Goal: Task Accomplishment & Management: Complete application form

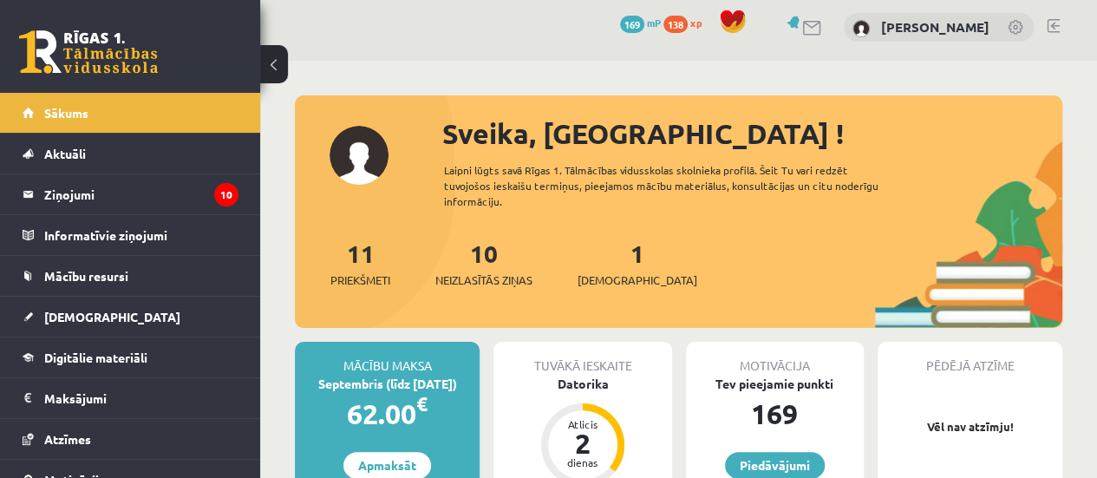
scroll to position [173, 0]
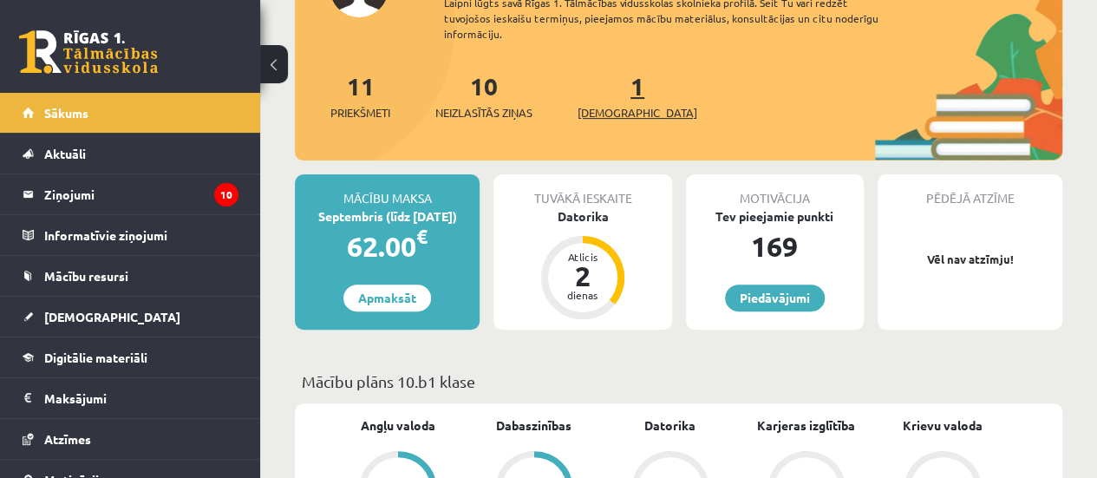
click at [611, 91] on link "1 Ieskaites" at bounding box center [638, 95] width 120 height 51
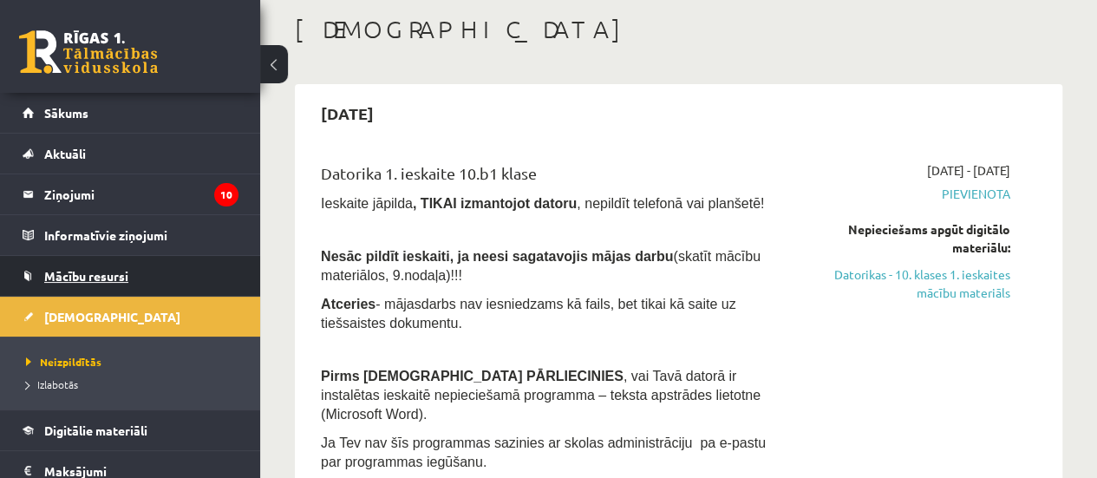
scroll to position [87, 0]
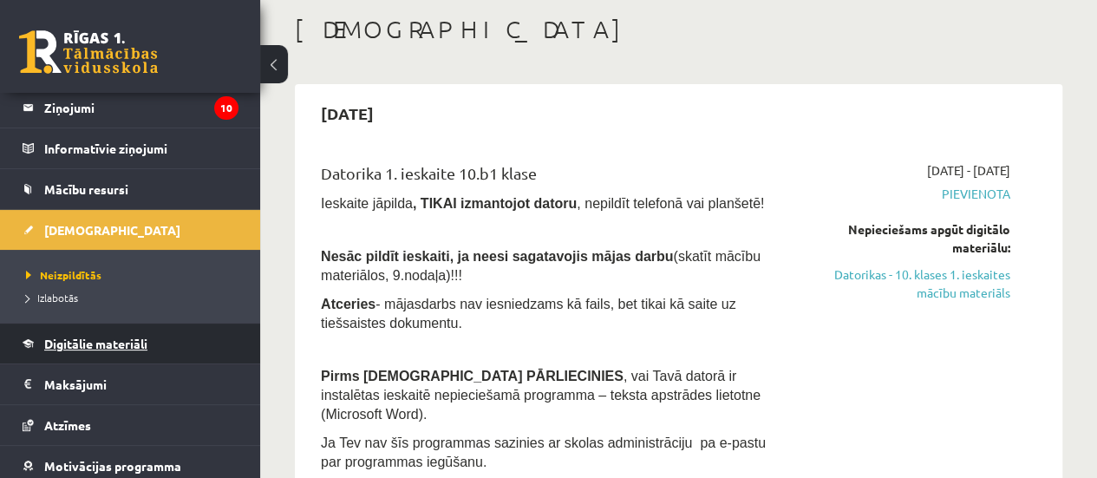
click at [141, 332] on link "Digitālie materiāli" at bounding box center [131, 344] width 216 height 40
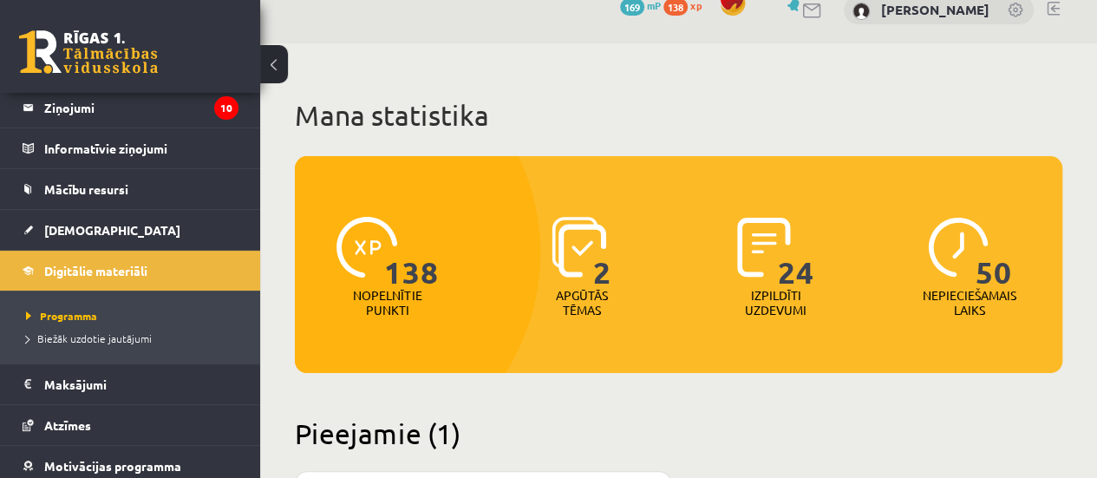
scroll to position [434, 0]
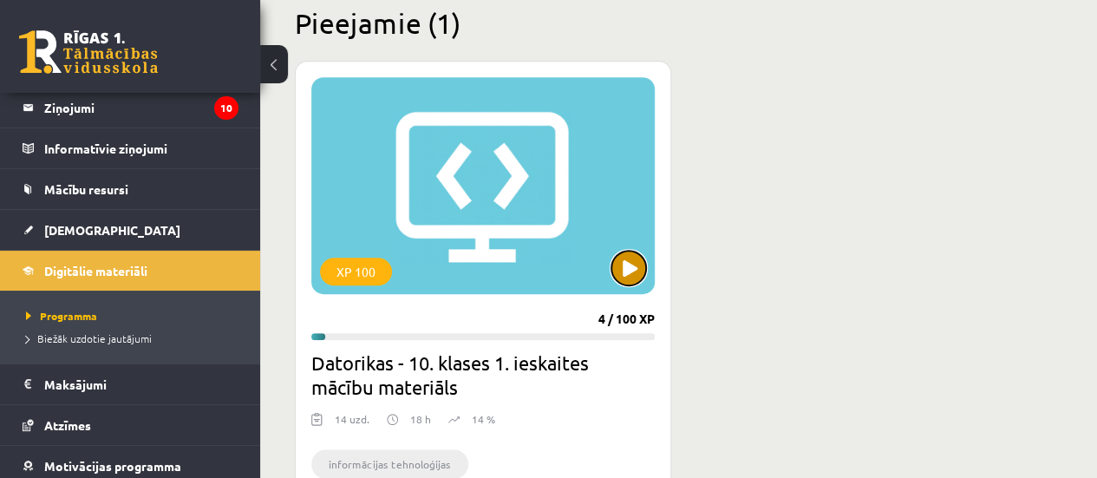
click at [631, 273] on button at bounding box center [628, 268] width 35 height 35
click at [546, 400] on div "XP 100 4 / 100 XP Datorikas - 10. klases 1. ieskaites mācību materiāls 14 uzd. …" at bounding box center [483, 328] width 376 height 535
click at [451, 218] on div "XP 100" at bounding box center [482, 185] width 343 height 217
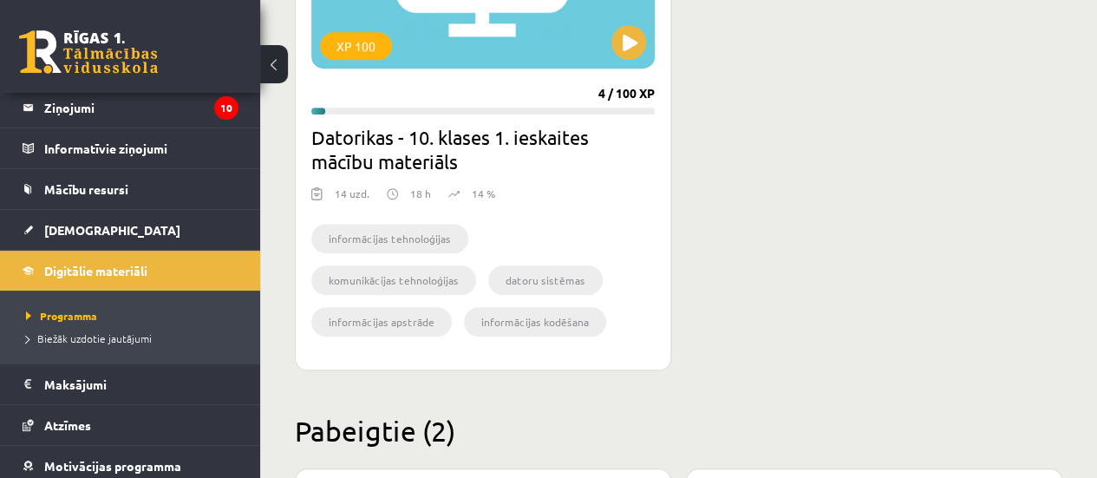
scroll to position [694, 0]
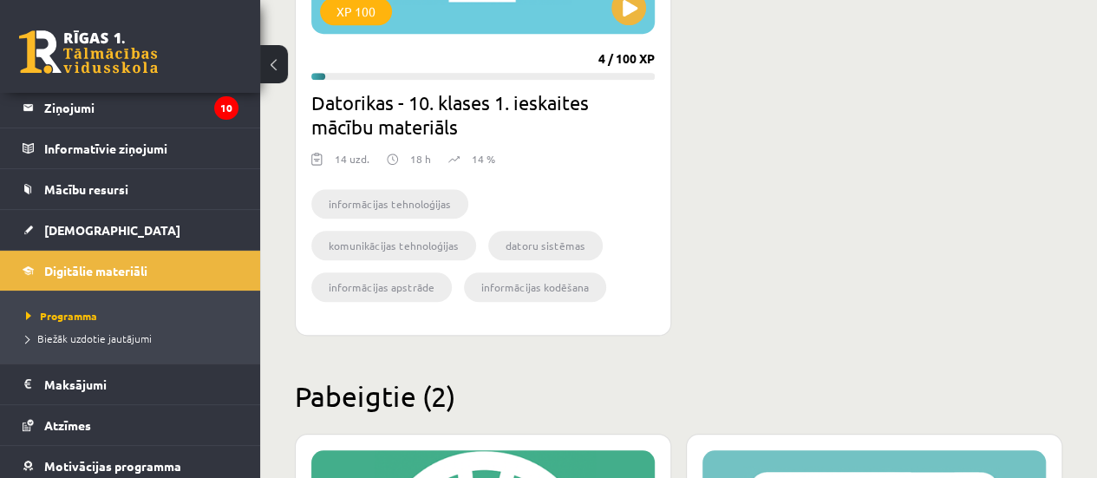
drag, startPoint x: 474, startPoint y: 288, endPoint x: 470, endPoint y: 279, distance: 9.3
click at [418, 314] on li "datu glabāšana" at bounding box center [364, 328] width 107 height 29
click at [88, 219] on link "[DEMOGRAPHIC_DATA]" at bounding box center [131, 230] width 216 height 40
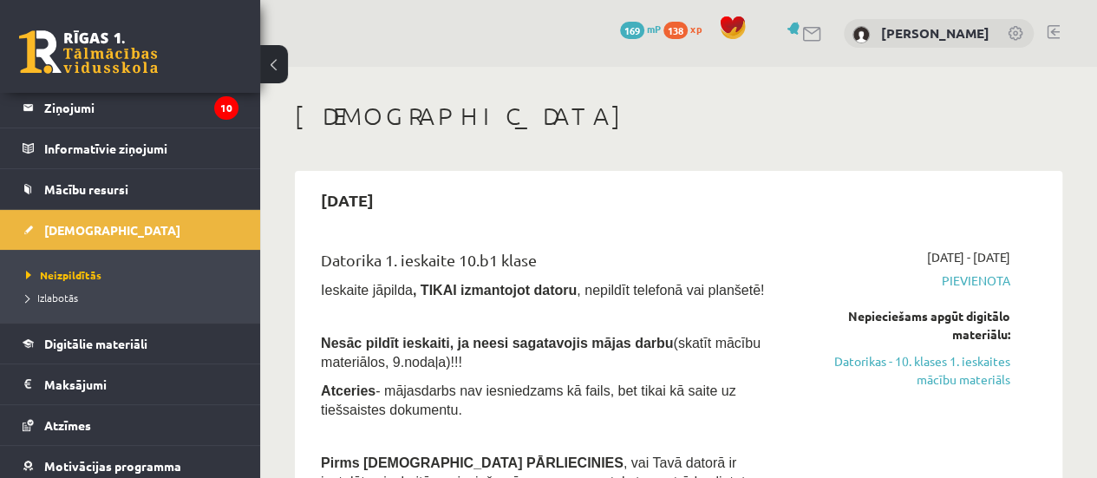
scroll to position [88, 0]
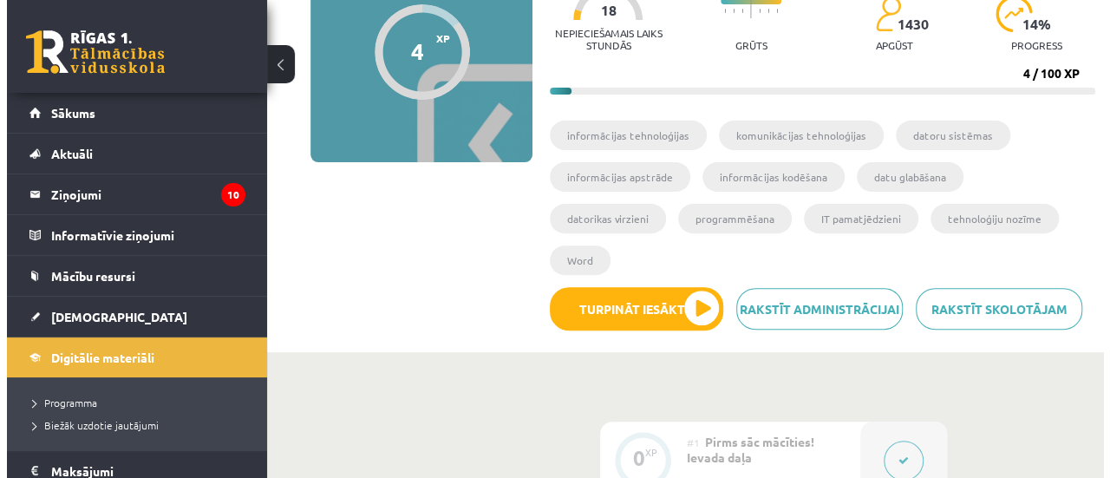
scroll to position [347, 0]
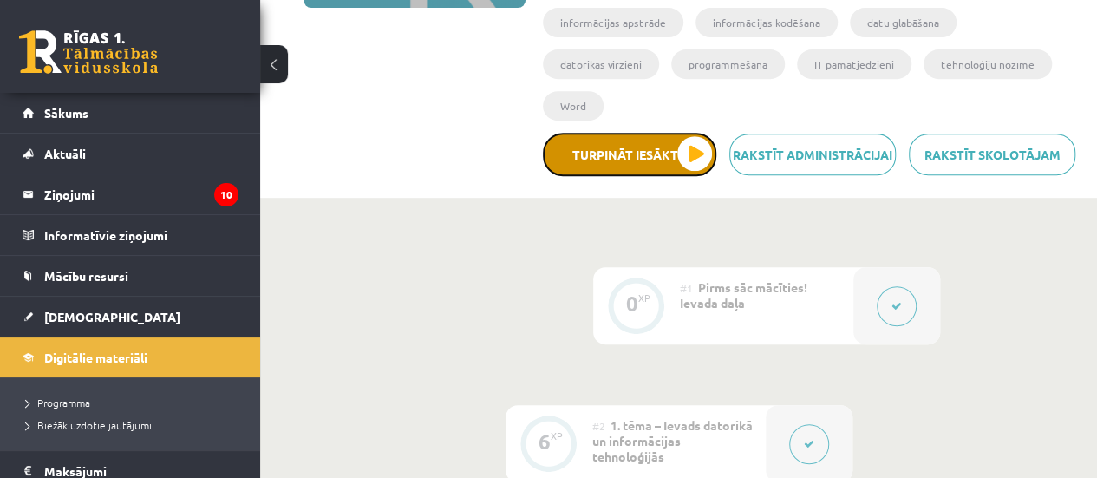
click at [685, 133] on button "Turpināt iesākto" at bounding box center [629, 154] width 173 height 43
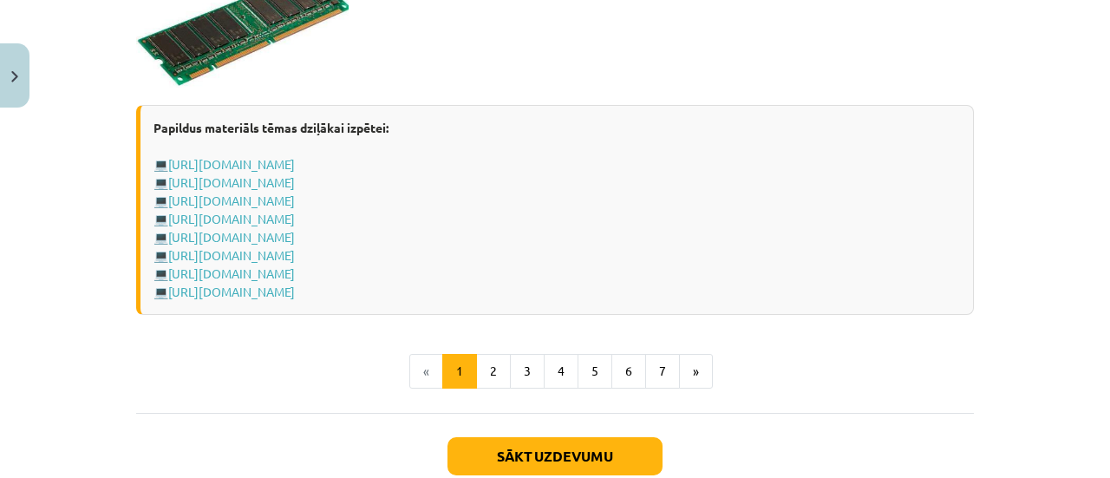
scroll to position [3234, 0]
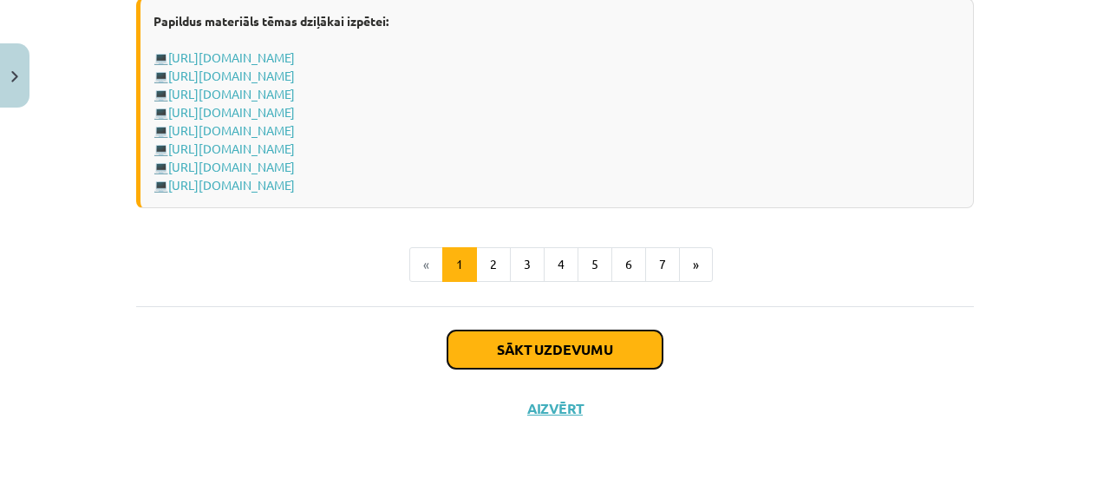
click at [537, 350] on button "Sākt uzdevumu" at bounding box center [555, 349] width 215 height 38
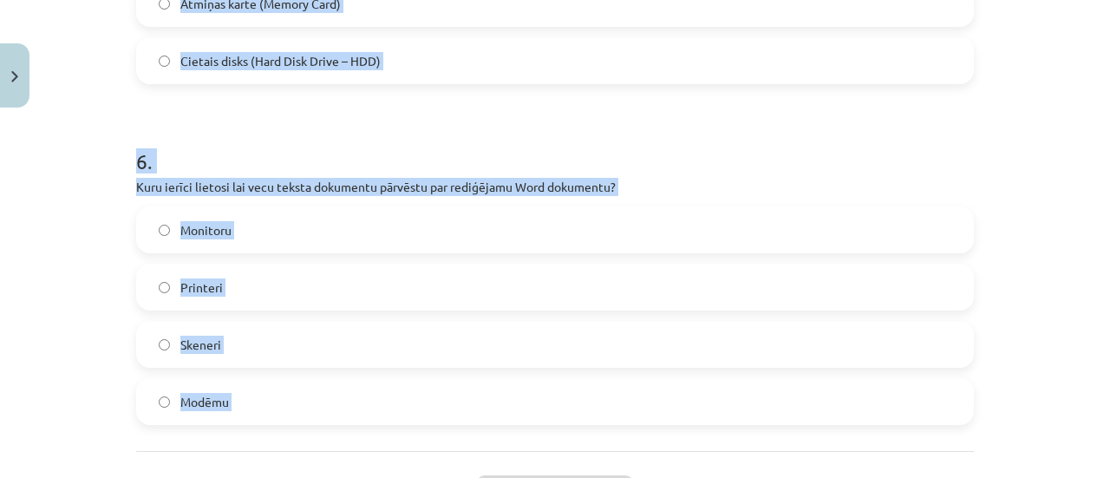
scroll to position [1990, 0]
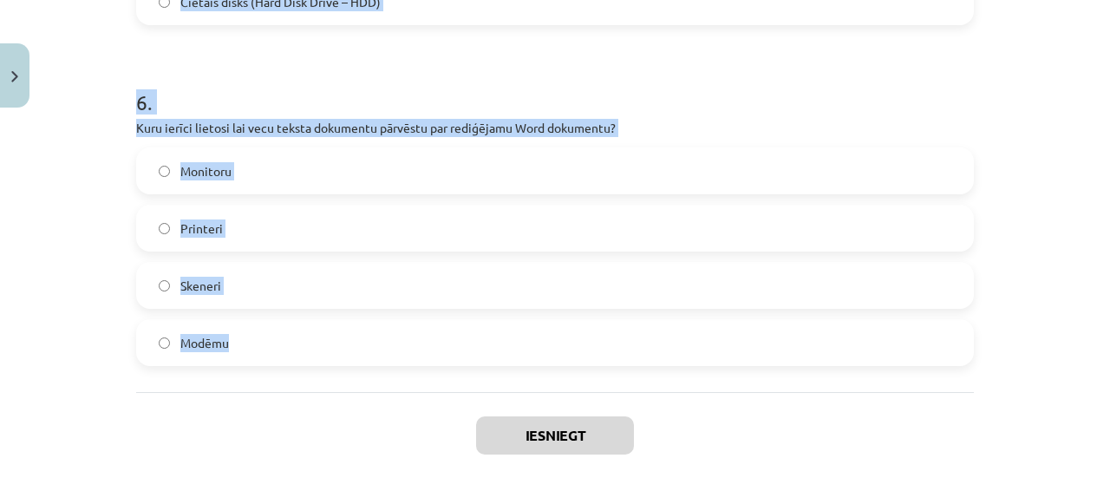
drag, startPoint x: 129, startPoint y: 325, endPoint x: 563, endPoint y: 374, distance: 436.4
copy form "Kurš no šiem datoru tipiem būs visjaudīgākais (spēs apstrādāt visvairāk datus)?…"
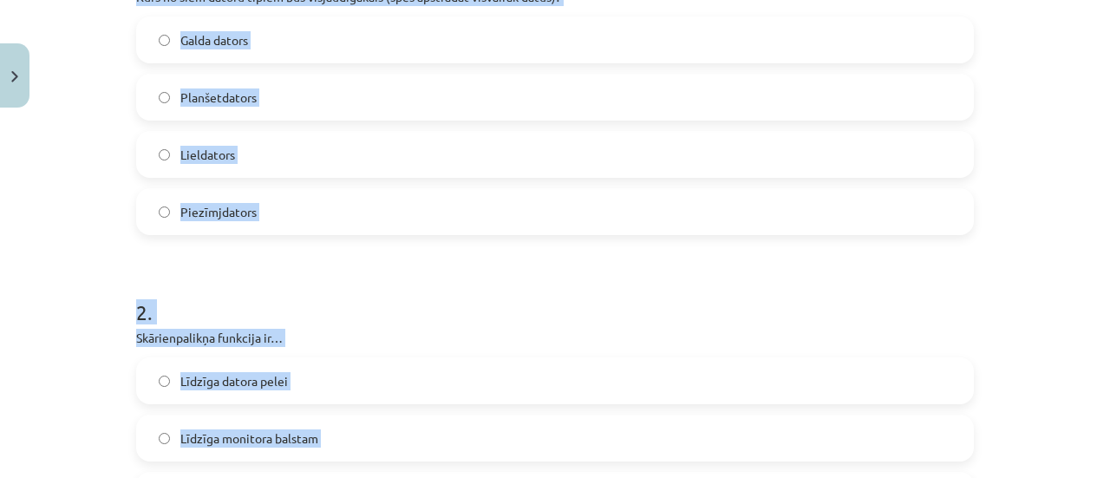
scroll to position [515, 0]
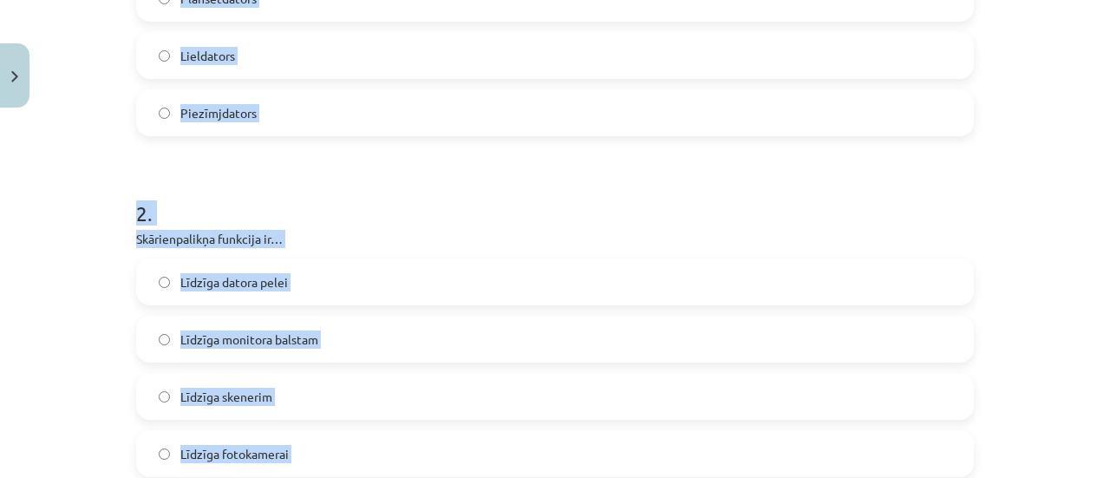
click at [327, 284] on label "Līdzīga datora pelei" at bounding box center [555, 281] width 834 height 43
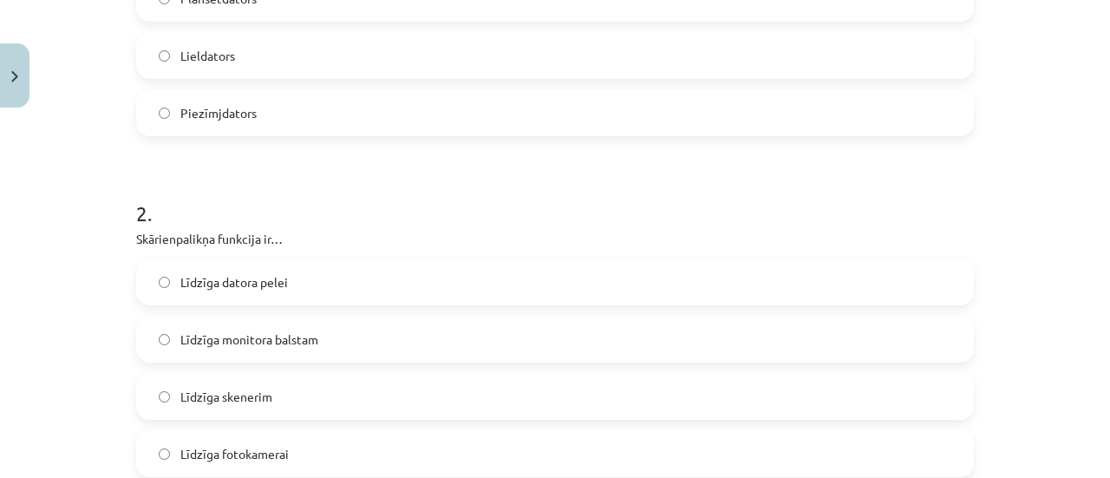
click at [319, 55] on label "Lieldators" at bounding box center [555, 55] width 834 height 43
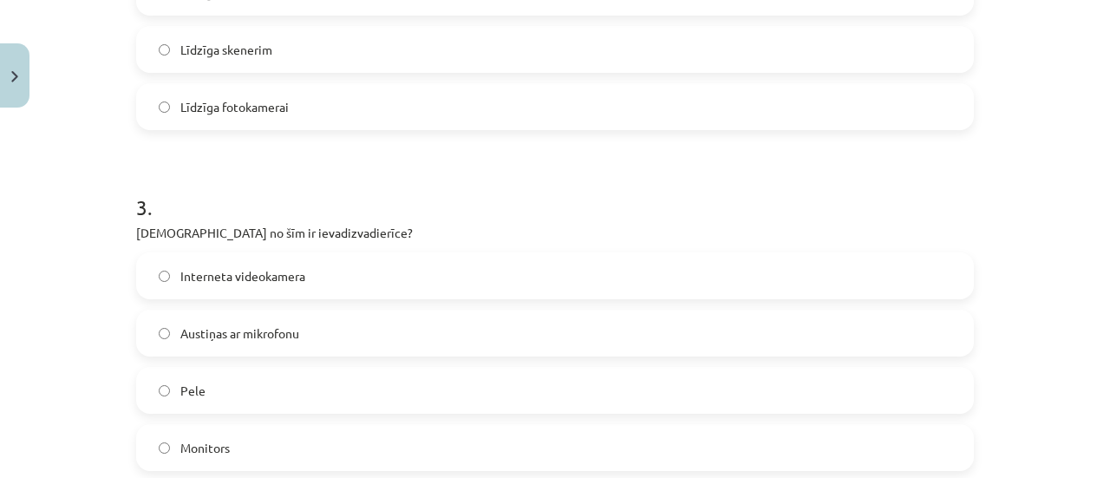
scroll to position [1036, 0]
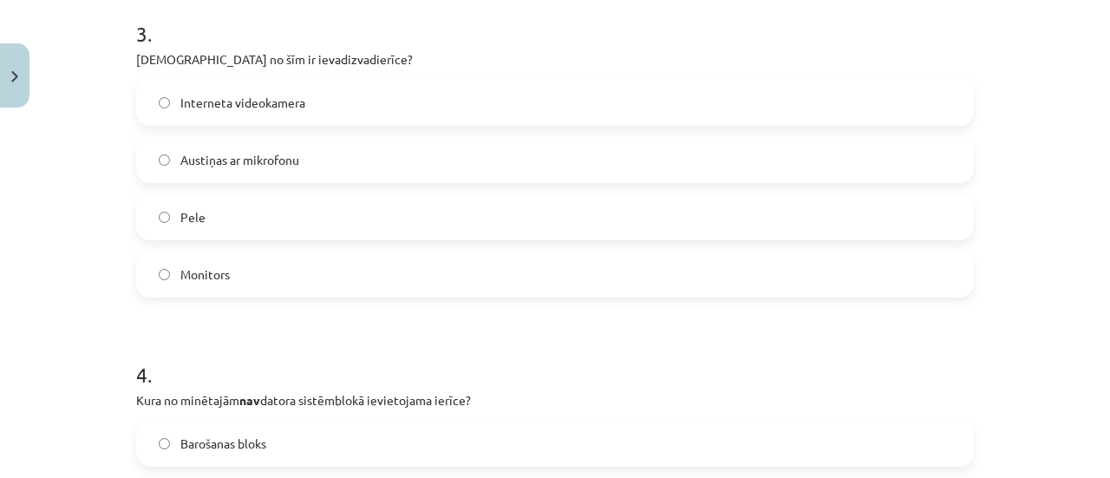
click at [283, 151] on span "Austiņas ar mikrofonu" at bounding box center [239, 160] width 119 height 18
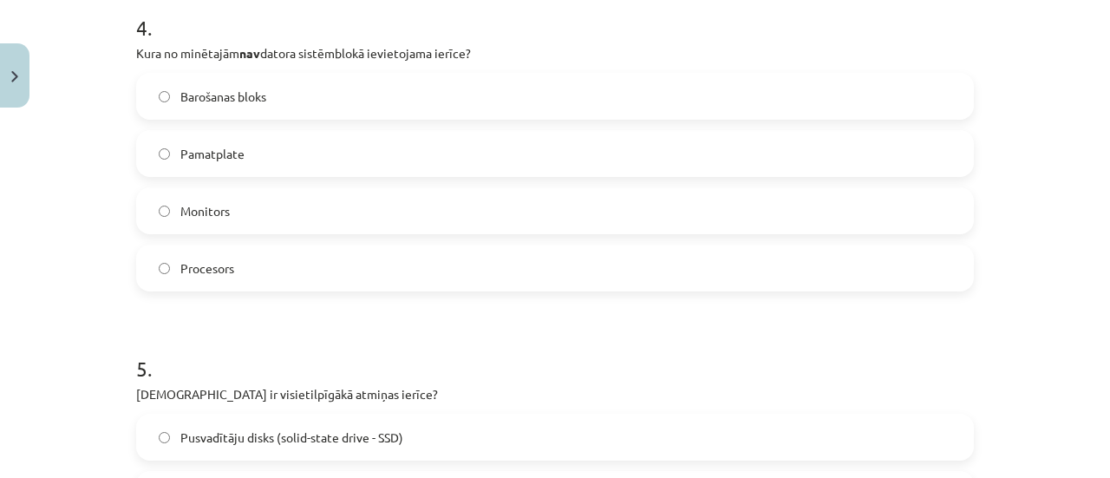
click at [256, 212] on label "Monitors" at bounding box center [555, 210] width 834 height 43
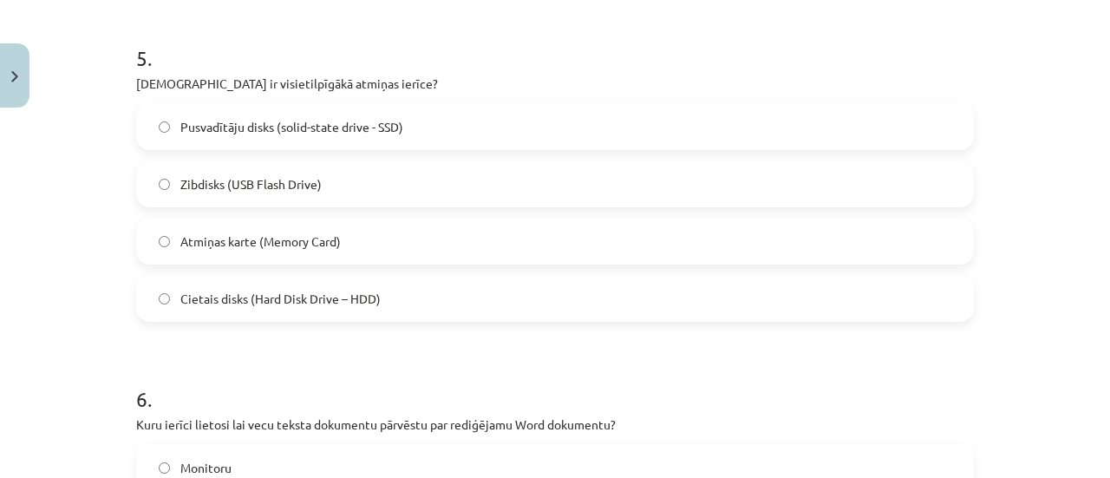
scroll to position [1729, 0]
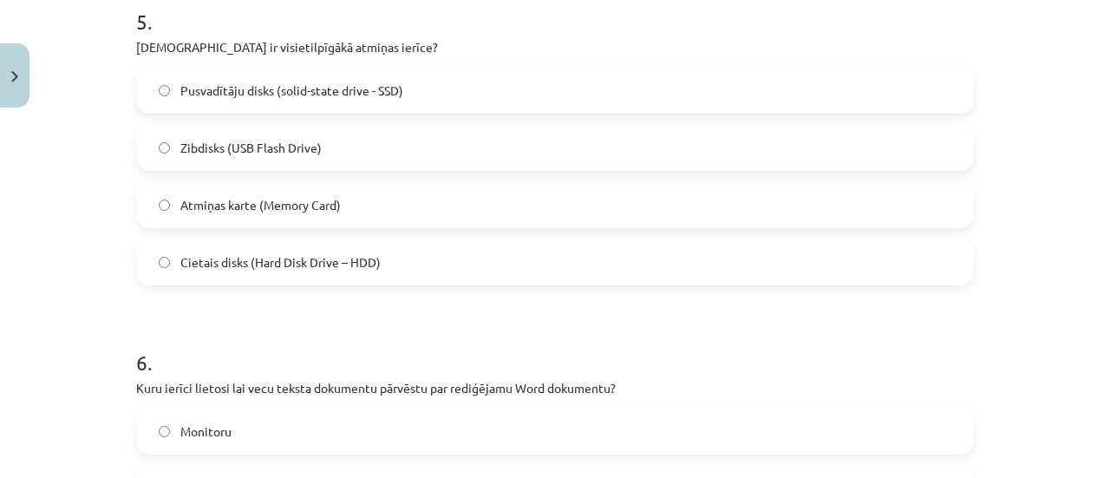
click at [302, 278] on label "Cietais disks (Hard Disk Drive – HDD)" at bounding box center [555, 261] width 834 height 43
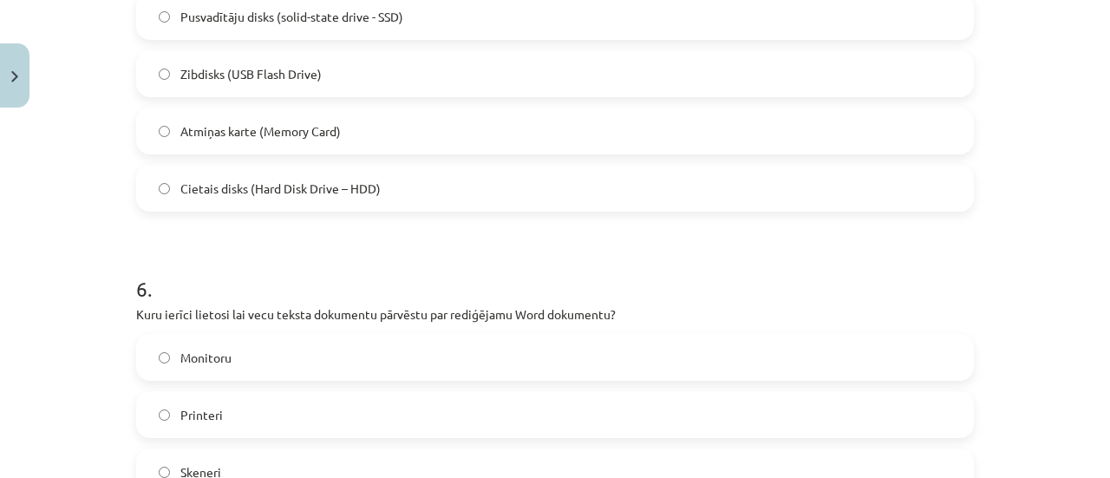
scroll to position [1903, 0]
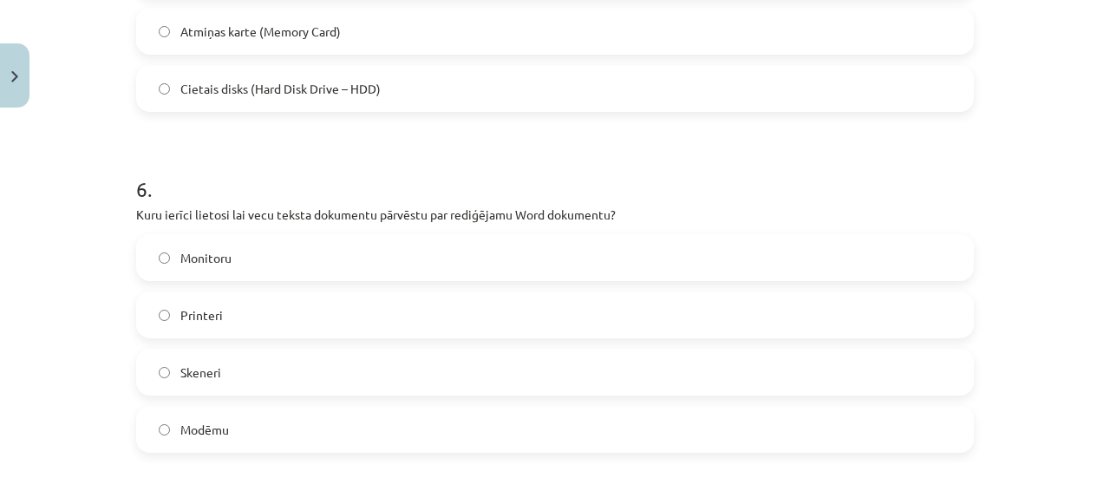
click at [293, 361] on label "Skeneri" at bounding box center [555, 371] width 834 height 43
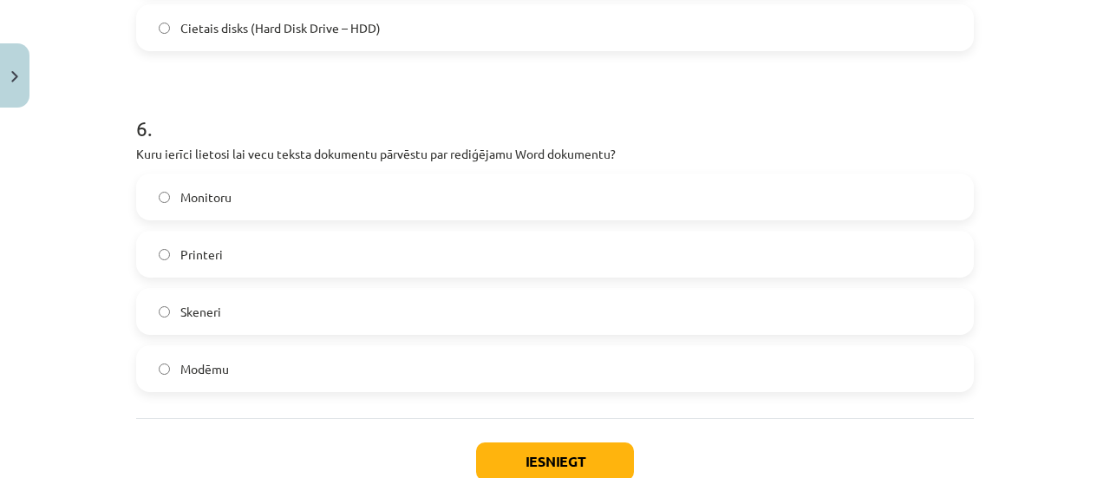
scroll to position [2078, 0]
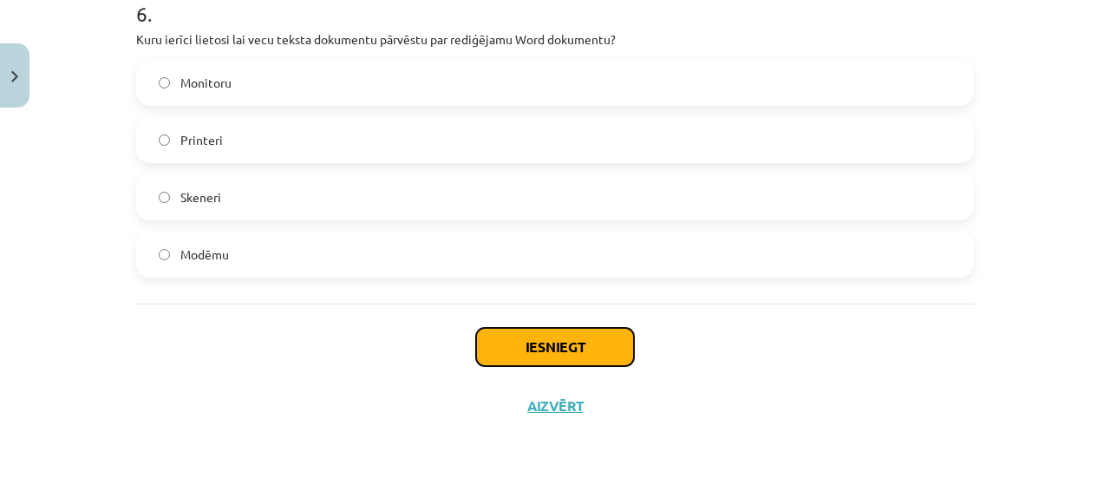
click at [567, 346] on button "Iesniegt" at bounding box center [555, 347] width 158 height 38
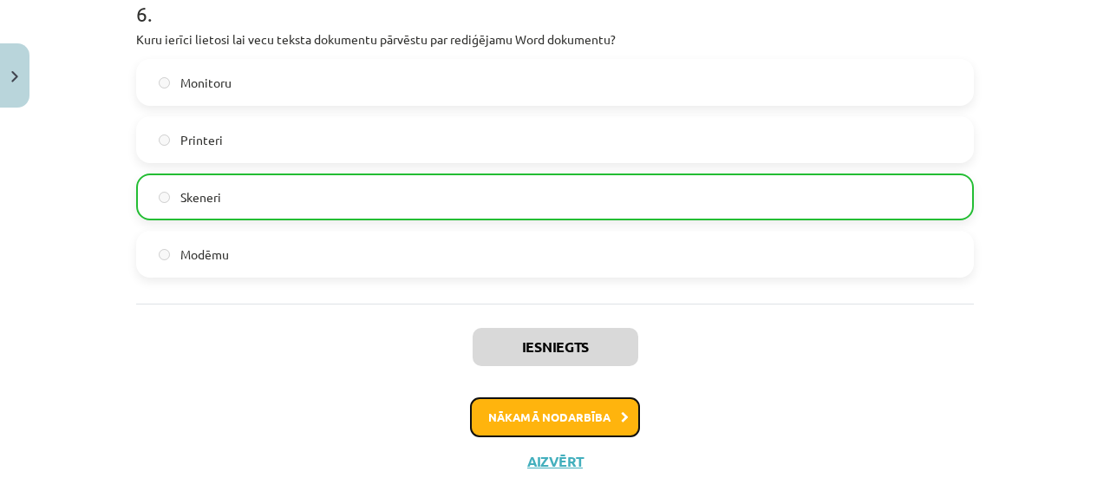
click at [569, 408] on button "Nākamā nodarbība" at bounding box center [555, 417] width 170 height 40
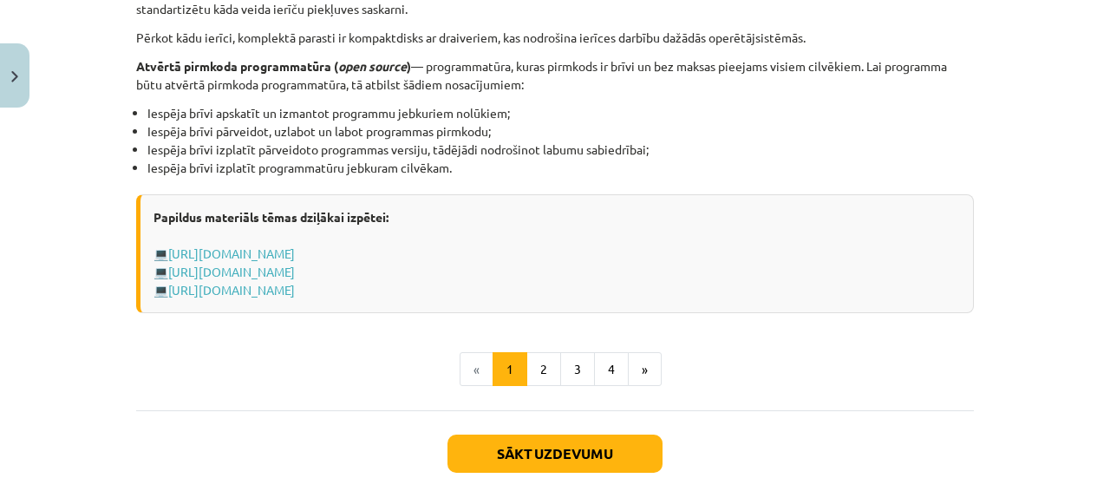
scroll to position [1976, 0]
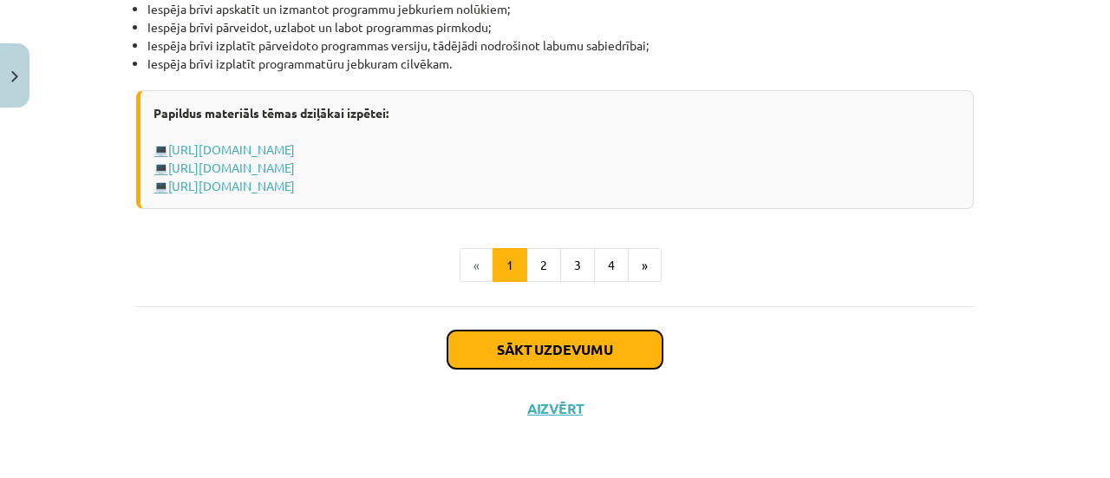
click at [552, 355] on button "Sākt uzdevumu" at bounding box center [555, 349] width 215 height 38
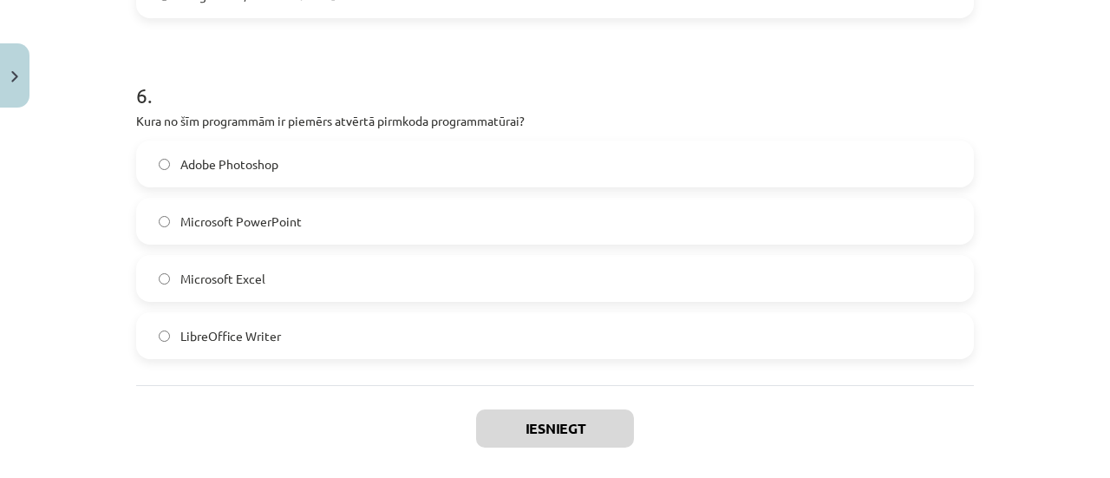
scroll to position [1964, 0]
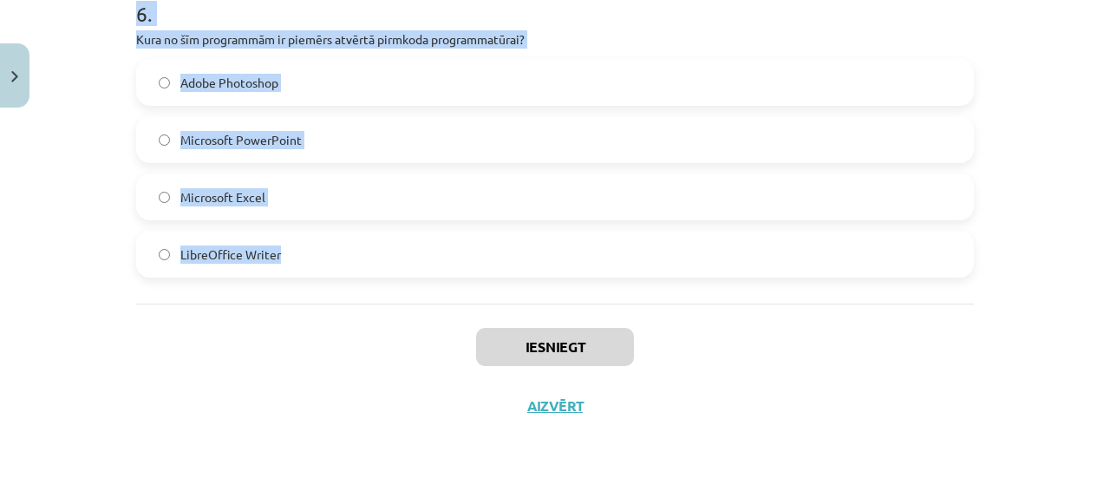
drag, startPoint x: 134, startPoint y: 367, endPoint x: 622, endPoint y: 250, distance: 502.1
copy form "as ir datorprogramma? Datora aparatūras daļa Instrukciju kopa, kas nosaka operā…"
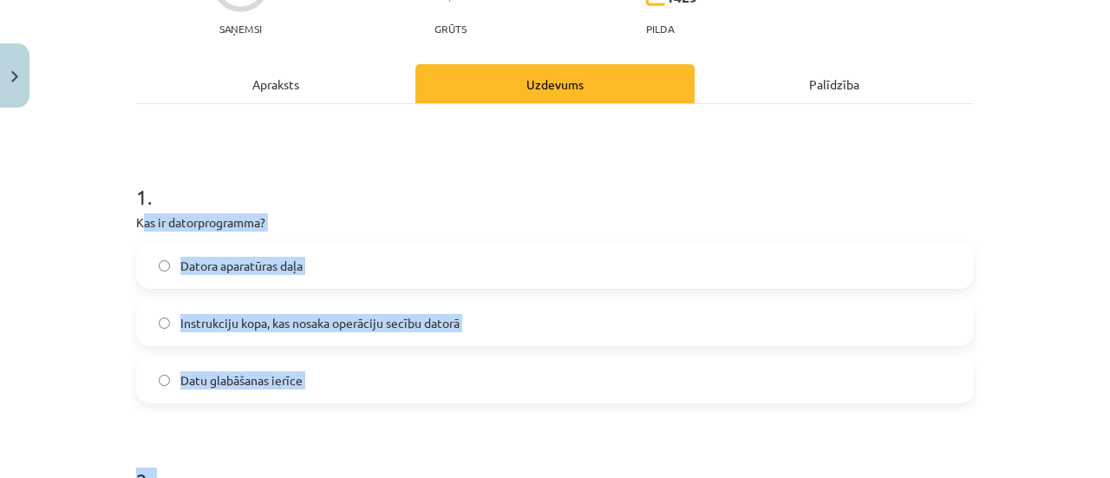
scroll to position [402, 0]
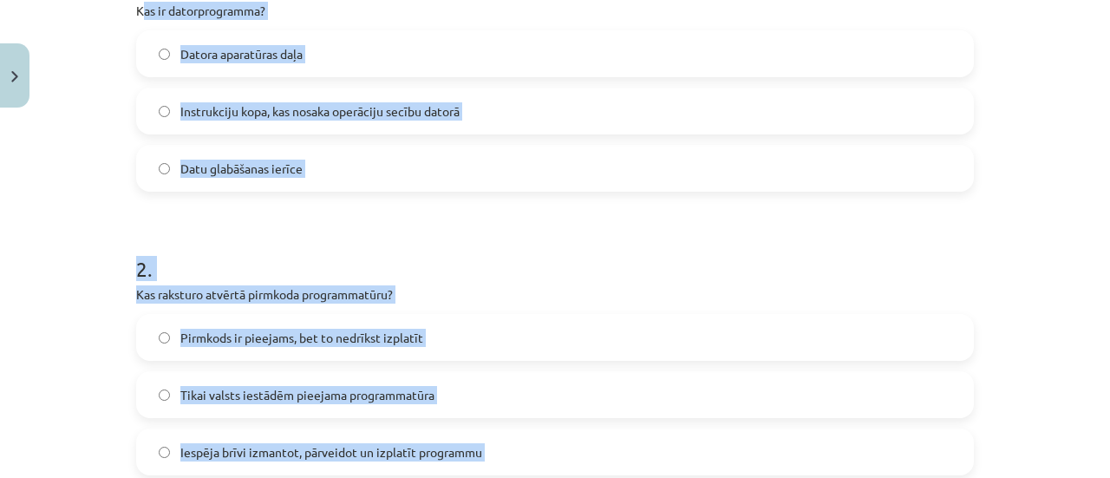
click at [502, 109] on label "Instrukciju kopa, kas nosaka operāciju secību datorā" at bounding box center [555, 110] width 834 height 43
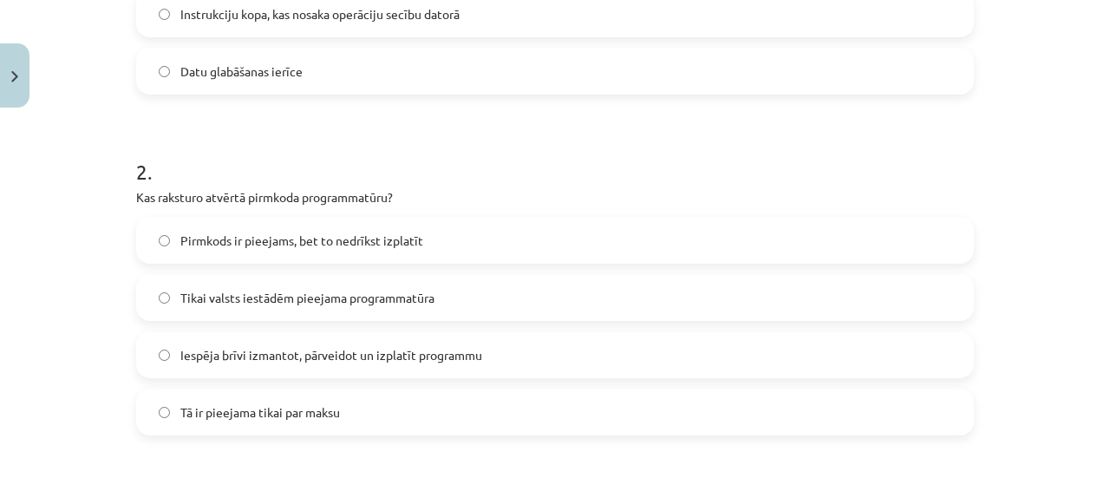
scroll to position [663, 0]
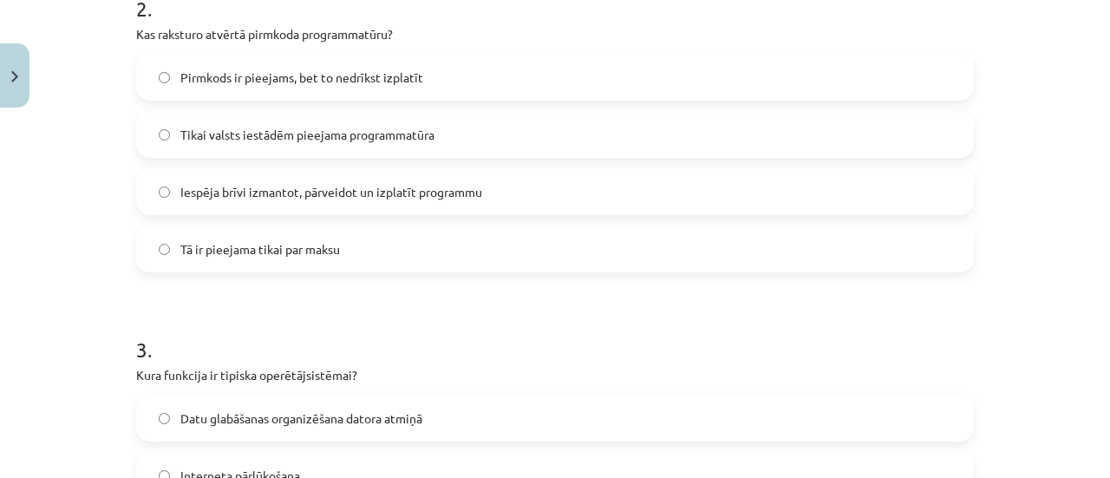
click at [321, 189] on span "Iespēja brīvi izmantot, pārveidot un izplatīt programmu" at bounding box center [331, 192] width 302 height 18
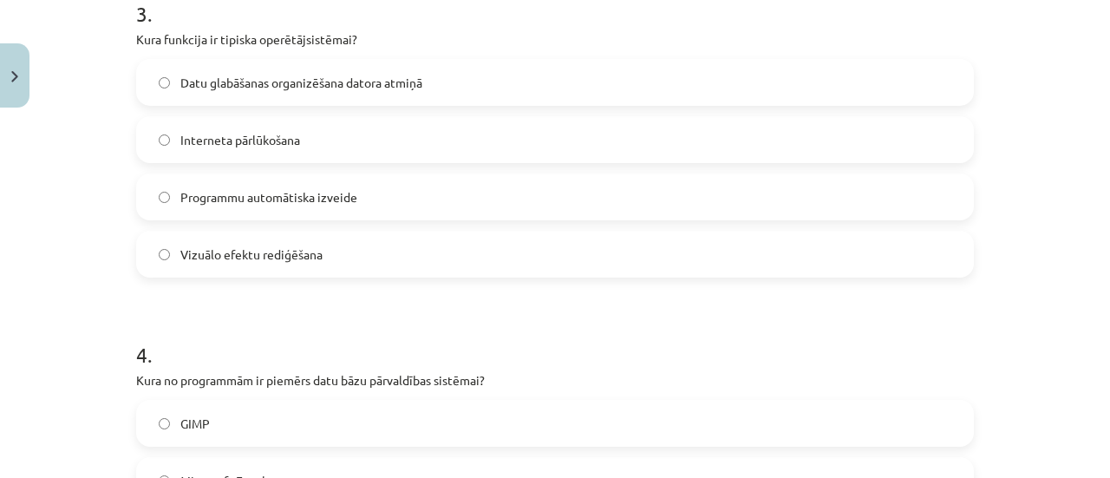
scroll to position [1010, 0]
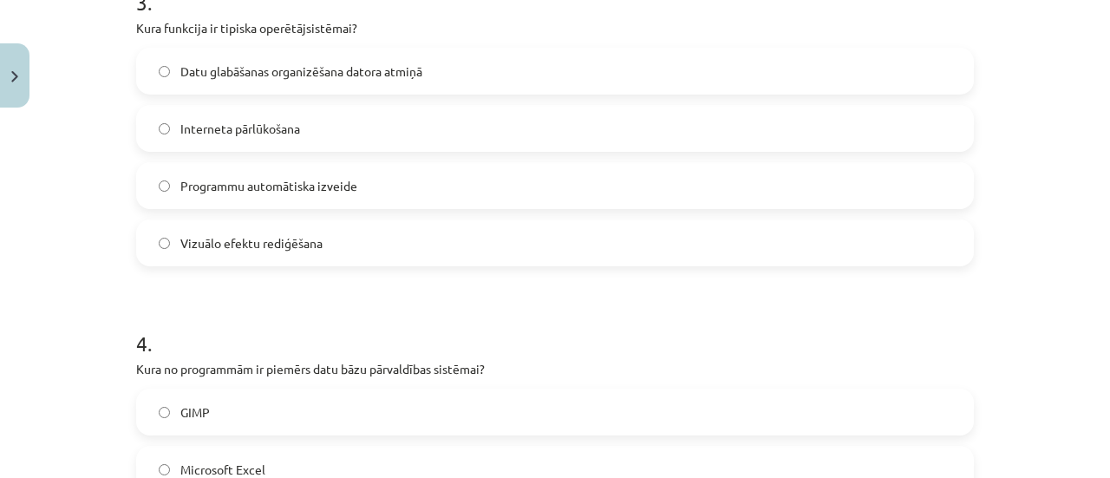
click at [335, 54] on label "Datu glabāšanas organizēšana datora atmiņā" at bounding box center [555, 70] width 834 height 43
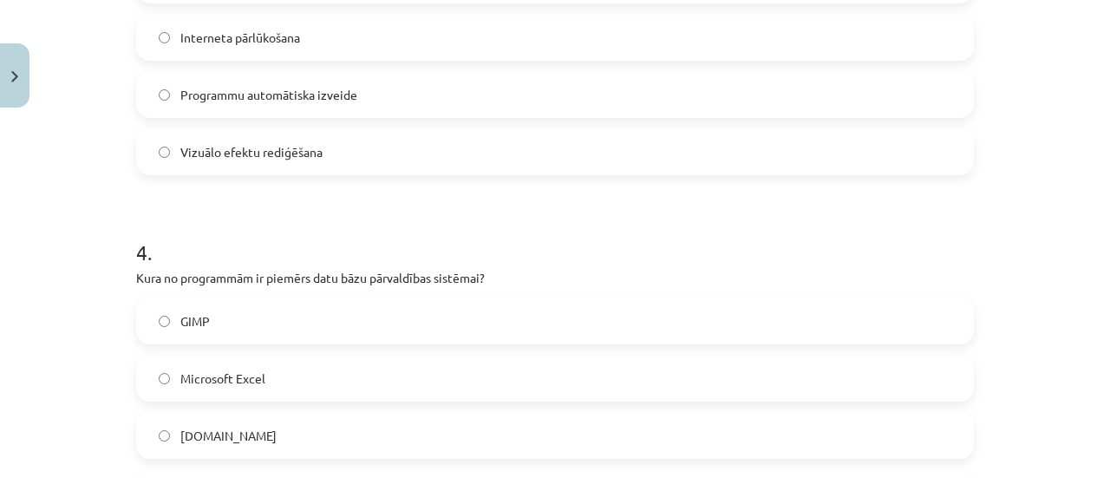
scroll to position [1270, 0]
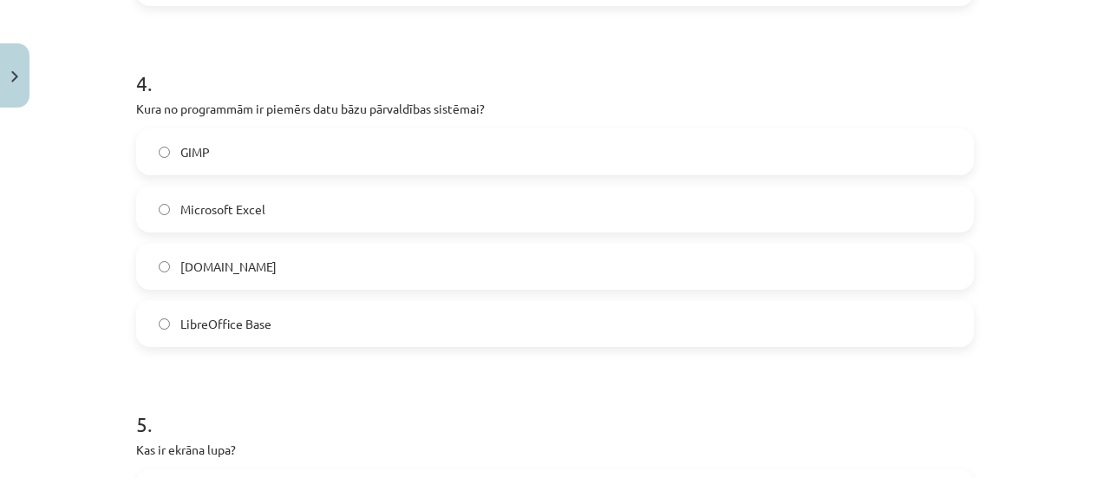
click at [303, 313] on label "LibreOffice Base" at bounding box center [555, 323] width 834 height 43
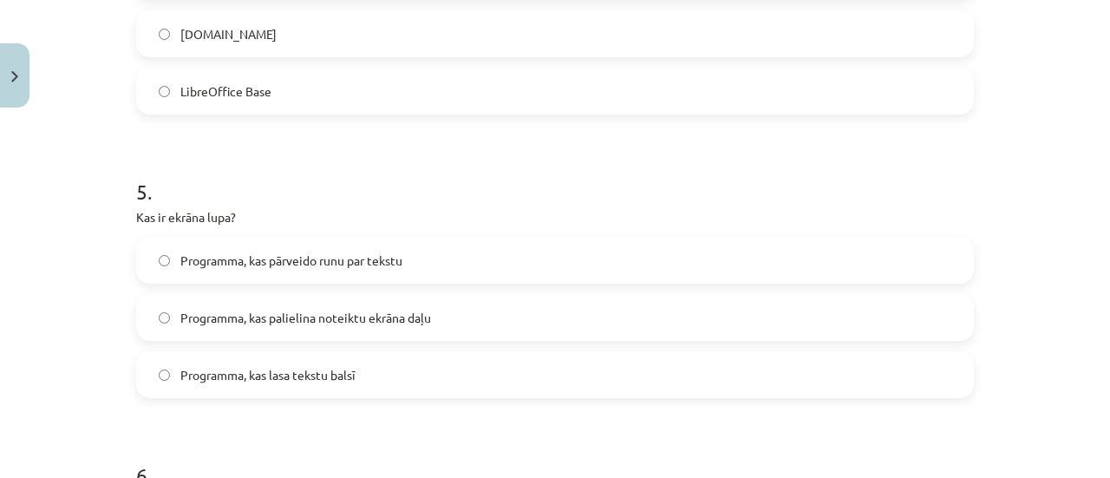
scroll to position [1530, 0]
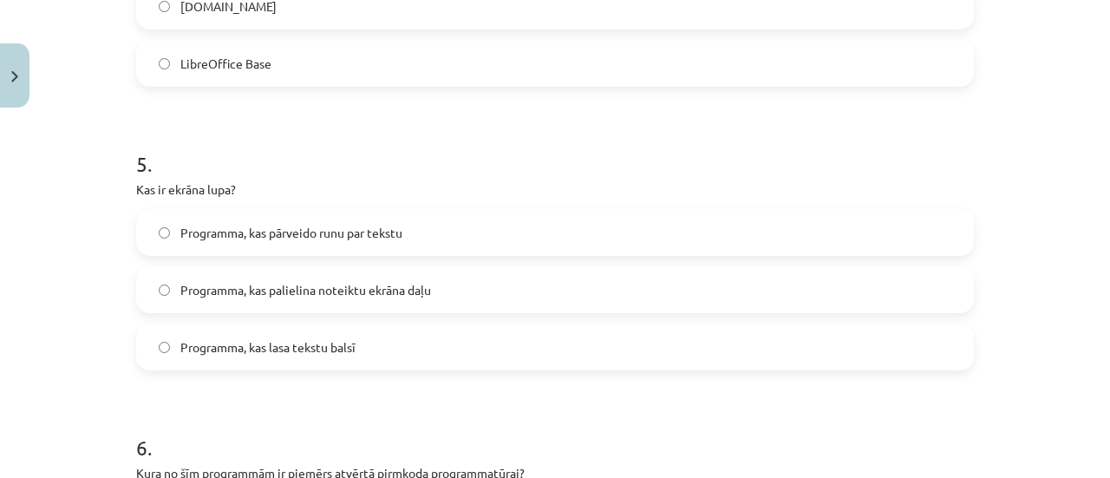
click at [316, 291] on span "Programma, kas palielina noteiktu ekrāna daļu" at bounding box center [305, 290] width 251 height 18
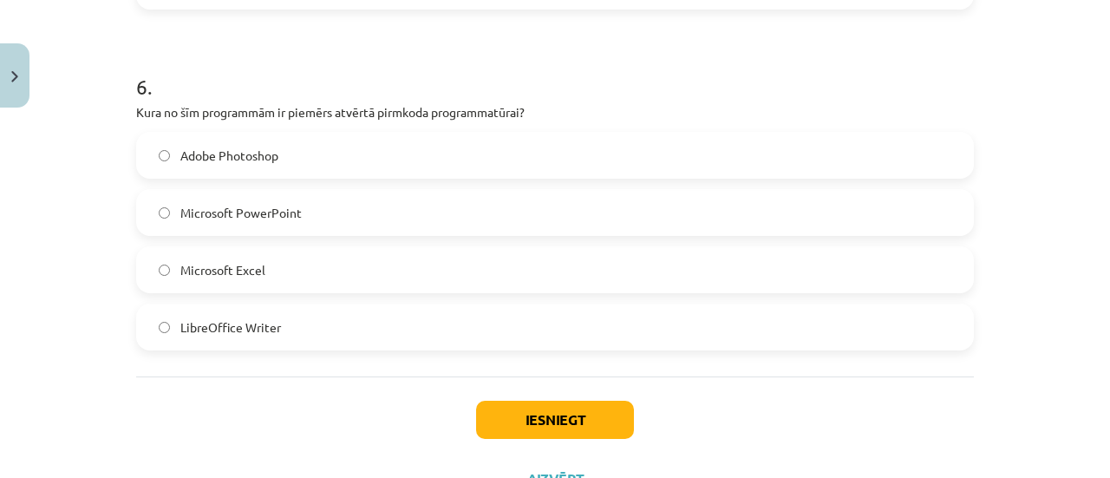
scroll to position [1964, 0]
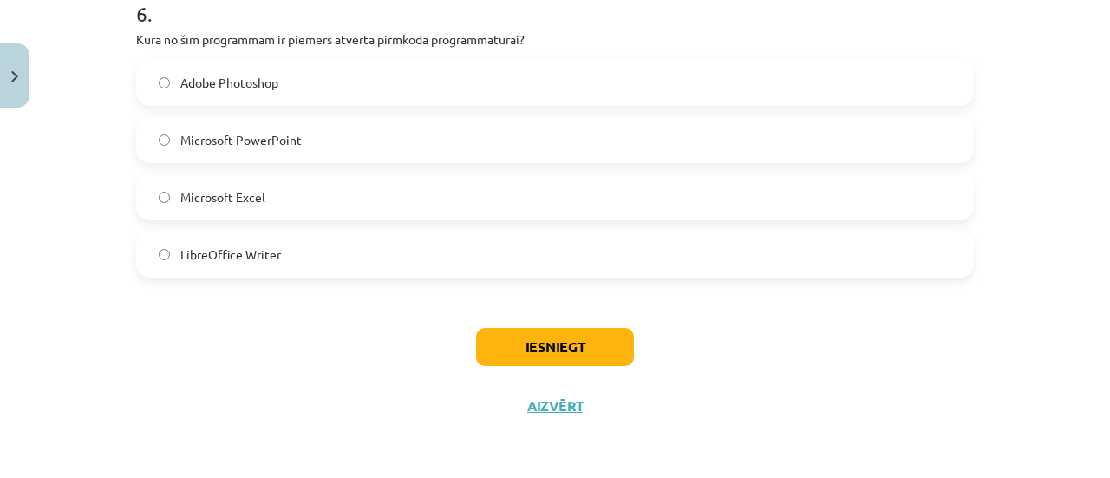
click at [291, 256] on label "LibreOffice Writer" at bounding box center [555, 253] width 834 height 43
click at [590, 360] on button "Iesniegt" at bounding box center [555, 347] width 158 height 38
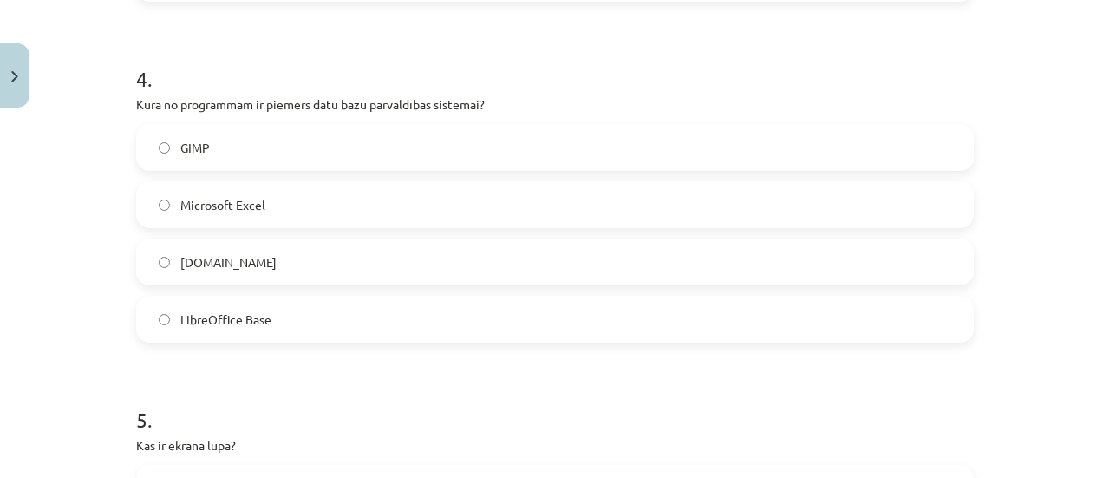
scroll to position [1270, 0]
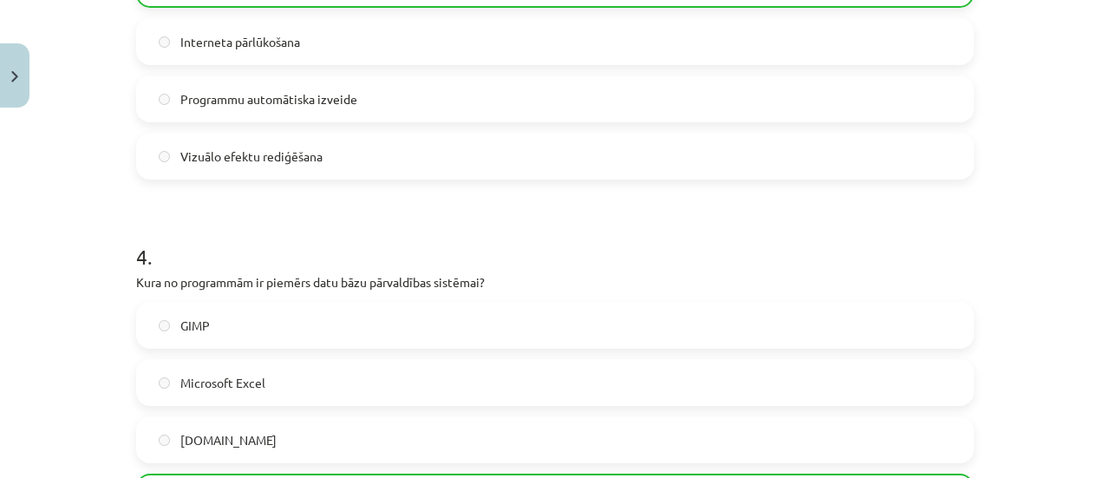
click at [767, 325] on form "1 . Kas ir datorprogramma? Datora aparatūras daļa Instrukciju kopa, kas nosaka …" at bounding box center [555, 197] width 838 height 1896
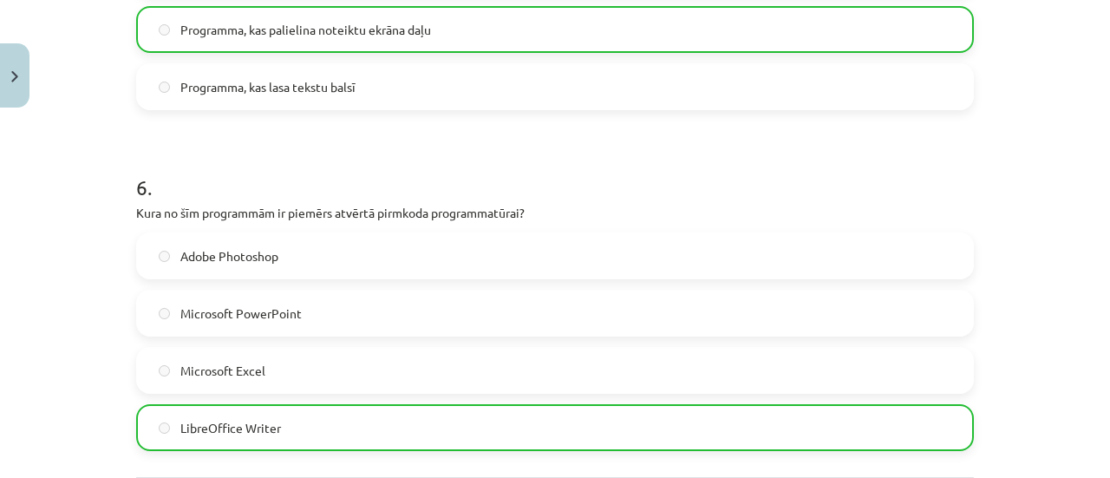
scroll to position [2017, 0]
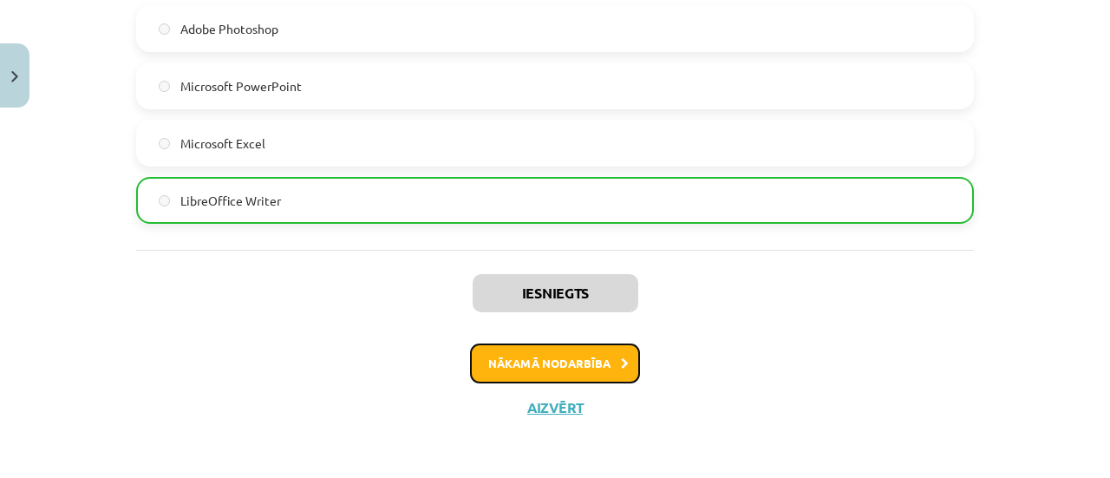
click at [578, 356] on button "Nākamā nodarbība" at bounding box center [555, 363] width 170 height 40
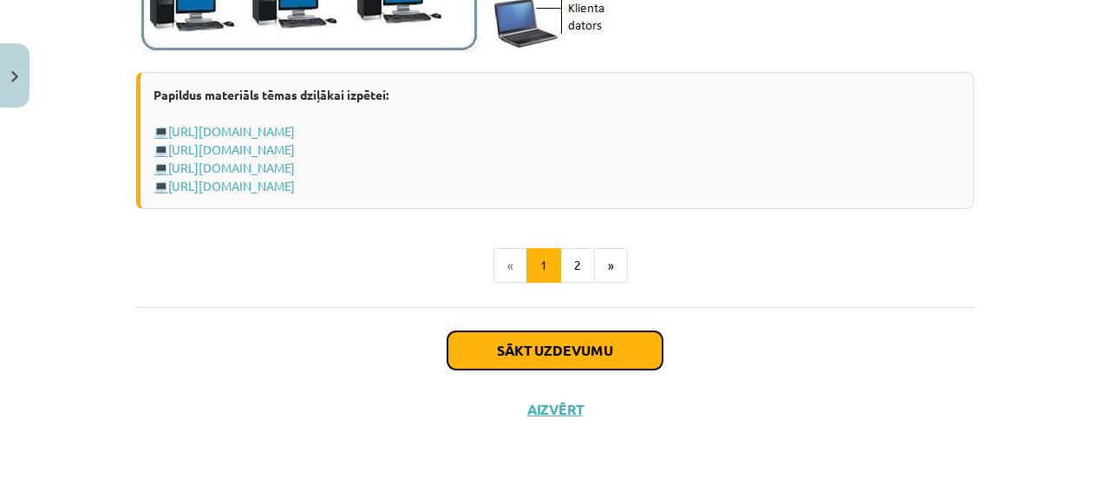
click at [582, 338] on button "Sākt uzdevumu" at bounding box center [555, 350] width 215 height 38
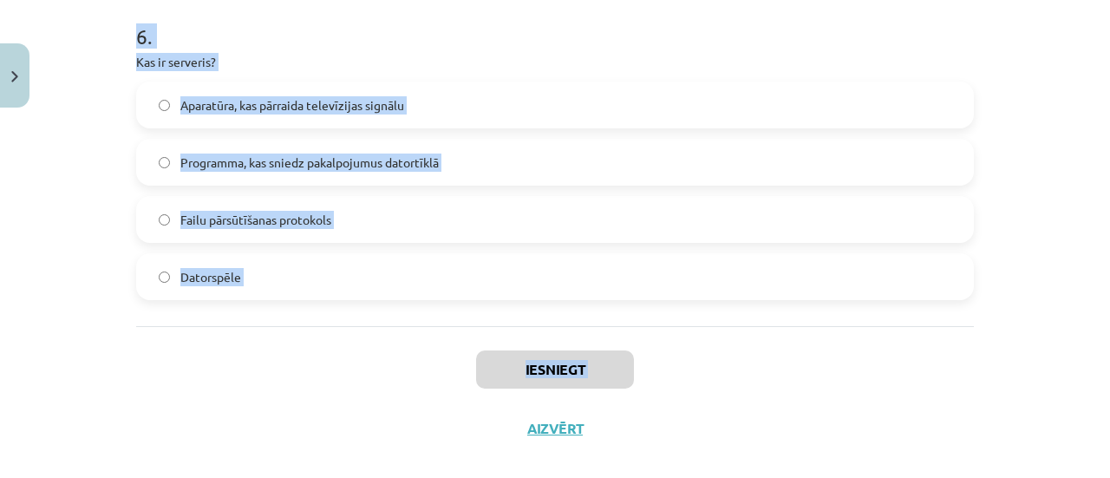
scroll to position [2078, 0]
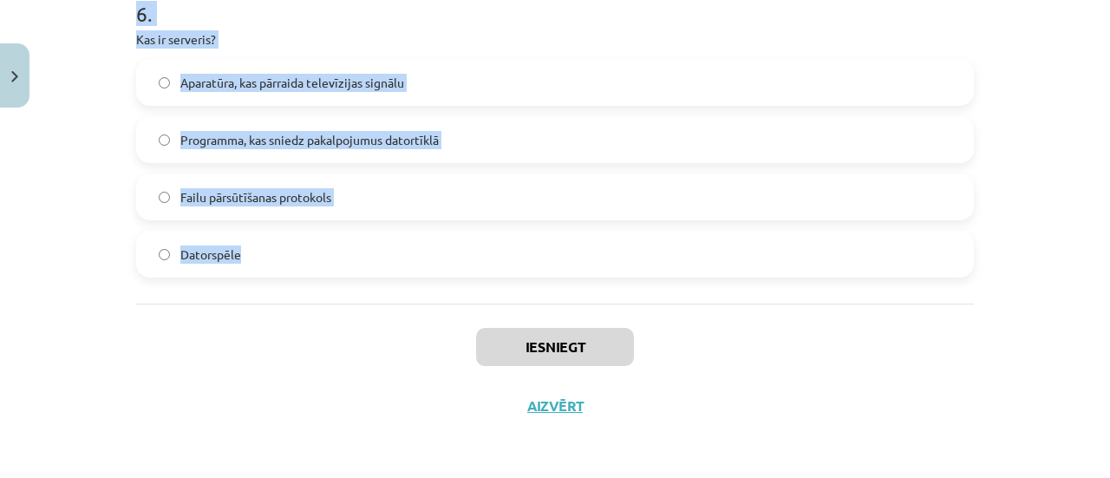
drag, startPoint x: 129, startPoint y: 369, endPoint x: 520, endPoint y: 265, distance: 404.8
copy form "Kas ir URL? Tīmekļa vietnes adrese pārlūkprogrammā Tīkla protokols Datora apara…"
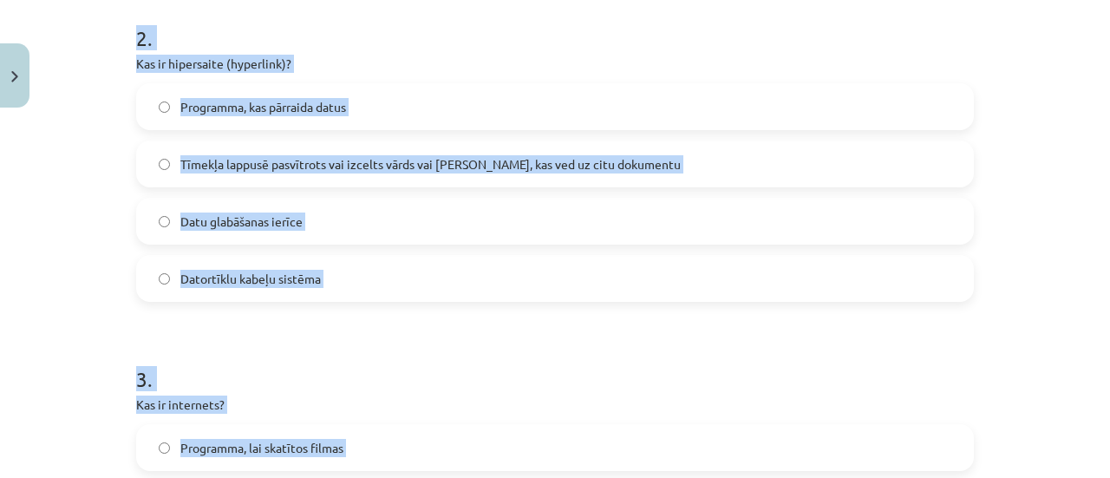
scroll to position [257, 0]
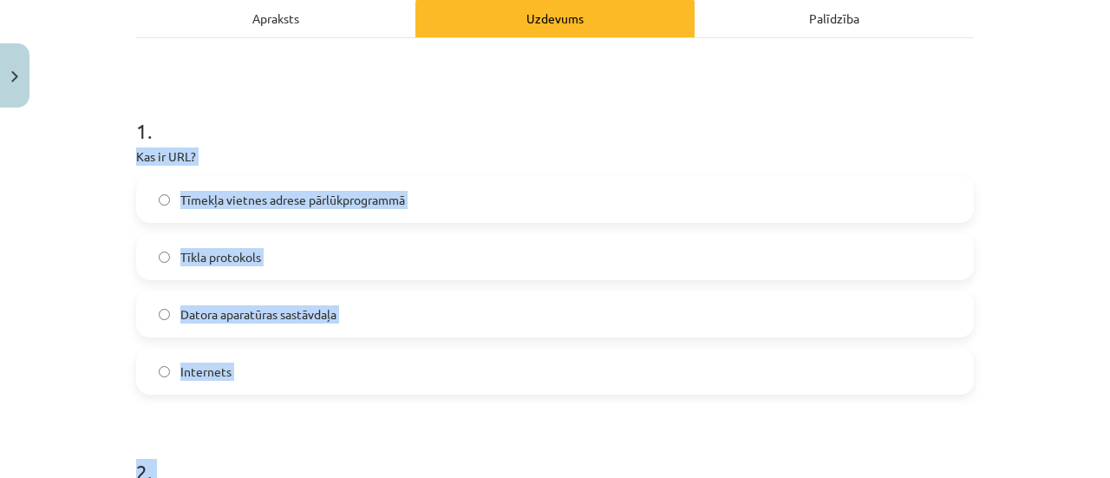
click at [454, 195] on label "Tīmekļa vietnes adrese pārlūkprogrammā" at bounding box center [555, 199] width 834 height 43
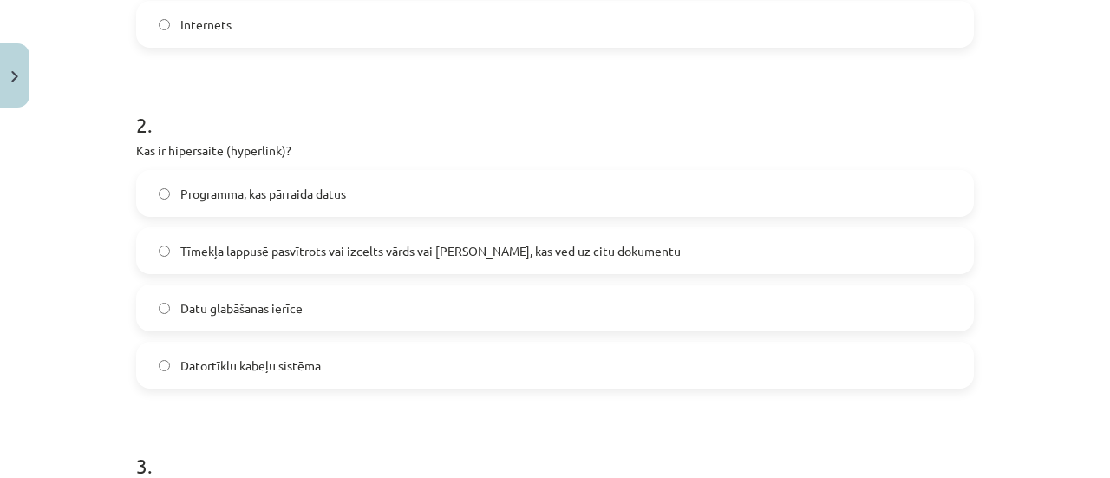
scroll to position [690, 0]
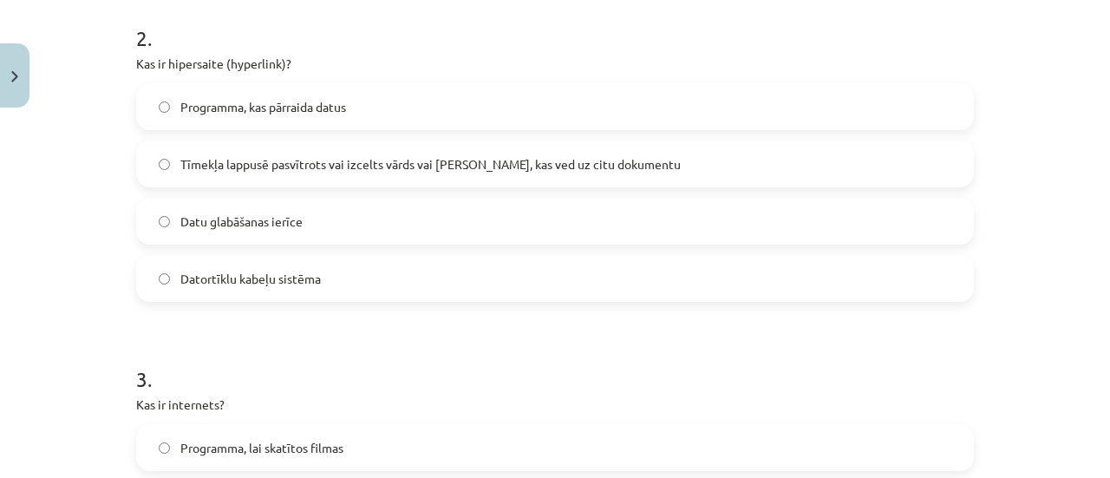
click at [458, 160] on span "Tīmekļa lappusē pasvītrots vai izcelts vārds vai frāze, kas ved uz citu dokumen…" at bounding box center [430, 164] width 500 height 18
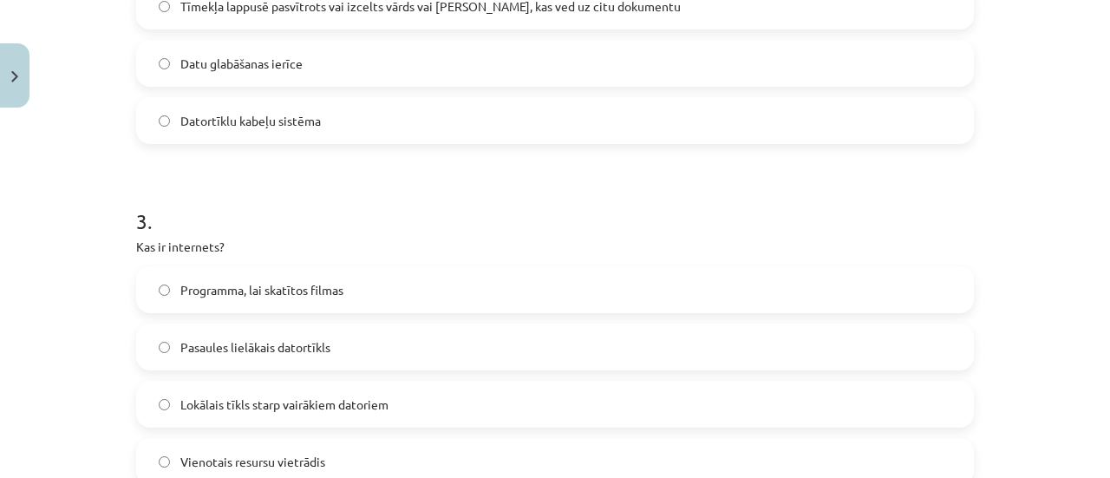
scroll to position [951, 0]
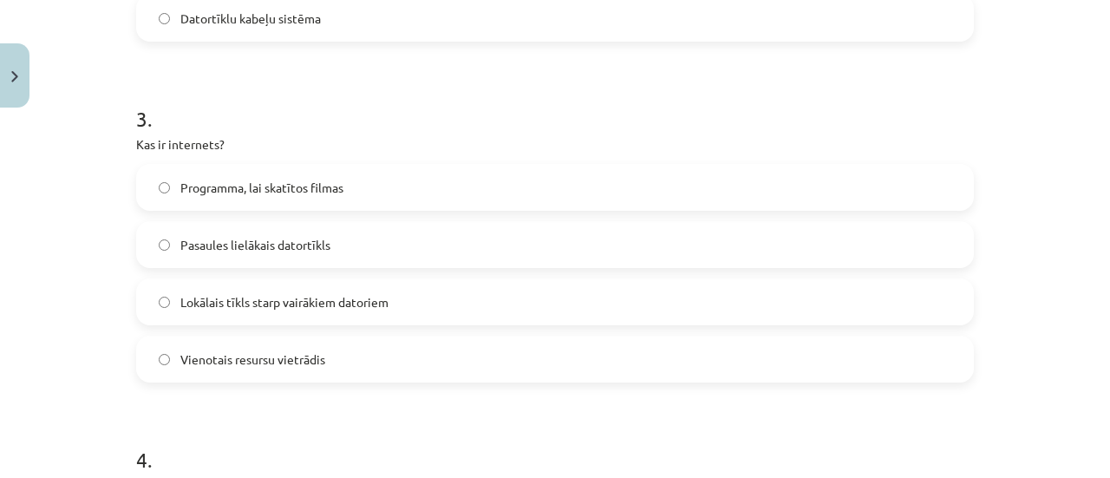
click at [324, 250] on span "Pasaules lielākais datortīkls" at bounding box center [255, 245] width 150 height 18
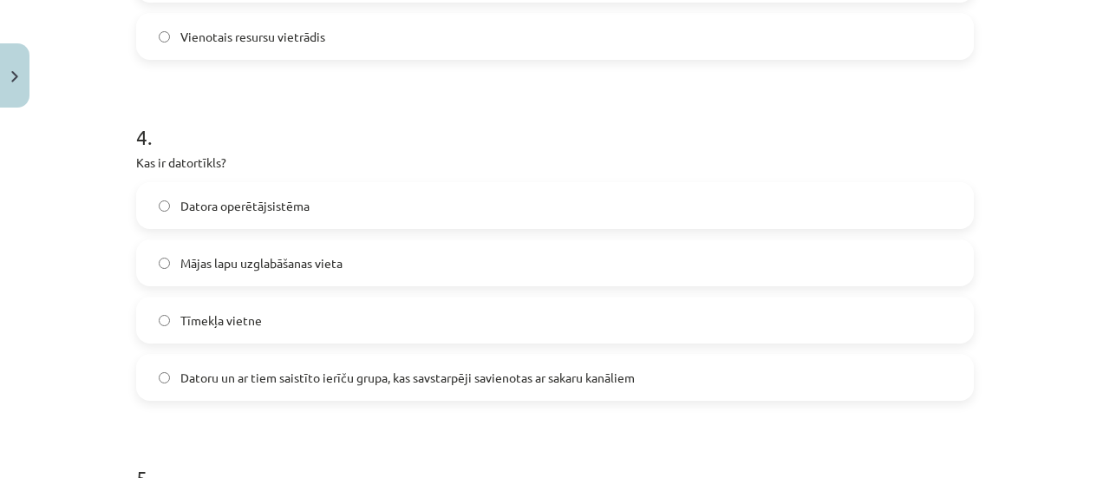
scroll to position [1384, 0]
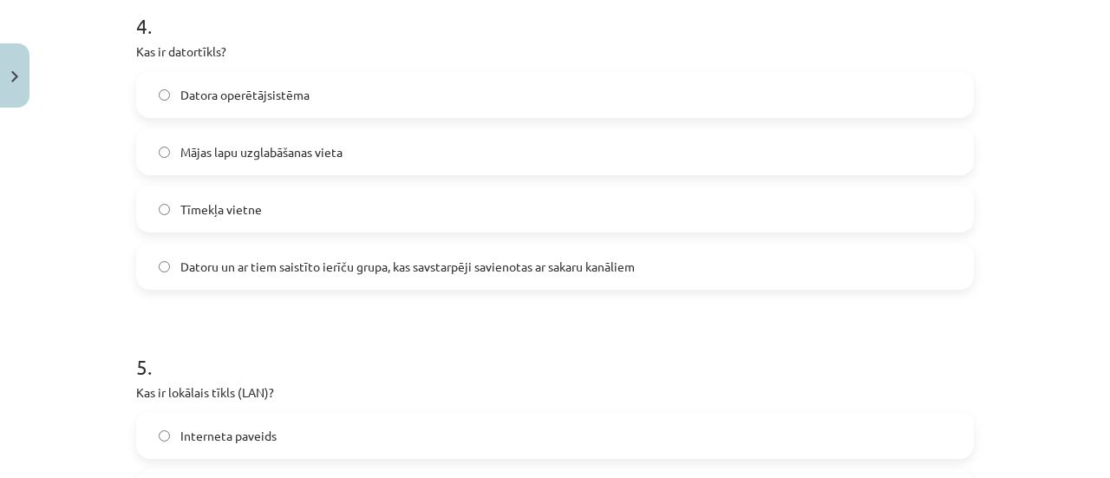
click at [344, 265] on span "Datoru un ar tiem saistīto ierīču grupa, kas savstarpēji savienotas ar sakaru k…" at bounding box center [407, 267] width 454 height 18
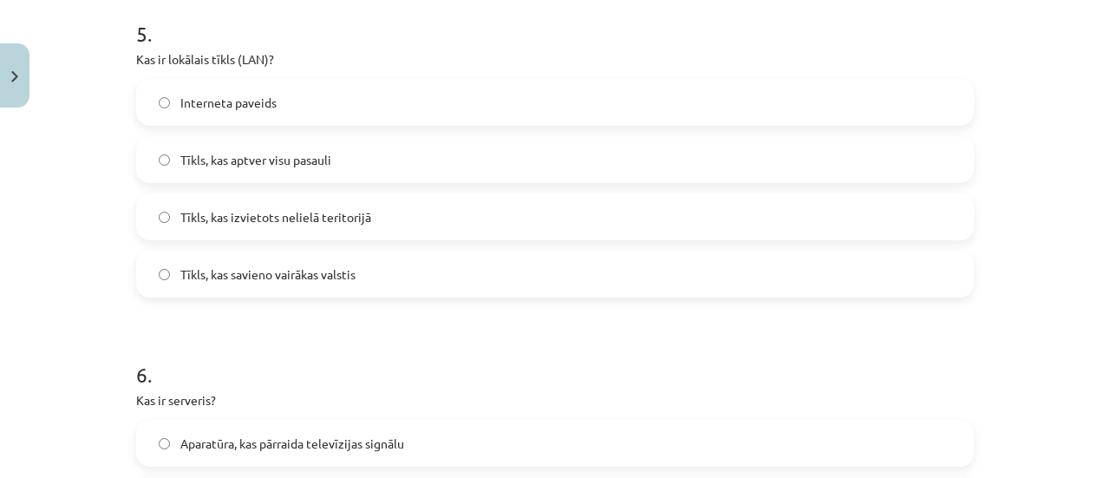
scroll to position [1731, 0]
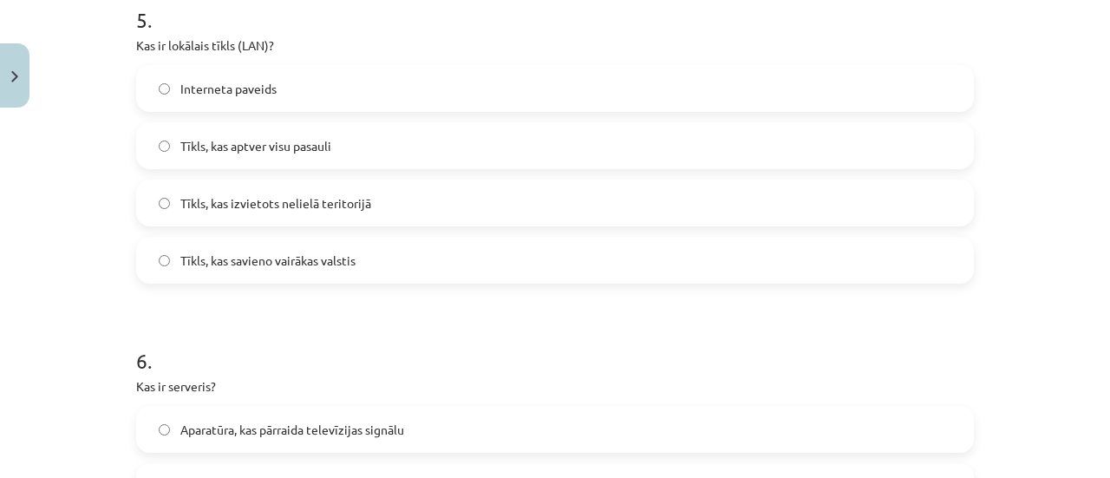
click at [324, 199] on span "Tīkls, kas izvietots nelielā teritorijā" at bounding box center [275, 203] width 191 height 18
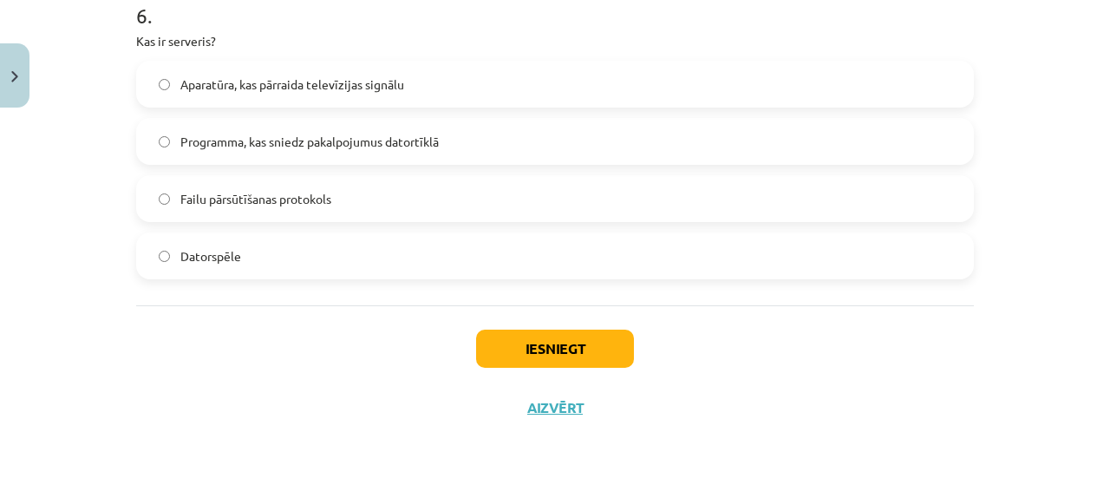
scroll to position [2078, 0]
click at [341, 135] on span "Programma, kas sniedz pakalpojumus datortīklā" at bounding box center [309, 140] width 258 height 18
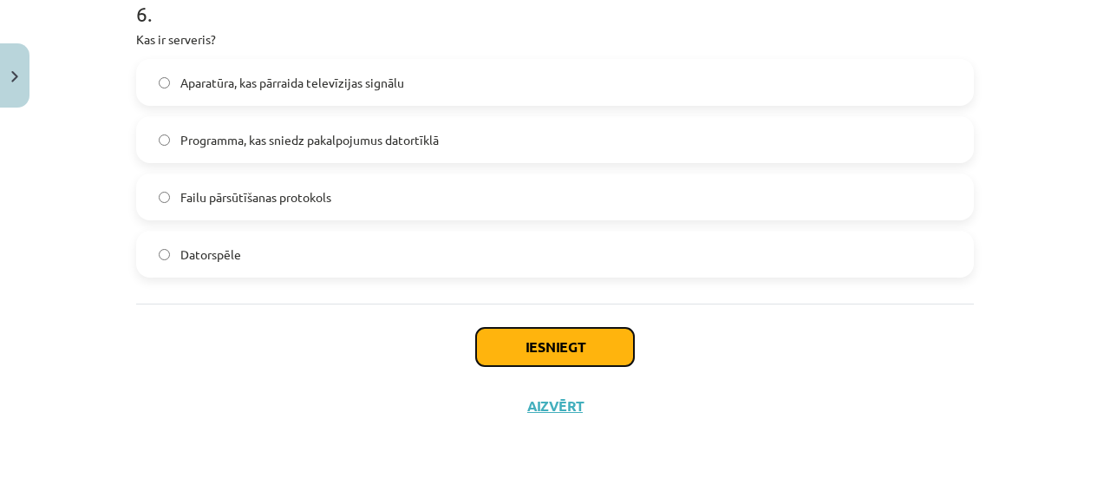
click at [567, 348] on button "Iesniegt" at bounding box center [555, 347] width 158 height 38
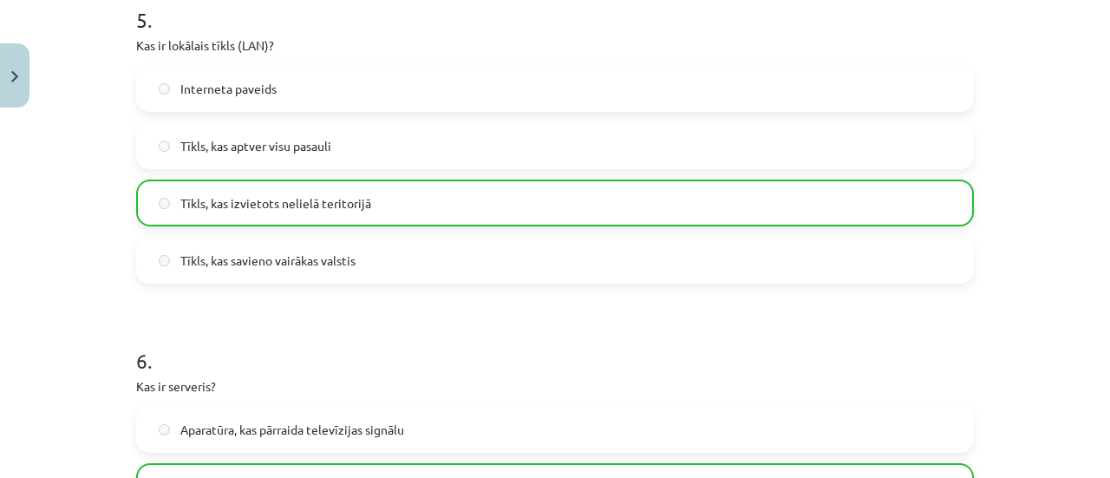
scroll to position [2132, 0]
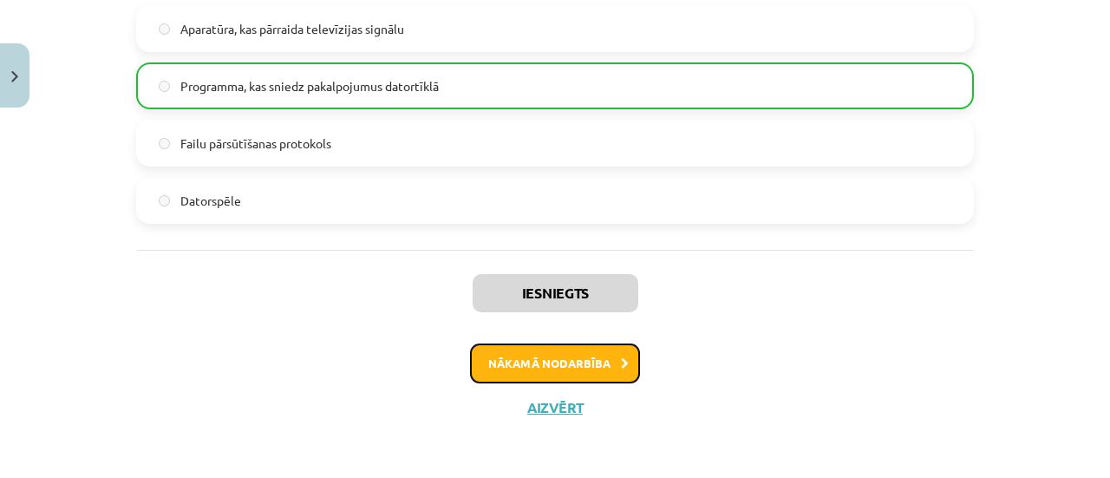
click at [526, 350] on button "Nākamā nodarbība" at bounding box center [555, 363] width 170 height 40
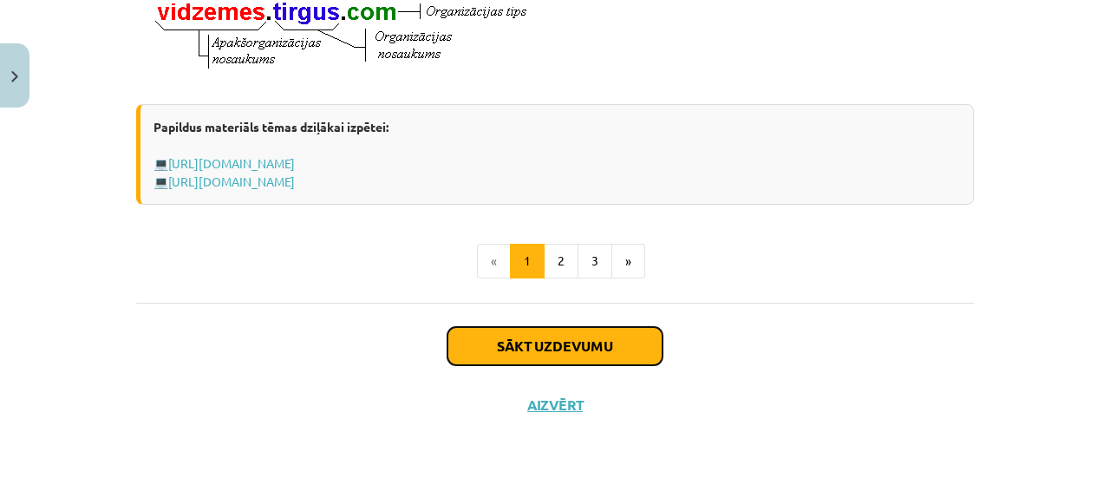
click at [520, 339] on button "Sākt uzdevumu" at bounding box center [555, 346] width 215 height 38
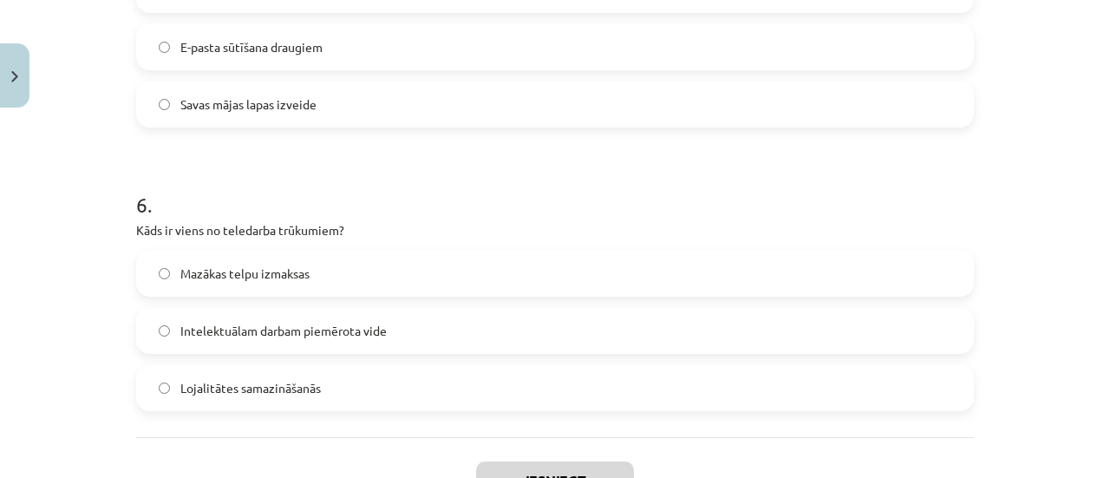
scroll to position [1964, 0]
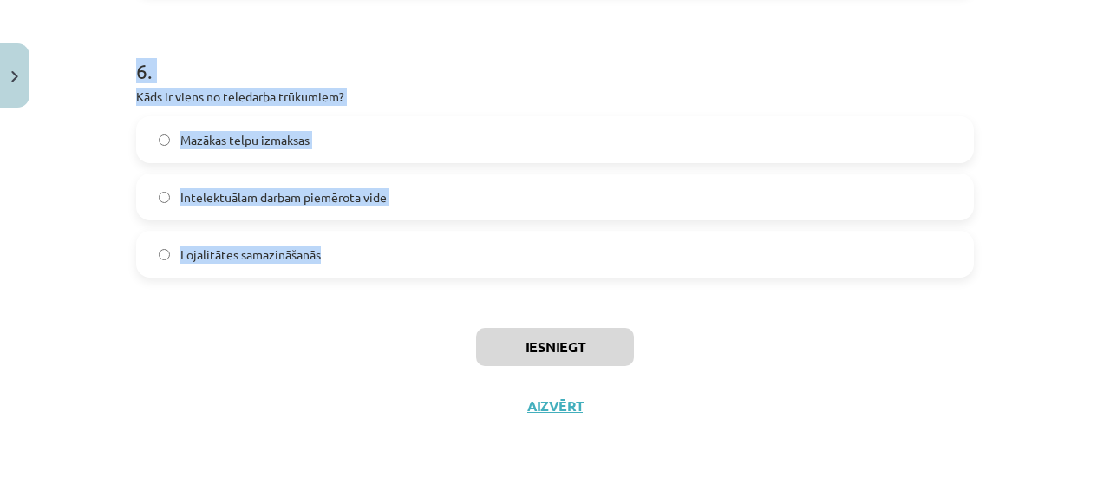
drag, startPoint x: 131, startPoint y: 367, endPoint x: 417, endPoint y: 273, distance: 301.1
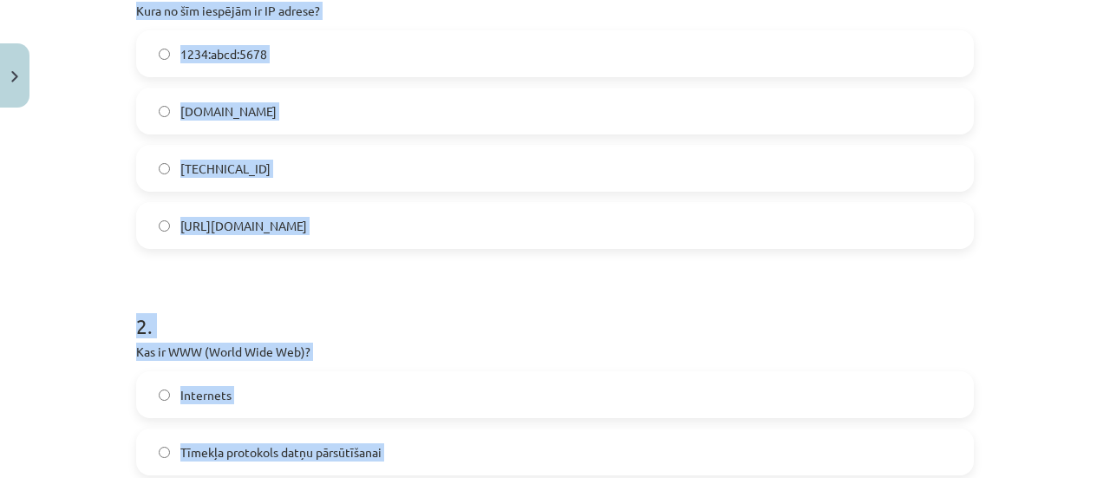
scroll to position [0, 0]
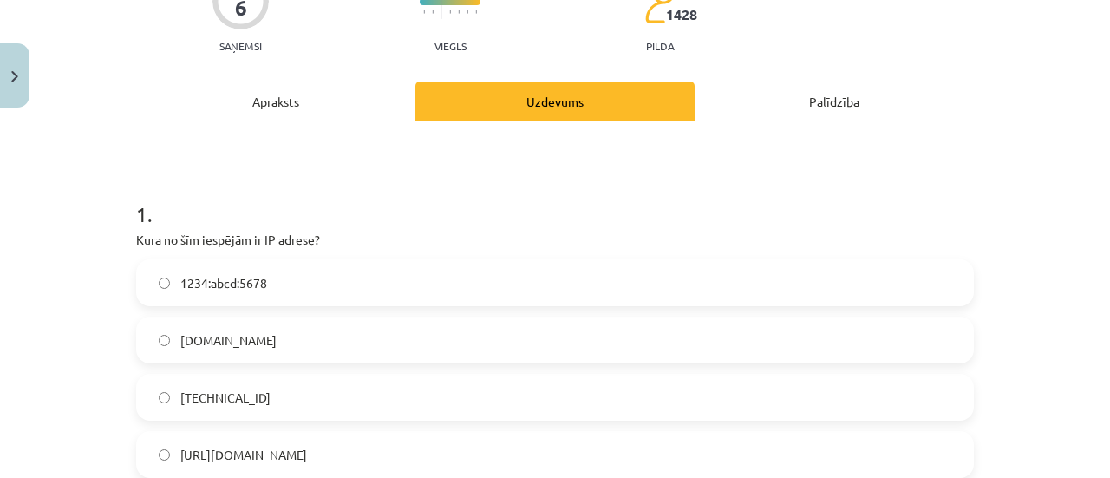
click at [409, 210] on h1 "1 ." at bounding box center [555, 199] width 838 height 54
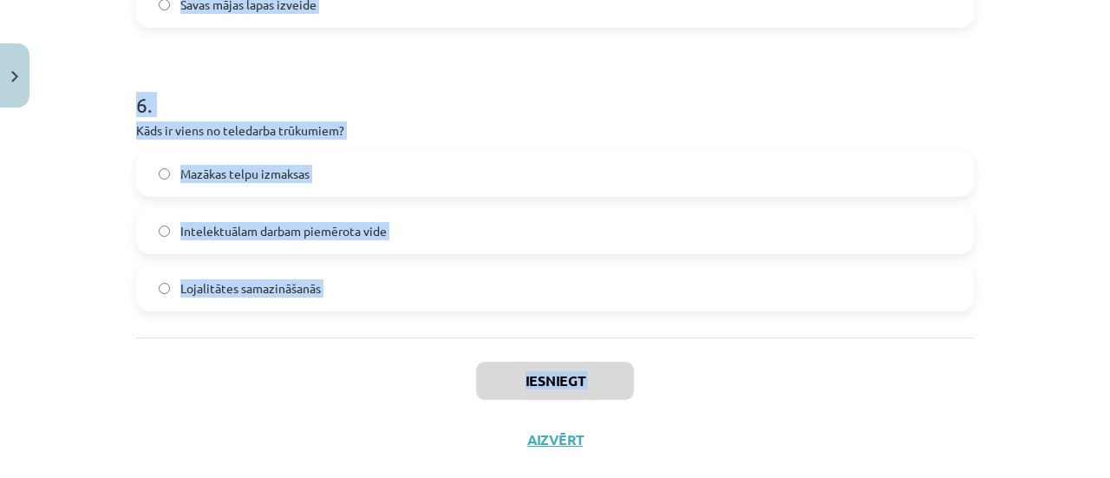
scroll to position [1964, 0]
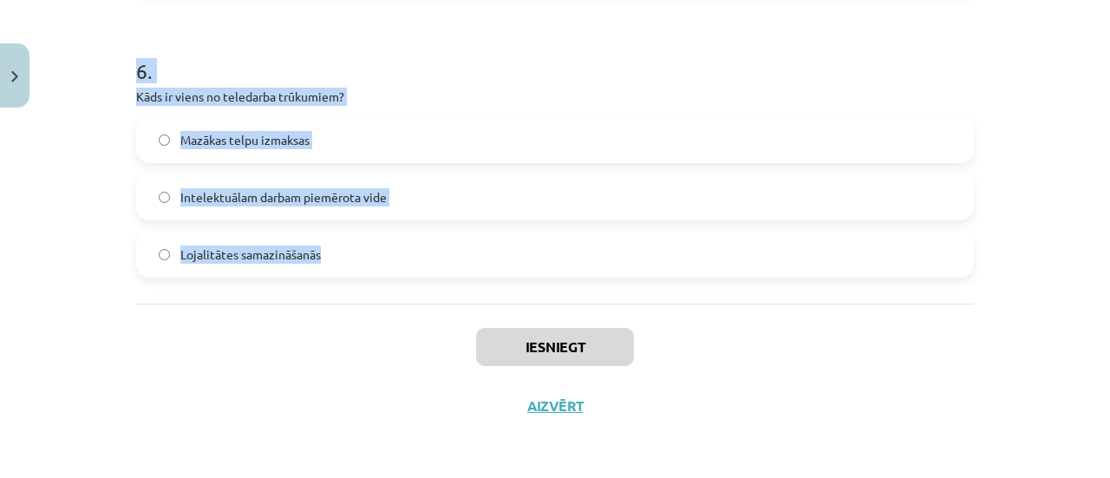
drag, startPoint x: 132, startPoint y: 150, endPoint x: 418, endPoint y: 280, distance: 314.4
copy form "Kura no šīm iespējām ir IP adrese? 1234:abcd:5678 www.example.com 192.100.81.10…"
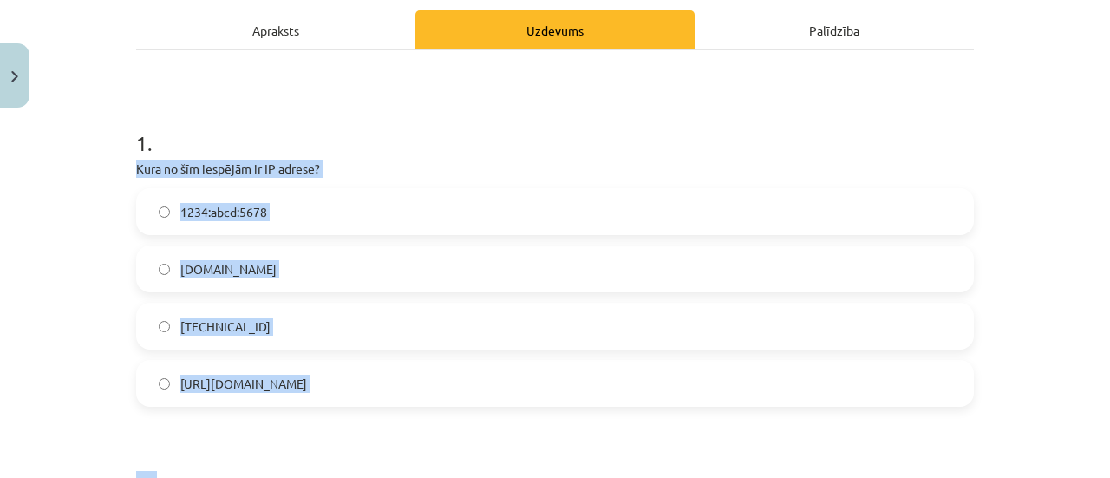
scroll to position [229, 0]
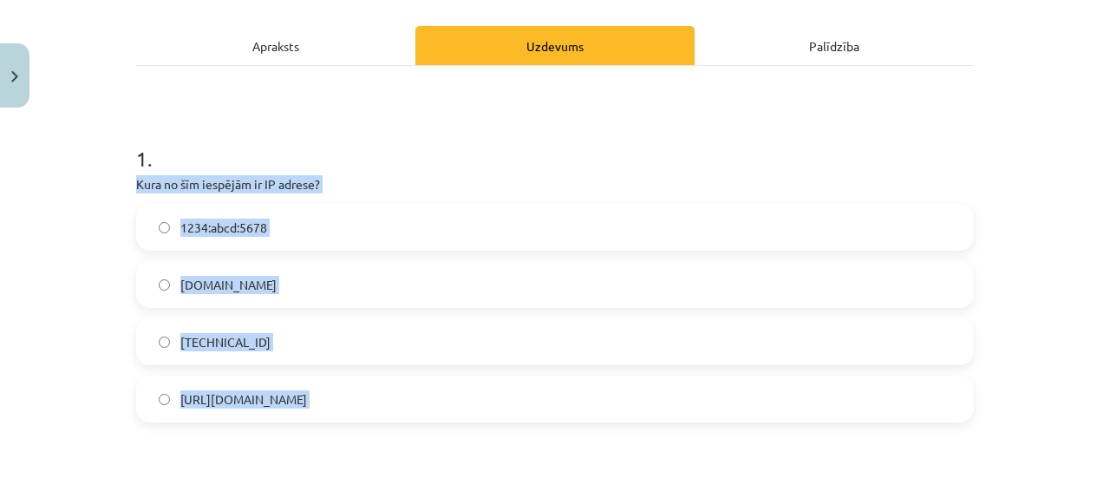
click at [297, 214] on label "1234:abcd:5678" at bounding box center [555, 227] width 834 height 43
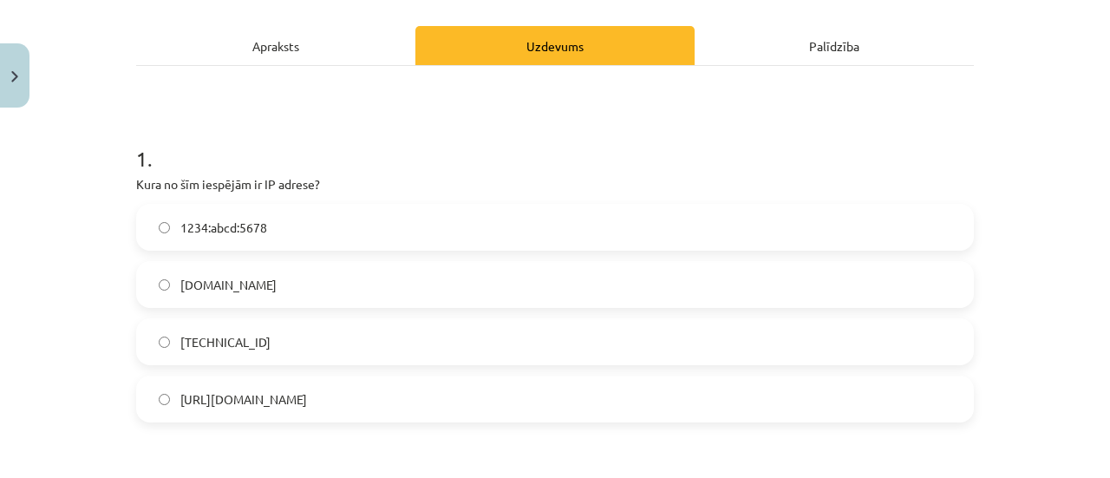
click at [297, 343] on label "192.100.81.101" at bounding box center [555, 341] width 834 height 43
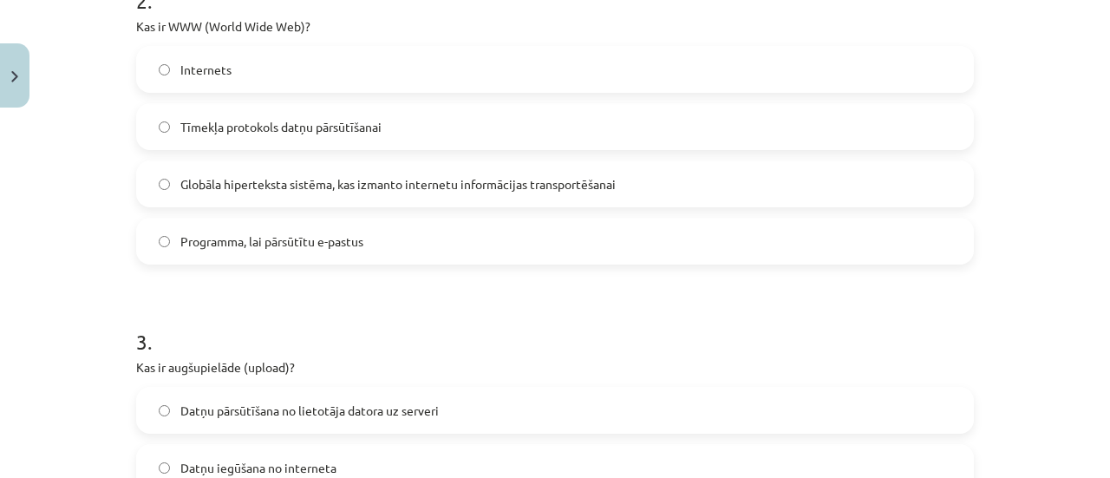
scroll to position [749, 0]
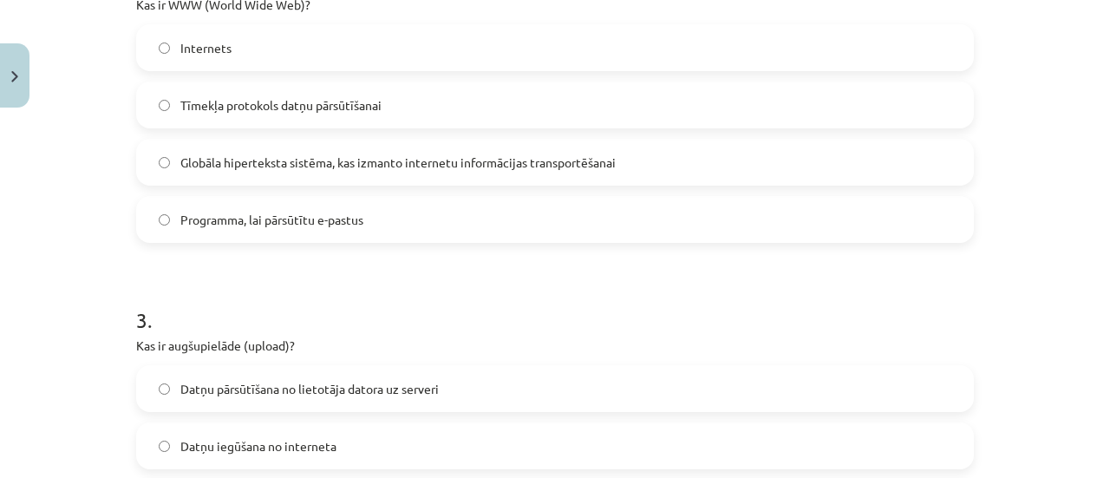
click at [439, 160] on span "Globāla hiperteksta sistēma, kas izmanto internetu informācijas transportēšanai" at bounding box center [397, 163] width 435 height 18
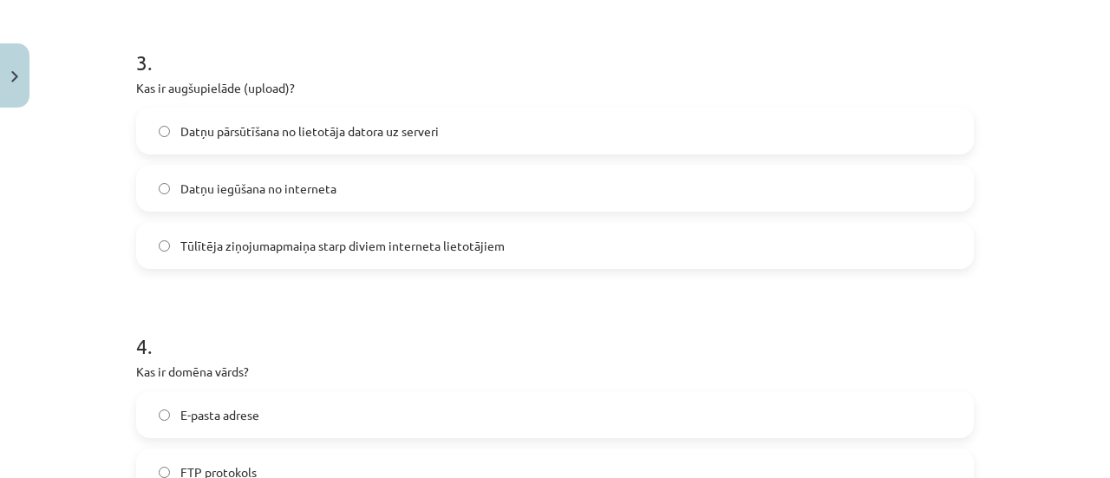
scroll to position [1010, 0]
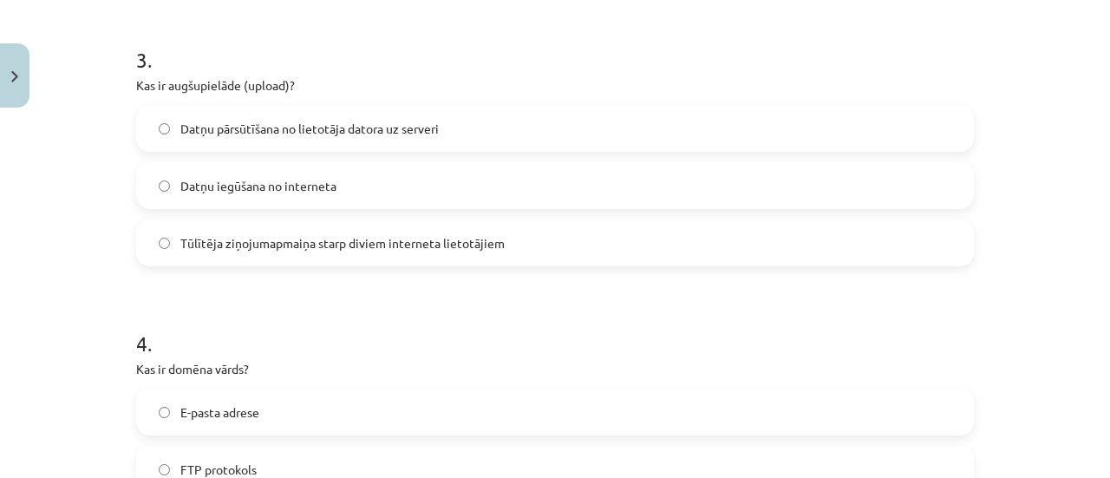
click at [299, 129] on span "Datņu pārsūtīšana no lietotāja datora uz serveri" at bounding box center [309, 129] width 258 height 18
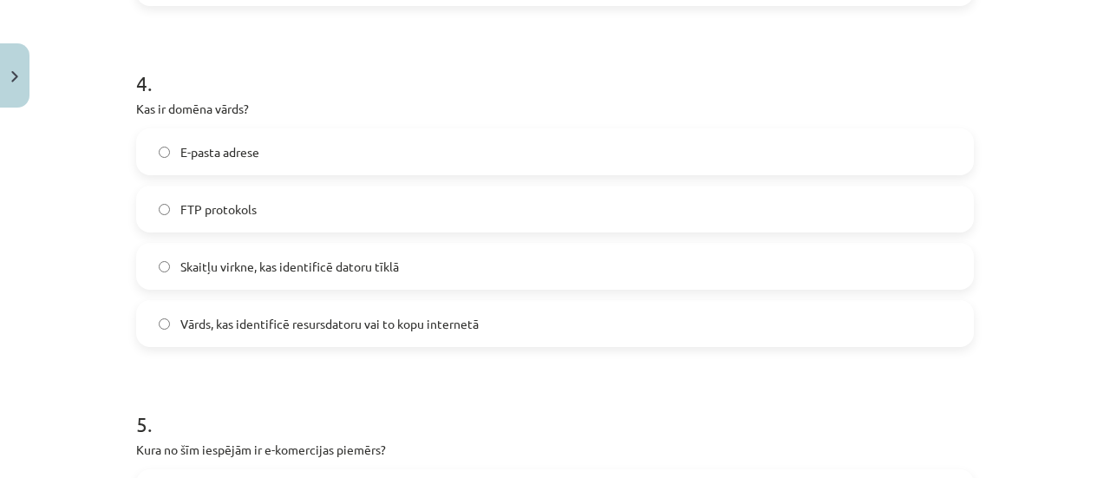
click at [292, 313] on label "Vārds, kas identificē resursdatoru vai to kopu internetā" at bounding box center [555, 323] width 834 height 43
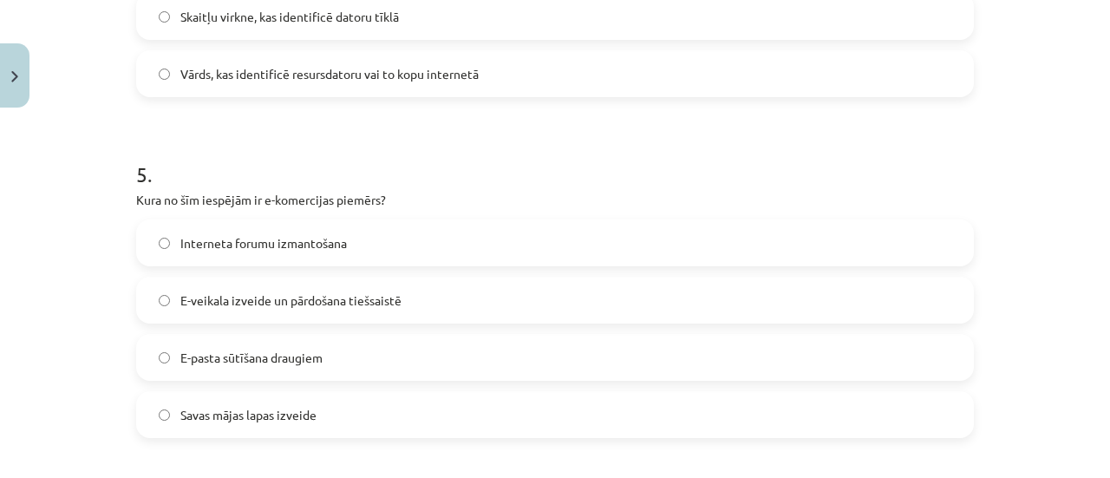
scroll to position [1617, 0]
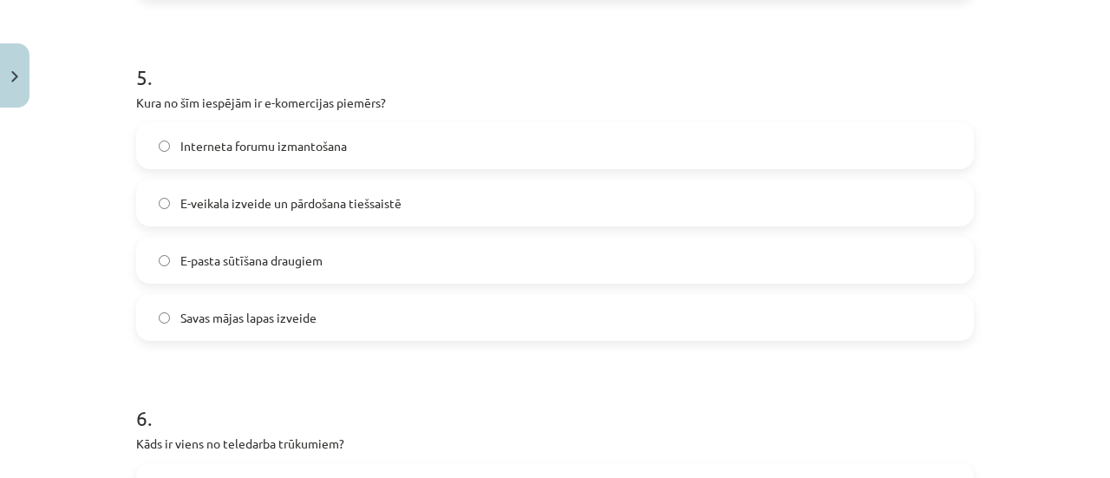
click at [283, 207] on span "E-veikala izveide un pārdošana tiešsaistē" at bounding box center [290, 203] width 221 height 18
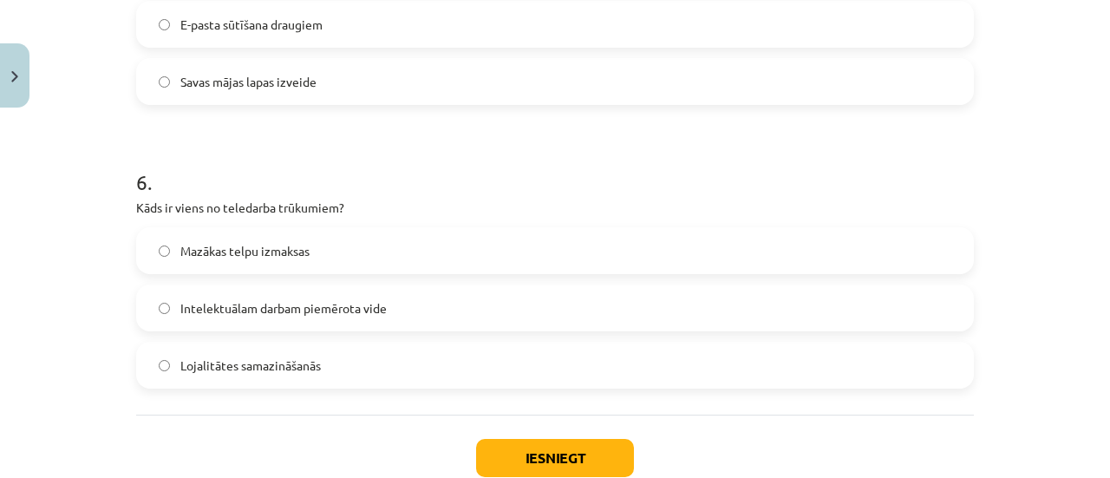
scroll to position [1877, 0]
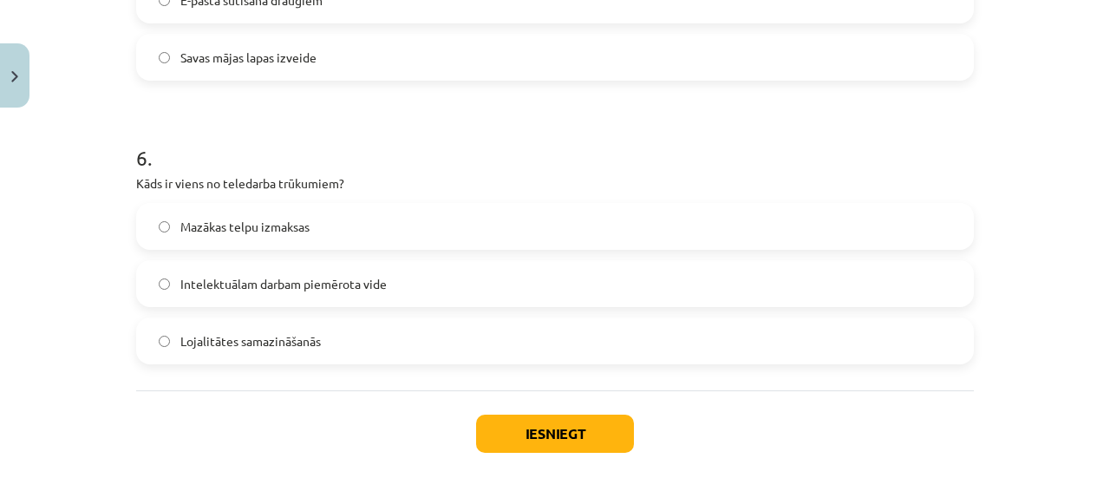
click at [343, 336] on label "Lojalitātes samazināšanās" at bounding box center [555, 340] width 834 height 43
click at [529, 417] on button "Iesniegt" at bounding box center [555, 434] width 158 height 38
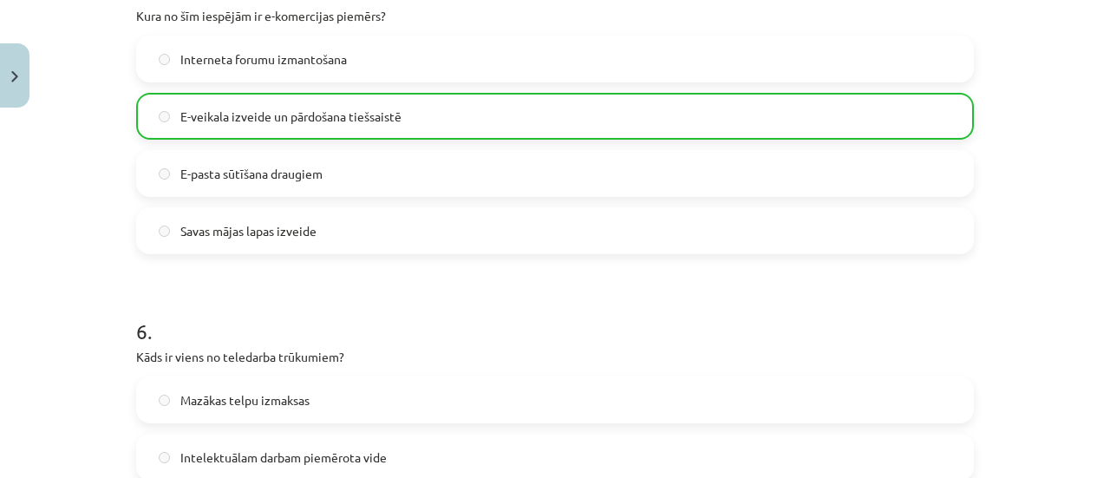
scroll to position [2017, 0]
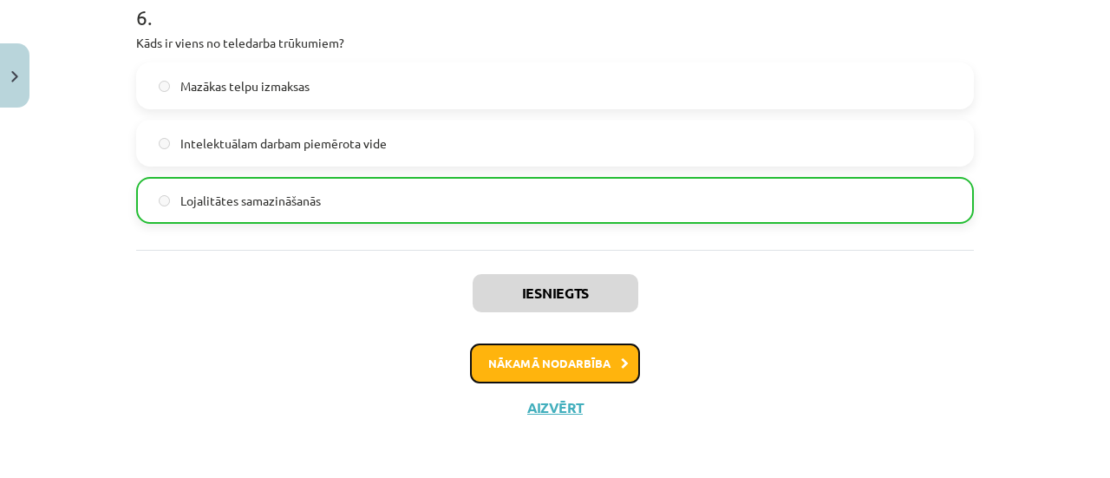
click at [565, 361] on button "Nākamā nodarbība" at bounding box center [555, 363] width 170 height 40
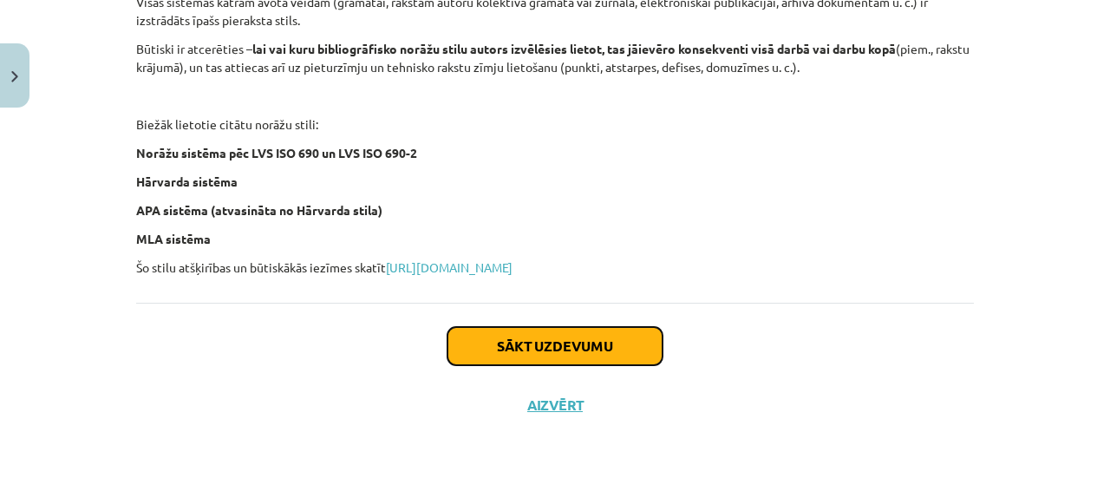
click at [520, 333] on button "Sākt uzdevumu" at bounding box center [555, 346] width 215 height 38
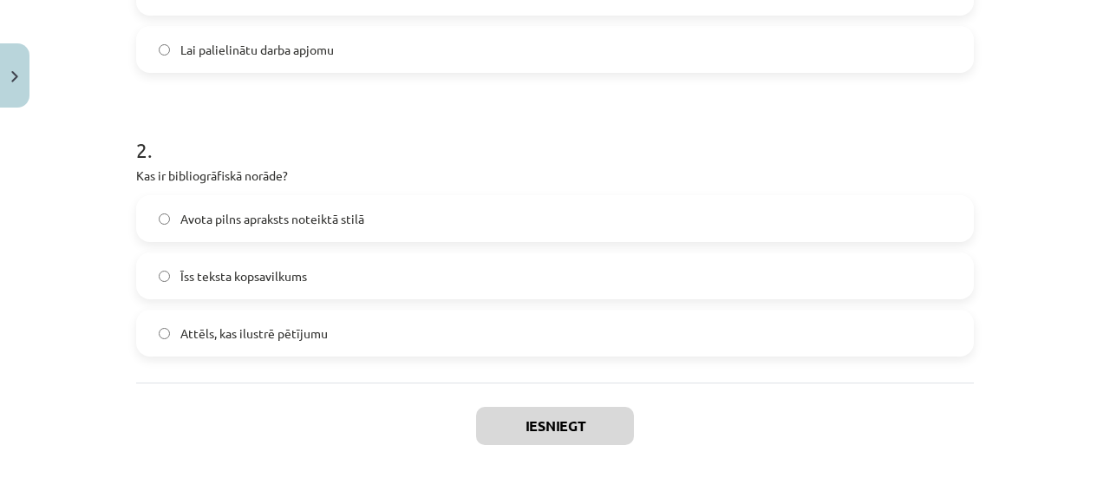
scroll to position [600, 0]
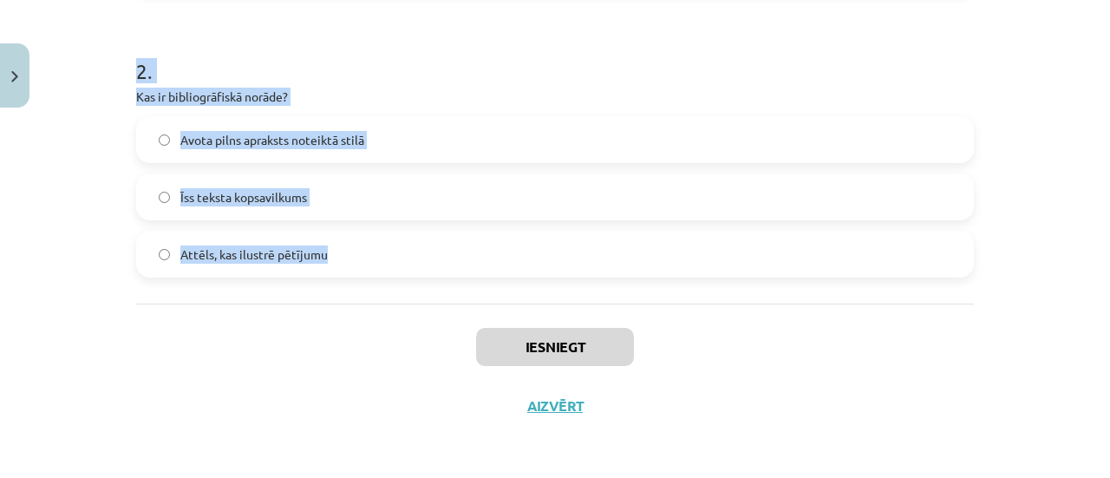
drag, startPoint x: 127, startPoint y: 105, endPoint x: 456, endPoint y: 278, distance: 371.7
copy form "Kāpēc pētnieciskos darbos ir svarīgi izmantot atsauces? Lai pievienotu vairāk b…"
click at [452, 129] on label "Avota pilns apraksts noteiktā stilā" at bounding box center [555, 139] width 834 height 43
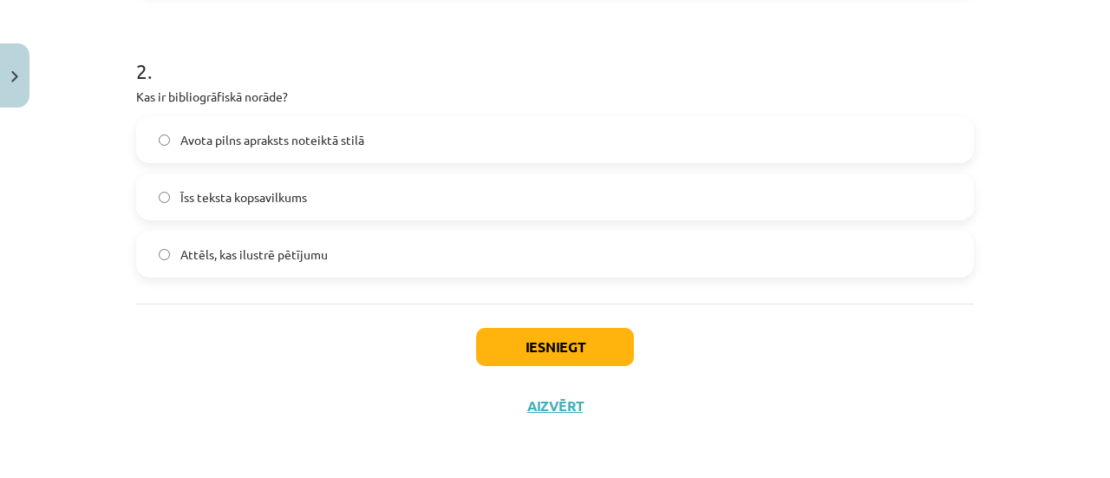
scroll to position [253, 0]
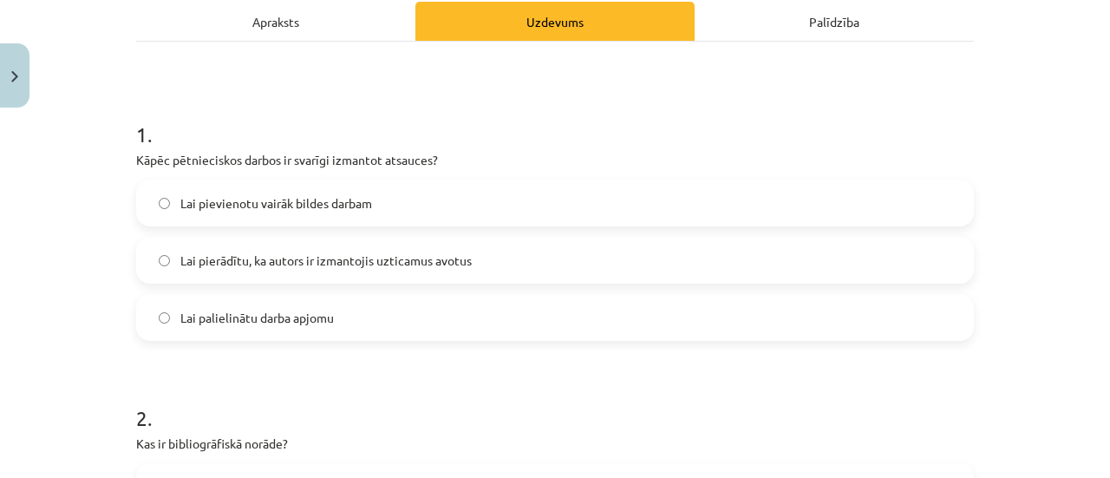
click at [428, 246] on label "Lai pierādītu, ka autors ir izmantojis uzticamus avotus" at bounding box center [555, 260] width 834 height 43
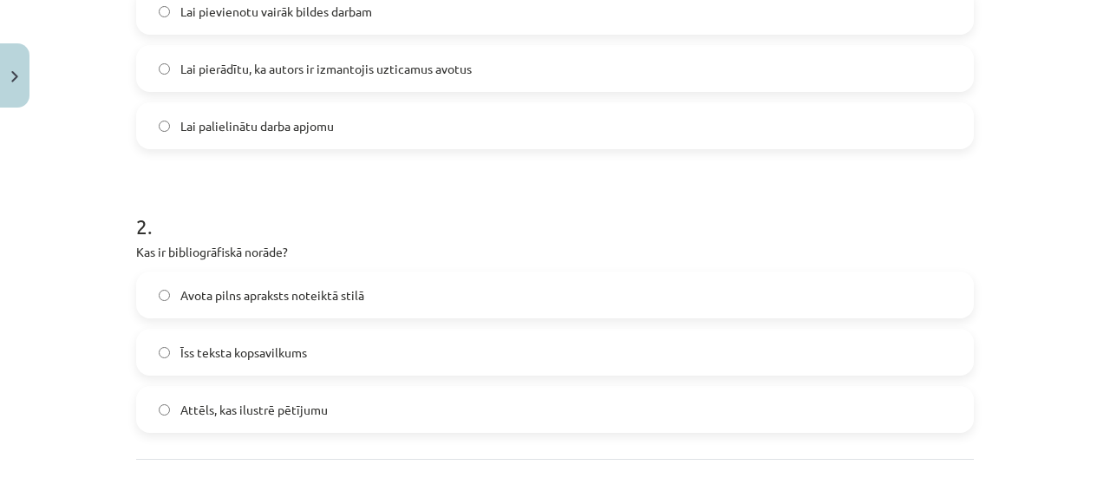
scroll to position [600, 0]
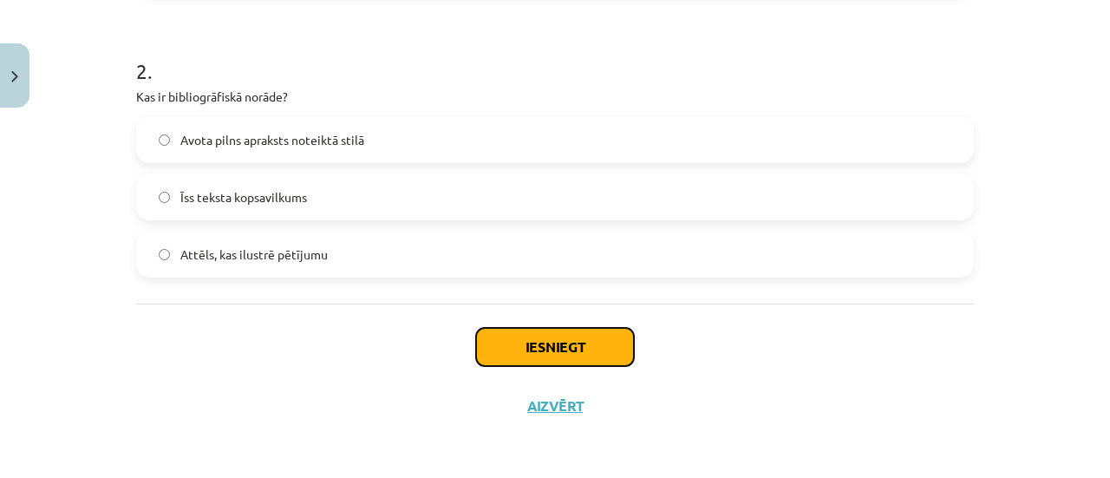
click at [618, 349] on button "Iesniegt" at bounding box center [555, 347] width 158 height 38
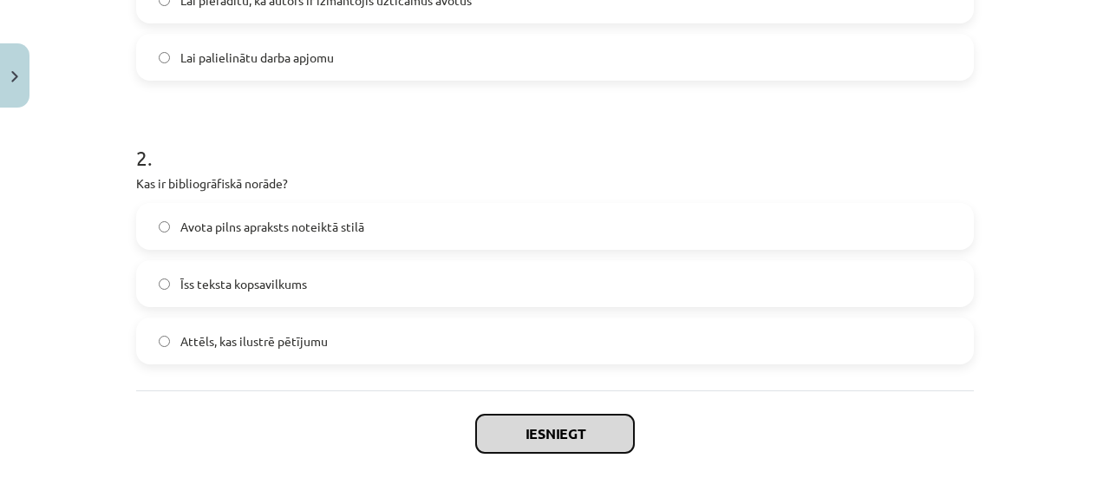
scroll to position [427, 0]
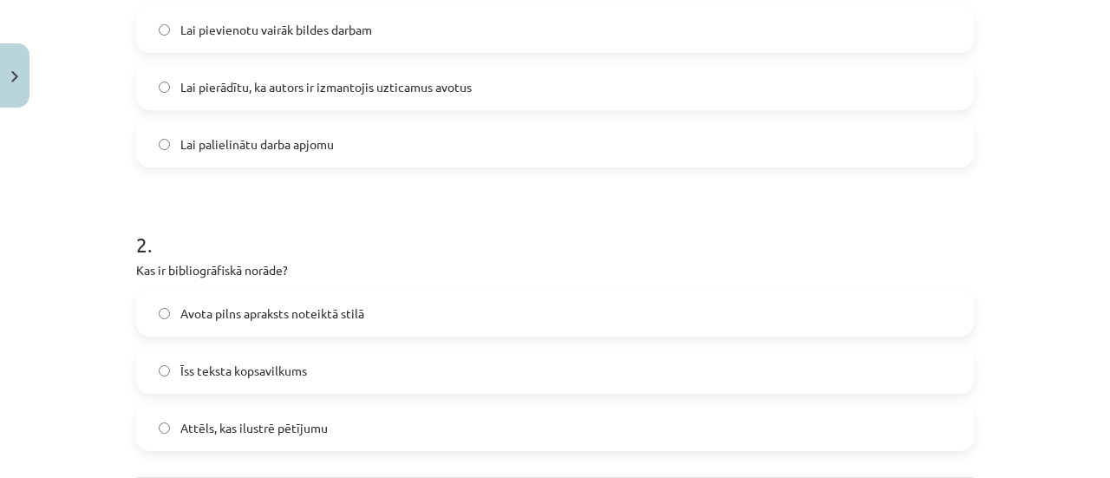
click at [358, 141] on label "Lai palielinātu darba apjomu" at bounding box center [555, 143] width 834 height 43
click at [435, 23] on label "Lai pievienotu vairāk bildes darbam" at bounding box center [555, 29] width 834 height 43
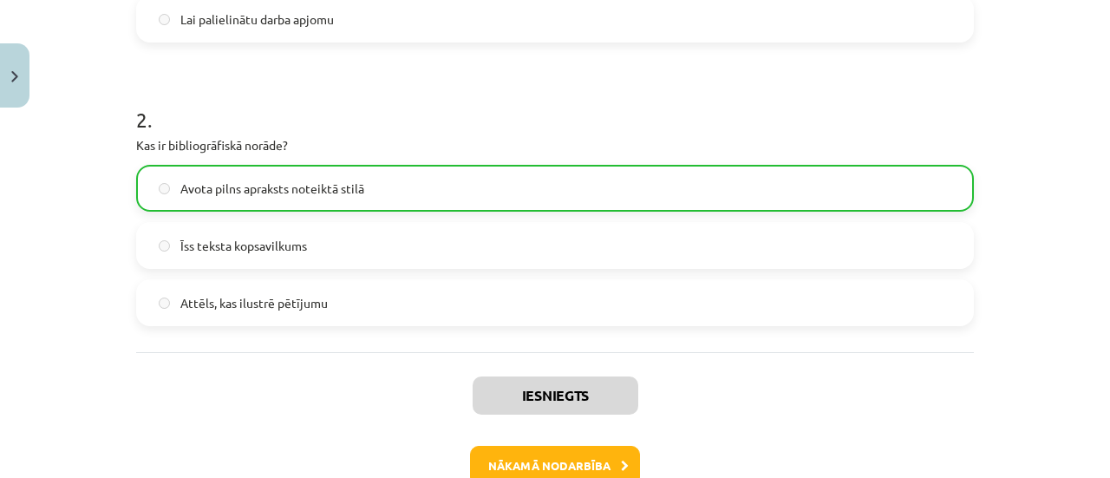
scroll to position [654, 0]
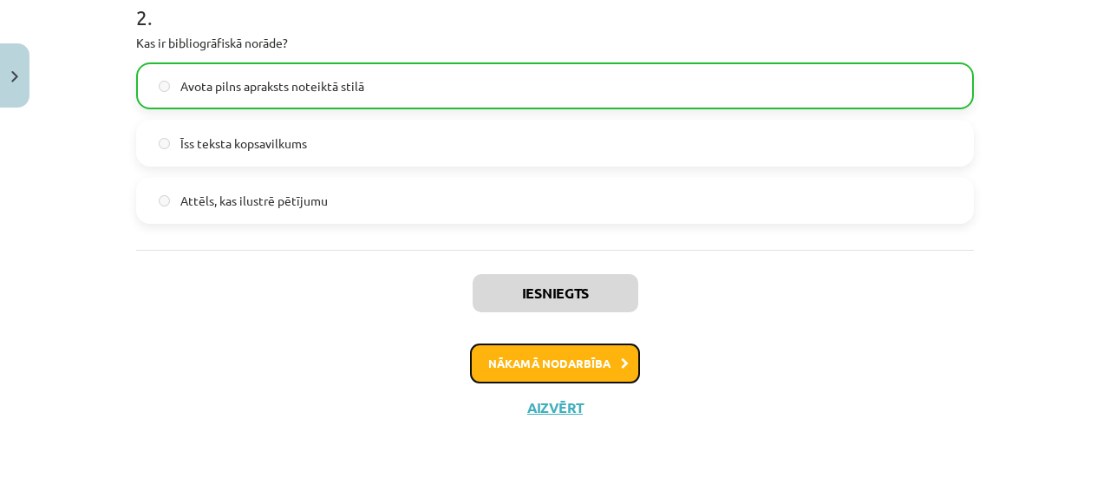
click at [571, 362] on button "Nākamā nodarbība" at bounding box center [555, 363] width 170 height 40
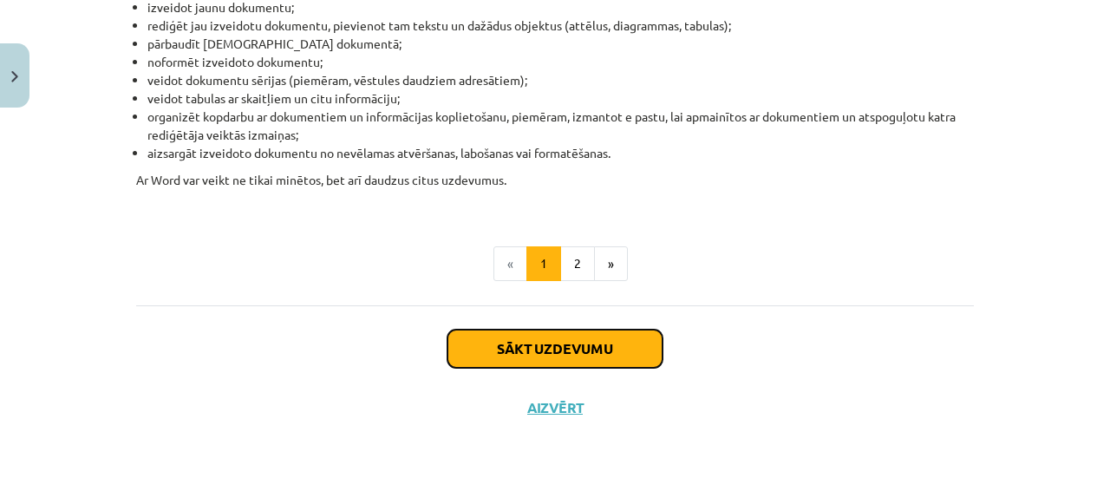
click at [553, 348] on button "Sākt uzdevumu" at bounding box center [555, 349] width 215 height 38
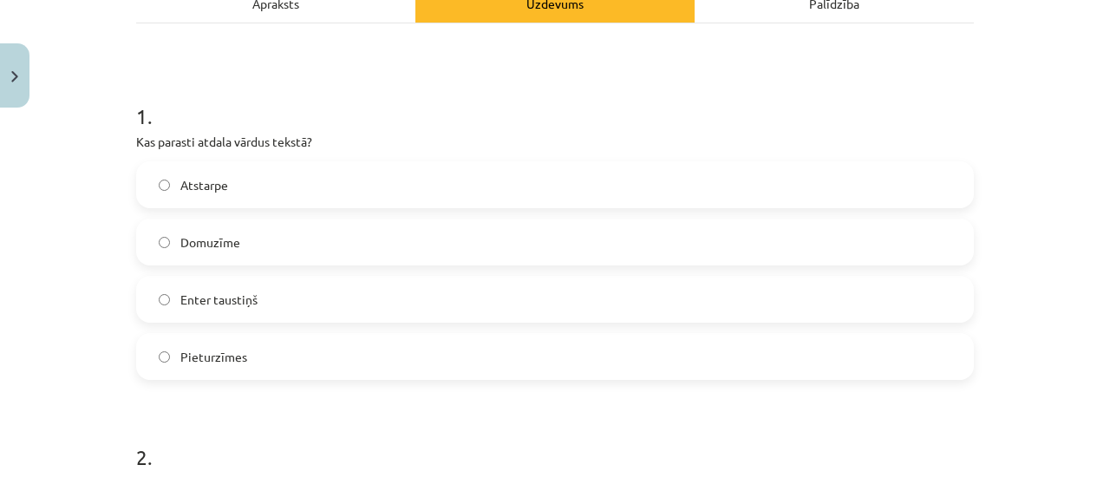
scroll to position [304, 0]
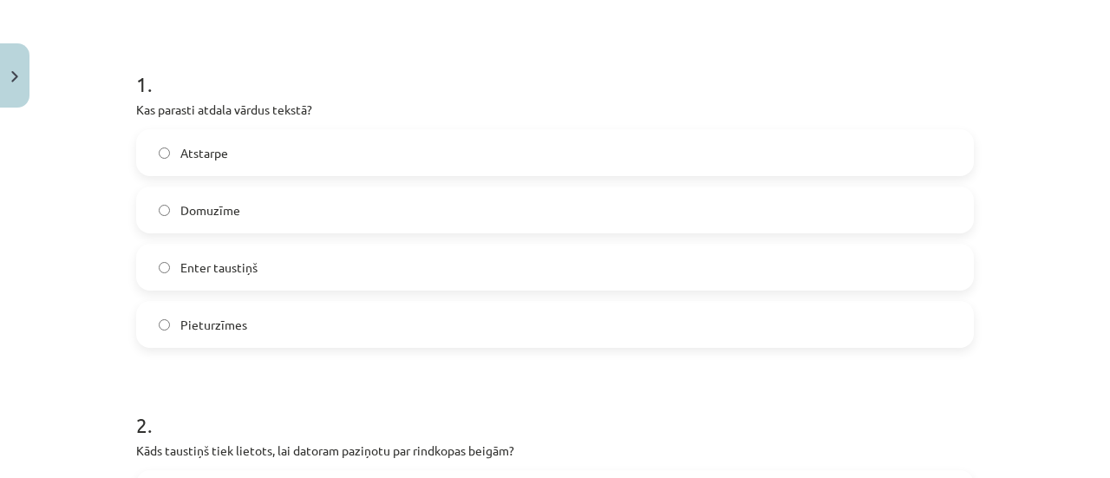
click at [278, 157] on label "Atstarpe" at bounding box center [555, 152] width 834 height 43
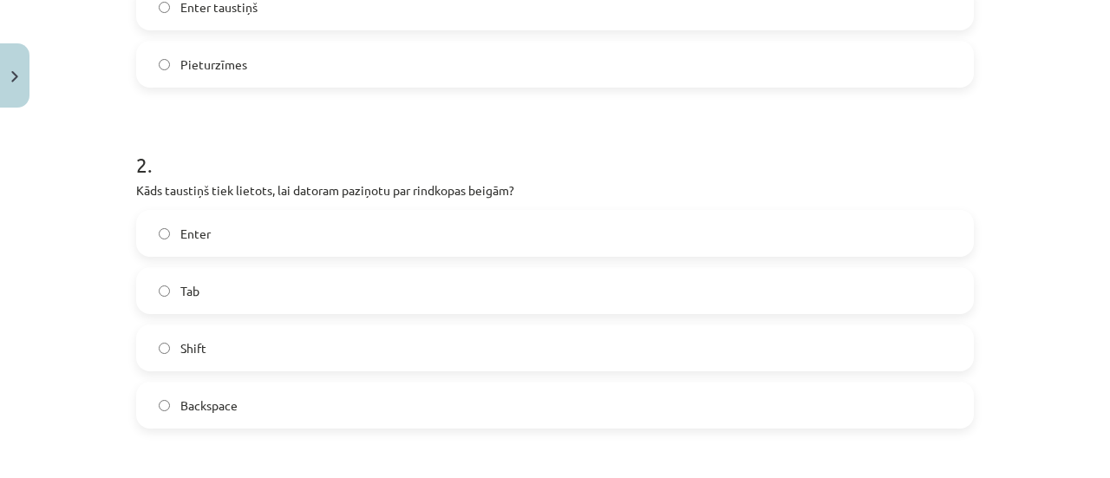
scroll to position [650, 0]
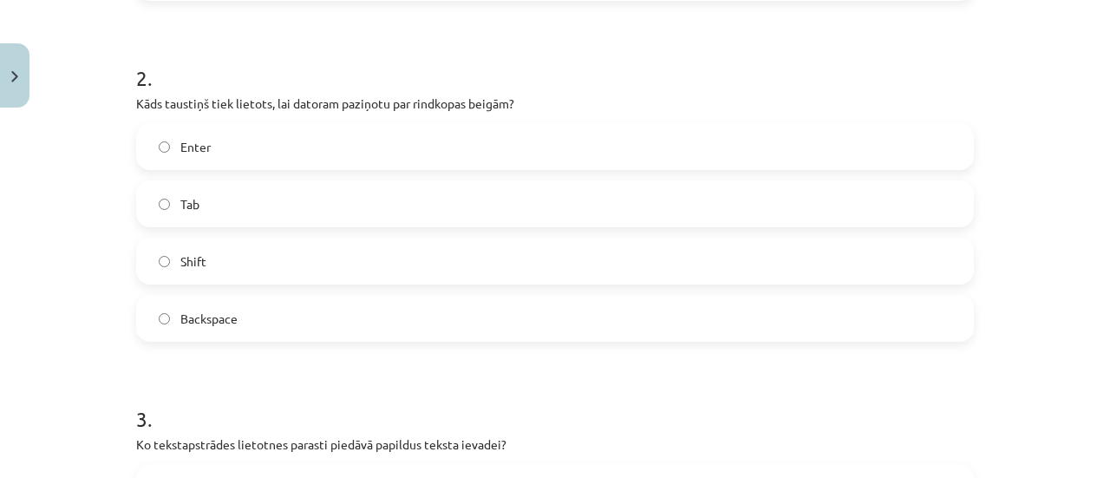
drag, startPoint x: 266, startPoint y: 148, endPoint x: 291, endPoint y: 233, distance: 88.6
click at [266, 150] on label "Enter" at bounding box center [555, 146] width 834 height 43
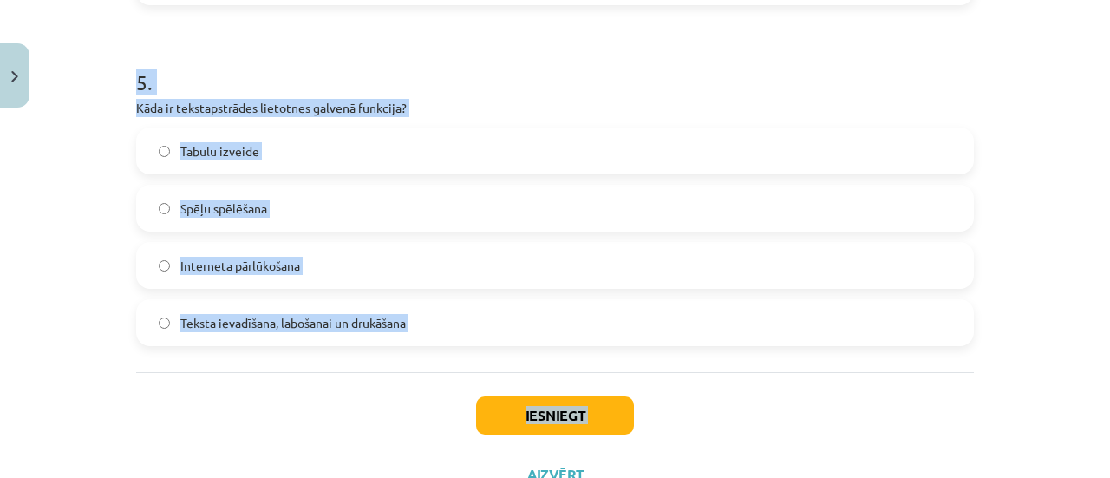
scroll to position [1667, 0]
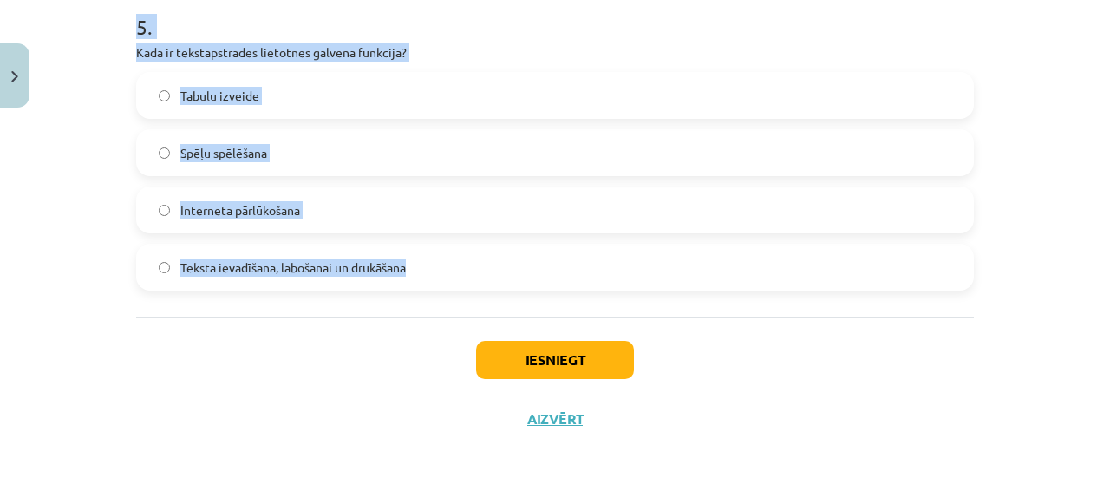
drag, startPoint x: 130, startPoint y: 91, endPoint x: 480, endPoint y: 298, distance: 406.4
copy form "Ko tekstapstrādes lietotnes parasti piedāvā papildus teksta ievadei? Video redi…"
click at [441, 261] on label "Teksta ievadīšana, labošanai un drukāšana" at bounding box center [555, 266] width 834 height 43
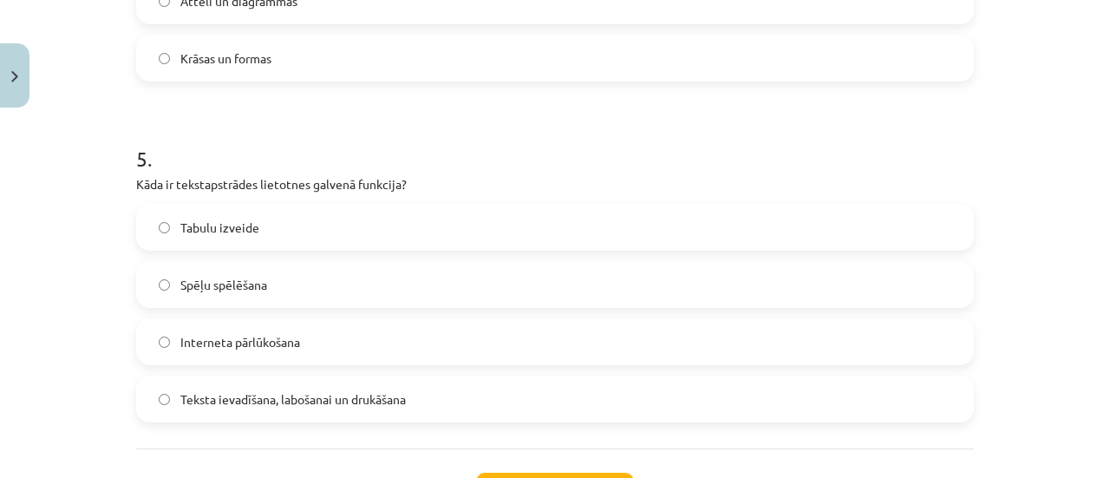
scroll to position [1320, 0]
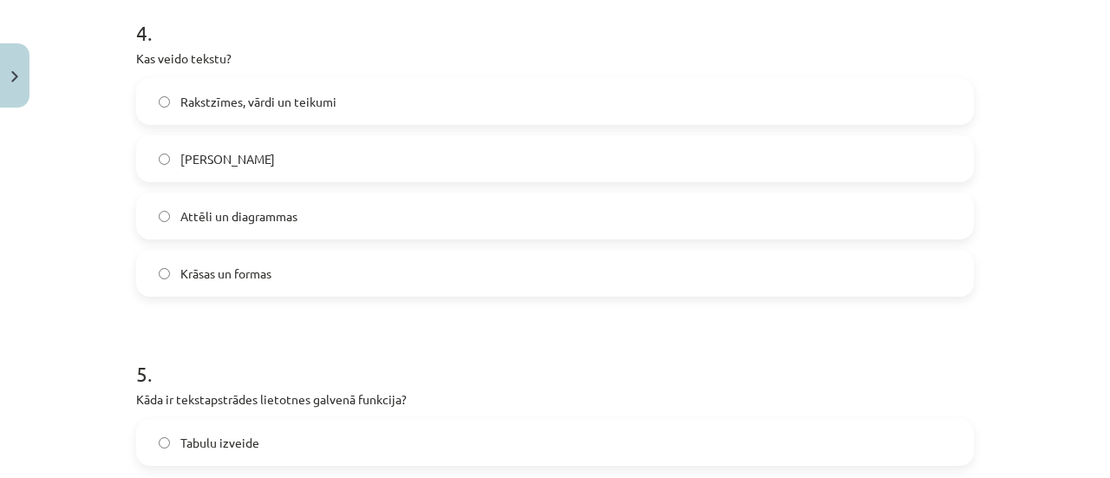
click at [264, 85] on label "Rakstzīmes, vārdi un teikumi" at bounding box center [555, 101] width 834 height 43
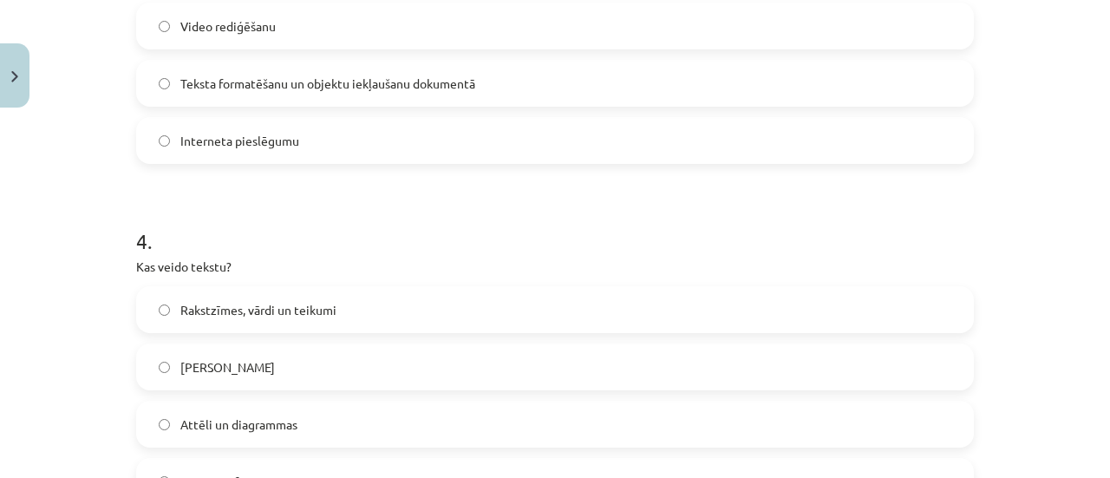
scroll to position [973, 0]
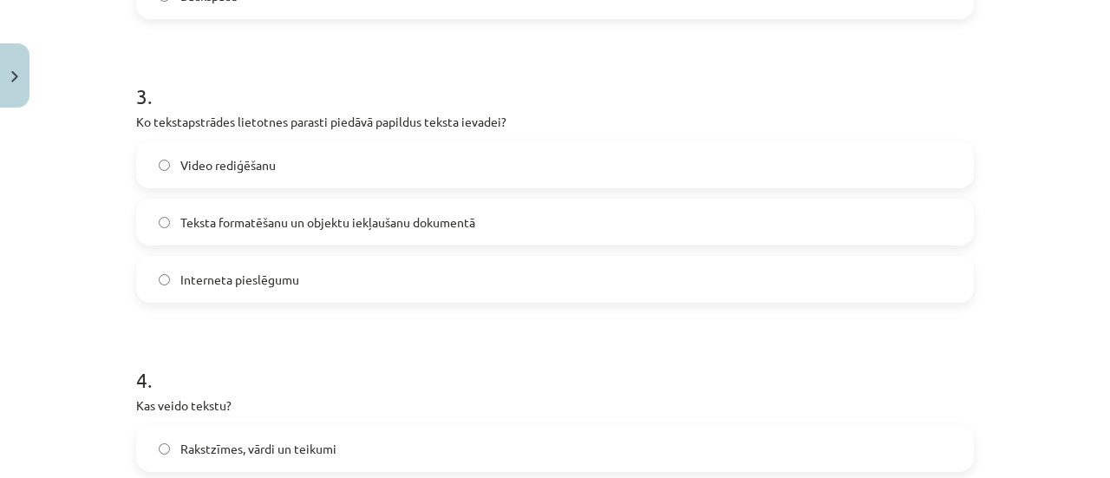
click at [356, 221] on span "Teksta formatēšanu un objektu iekļaušanu dokumentā" at bounding box center [327, 222] width 295 height 18
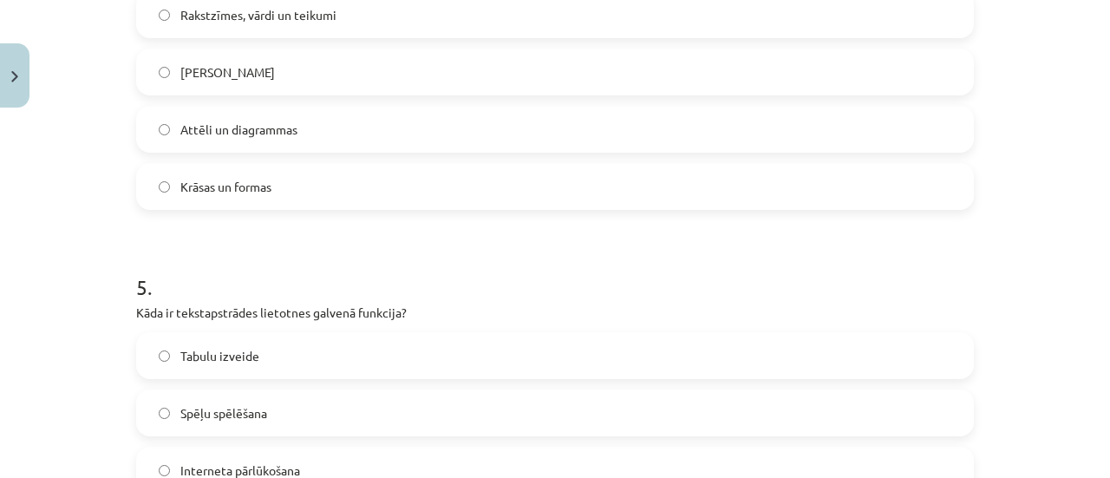
scroll to position [1679, 0]
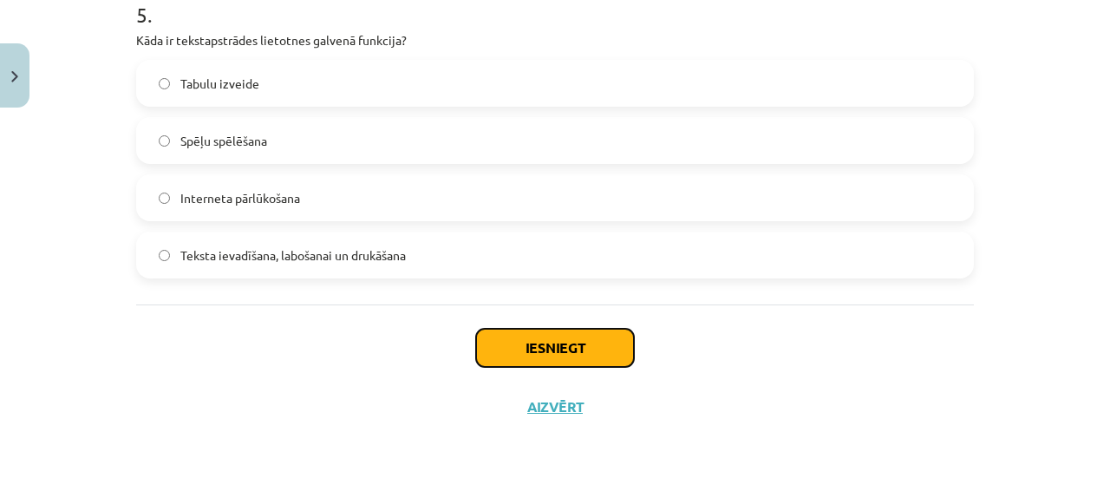
click at [550, 346] on button "Iesniegt" at bounding box center [555, 348] width 158 height 38
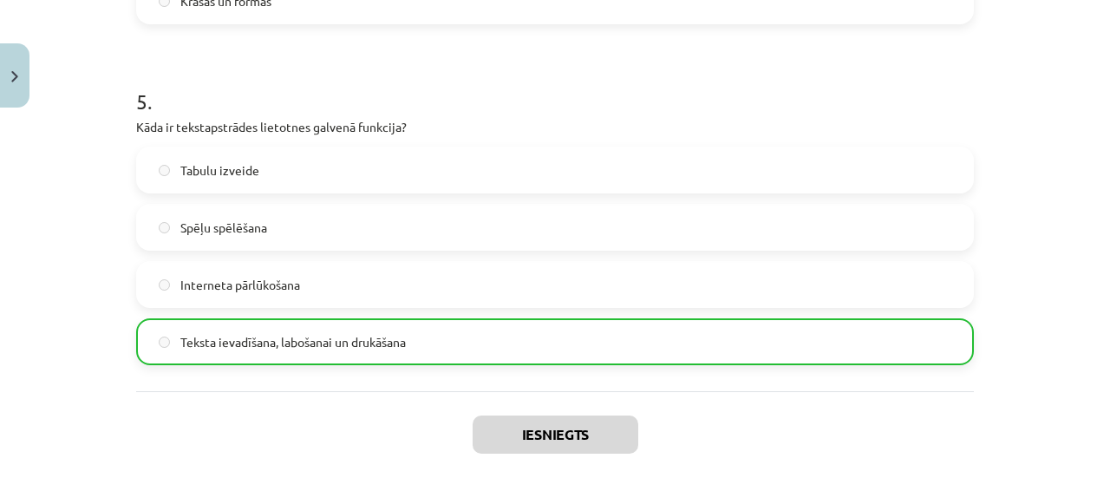
scroll to position [1734, 0]
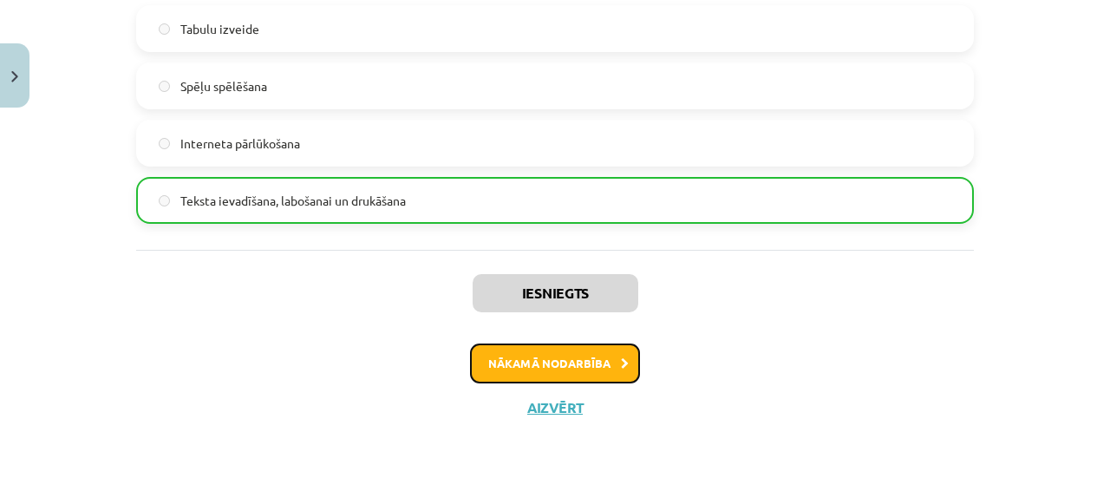
click at [565, 365] on button "Nākamā nodarbība" at bounding box center [555, 363] width 170 height 40
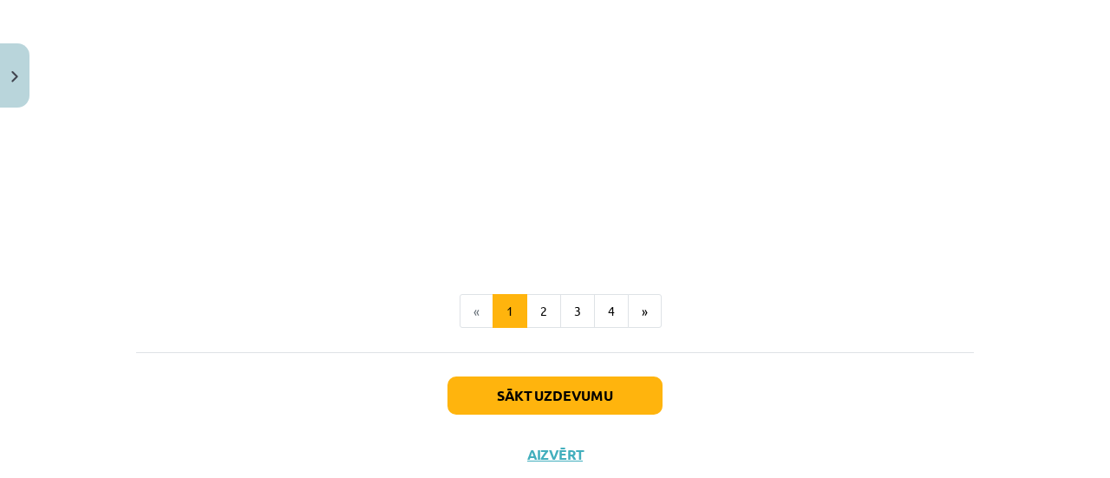
scroll to position [3627, 0]
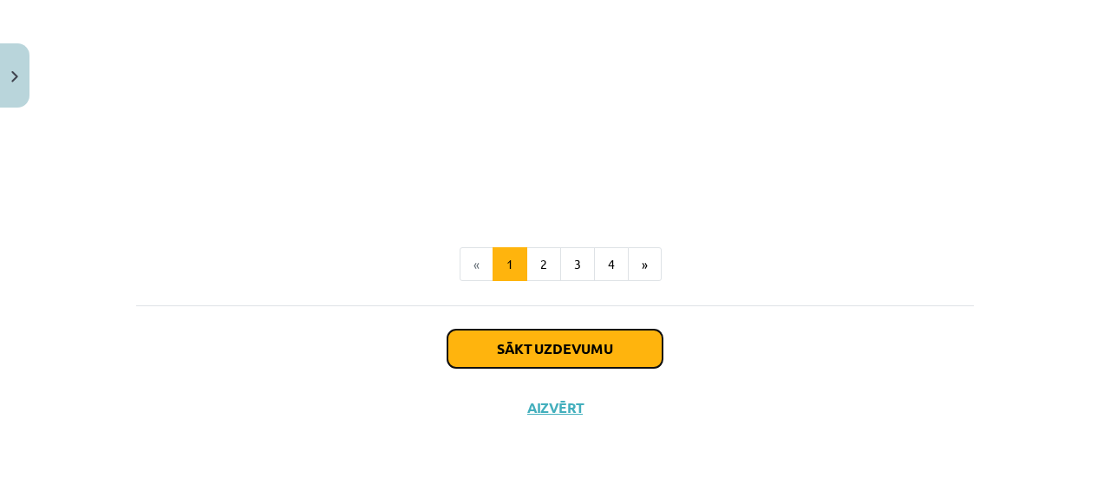
click at [552, 353] on button "Sākt uzdevumu" at bounding box center [555, 349] width 215 height 38
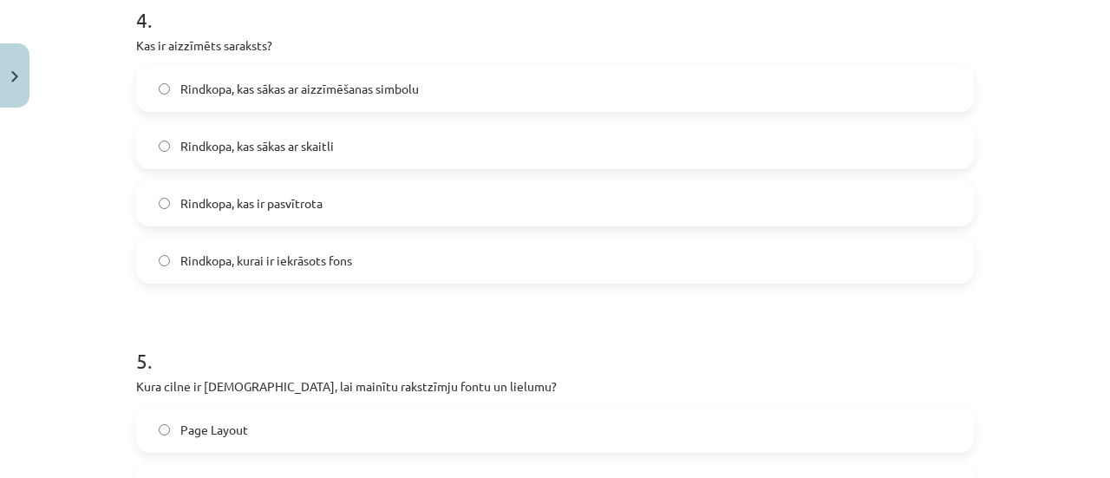
scroll to position [1667, 0]
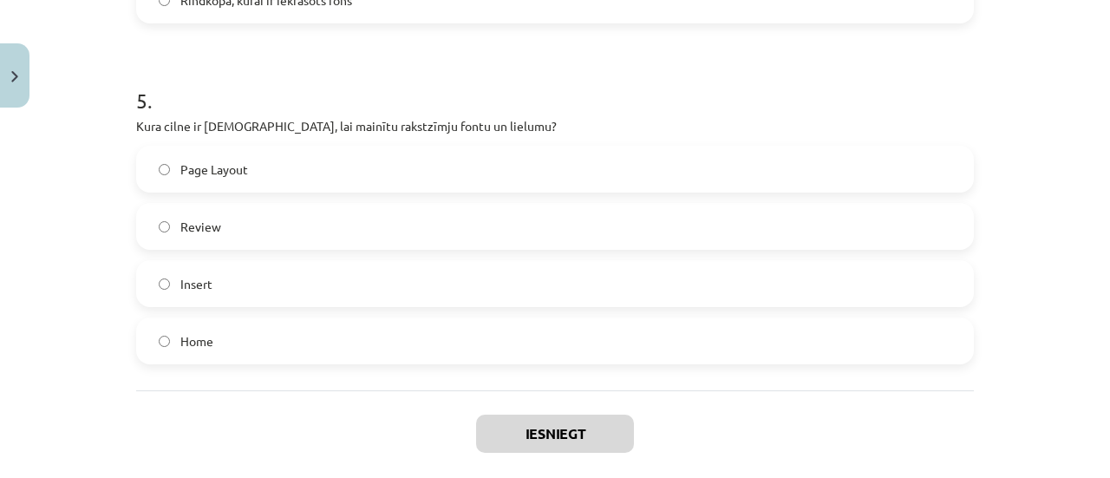
click at [236, 357] on label "Home" at bounding box center [555, 340] width 834 height 43
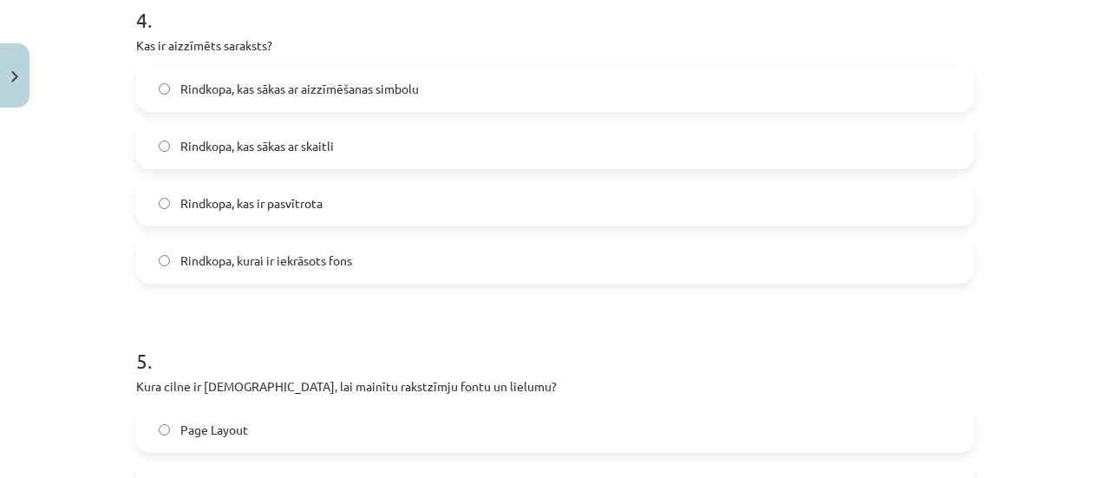
scroll to position [1320, 0]
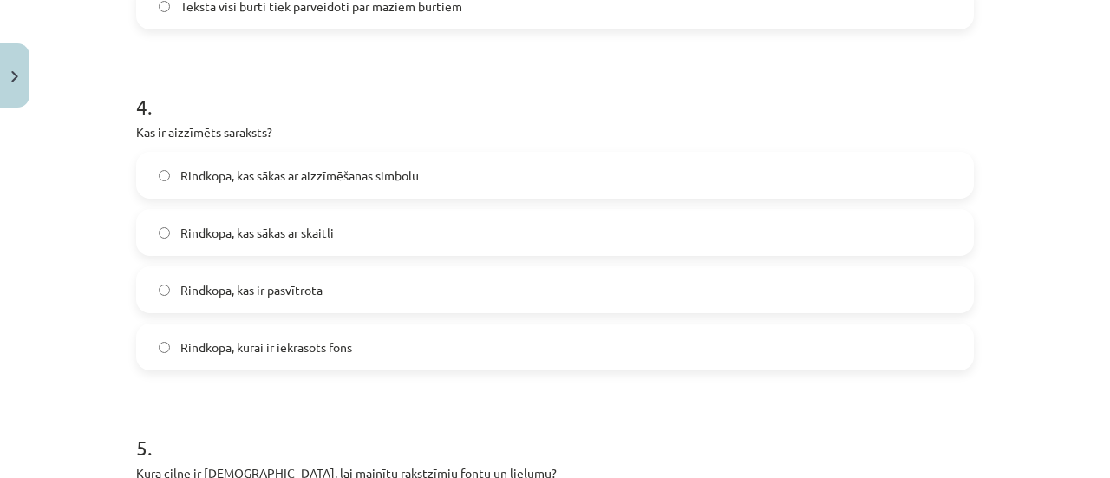
click at [425, 171] on label "Rindkopa, kas sākas ar aizzīmēšanas simbolu" at bounding box center [555, 175] width 834 height 43
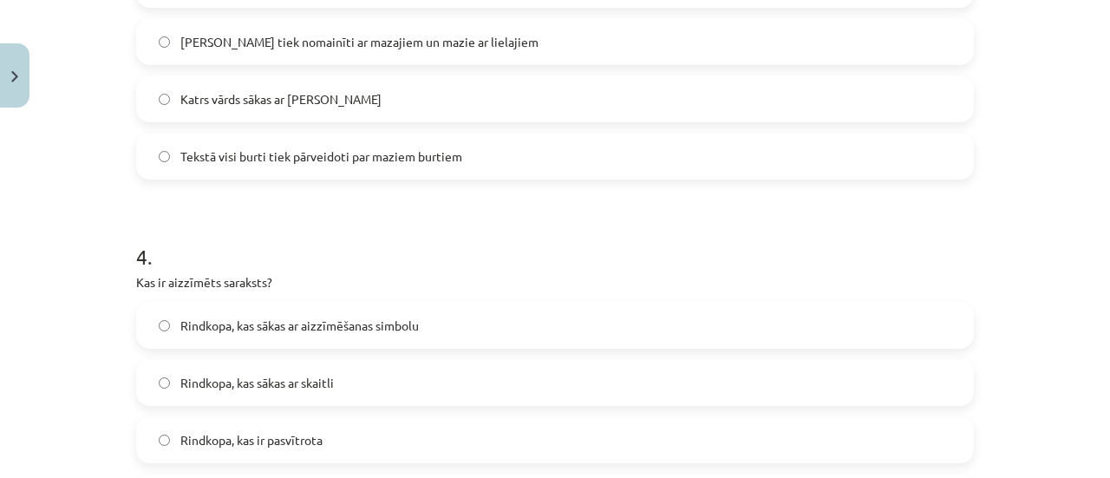
scroll to position [973, 0]
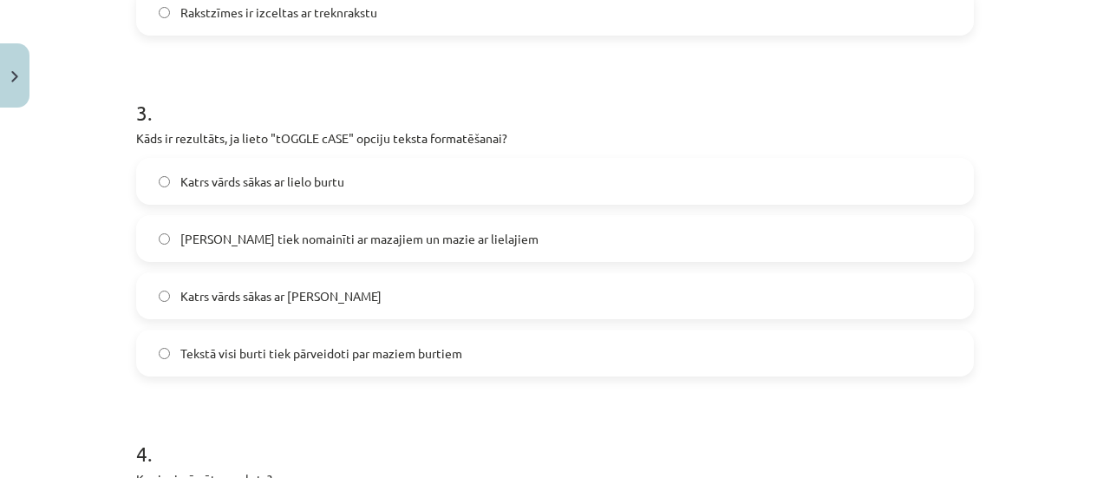
click at [479, 240] on span "Lielie burti tiek nomainīti ar mazajiem un mazie ar lielajiem" at bounding box center [359, 239] width 358 height 18
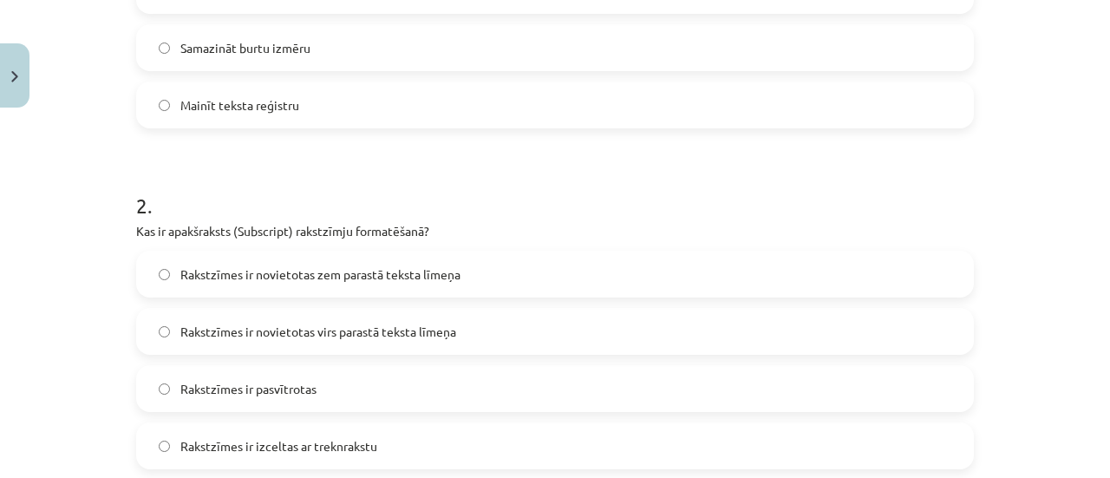
scroll to position [713, 0]
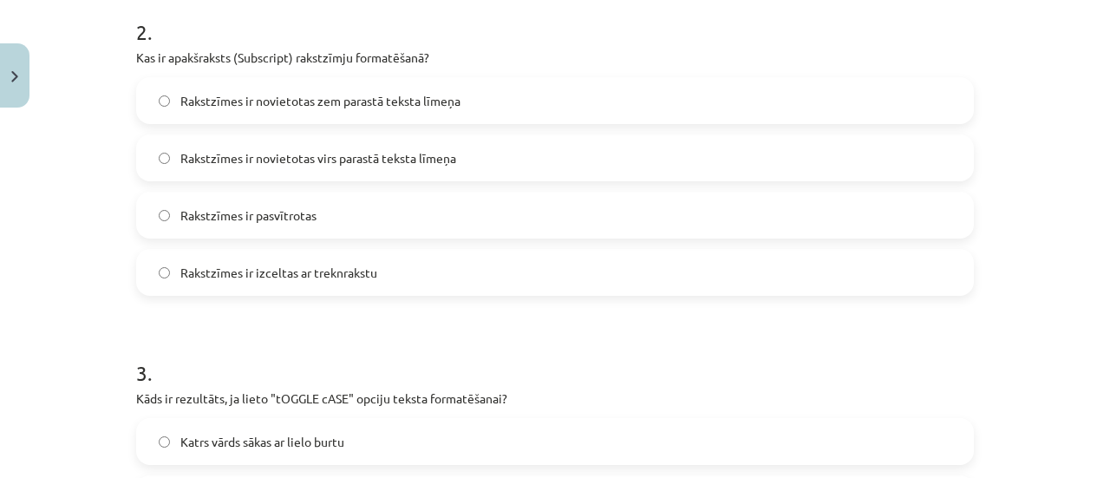
click at [328, 166] on label "Rakstzīmes ir novietotas virs parastā teksta līmeņa" at bounding box center [555, 157] width 834 height 43
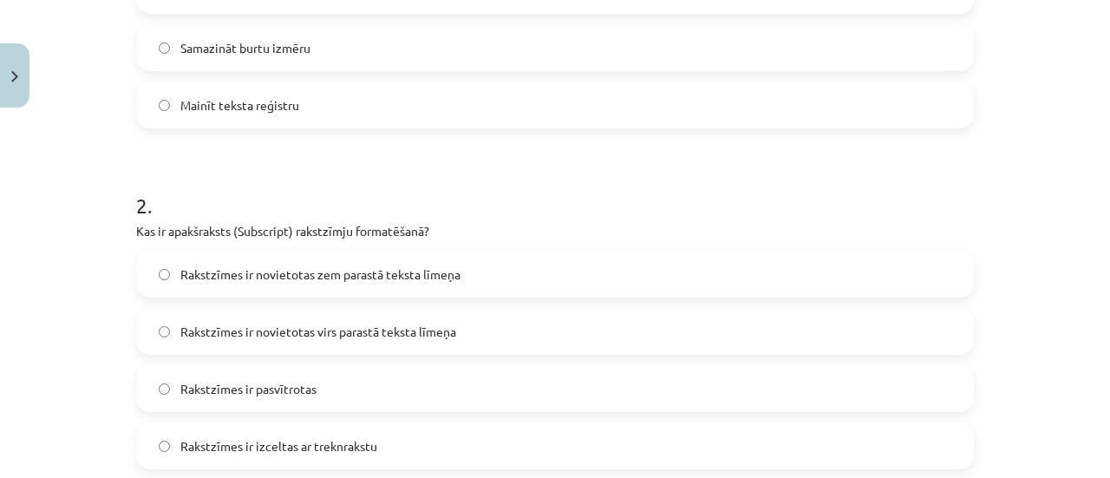
scroll to position [279, 0]
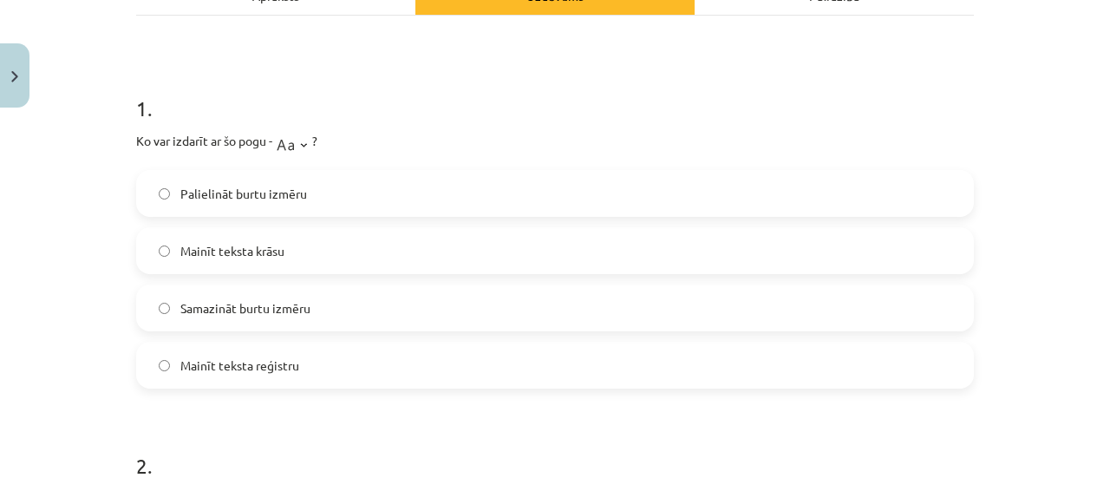
click at [300, 304] on span "Samazināt burtu izmēru" at bounding box center [245, 308] width 130 height 18
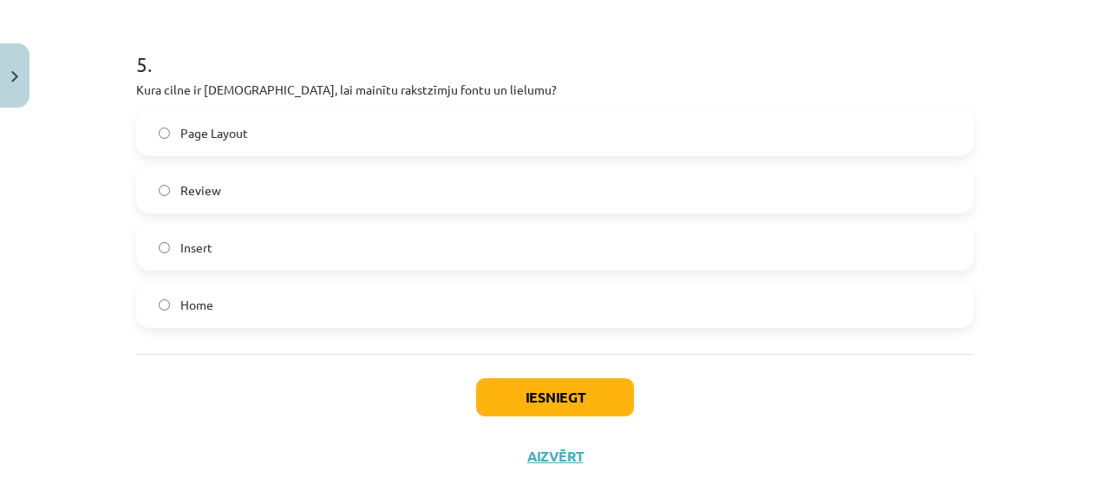
scroll to position [1754, 0]
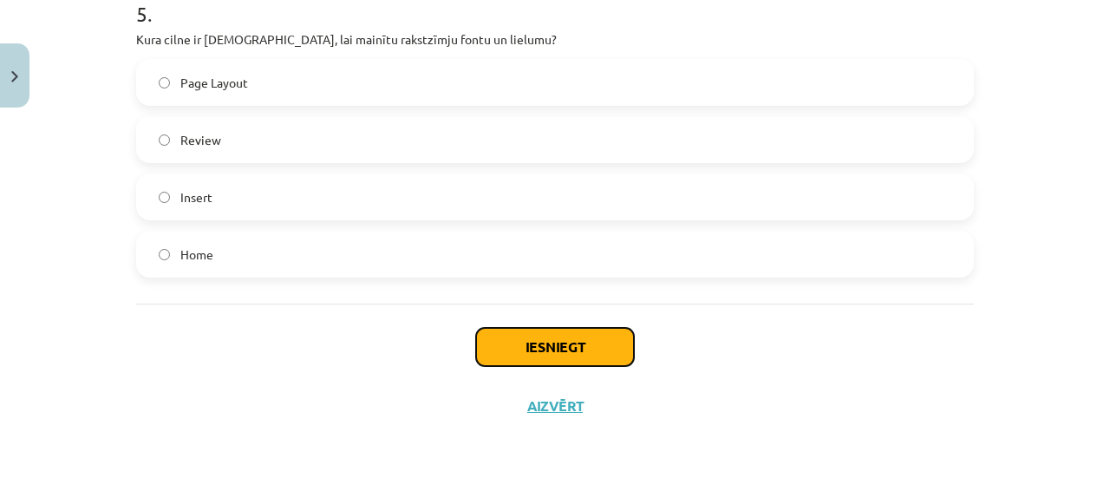
click at [522, 359] on button "Iesniegt" at bounding box center [555, 347] width 158 height 38
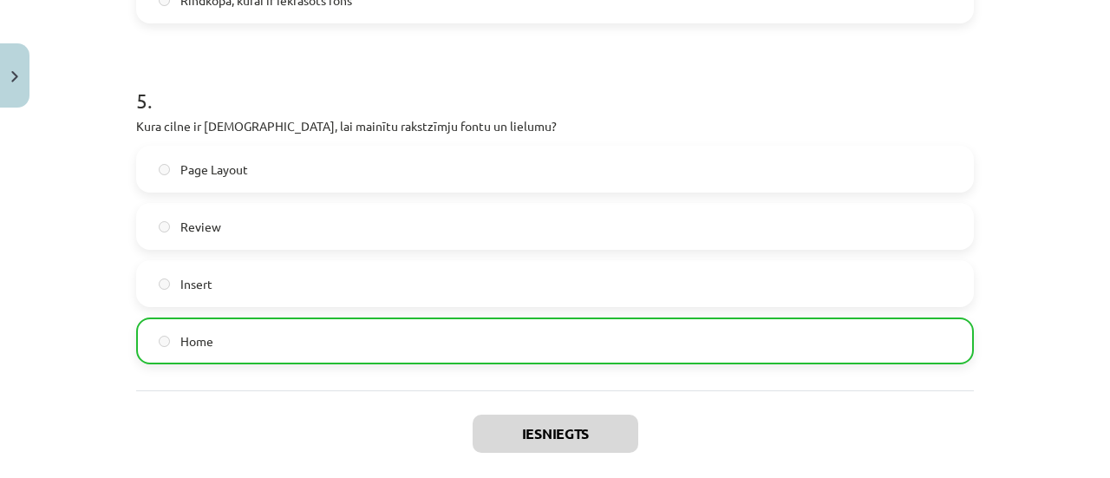
scroll to position [1807, 0]
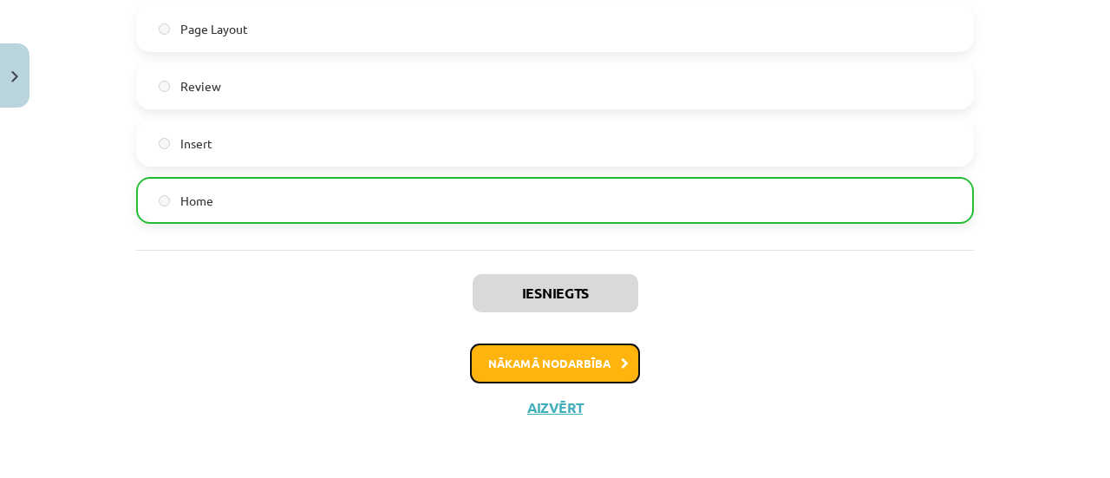
click at [576, 369] on button "Nākamā nodarbība" at bounding box center [555, 363] width 170 height 40
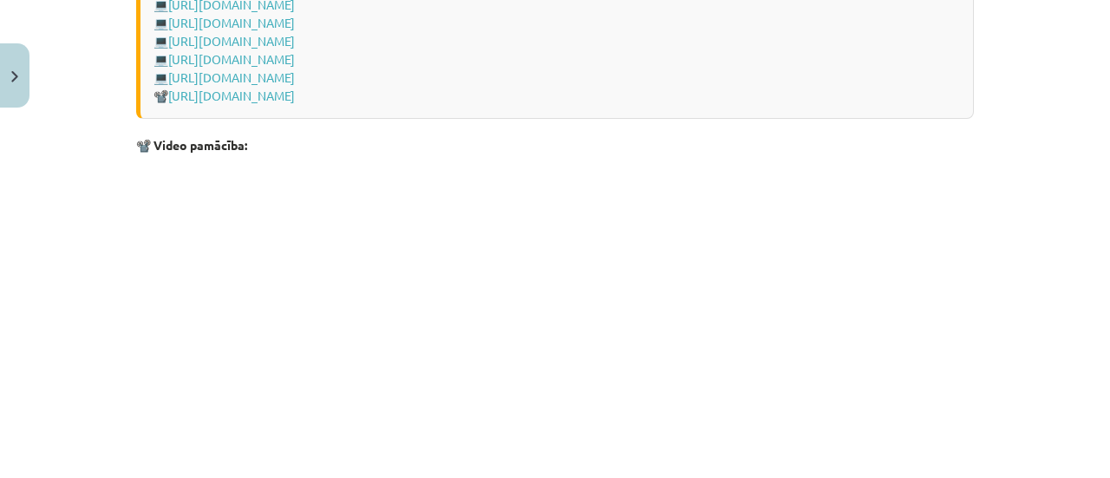
scroll to position [3806, 0]
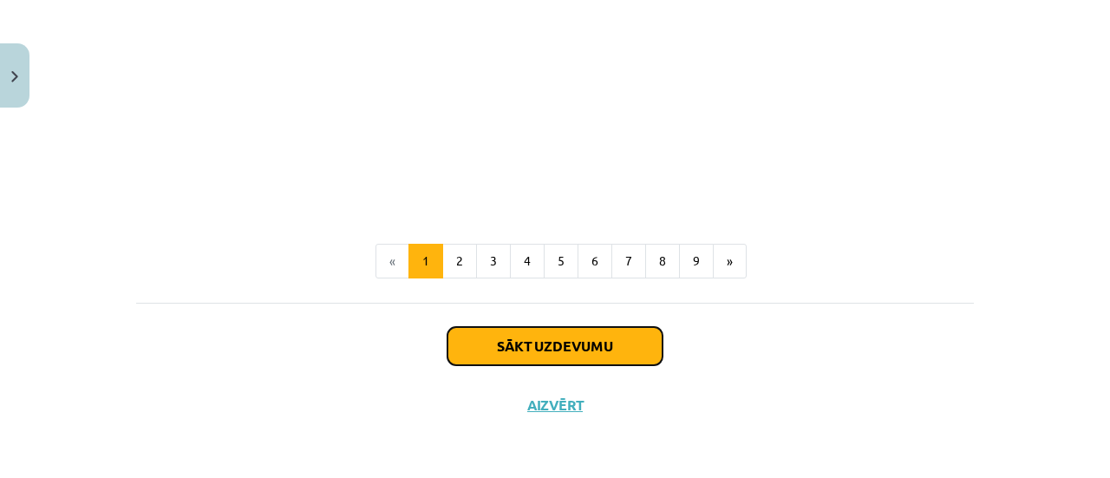
click at [522, 343] on button "Sākt uzdevumu" at bounding box center [555, 346] width 215 height 38
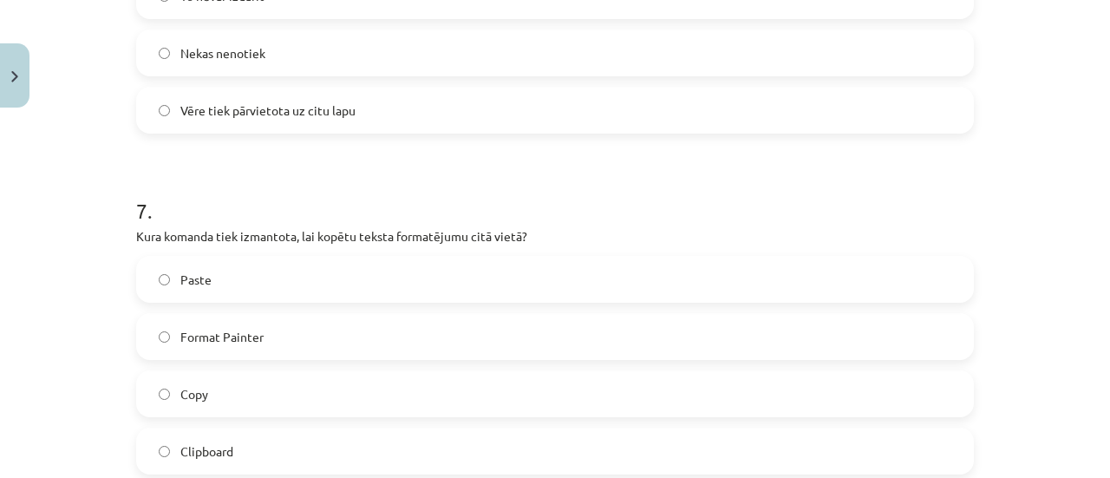
scroll to position [2304, 0]
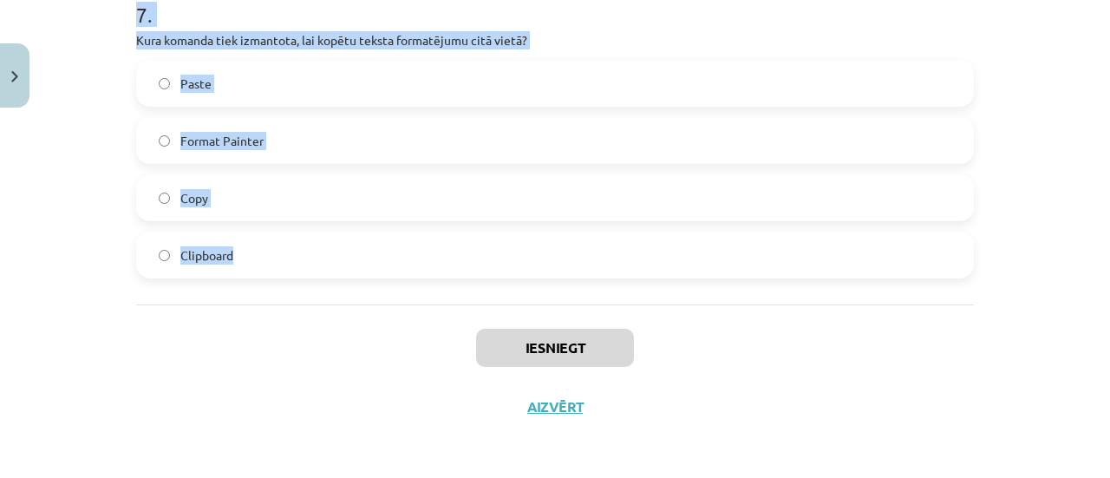
drag, startPoint x: 131, startPoint y: 365, endPoint x: 484, endPoint y: 256, distance: 369.5
copy form "Kura no šīm nevarētu būt lapaspušu automātiska numerācija? q,w,e ... 1,2,3 ....…"
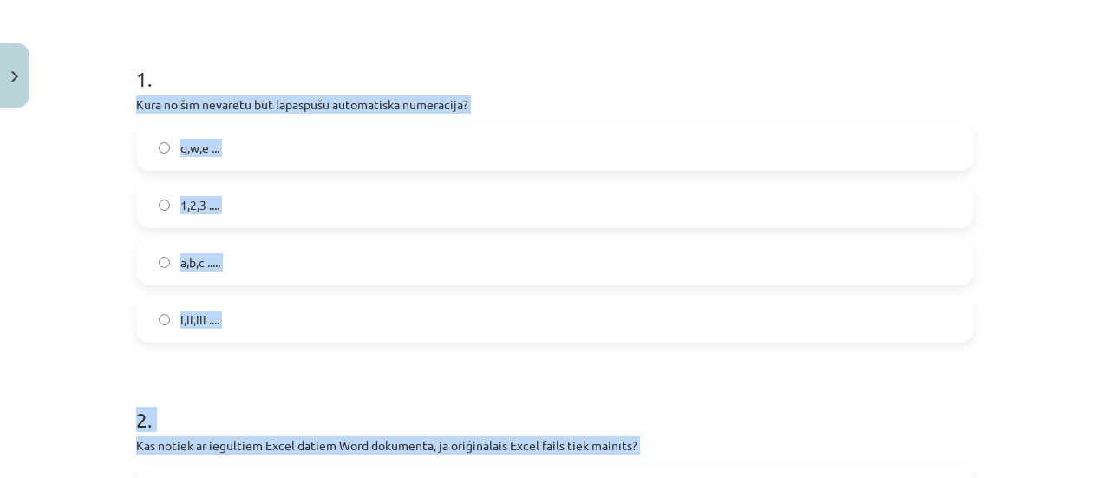
click at [337, 143] on label "q,w,e ..." at bounding box center [555, 147] width 834 height 43
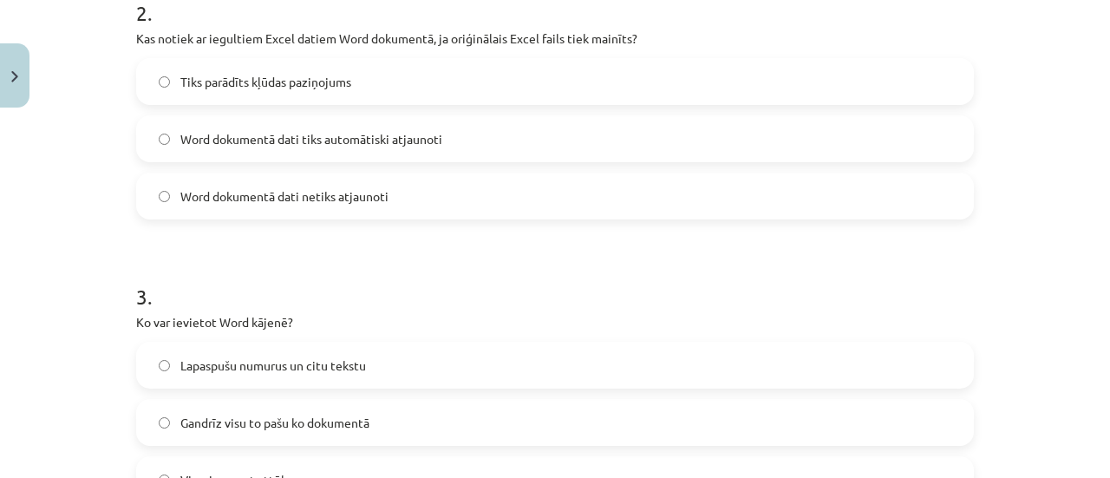
scroll to position [742, 0]
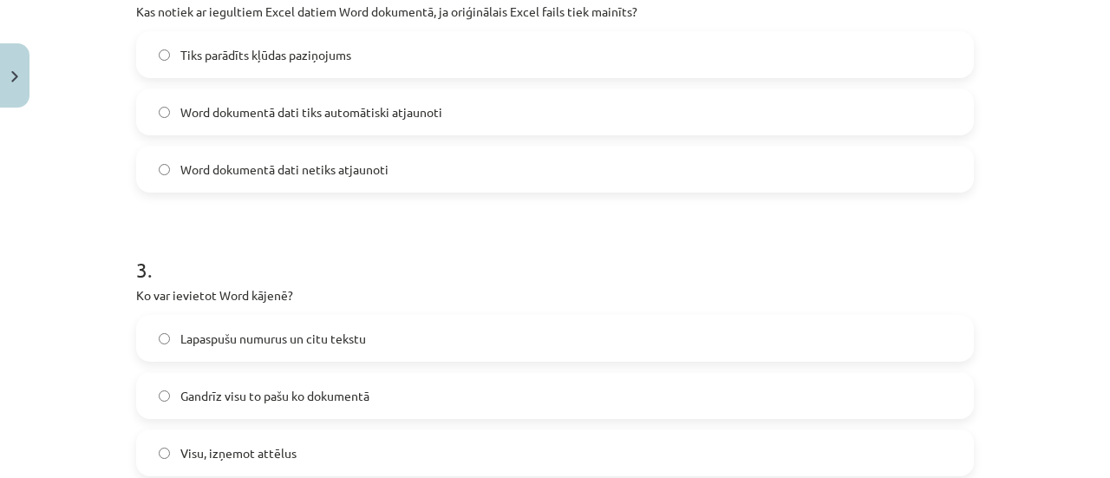
click at [283, 343] on span "Lapaspušu numurus un citu tekstu" at bounding box center [273, 339] width 186 height 18
click at [394, 180] on label "Word dokumentā dati netiks atjaunoti" at bounding box center [555, 168] width 834 height 43
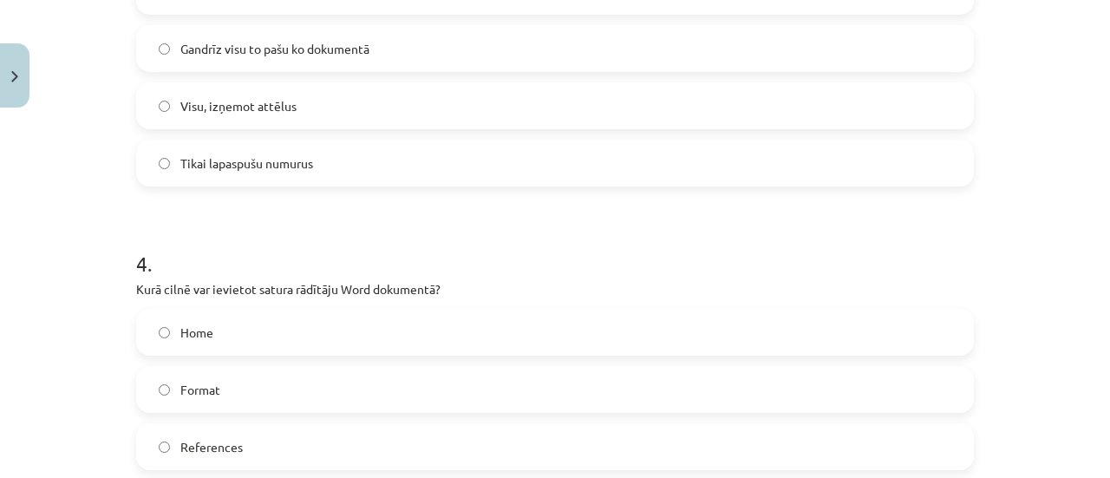
scroll to position [1350, 0]
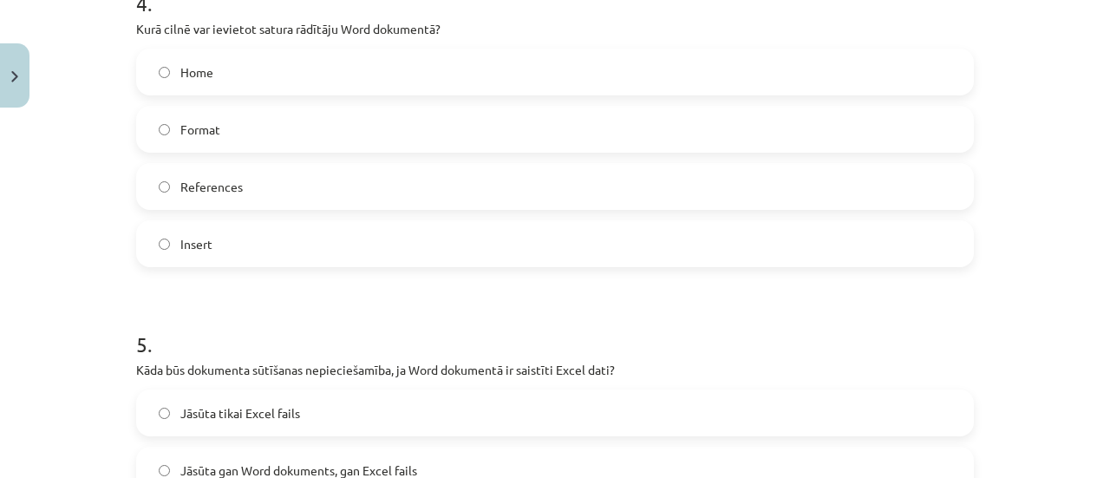
click at [253, 180] on label "References" at bounding box center [555, 186] width 834 height 43
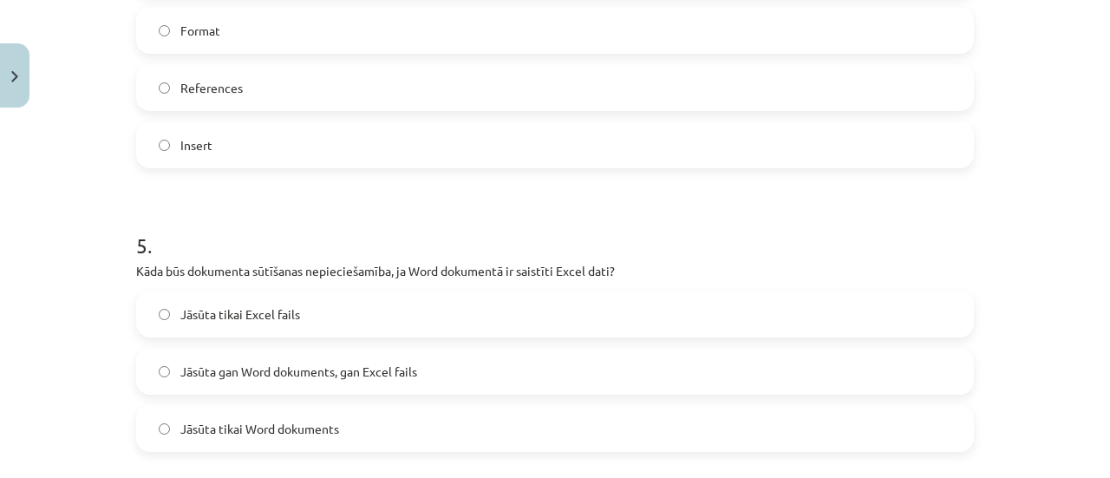
scroll to position [1523, 0]
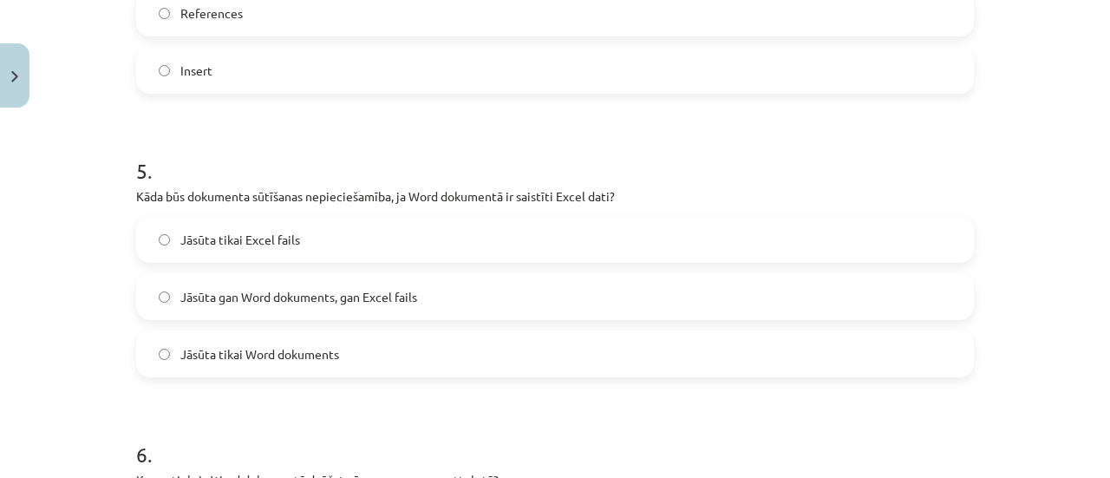
click at [350, 288] on span "Jāsūta gan Word dokuments, gan Excel fails" at bounding box center [298, 297] width 237 height 18
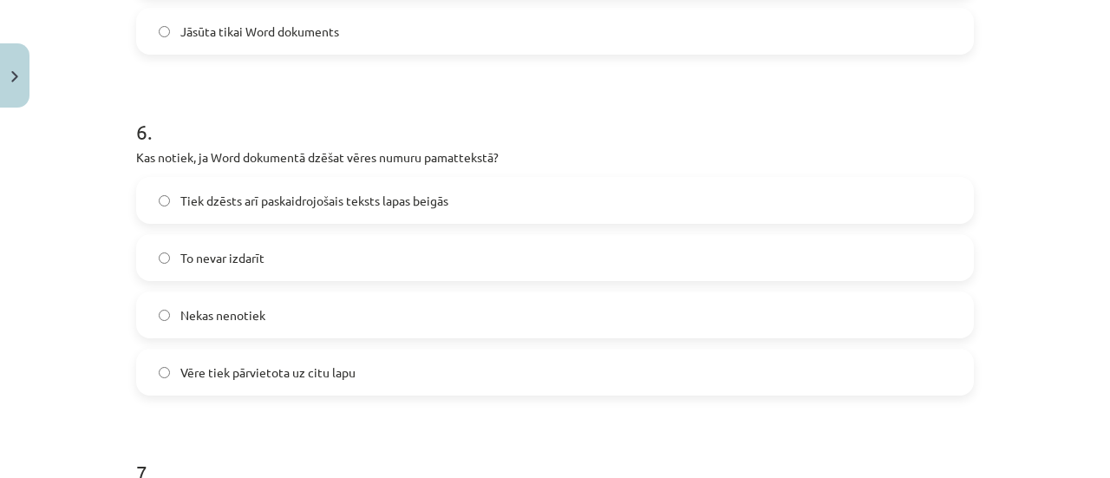
scroll to position [1870, 0]
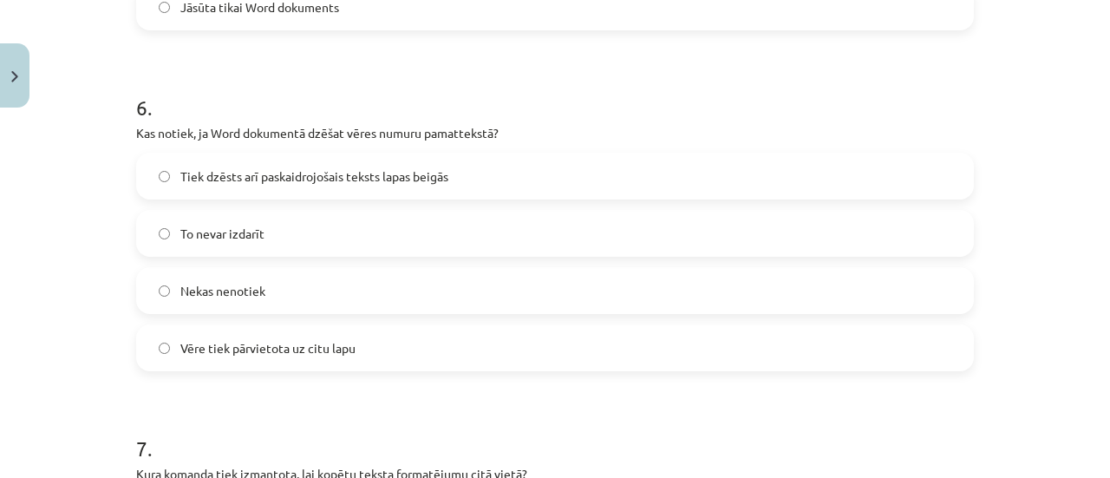
click at [319, 171] on span "Tiek dzēsts arī paskaidrojošais teksts lapas beigās" at bounding box center [314, 176] width 268 height 18
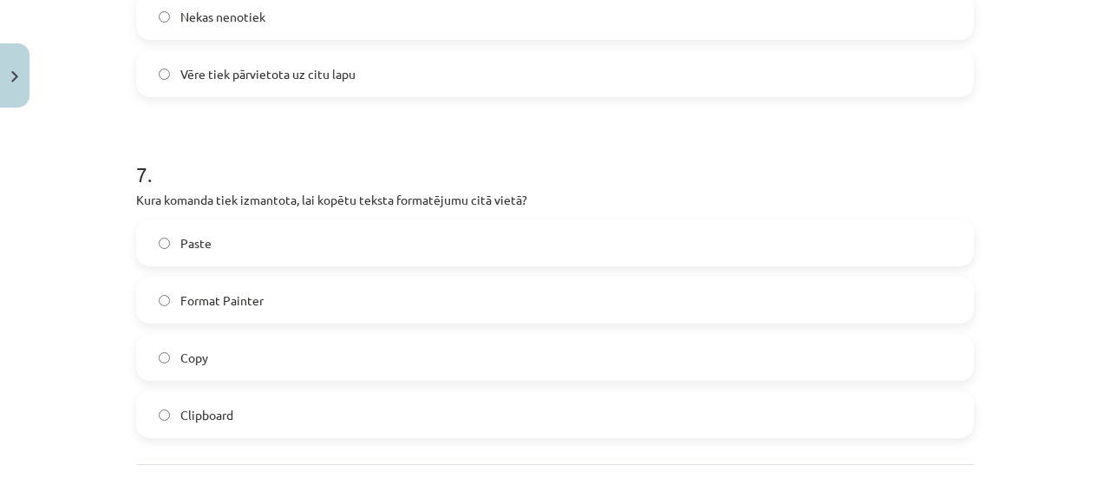
scroll to position [2217, 0]
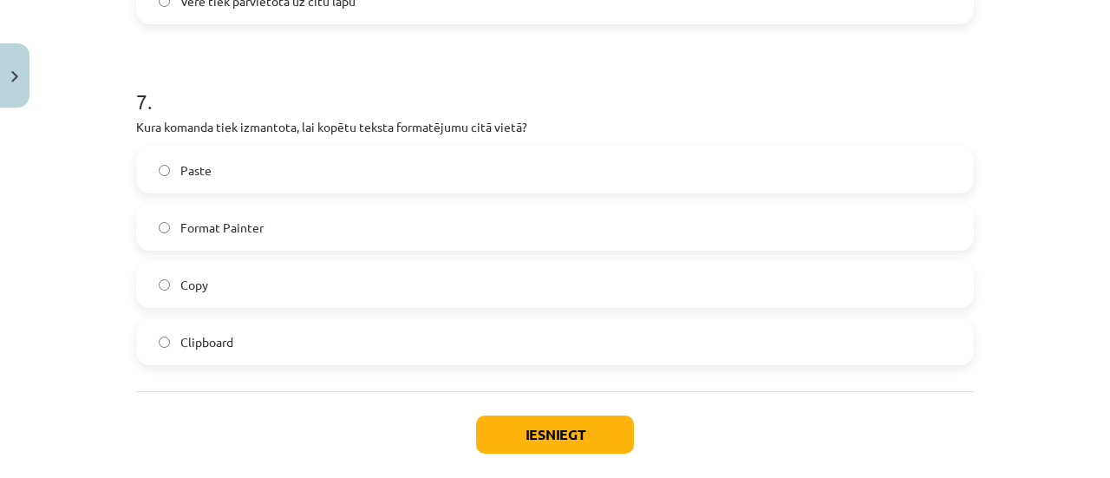
click at [281, 291] on label "Copy" at bounding box center [555, 284] width 834 height 43
click at [543, 419] on button "Iesniegt" at bounding box center [555, 434] width 158 height 38
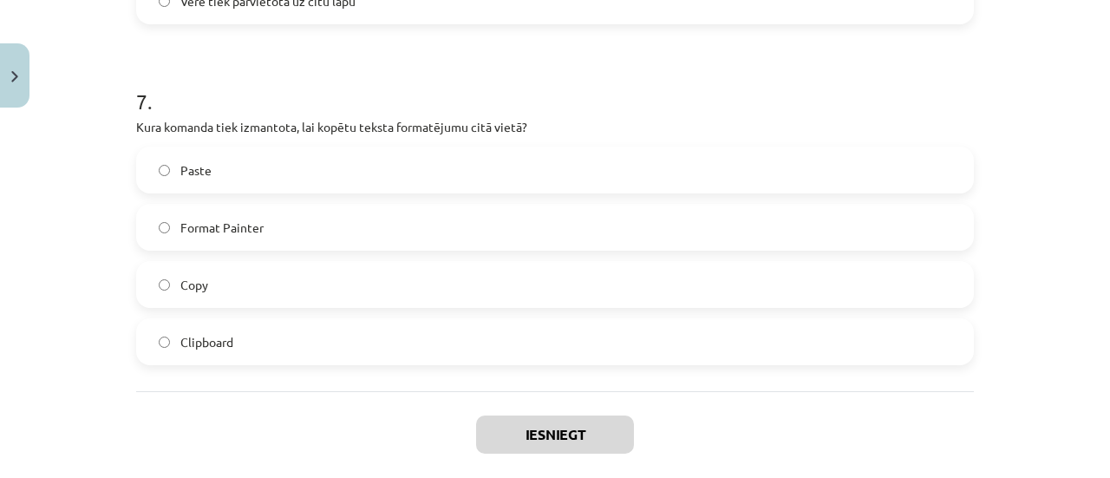
click at [430, 168] on label "Paste" at bounding box center [555, 169] width 834 height 43
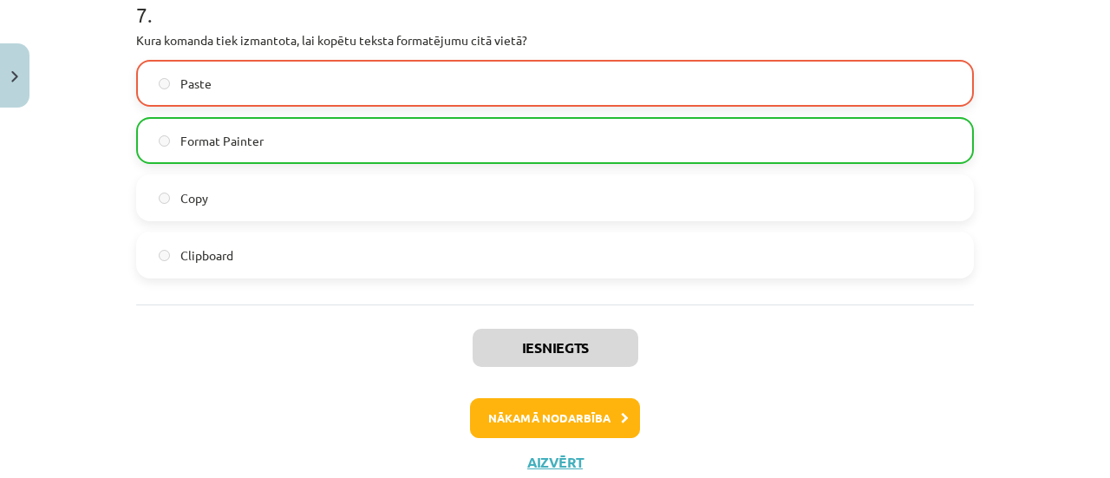
scroll to position [2358, 0]
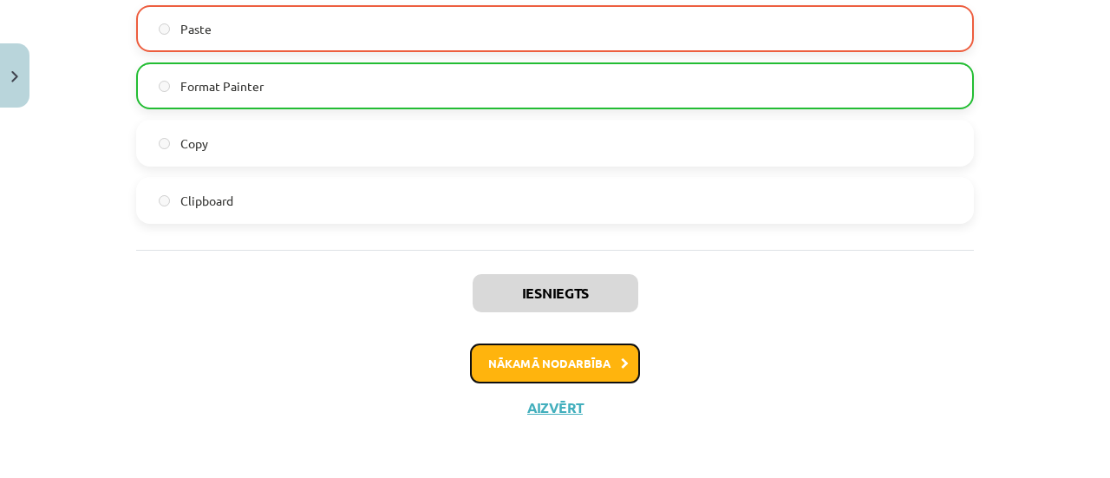
click at [496, 363] on button "Nākamā nodarbība" at bounding box center [555, 363] width 170 height 40
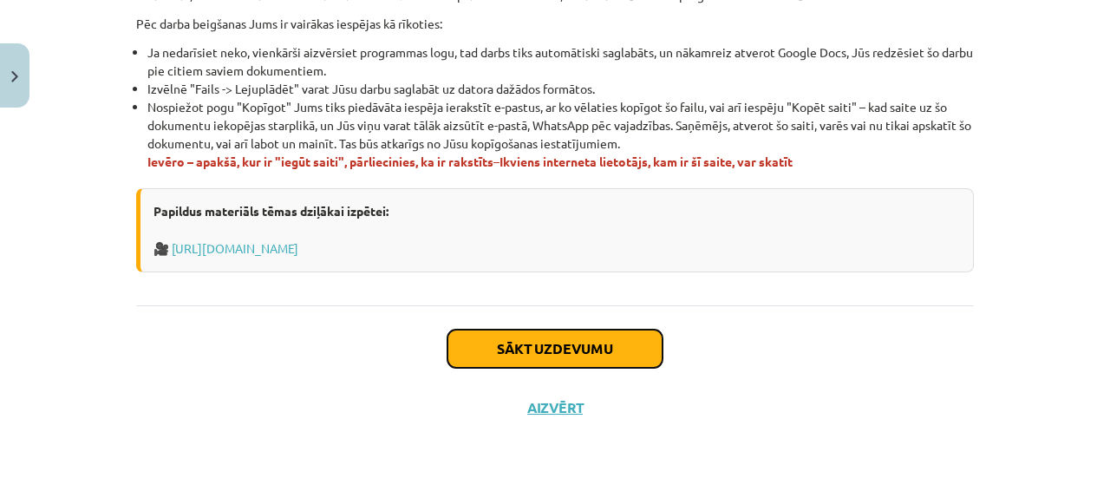
click at [537, 348] on button "Sākt uzdevumu" at bounding box center [555, 349] width 215 height 38
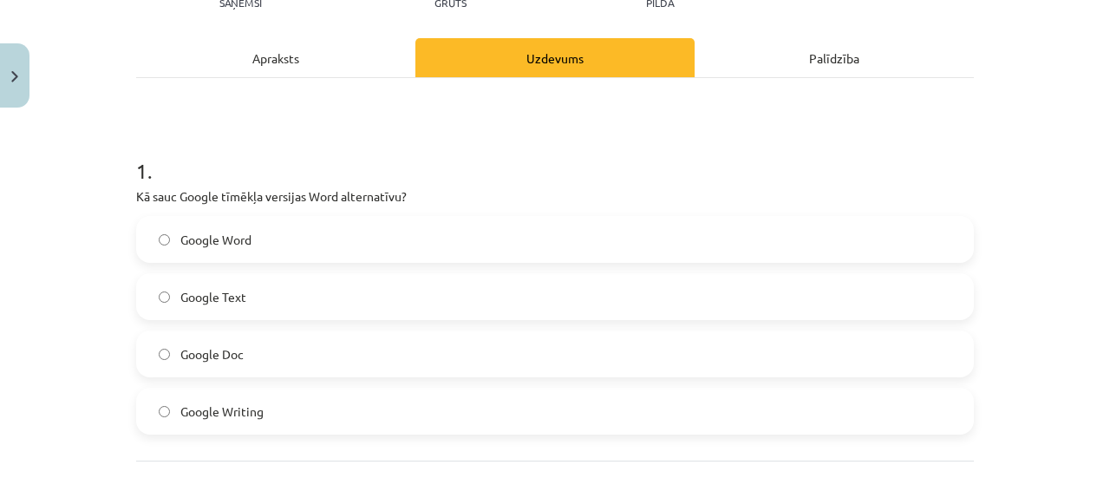
scroll to position [304, 0]
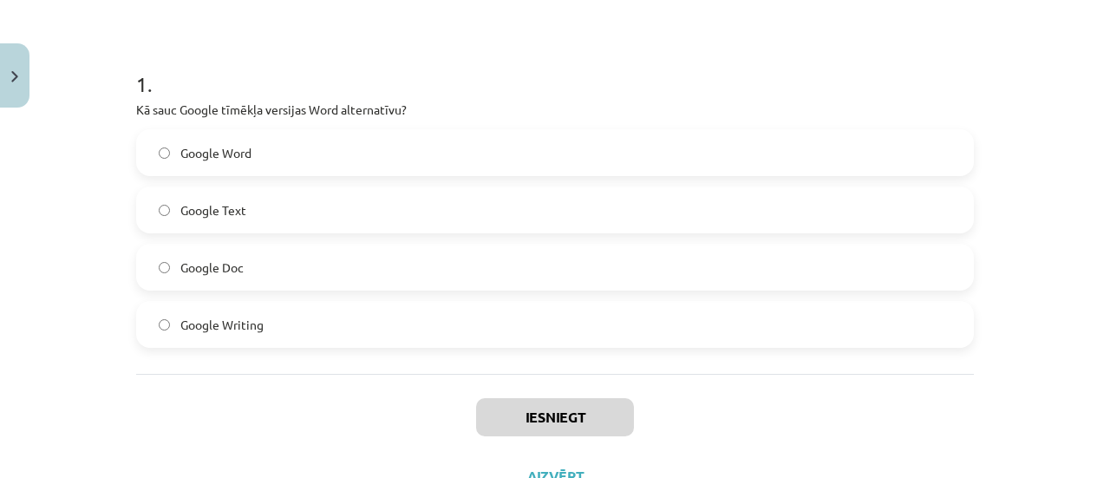
click at [274, 258] on label "Google Doc" at bounding box center [555, 266] width 834 height 43
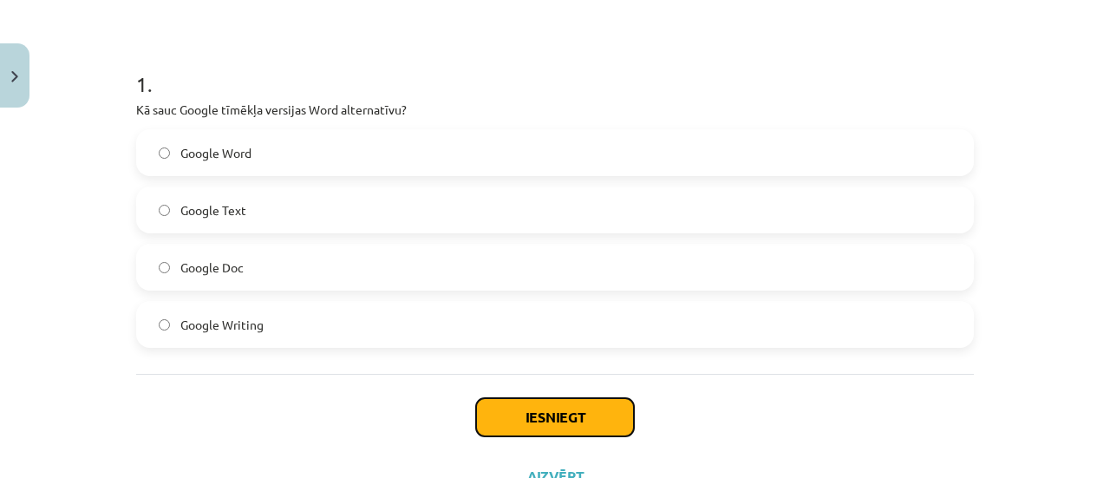
click at [523, 408] on button "Iesniegt" at bounding box center [555, 417] width 158 height 38
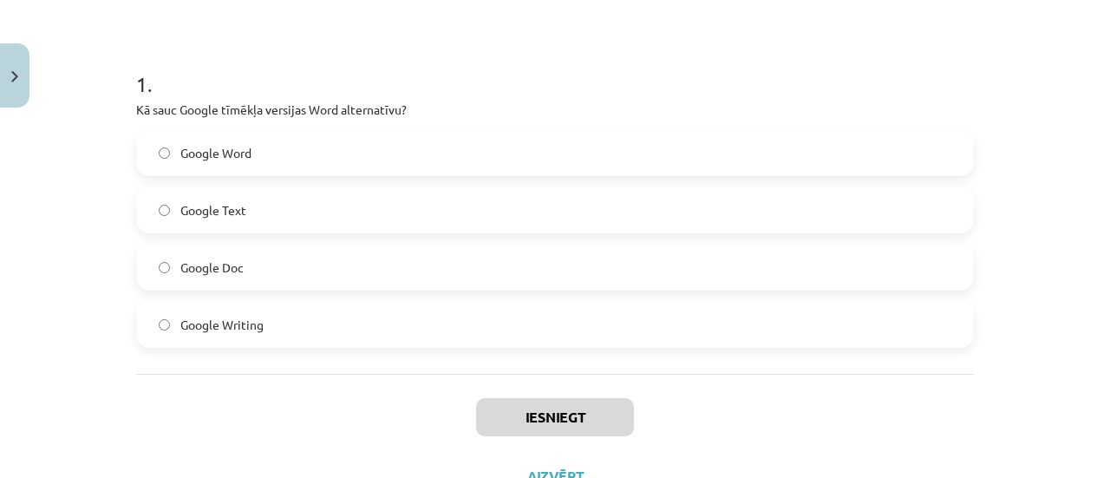
click at [382, 278] on label "Google Doc" at bounding box center [555, 266] width 834 height 43
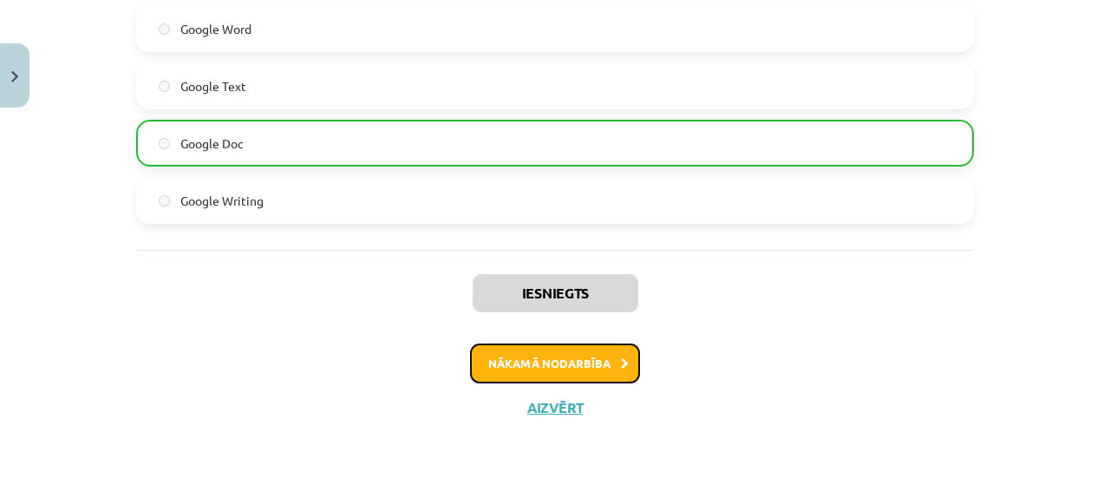
click at [531, 363] on button "Nākamā nodarbība" at bounding box center [555, 363] width 170 height 40
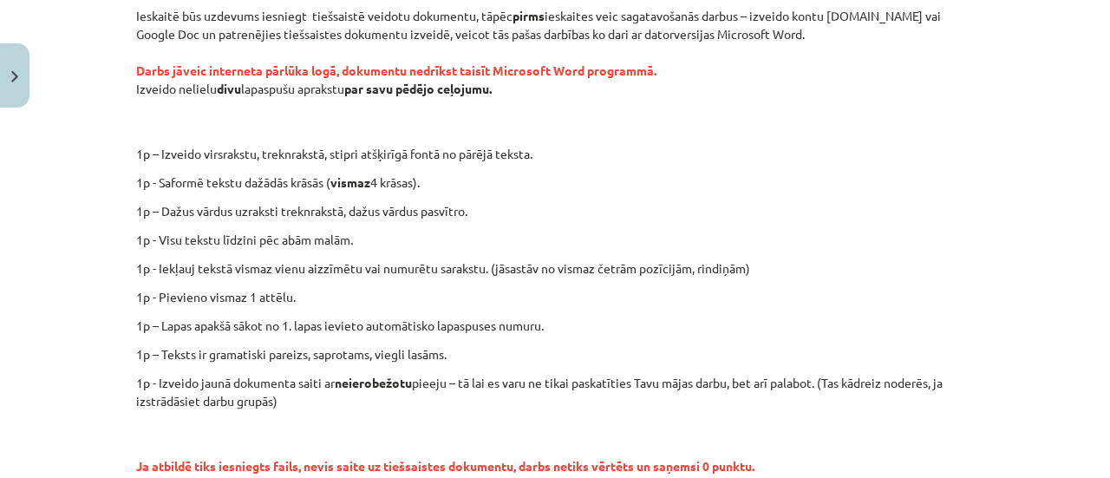
scroll to position [529, 0]
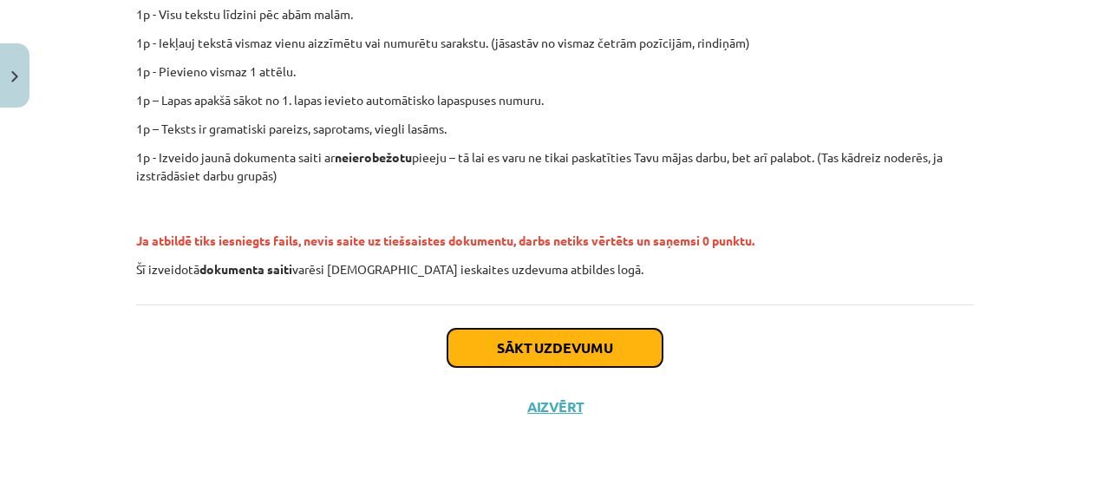
click at [533, 359] on button "Sākt uzdevumu" at bounding box center [555, 348] width 215 height 38
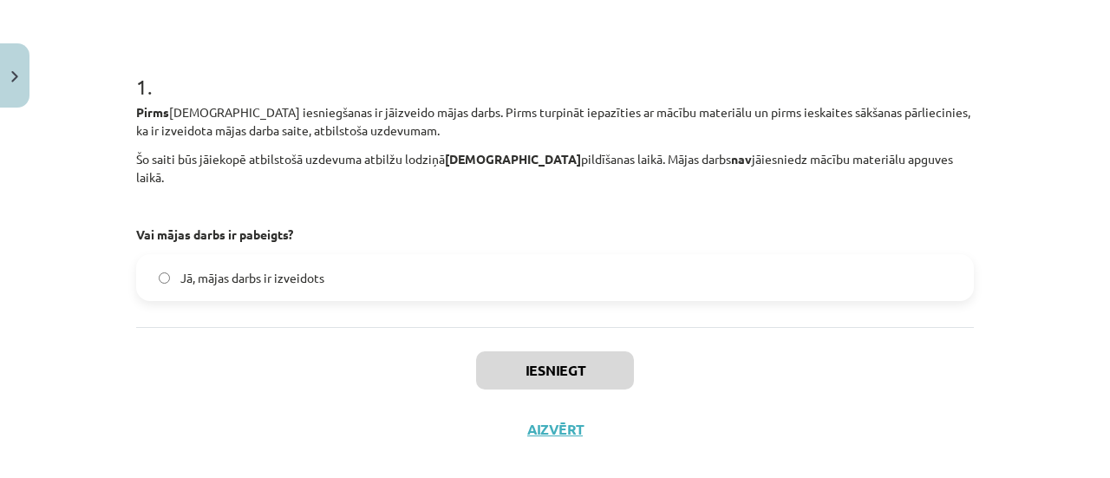
scroll to position [305, 0]
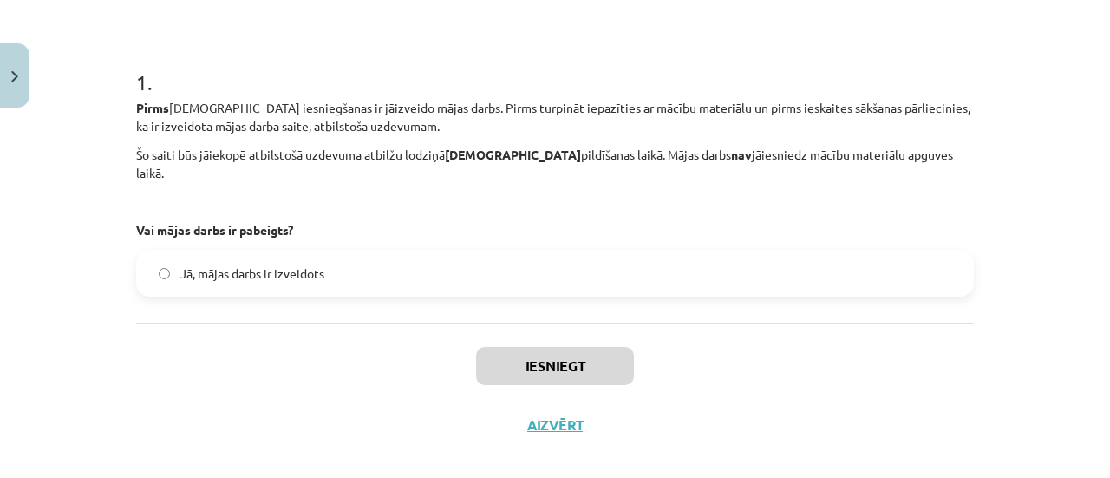
click at [334, 254] on label "Jā, mājas darbs ir izveidots" at bounding box center [555, 273] width 834 height 43
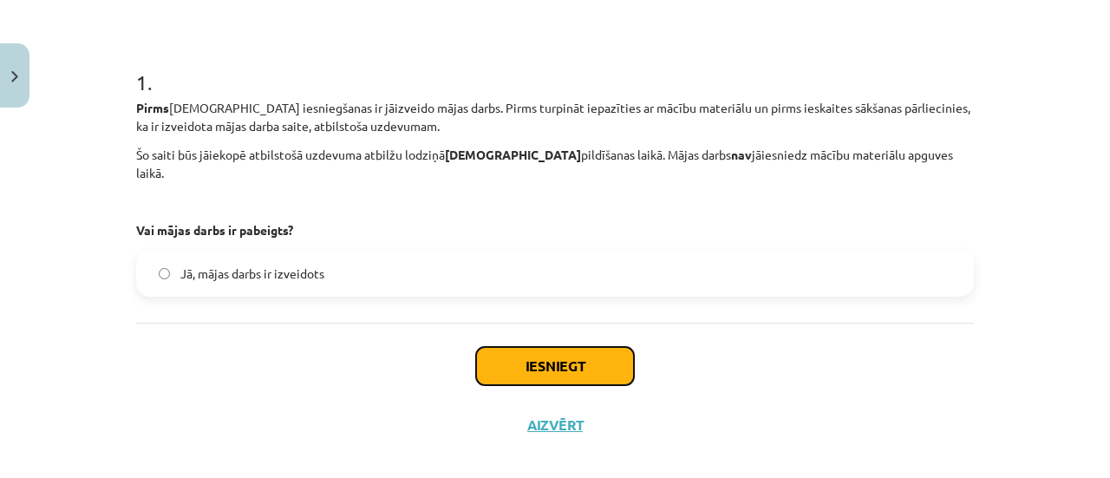
click at [539, 347] on button "Iesniegt" at bounding box center [555, 366] width 158 height 38
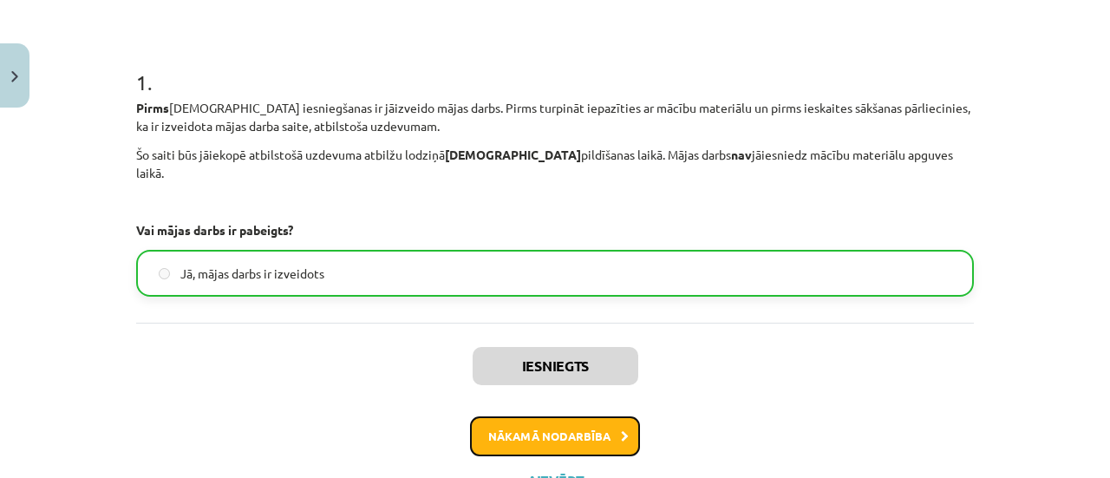
click at [560, 416] on button "Nākamā nodarbība" at bounding box center [555, 436] width 170 height 40
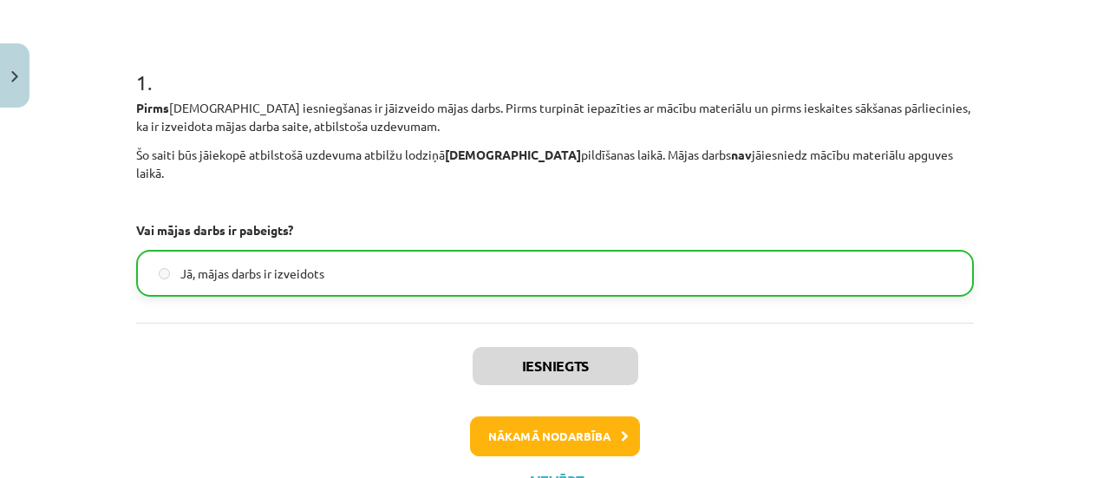
scroll to position [43, 0]
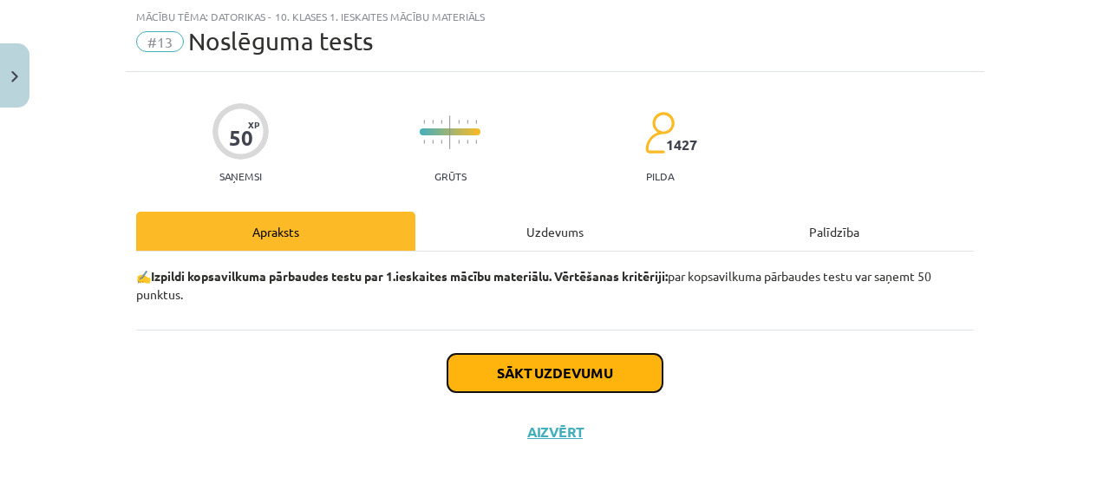
click at [558, 362] on button "Sākt uzdevumu" at bounding box center [555, 373] width 215 height 38
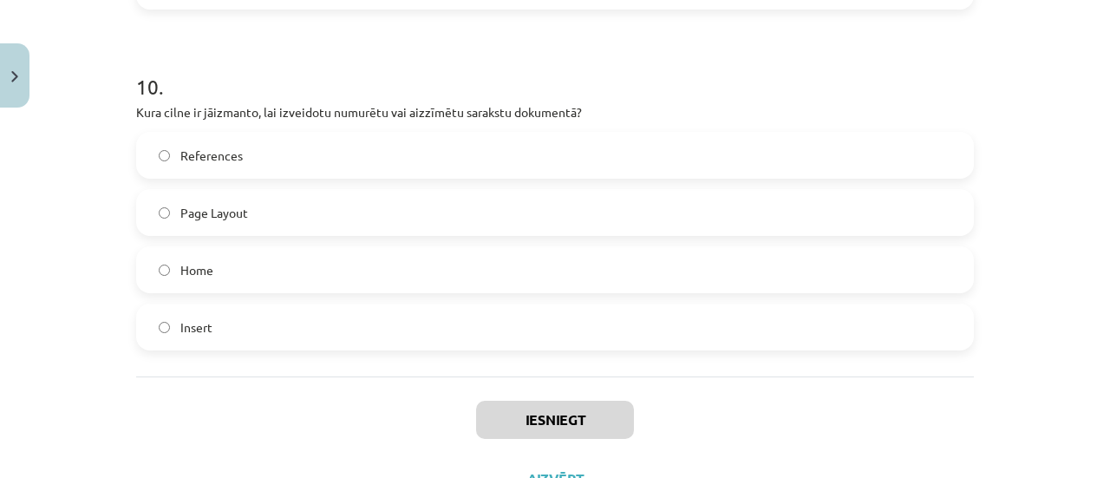
scroll to position [3408, 0]
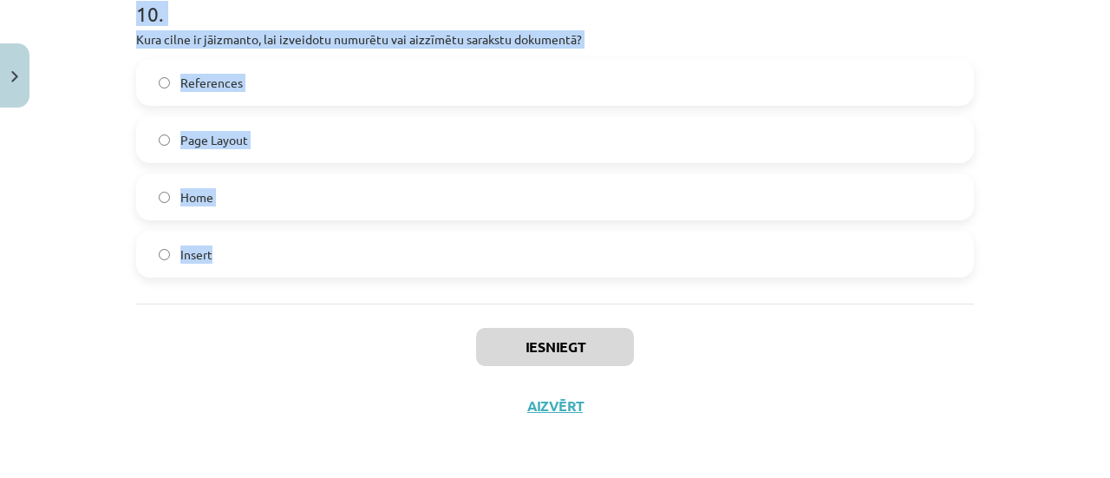
drag, startPoint x: 134, startPoint y: 110, endPoint x: 532, endPoint y: 269, distance: 428.6
copy form "as ir rakstzīmju lietotāja saskarne (CUI)? Saskarne, kas izmanto ikonas un graf…"
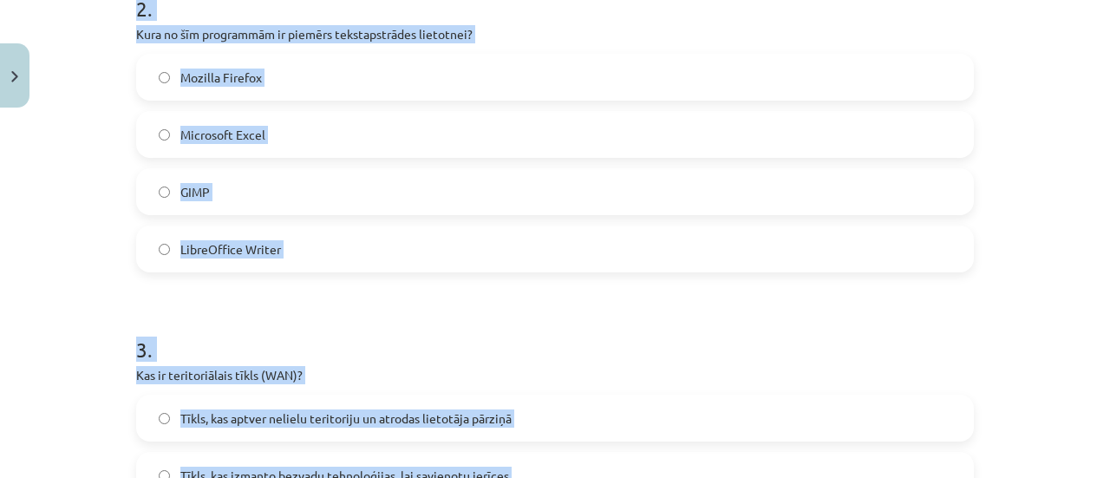
scroll to position [286, 0]
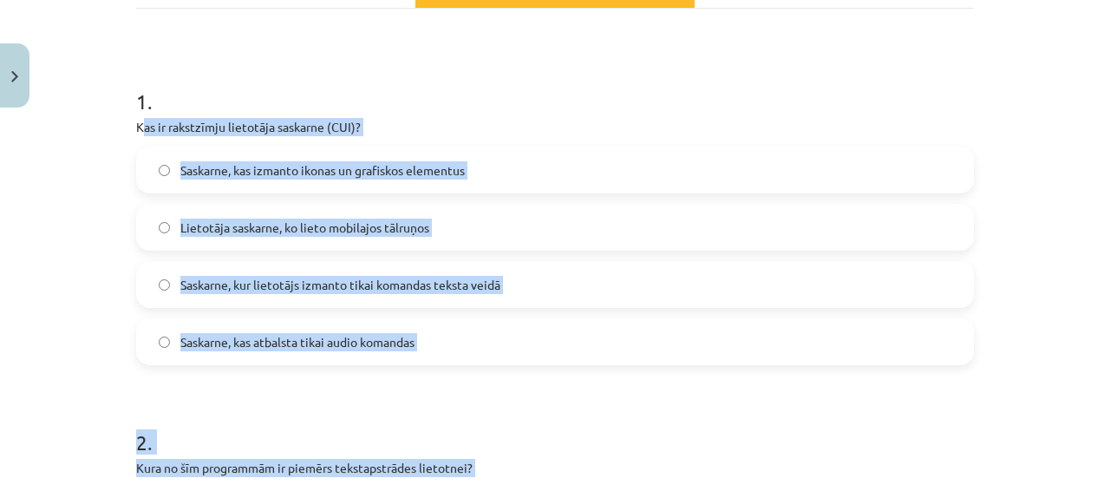
click at [514, 163] on label "Saskarne, kas izmanto ikonas un grafiskos elementus" at bounding box center [555, 169] width 834 height 43
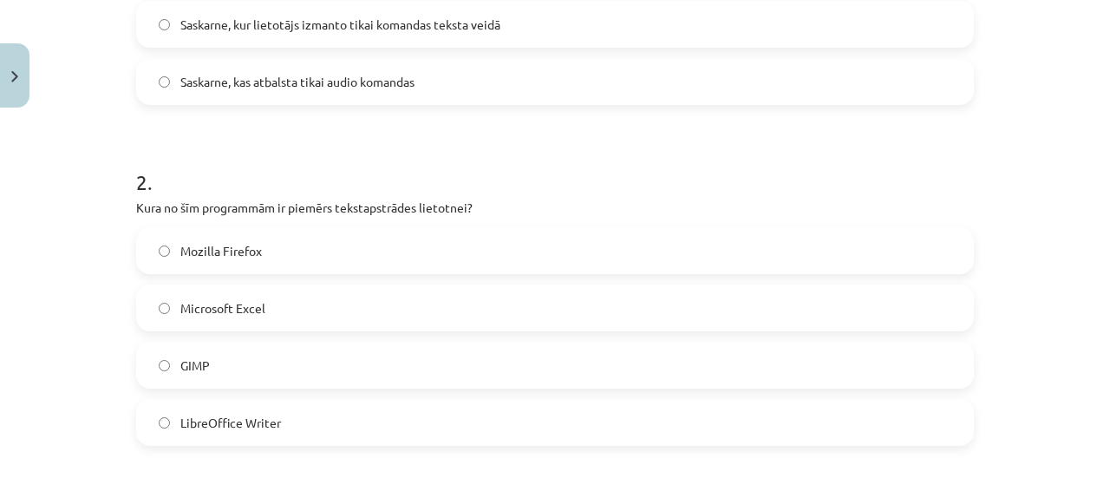
scroll to position [720, 0]
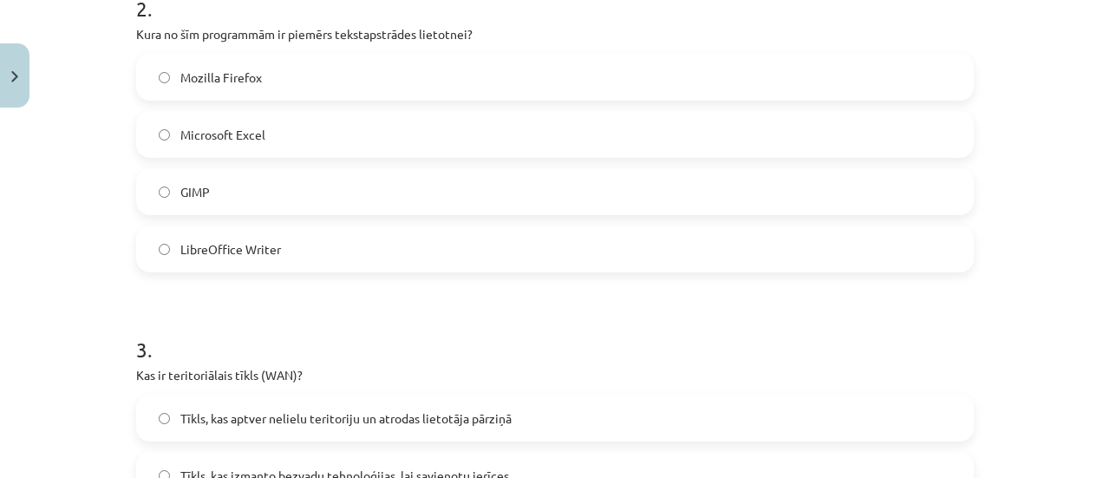
click at [239, 256] on span "LibreOffice Writer" at bounding box center [230, 249] width 101 height 18
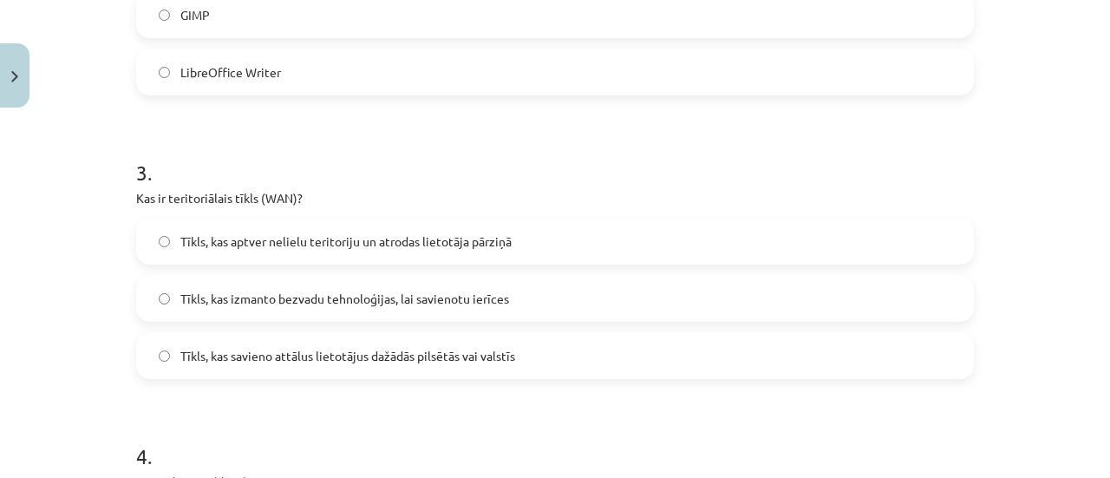
scroll to position [893, 0]
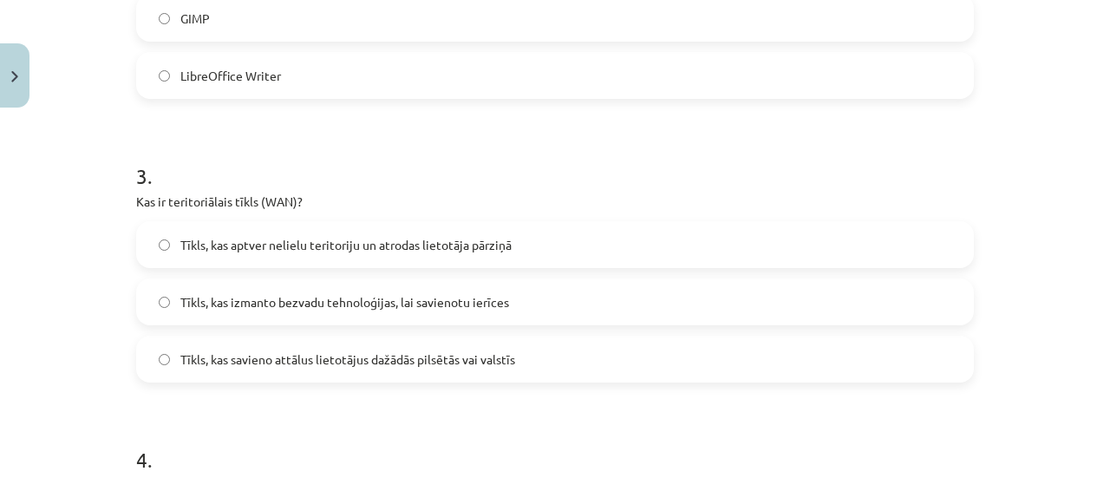
click at [342, 367] on span "Tīkls, kas savieno attālus lietotājus dažādās pilsētās vai valstīs" at bounding box center [347, 359] width 335 height 18
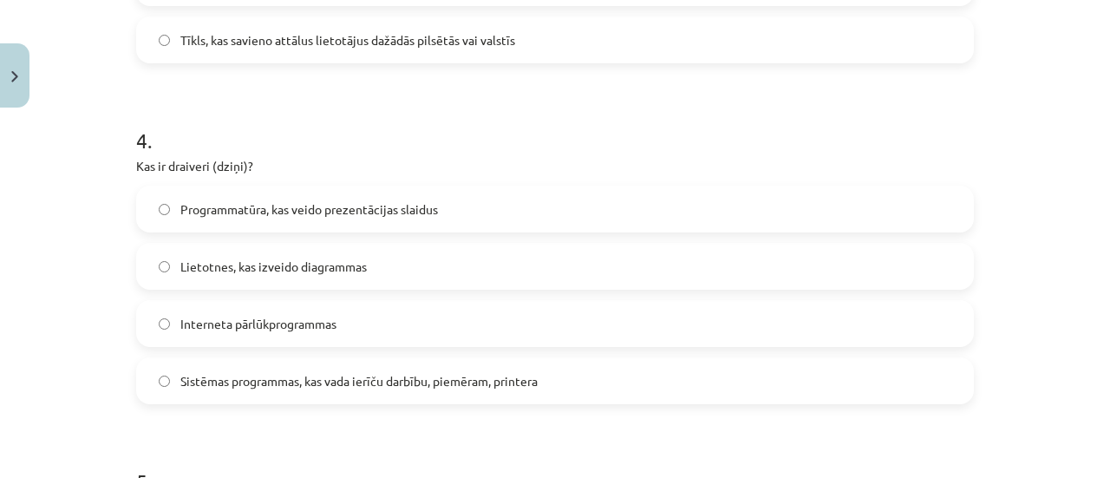
scroll to position [1240, 0]
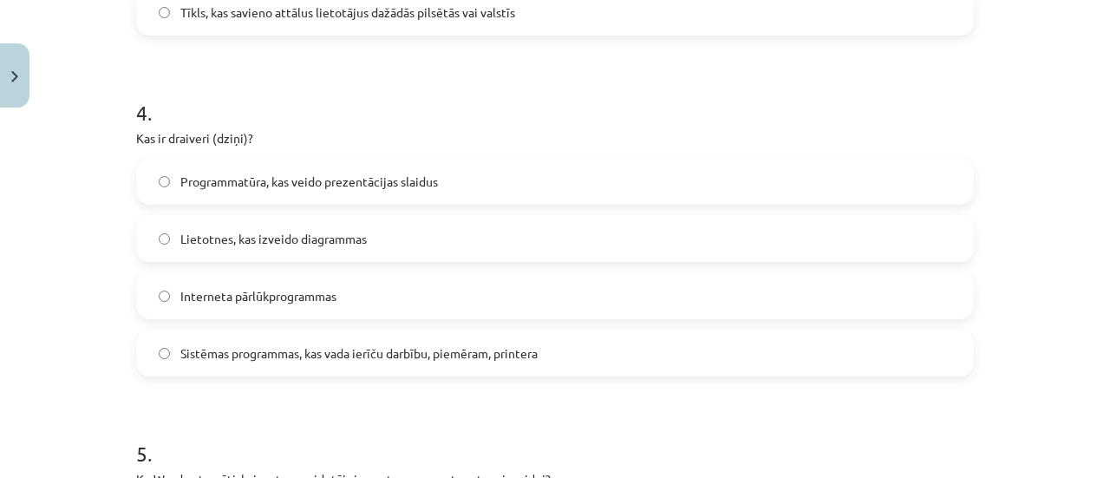
click at [338, 344] on span "Sistēmas programmas, kas vada ierīču darbību, piemēram, printera" at bounding box center [358, 353] width 357 height 18
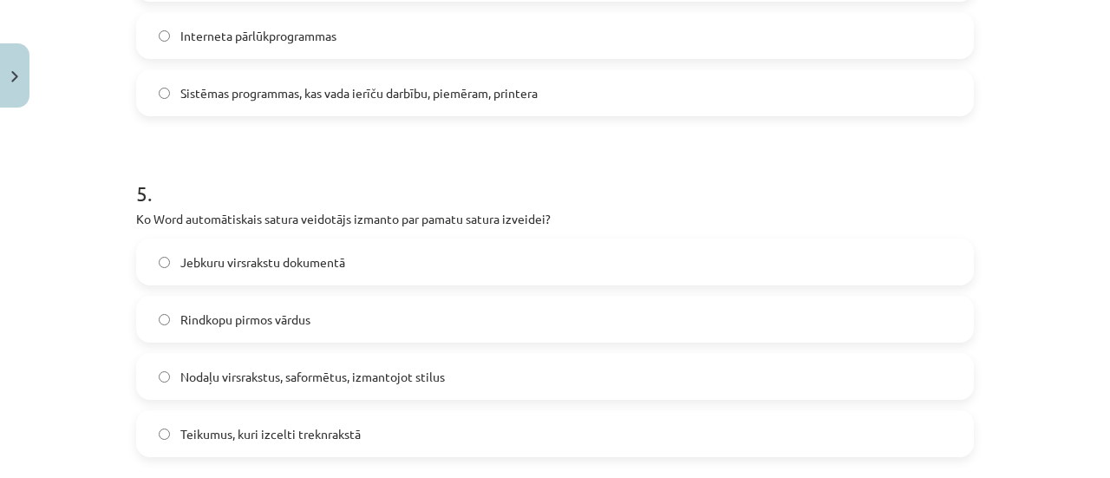
scroll to position [1587, 0]
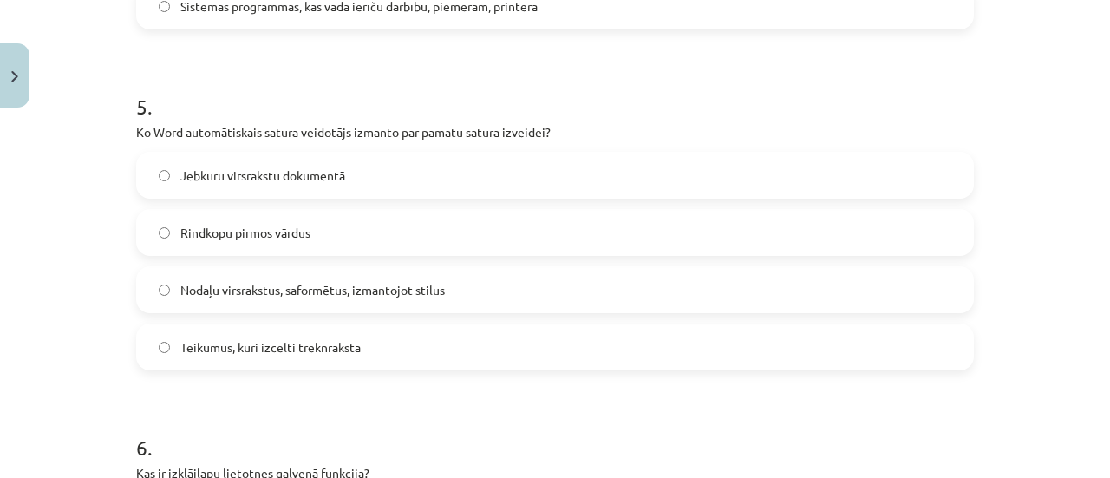
click at [489, 302] on label "Nodaļu virsrakstus, saformētus, izmantojot stilus" at bounding box center [555, 289] width 834 height 43
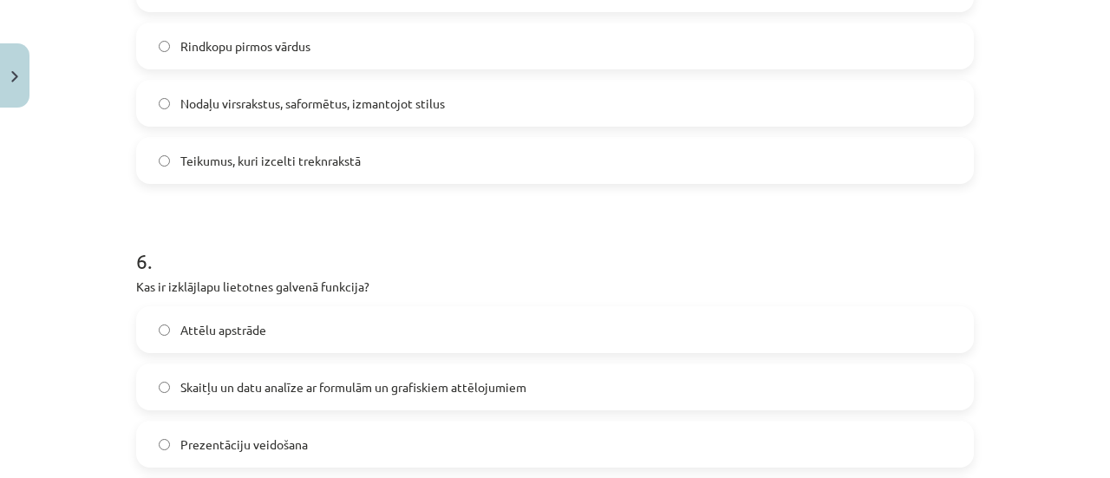
scroll to position [1934, 0]
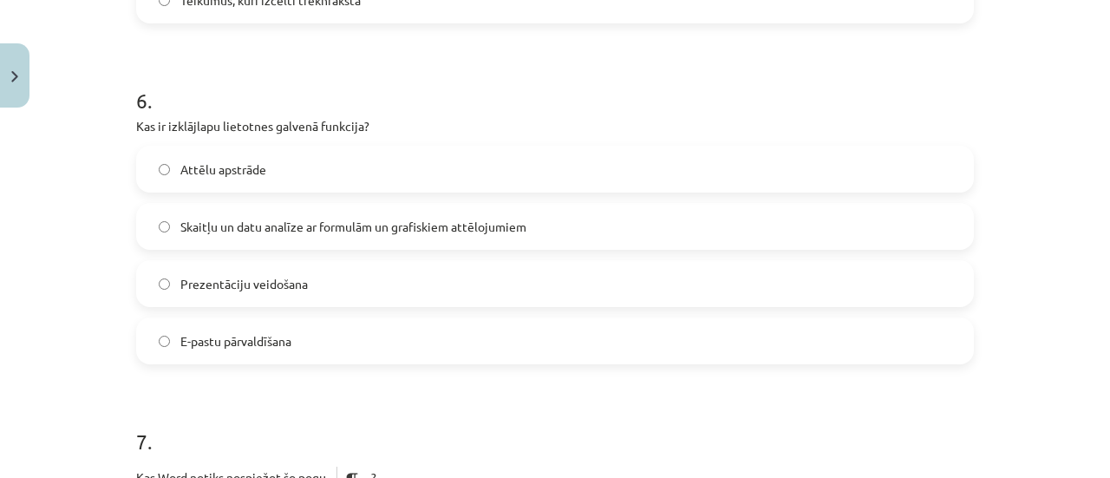
click at [265, 216] on label "Skaitļu un datu analīze ar formulām un grafiskiem attēlojumiem" at bounding box center [555, 226] width 834 height 43
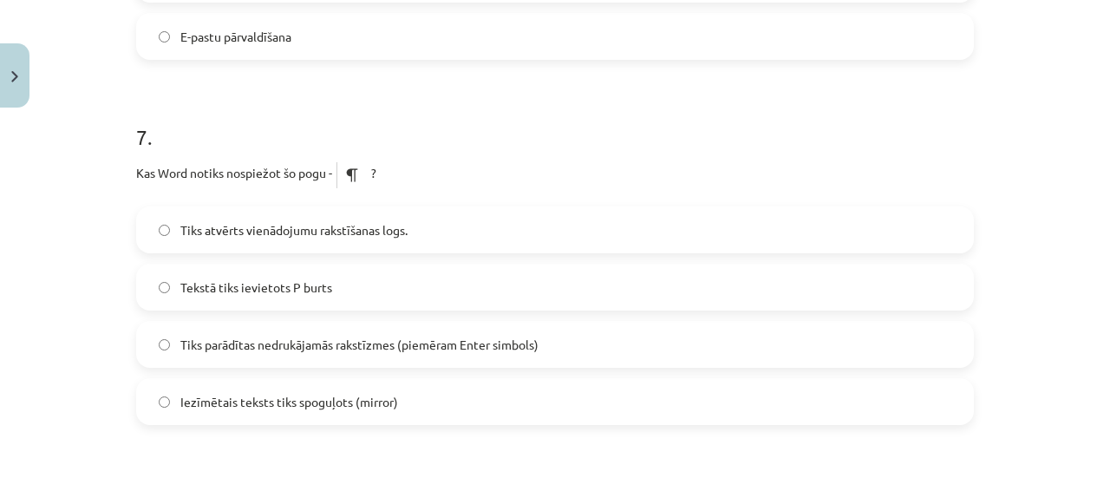
scroll to position [2281, 0]
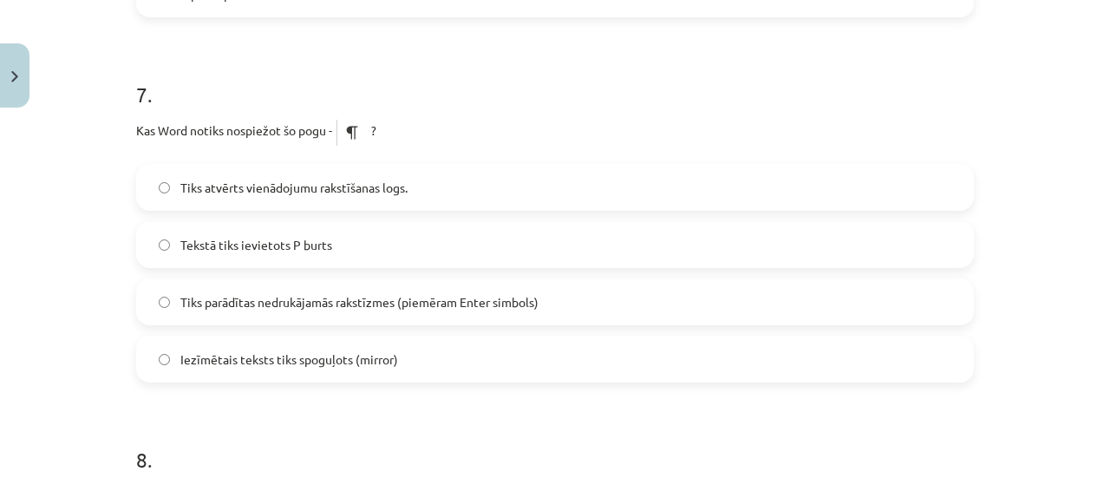
click at [276, 297] on span "Tiks parādītas nedrukājamās rakstīzmes (piemēram Enter simbols)" at bounding box center [359, 302] width 358 height 18
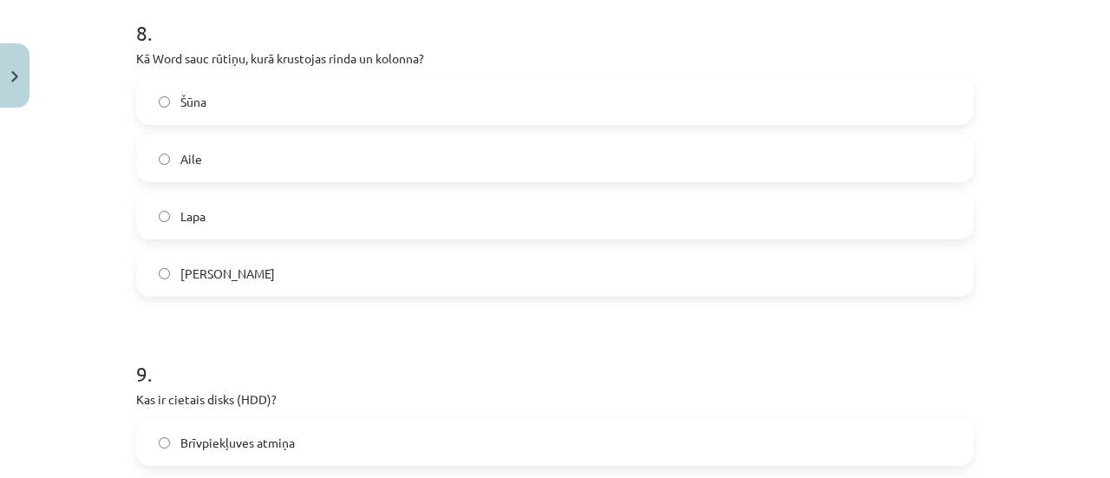
scroll to position [2715, 0]
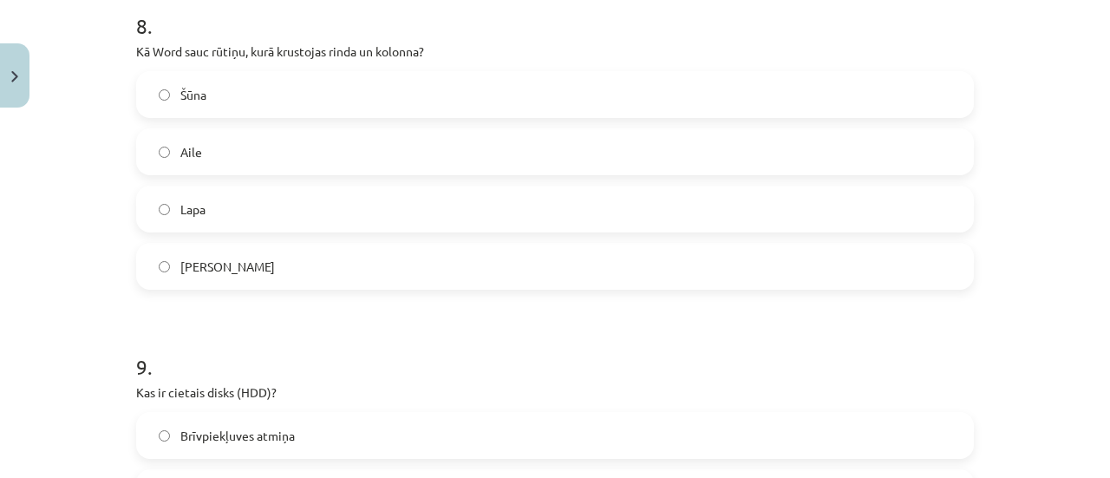
click at [274, 95] on label "Šūna" at bounding box center [555, 94] width 834 height 43
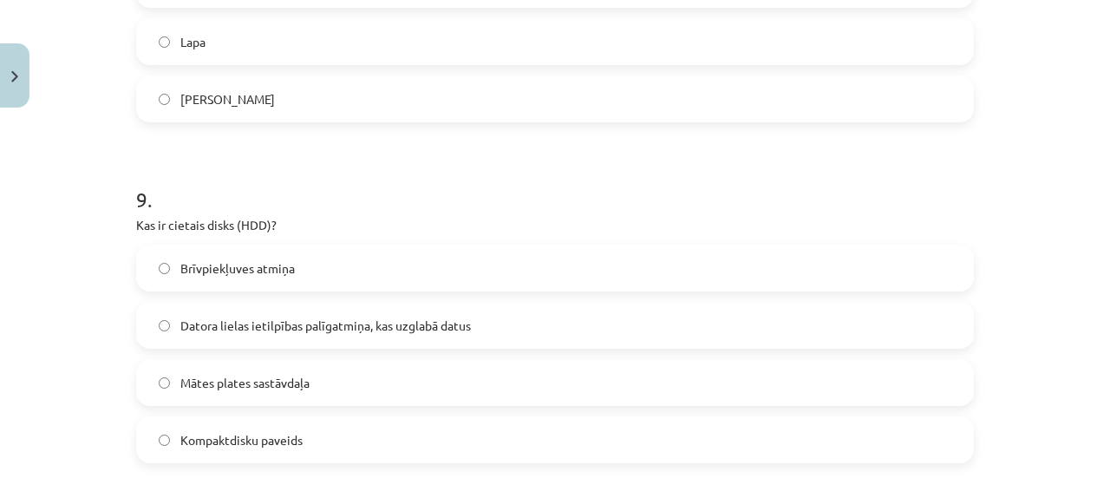
scroll to position [2975, 0]
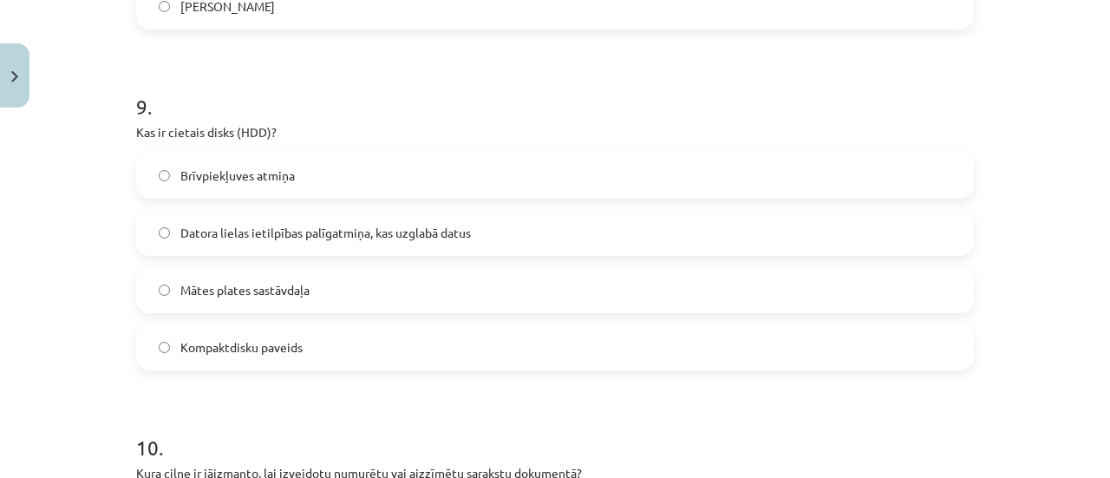
click at [347, 218] on label "Datora lielas ietilpības palīgatmiņa, kas uzglabā datus" at bounding box center [555, 232] width 834 height 43
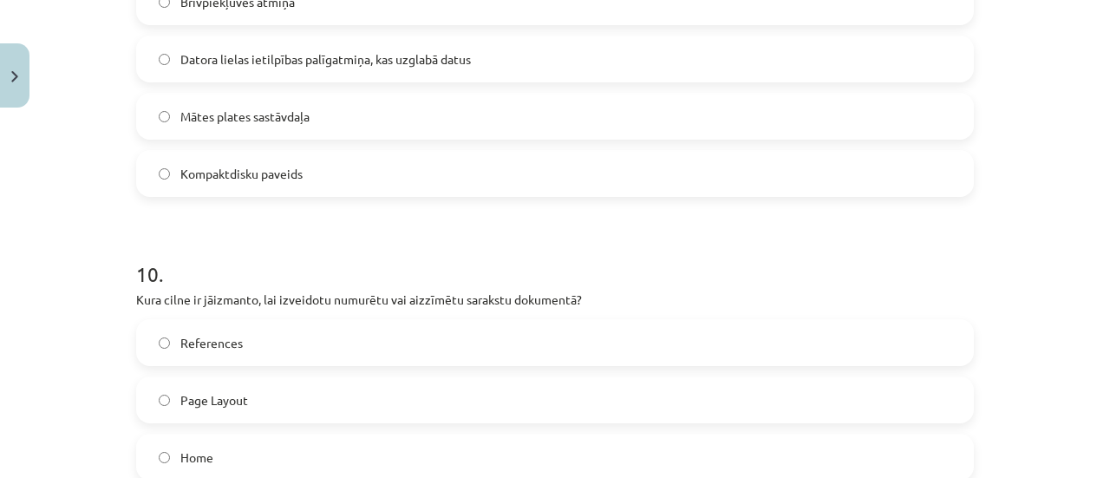
scroll to position [3322, 0]
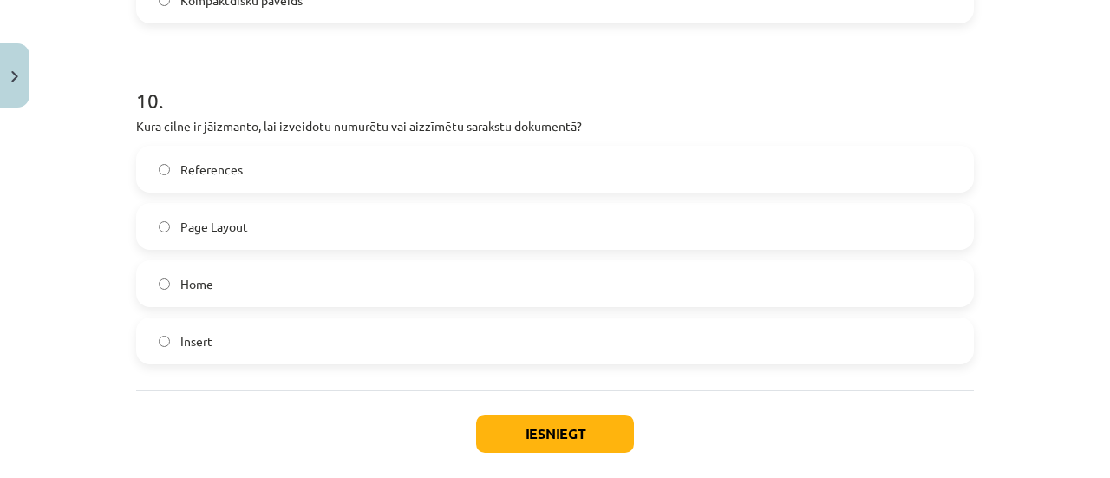
click at [255, 331] on label "Insert" at bounding box center [555, 340] width 834 height 43
click at [607, 415] on button "Iesniegt" at bounding box center [555, 434] width 158 height 38
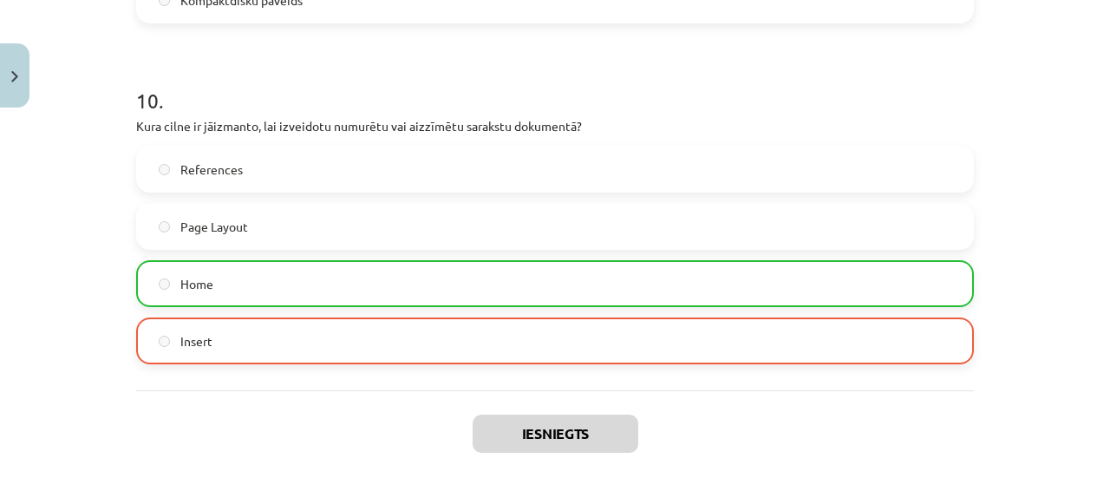
click at [474, 276] on label "Home" at bounding box center [555, 283] width 834 height 43
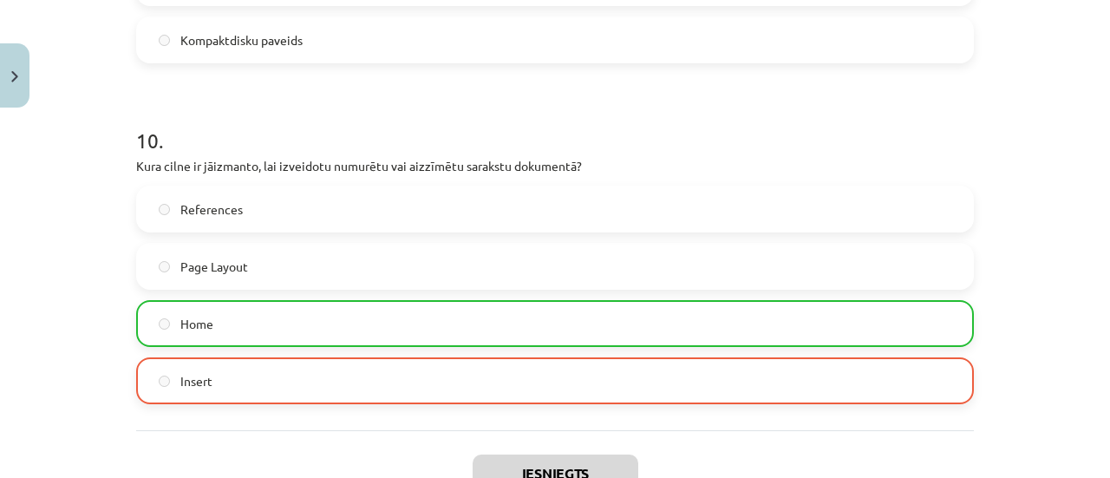
scroll to position [3462, 0]
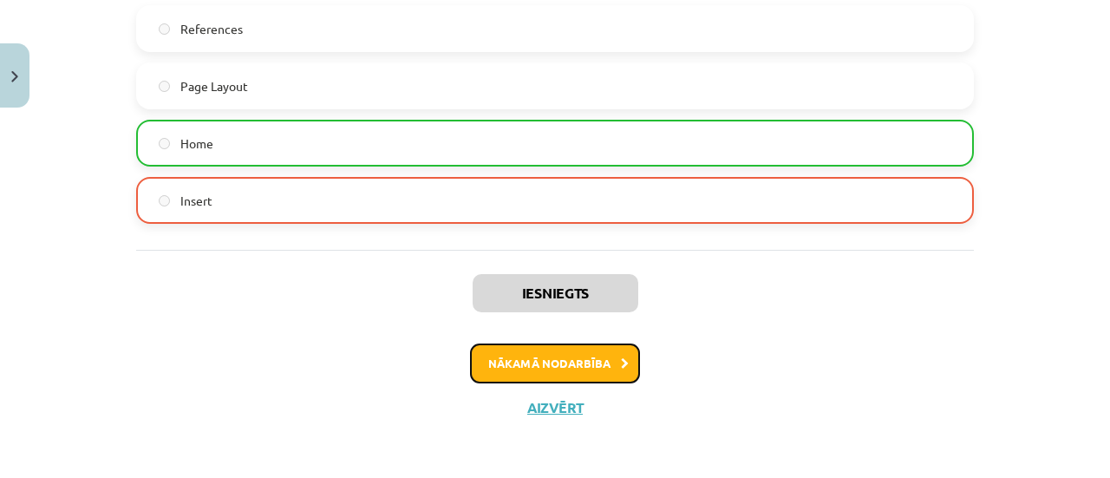
click at [602, 356] on button "Nākamā nodarbība" at bounding box center [555, 363] width 170 height 40
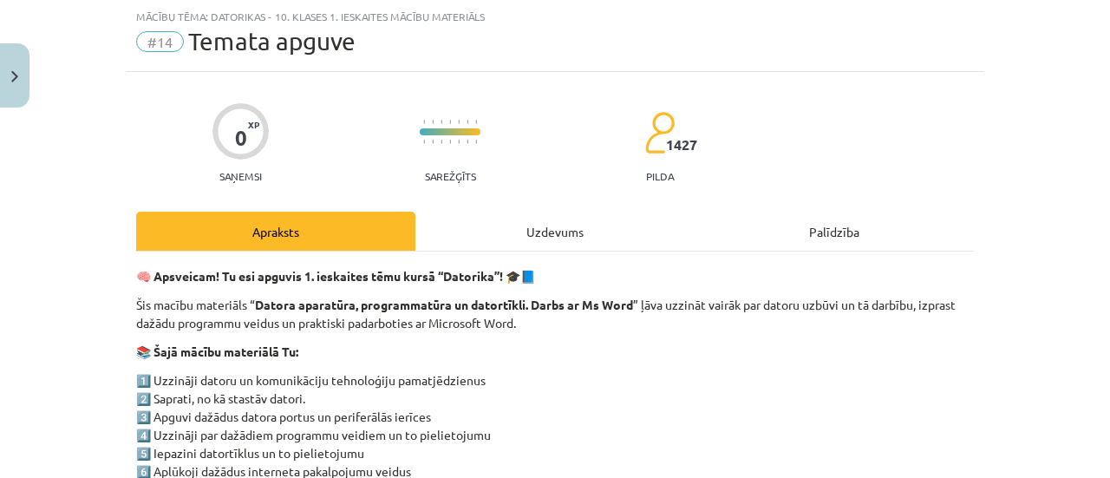
scroll to position [486, 0]
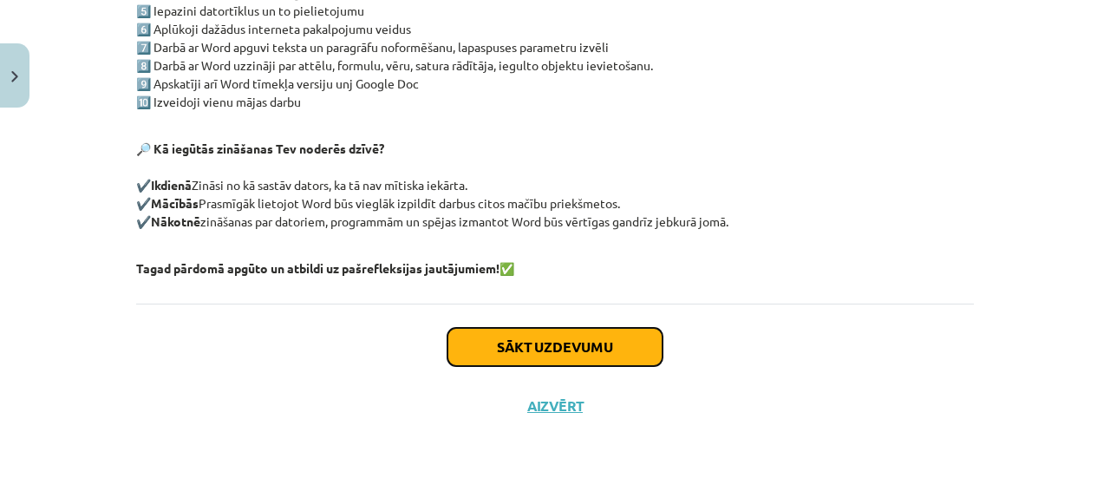
click at [571, 355] on button "Sākt uzdevumu" at bounding box center [555, 347] width 215 height 38
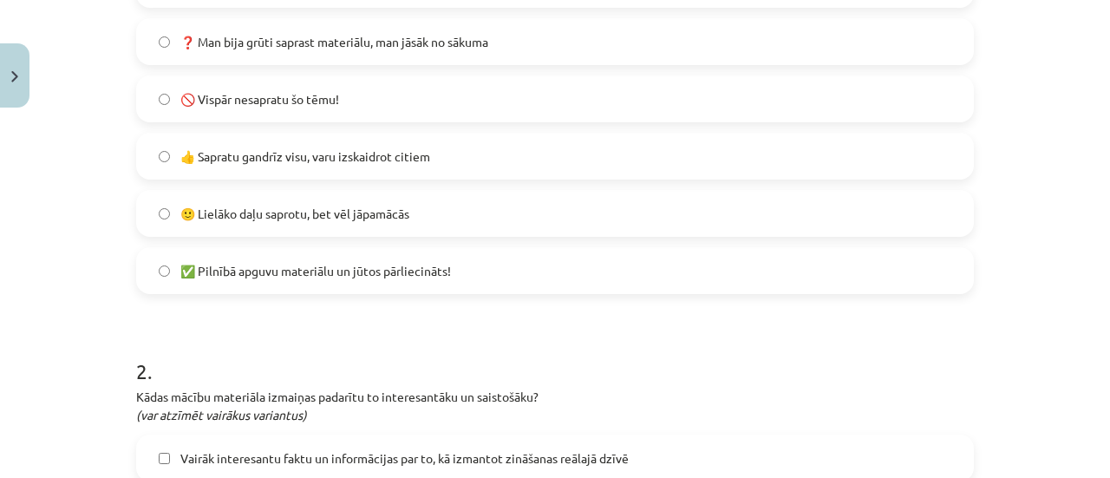
scroll to position [477, 0]
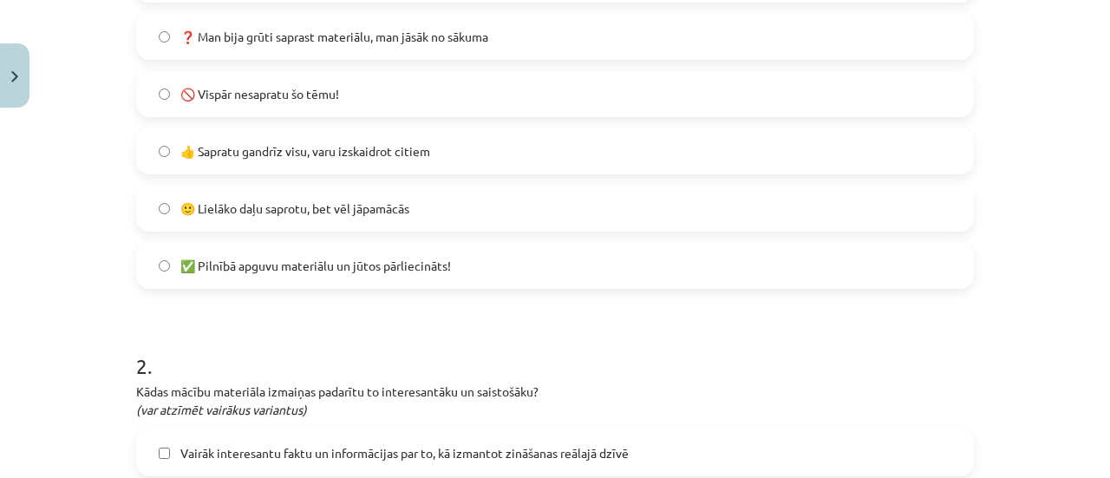
click at [362, 206] on span "🙂 Lielāko daļu saprotu, bet vēl jāpamācās" at bounding box center [294, 208] width 229 height 18
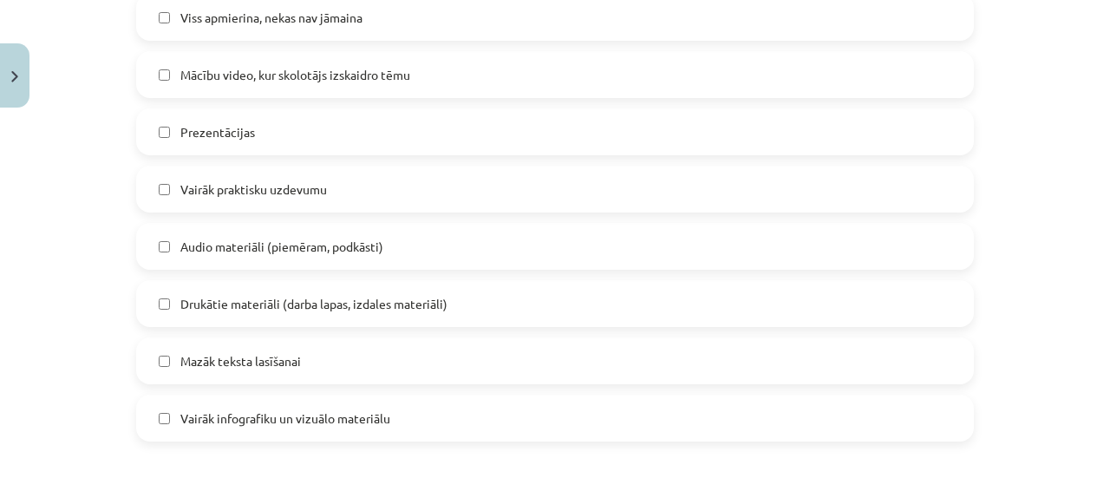
scroll to position [1171, 0]
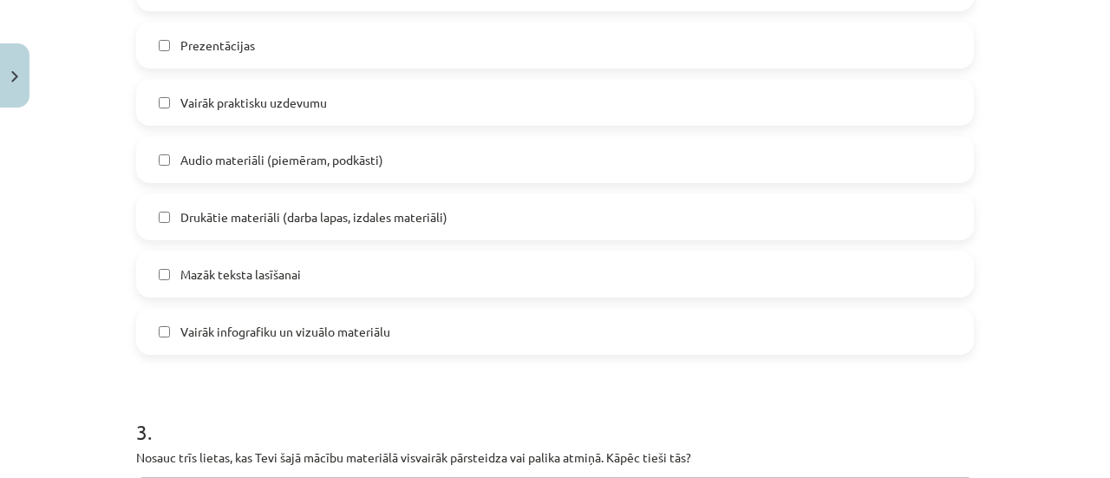
click at [310, 278] on label "Mazāk teksta lasīšanai" at bounding box center [555, 273] width 834 height 43
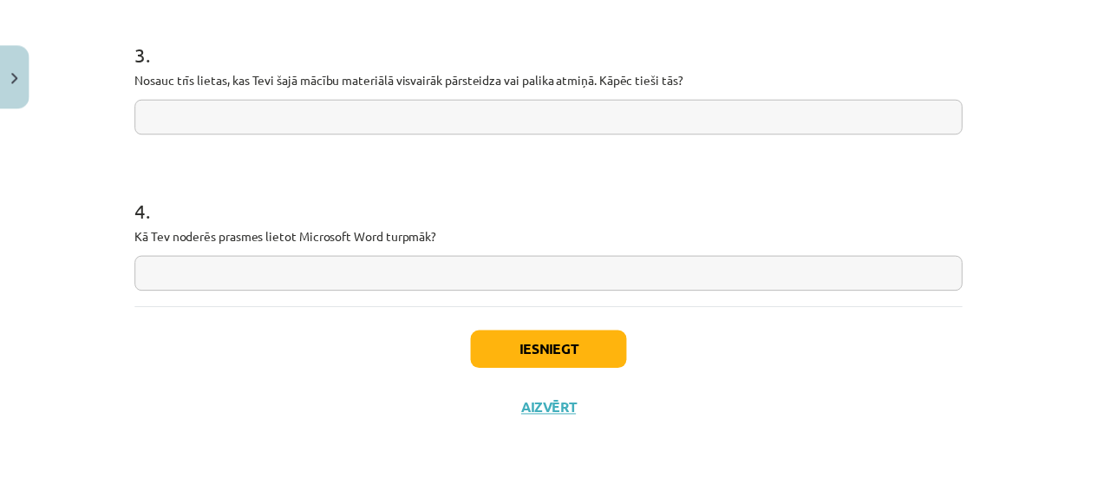
scroll to position [1552, 0]
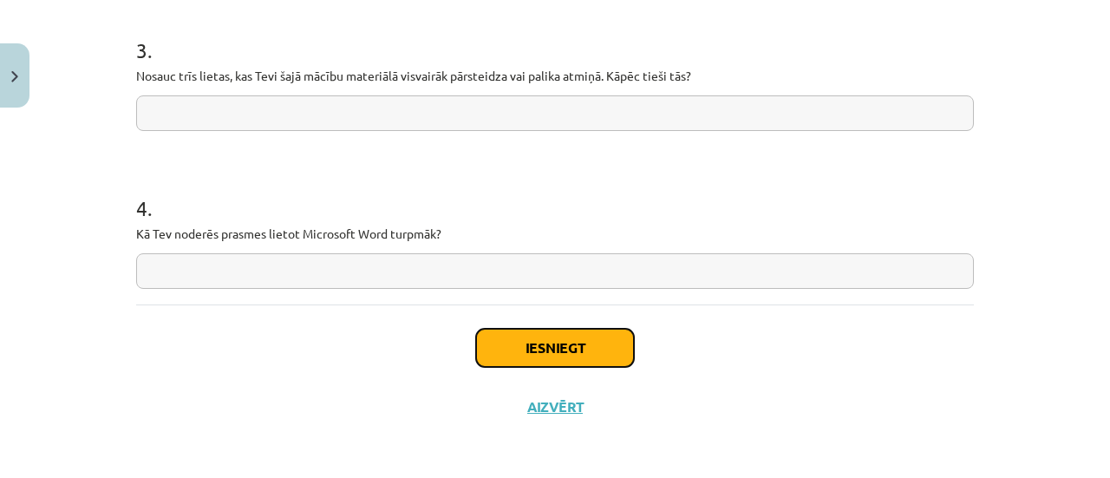
click at [564, 342] on button "Iesniegt" at bounding box center [555, 348] width 158 height 38
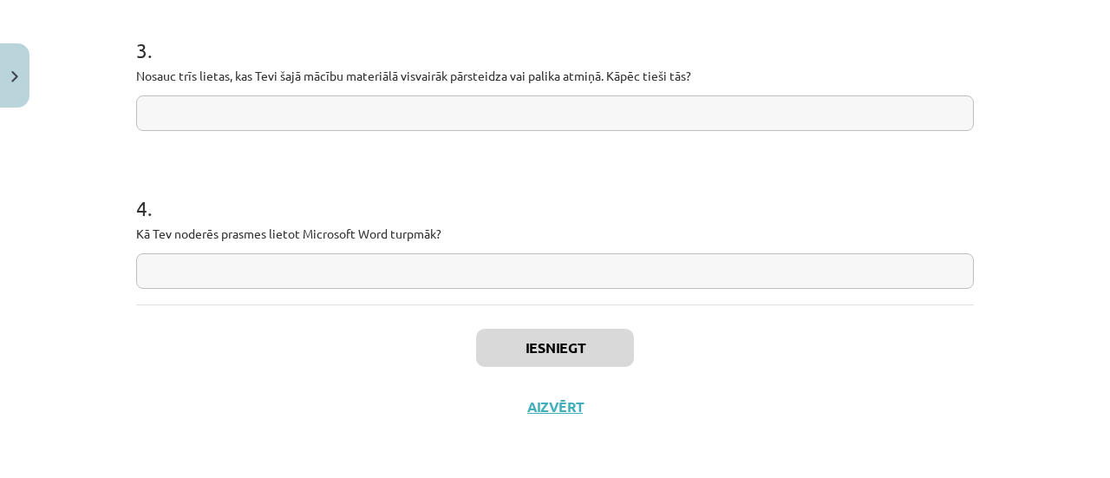
click at [406, 258] on input "text" at bounding box center [555, 271] width 838 height 36
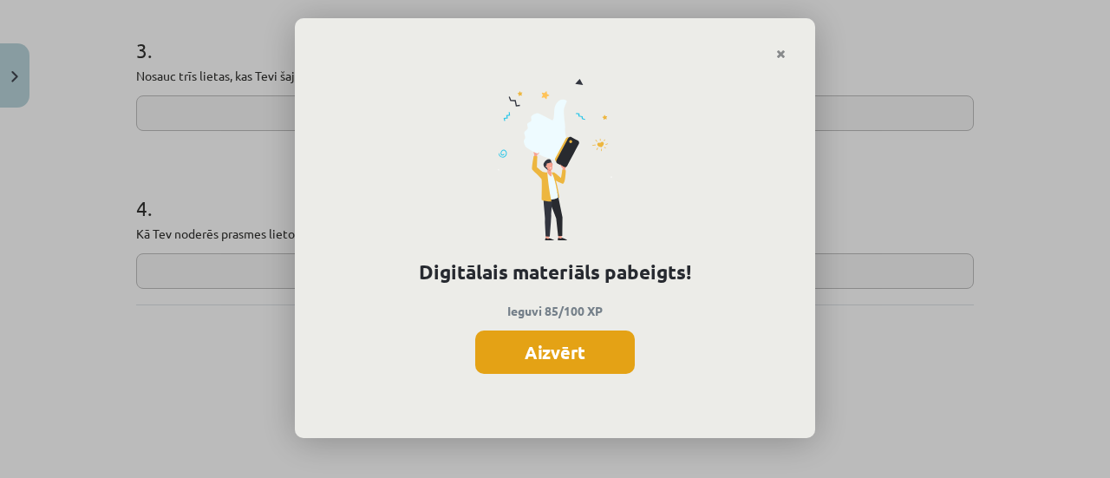
click at [539, 356] on button "Aizvērt" at bounding box center [555, 351] width 160 height 43
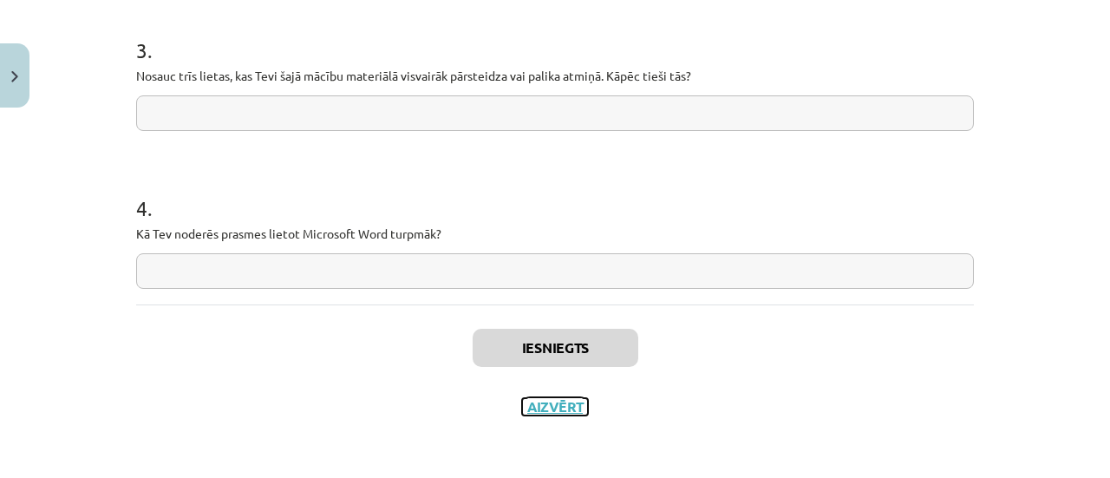
click at [543, 405] on button "Aizvērt" at bounding box center [555, 406] width 66 height 17
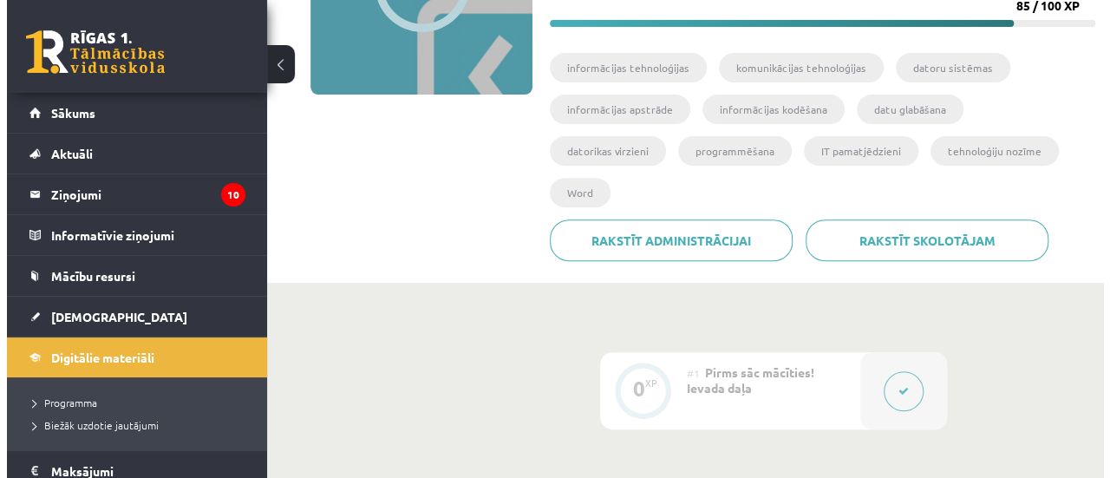
scroll to position [0, 0]
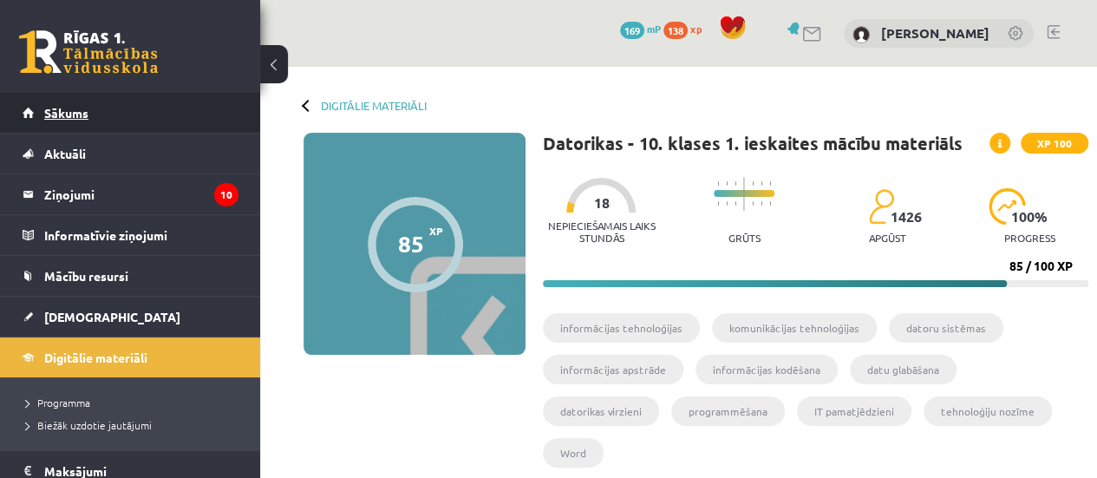
click at [152, 109] on link "Sākums" at bounding box center [131, 113] width 216 height 40
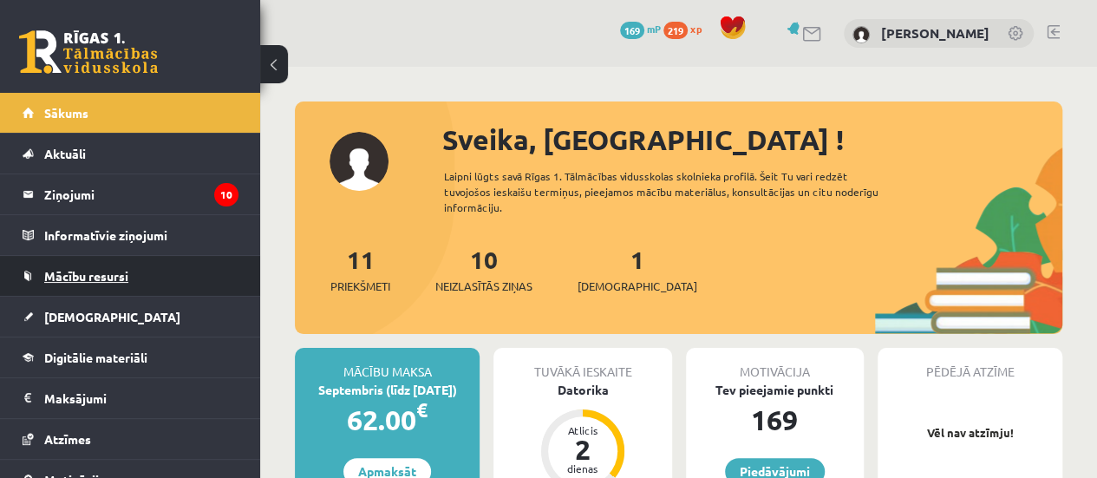
click at [126, 276] on span "Mācību resursi" at bounding box center [86, 276] width 84 height 16
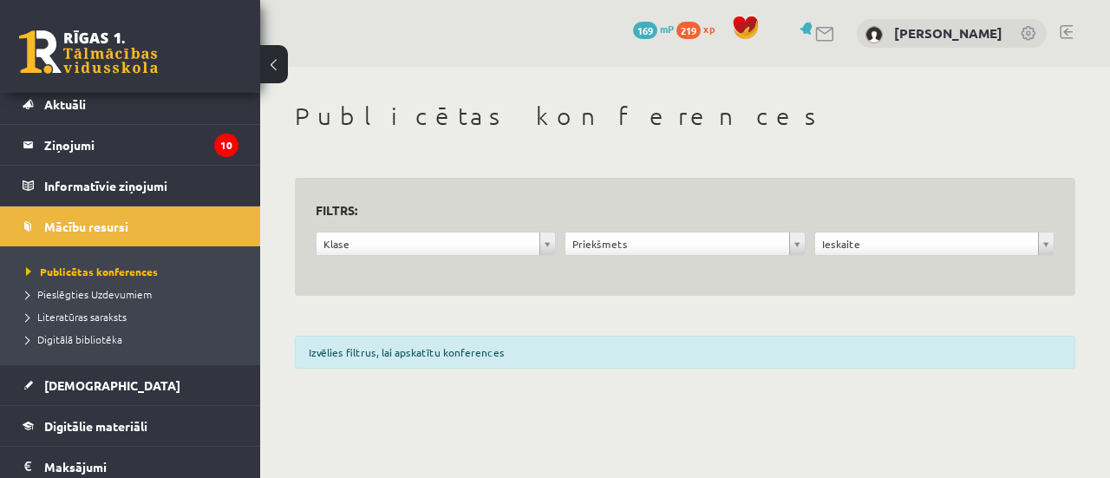
scroll to position [87, 0]
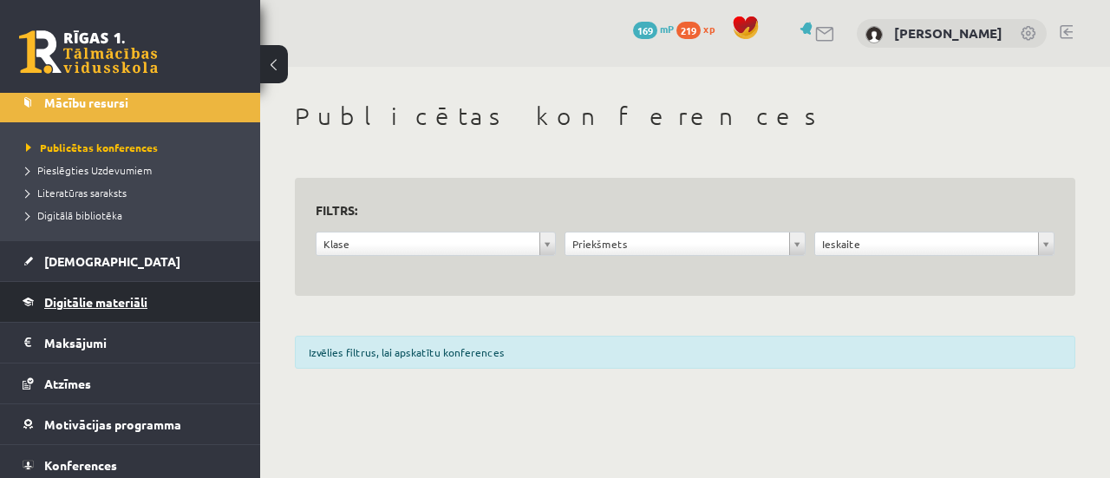
click at [124, 307] on link "Digitālie materiāli" at bounding box center [131, 302] width 216 height 40
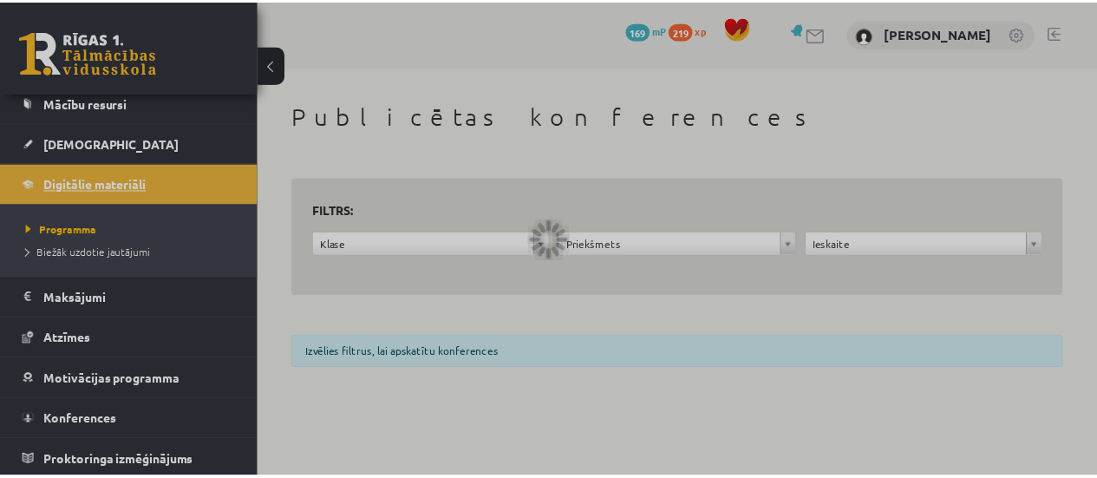
scroll to position [172, 0]
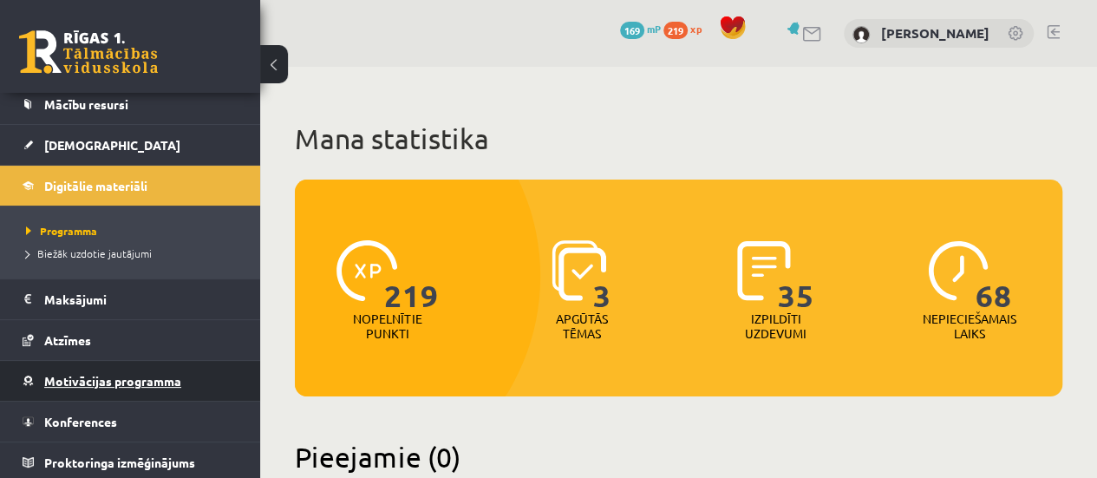
click at [108, 367] on link "Motivācijas programma" at bounding box center [131, 381] width 216 height 40
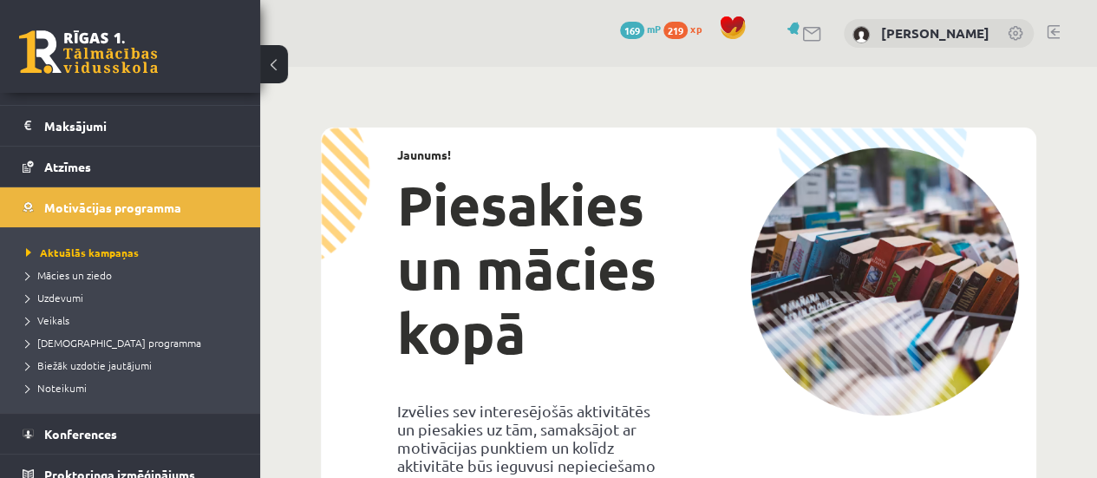
scroll to position [284, 0]
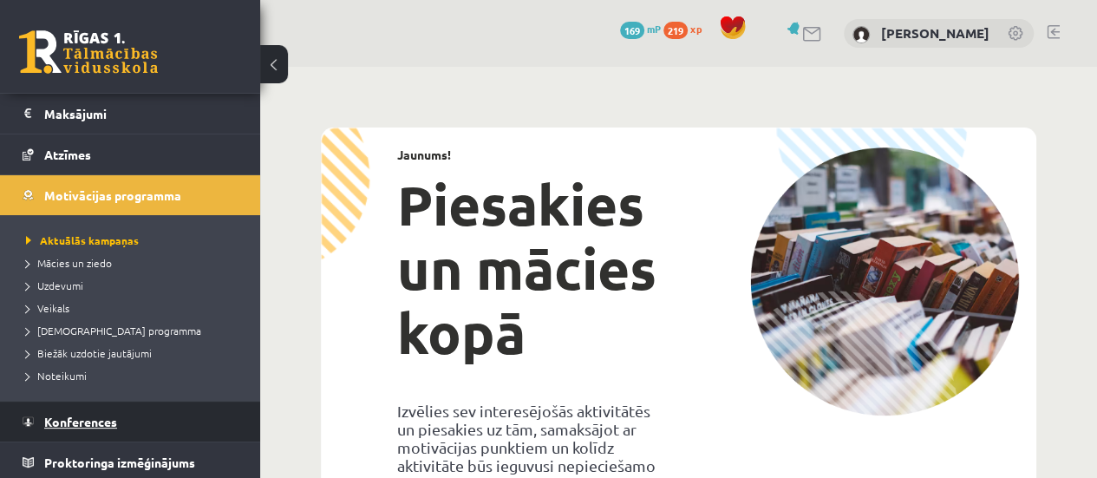
click at [122, 414] on link "Konferences" at bounding box center [131, 422] width 216 height 40
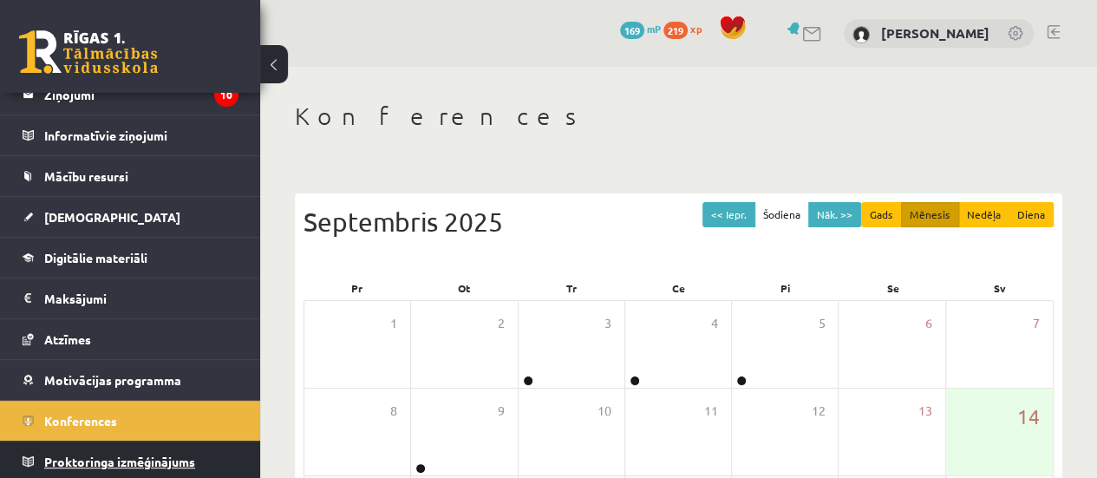
click at [145, 441] on link "Proktoringa izmēģinājums" at bounding box center [131, 461] width 216 height 40
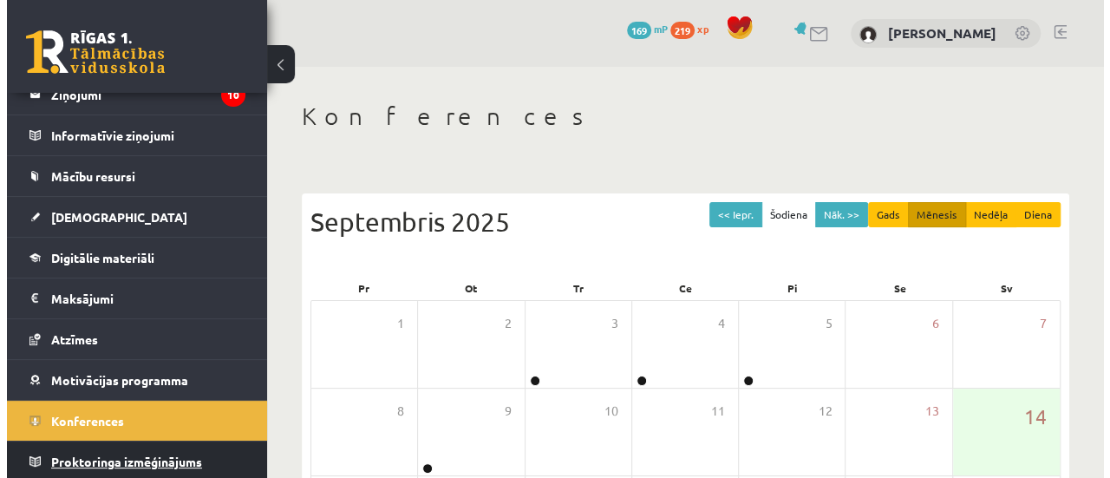
scroll to position [99, 0]
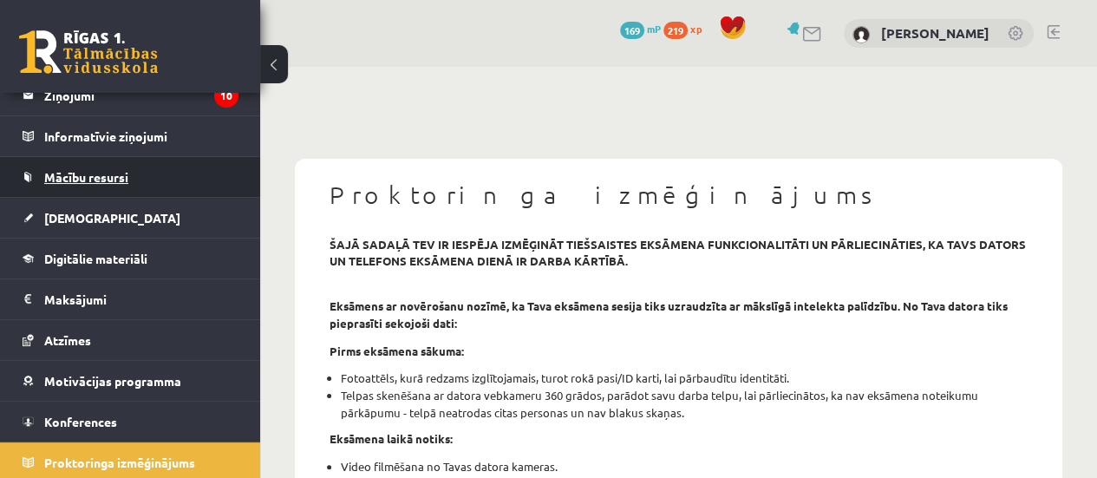
click at [122, 173] on span "Mācību resursi" at bounding box center [86, 177] width 84 height 16
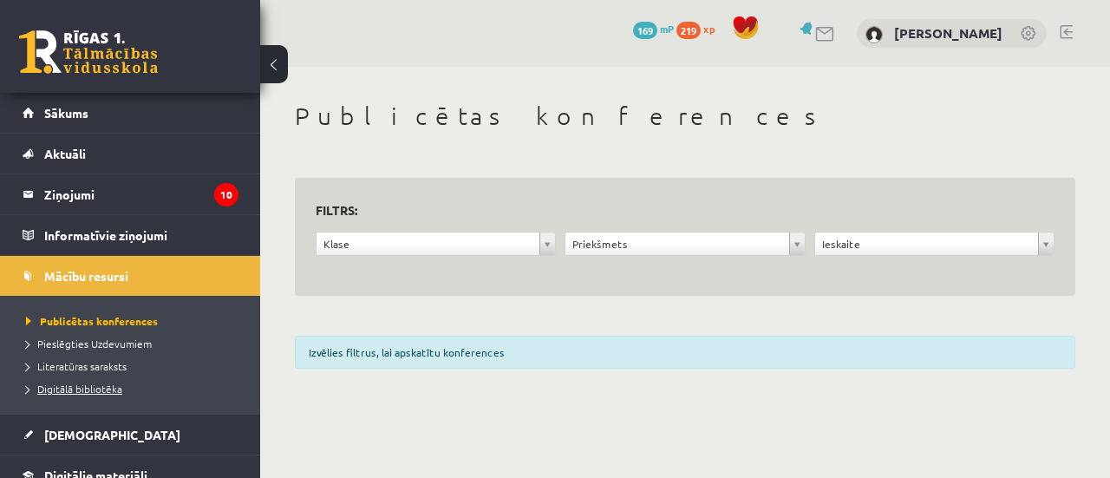
click at [62, 388] on span "Digitālā bibliotēka" at bounding box center [74, 389] width 96 height 14
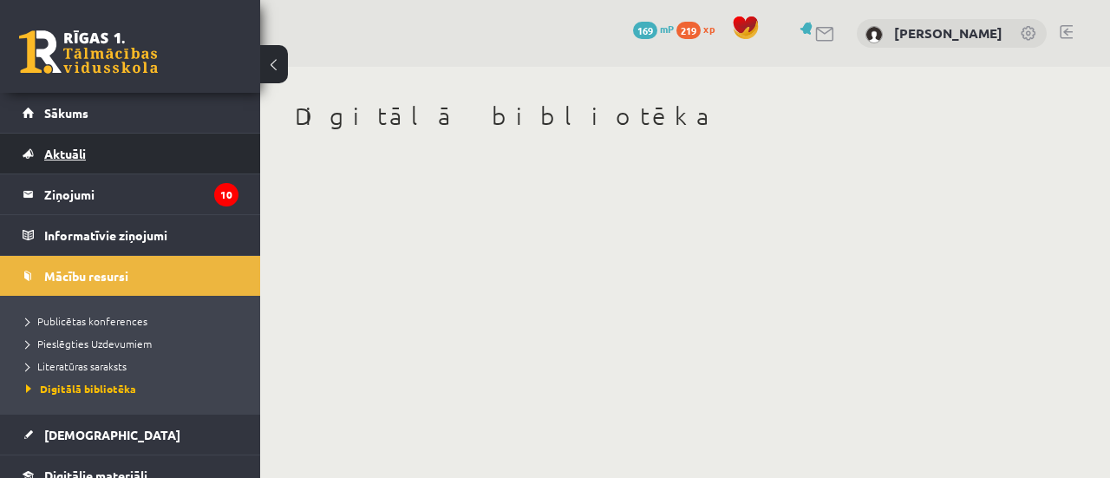
click at [88, 169] on link "Aktuāli" at bounding box center [131, 154] width 216 height 40
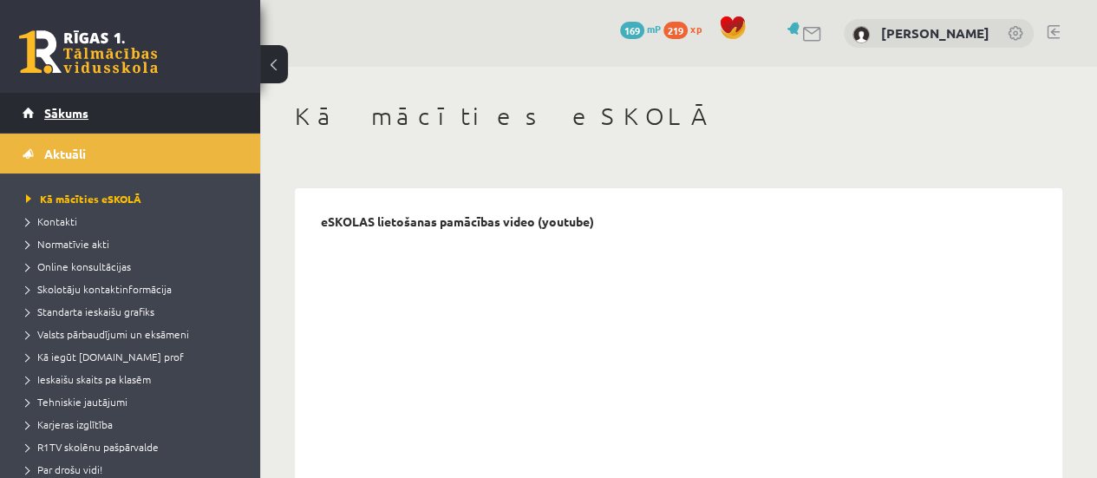
click at [108, 98] on link "Sākums" at bounding box center [131, 113] width 216 height 40
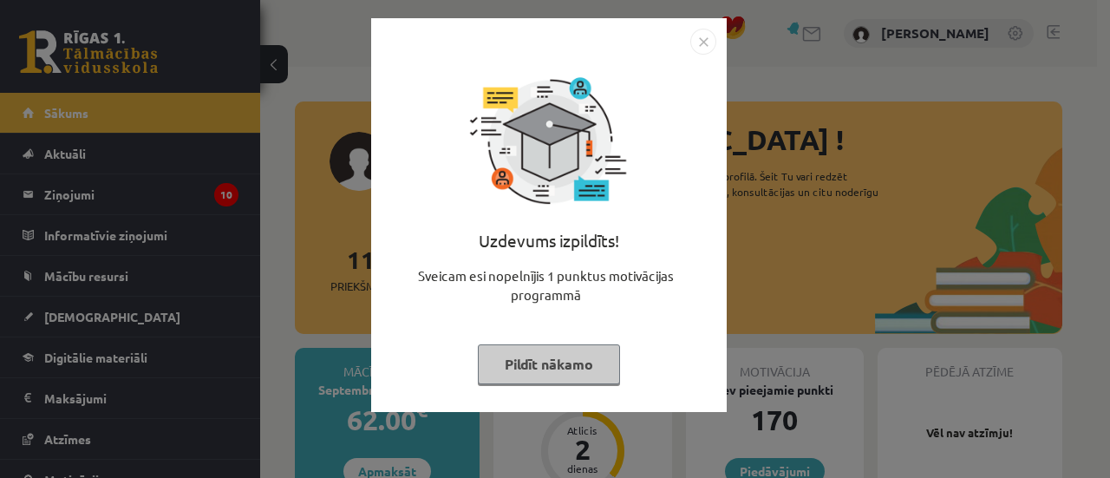
click at [570, 381] on button "Pildīt nākamo" at bounding box center [549, 364] width 142 height 40
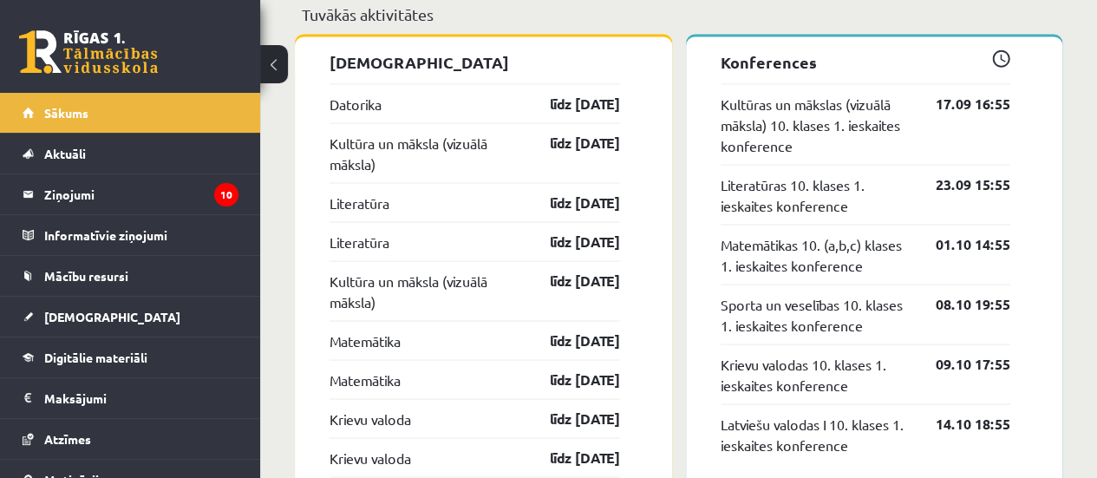
scroll to position [1561, 0]
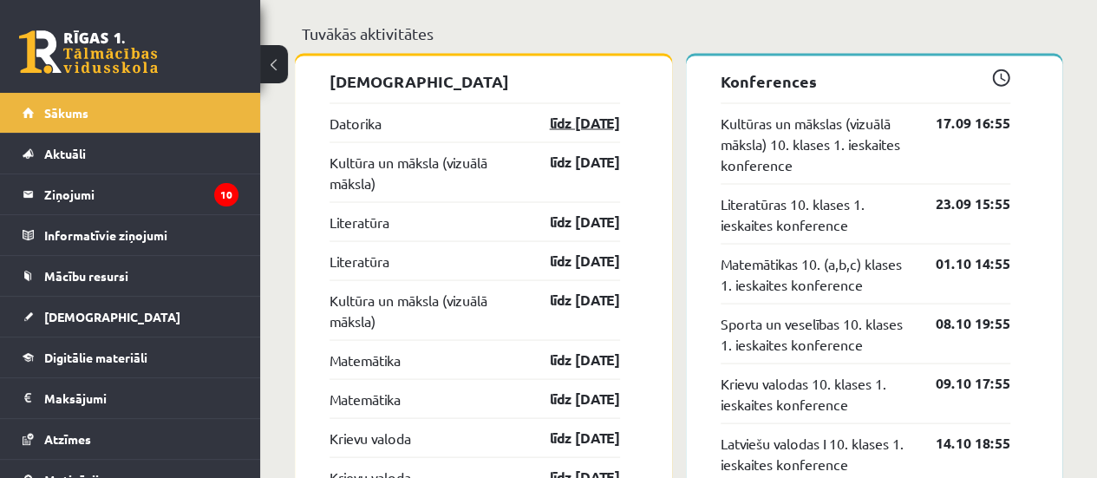
click at [588, 119] on link "līdz 15.09.25" at bounding box center [570, 122] width 101 height 21
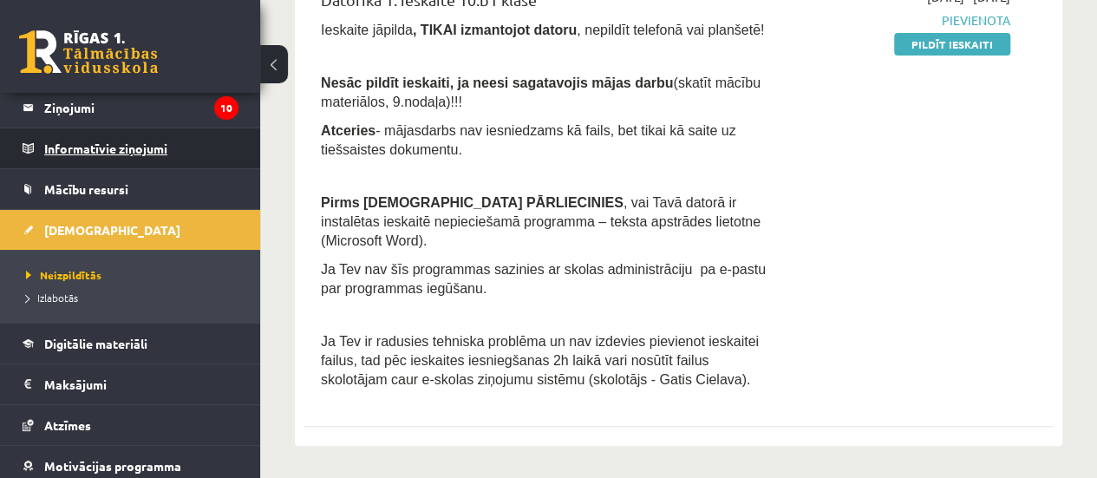
scroll to position [172, 0]
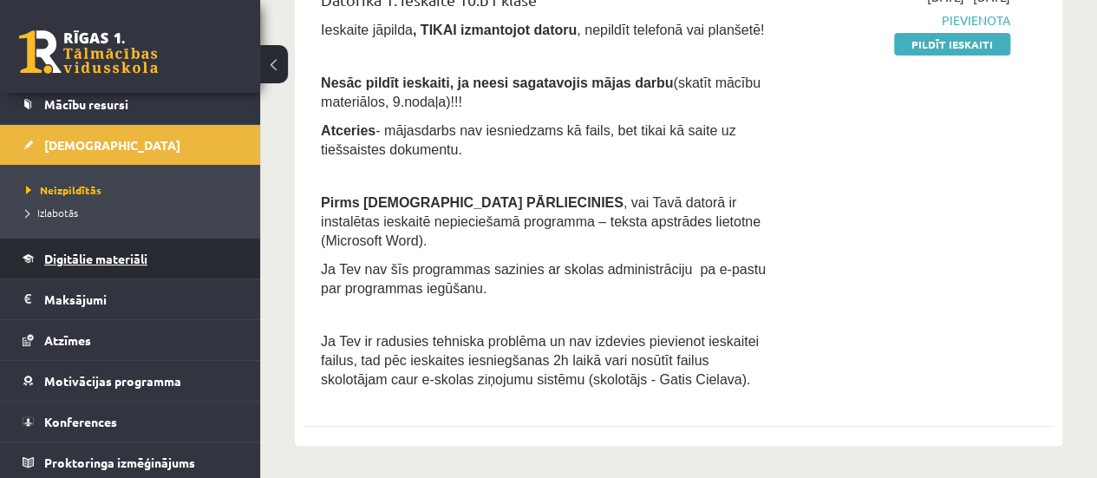
click at [116, 247] on link "Digitālie materiāli" at bounding box center [131, 259] width 216 height 40
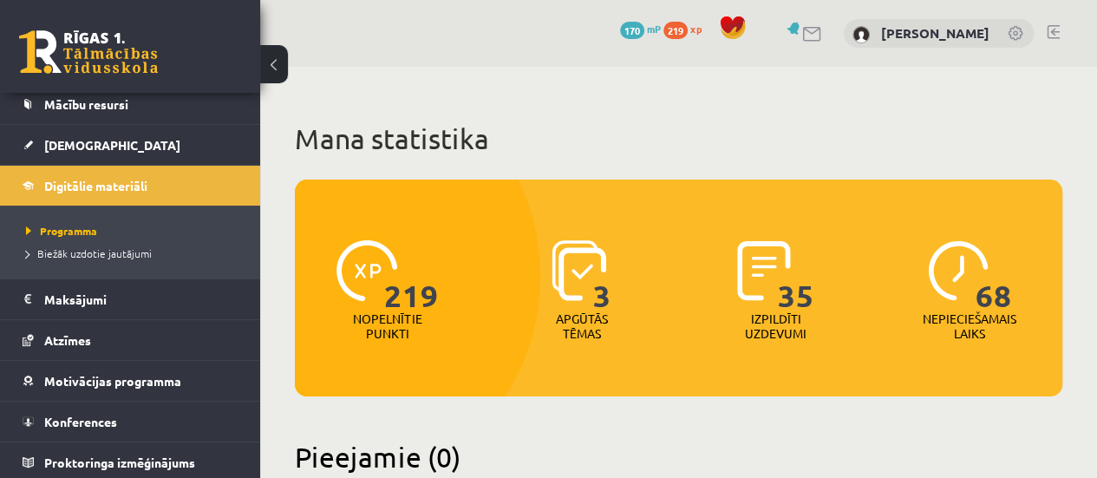
click at [363, 270] on img at bounding box center [367, 270] width 61 height 61
click at [563, 276] on img at bounding box center [579, 270] width 55 height 61
click at [769, 276] on img at bounding box center [764, 270] width 54 height 61
click at [964, 327] on p "Nepieciešamais laiks" at bounding box center [970, 325] width 94 height 29
click at [135, 256] on span "Biežāk uzdotie jautājumi" at bounding box center [89, 253] width 126 height 14
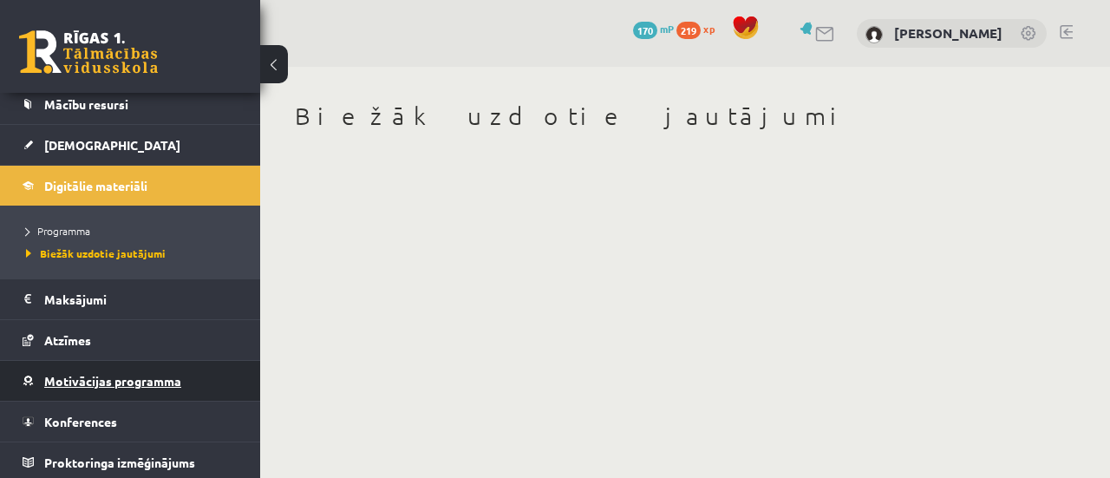
click at [139, 381] on span "Motivācijas programma" at bounding box center [112, 381] width 137 height 16
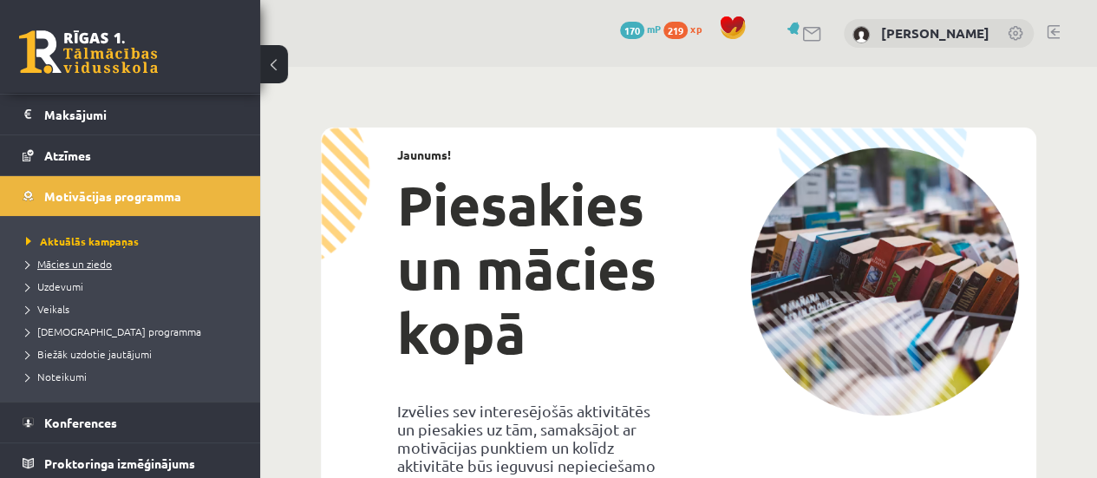
scroll to position [284, 0]
click at [71, 284] on span "Uzdevumi" at bounding box center [54, 285] width 57 height 14
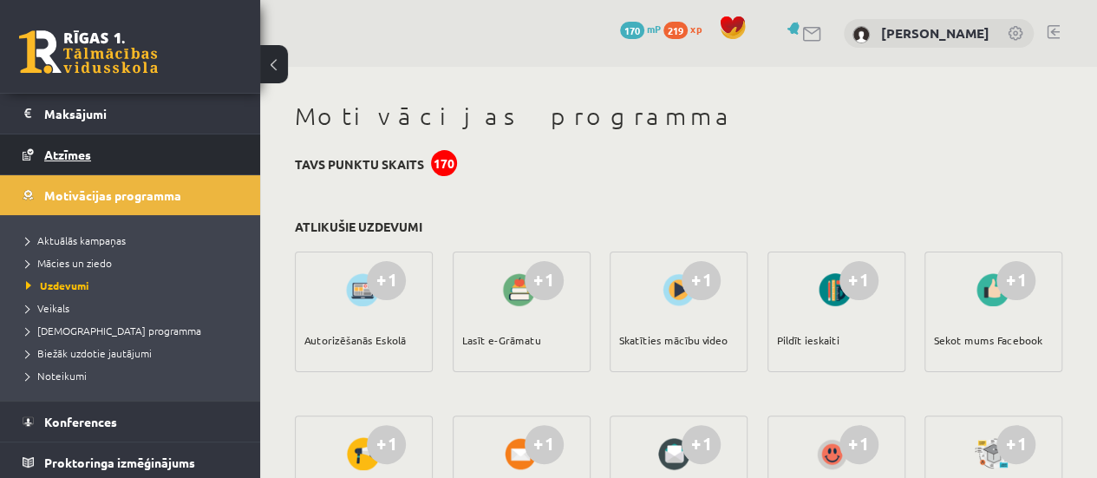
click at [166, 147] on link "Atzīmes" at bounding box center [131, 154] width 216 height 40
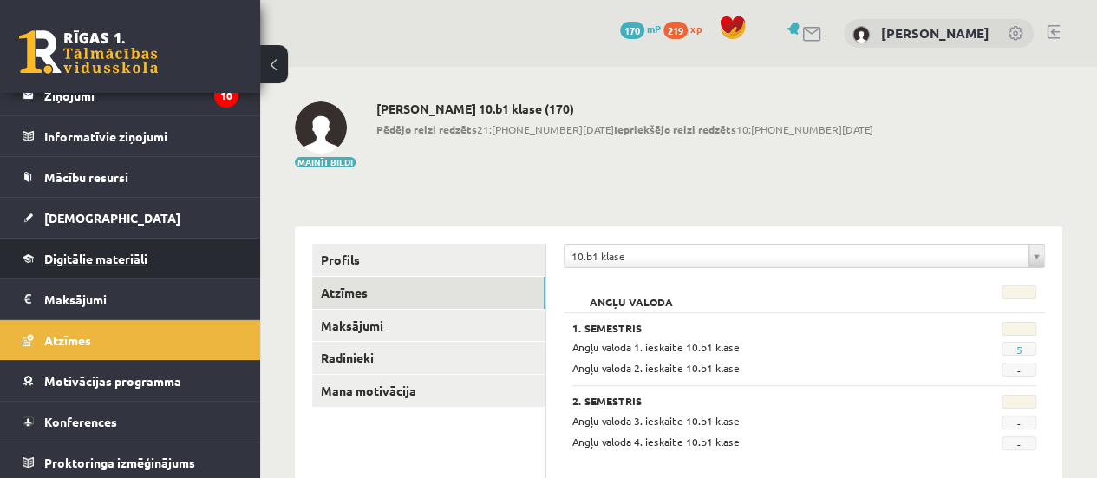
click at [132, 269] on link "Digitālie materiāli" at bounding box center [131, 259] width 216 height 40
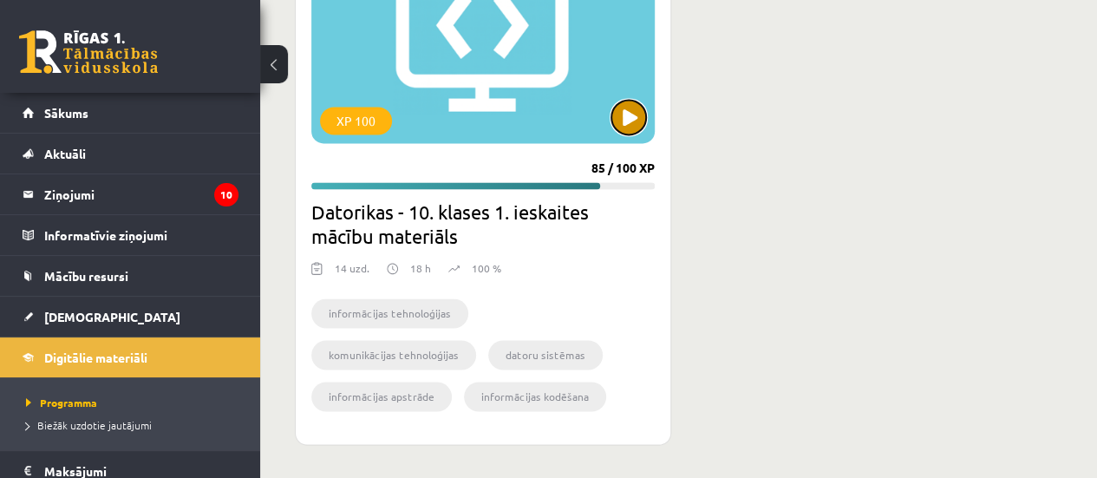
click at [639, 128] on button at bounding box center [628, 117] width 35 height 35
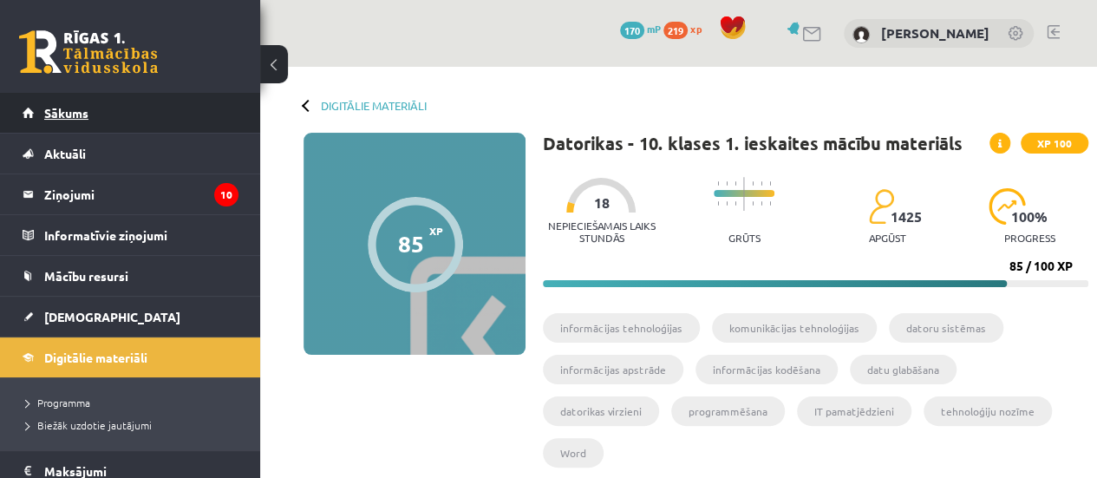
click at [117, 121] on link "Sākums" at bounding box center [131, 113] width 216 height 40
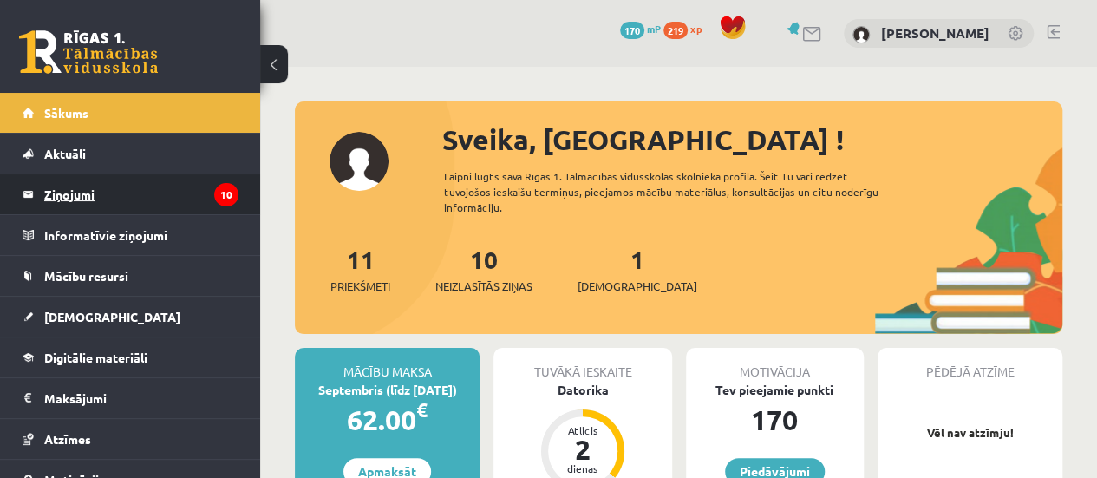
click at [111, 184] on legend "Ziņojumi 10" at bounding box center [141, 194] width 194 height 40
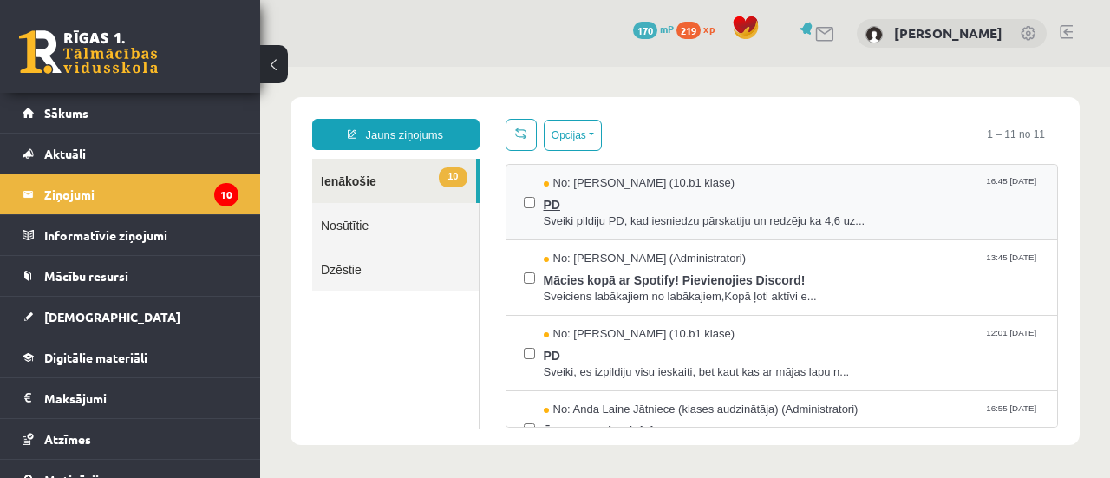
click at [688, 192] on span "PD" at bounding box center [792, 203] width 497 height 22
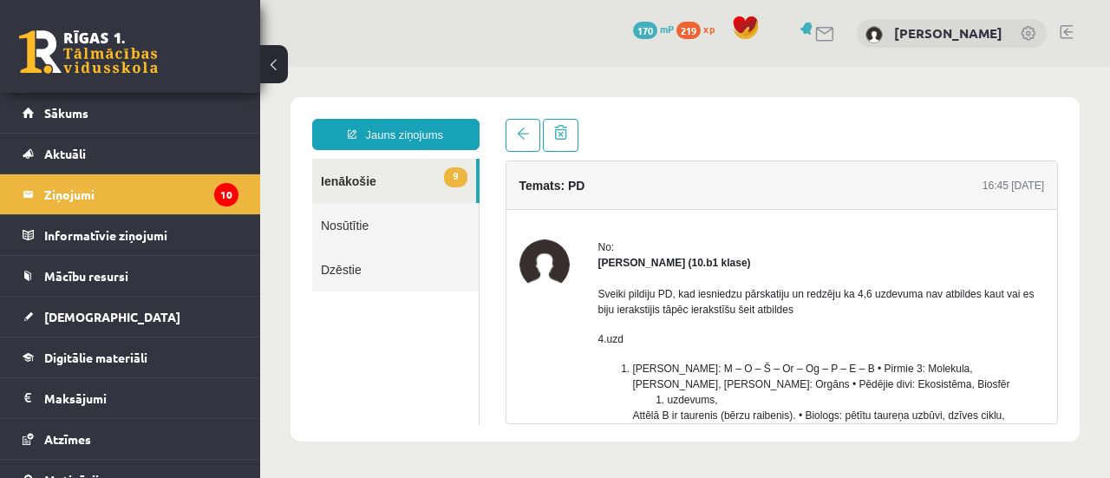
click at [415, 172] on link "9 Ienākošie" at bounding box center [394, 181] width 164 height 44
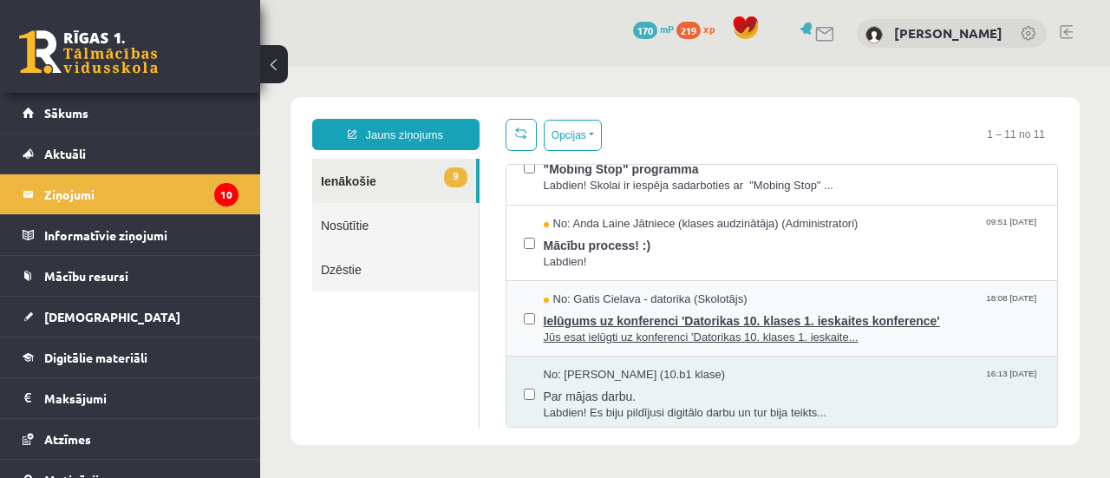
click at [735, 315] on span "Ielūgums uz konferenci 'Datorikas 10. klases 1. ieskaites konference'" at bounding box center [792, 319] width 497 height 22
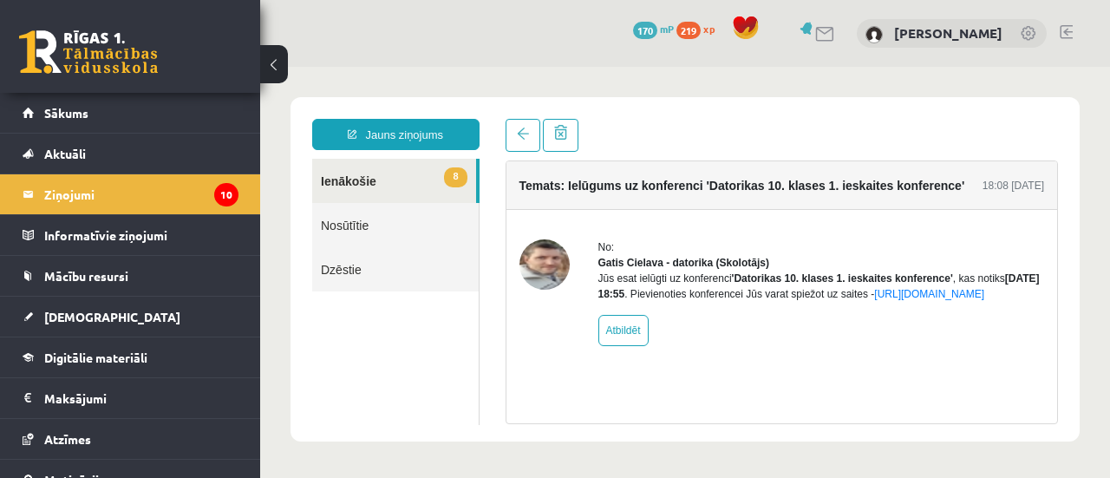
click at [410, 170] on link "8 Ienākošie" at bounding box center [394, 181] width 164 height 44
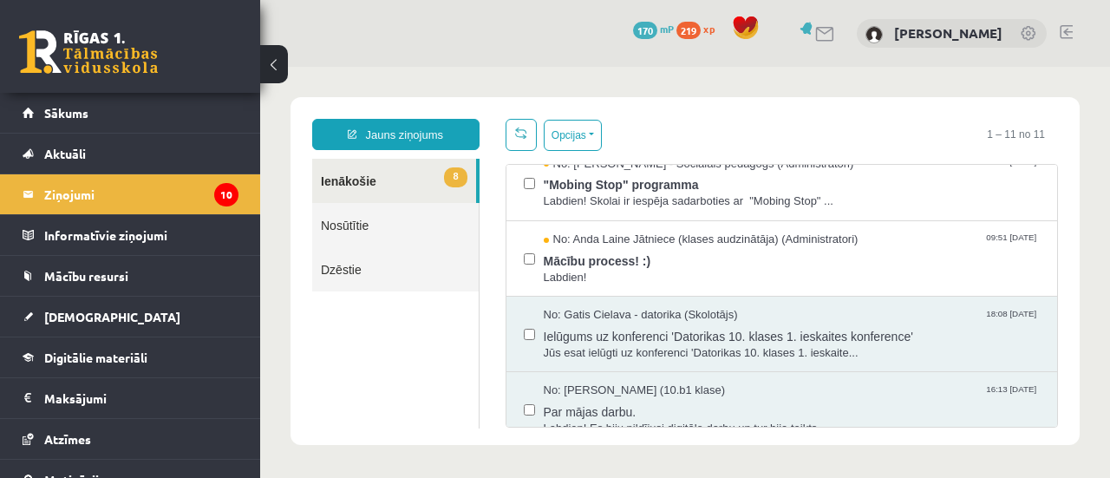
scroll to position [564, 0]
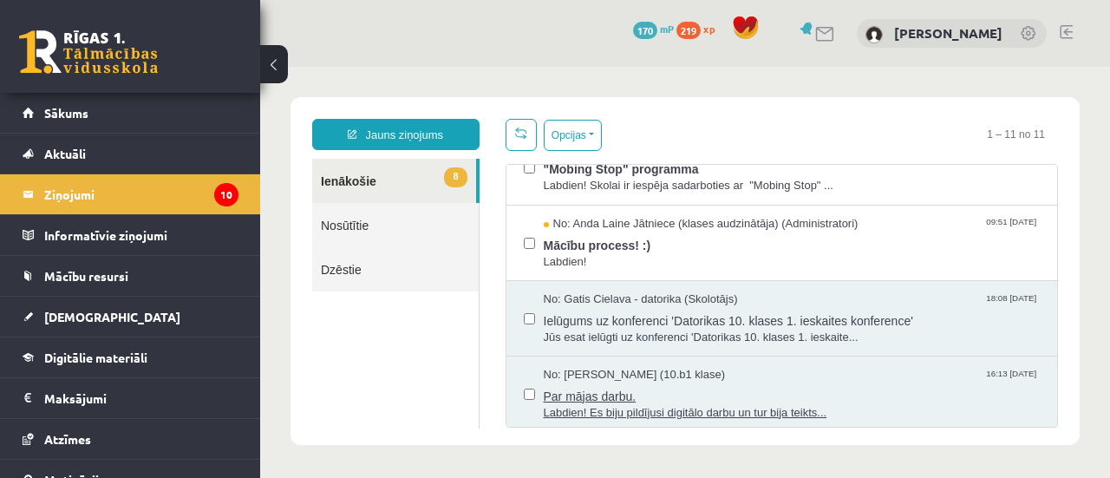
click at [653, 386] on span "Par mājas darbu." at bounding box center [792, 394] width 497 height 22
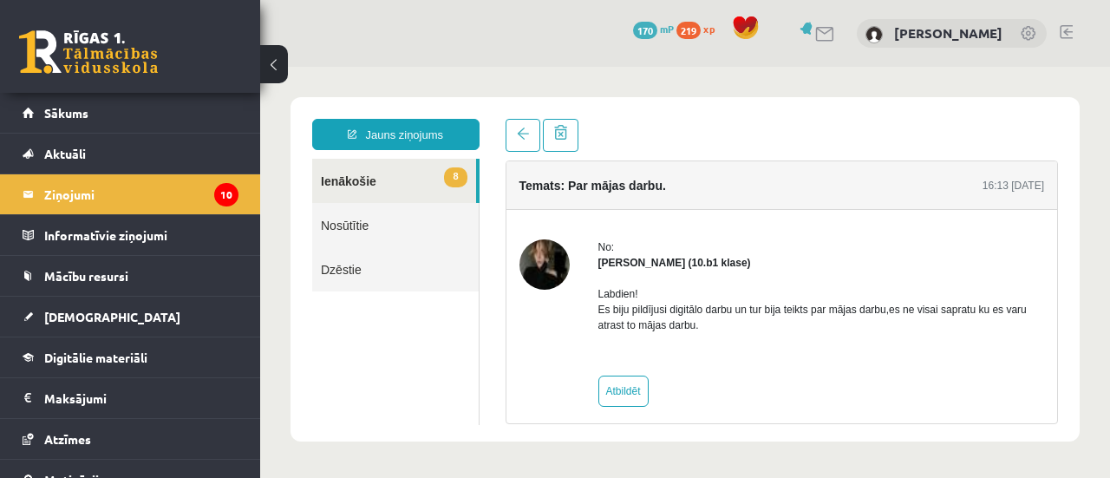
scroll to position [0, 0]
click at [131, 124] on link "Sākums" at bounding box center [131, 113] width 216 height 40
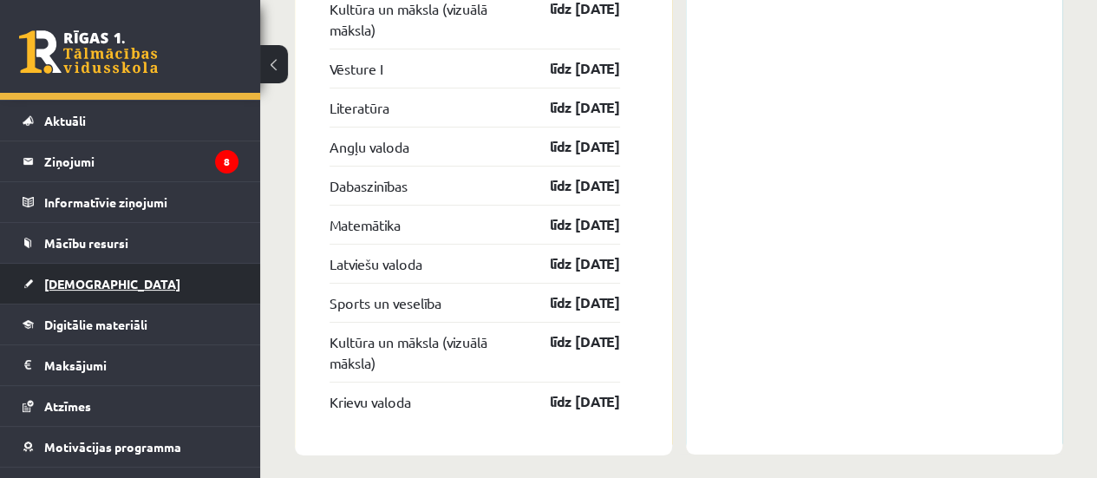
scroll to position [12, 0]
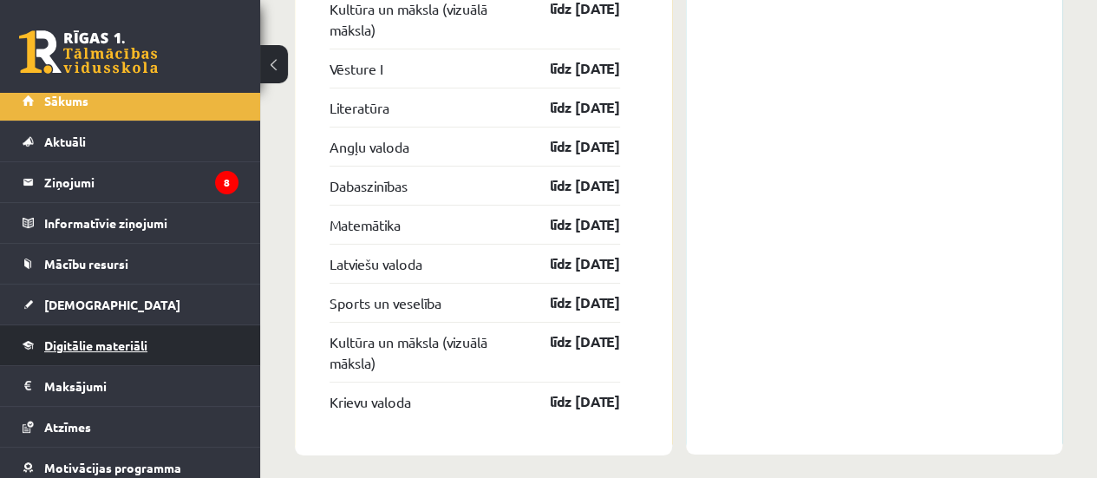
click at [132, 351] on link "Digitālie materiāli" at bounding box center [131, 345] width 216 height 40
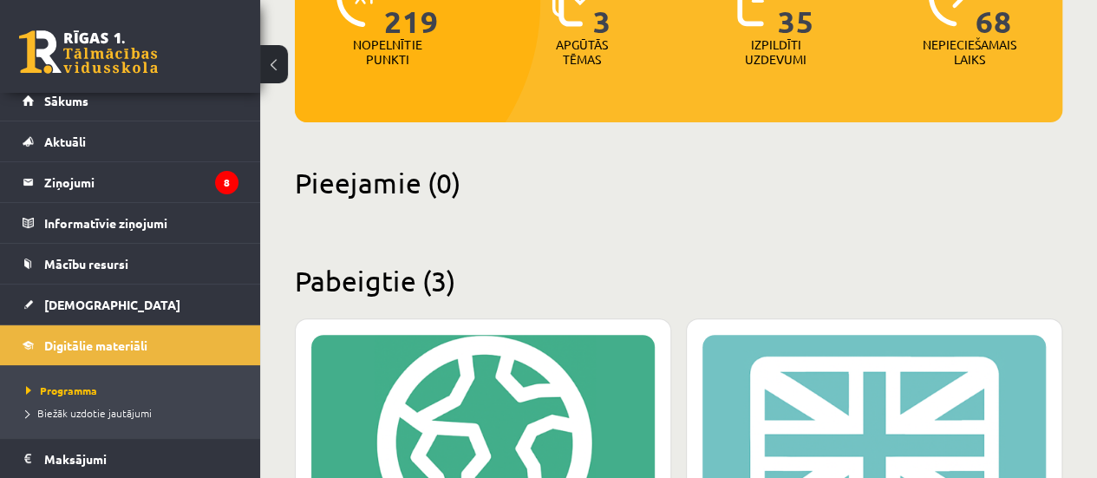
scroll to position [154, 0]
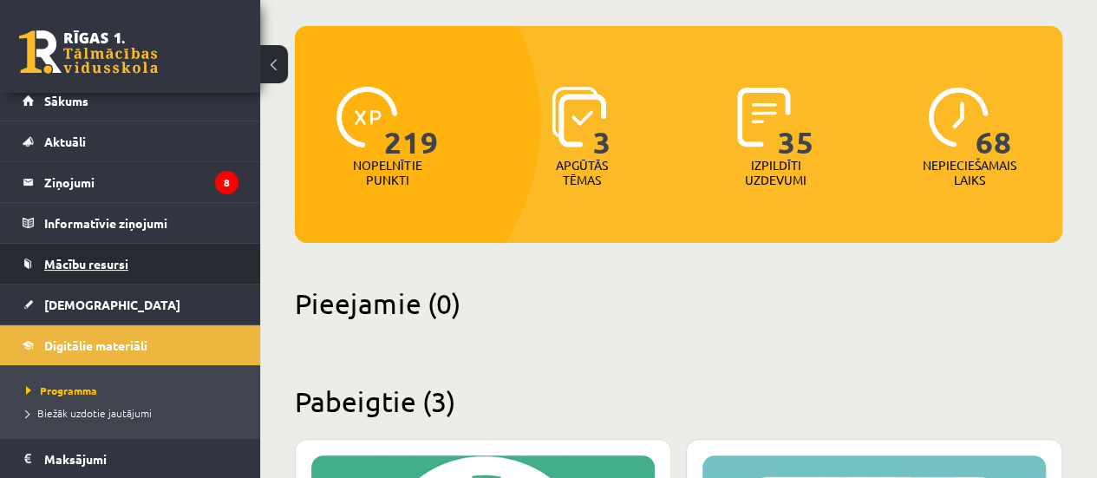
click at [151, 258] on link "Mācību resursi" at bounding box center [131, 264] width 216 height 40
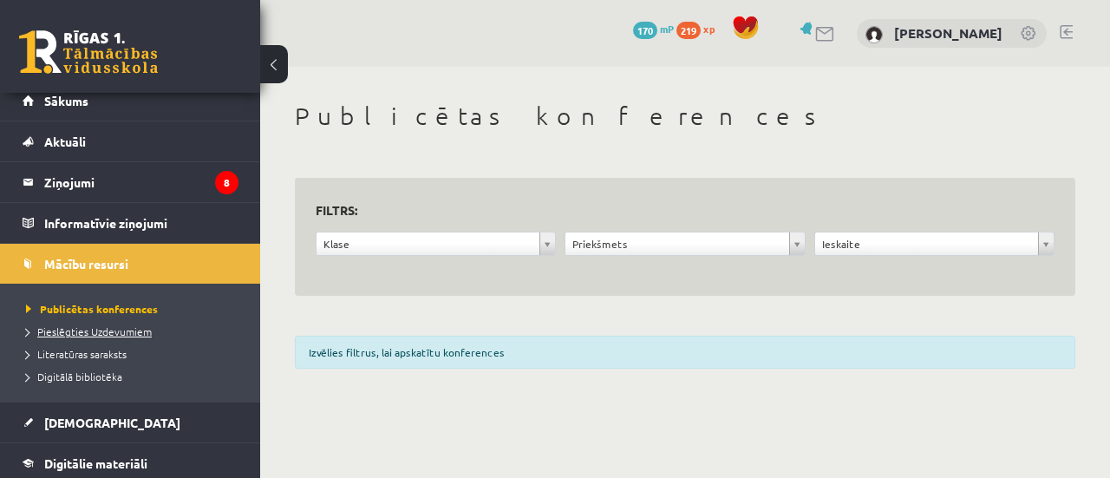
click at [96, 329] on span "Pieslēgties Uzdevumiem" at bounding box center [89, 331] width 126 height 14
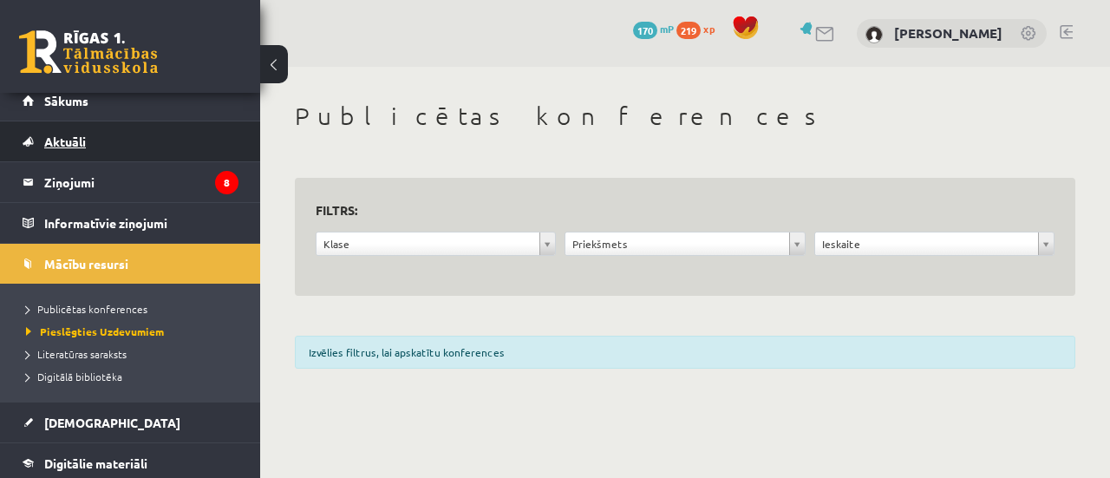
click at [114, 143] on link "Aktuāli" at bounding box center [131, 141] width 216 height 40
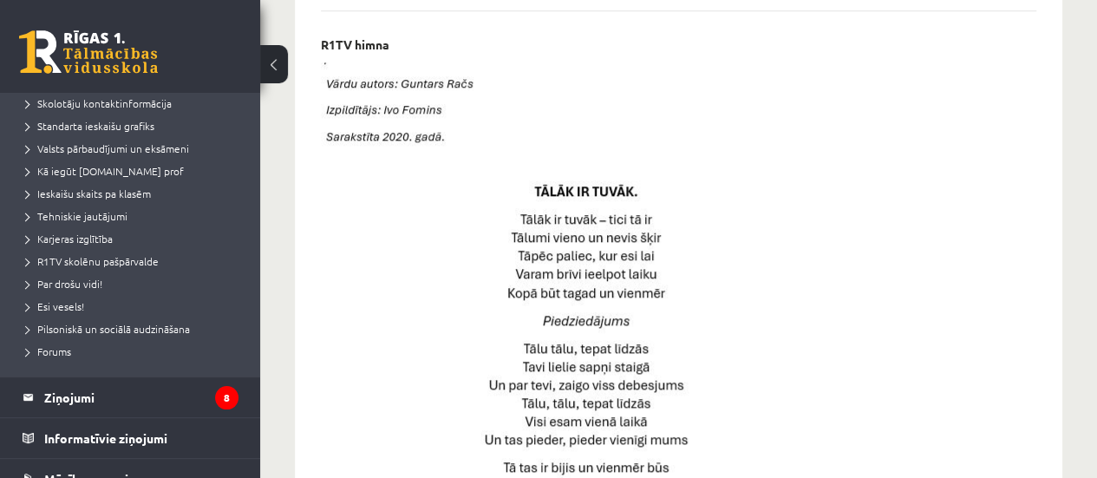
scroll to position [359, 0]
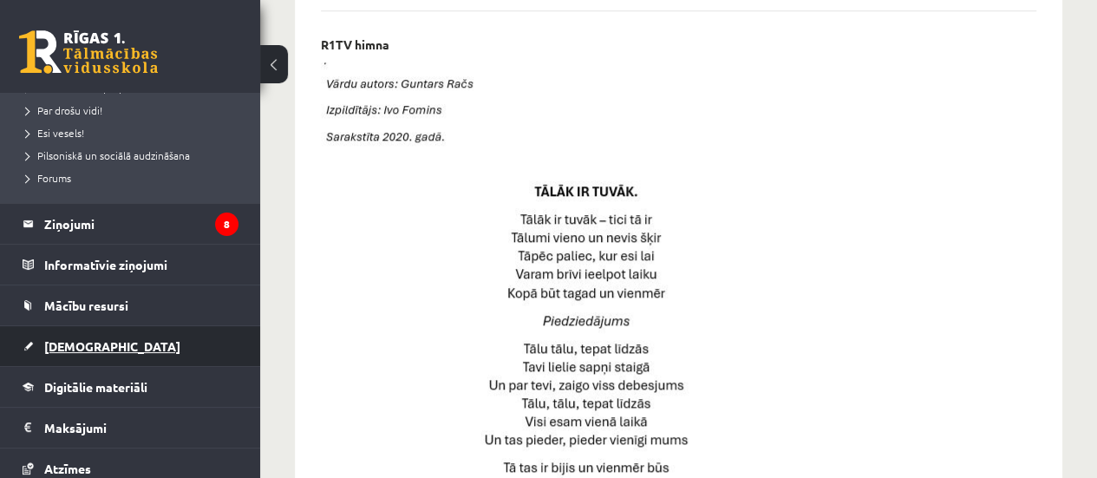
click at [95, 346] on span "[DEMOGRAPHIC_DATA]" at bounding box center [112, 346] width 136 height 16
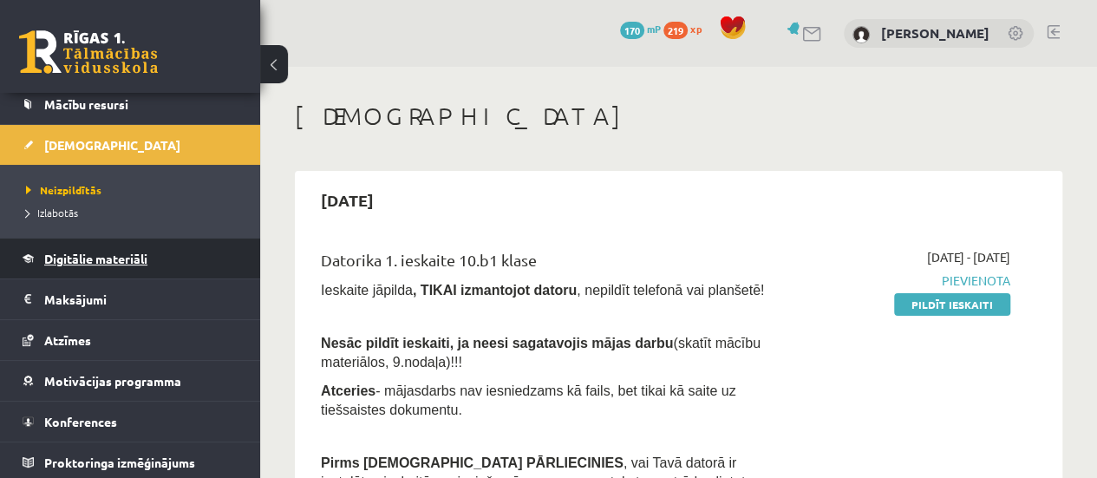
click at [116, 251] on span "Digitālie materiāli" at bounding box center [95, 259] width 103 height 16
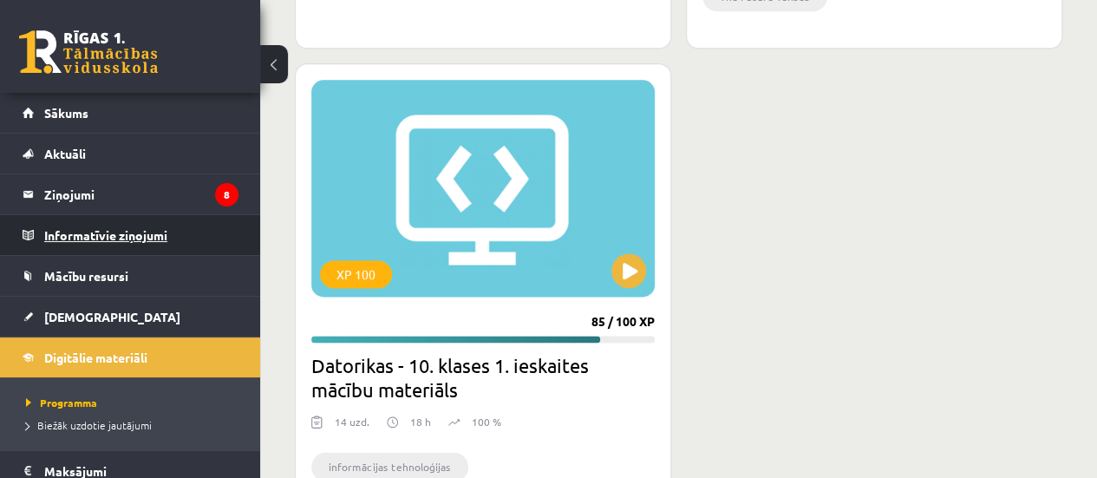
click at [141, 237] on legend "Informatīvie ziņojumi 0" at bounding box center [141, 235] width 194 height 40
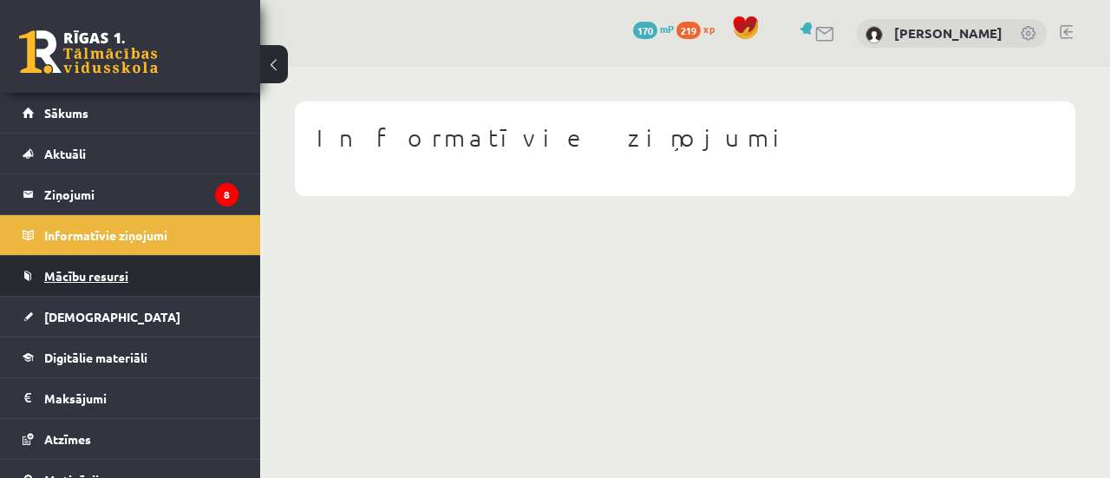
click at [134, 267] on link "Mācību resursi" at bounding box center [131, 276] width 216 height 40
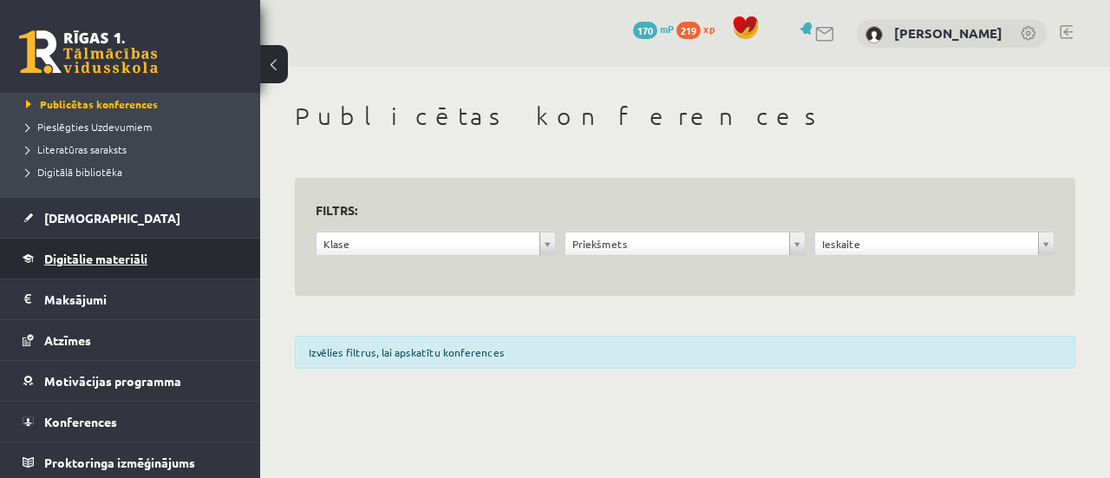
click at [116, 263] on span "Digitālie materiāli" at bounding box center [95, 259] width 103 height 16
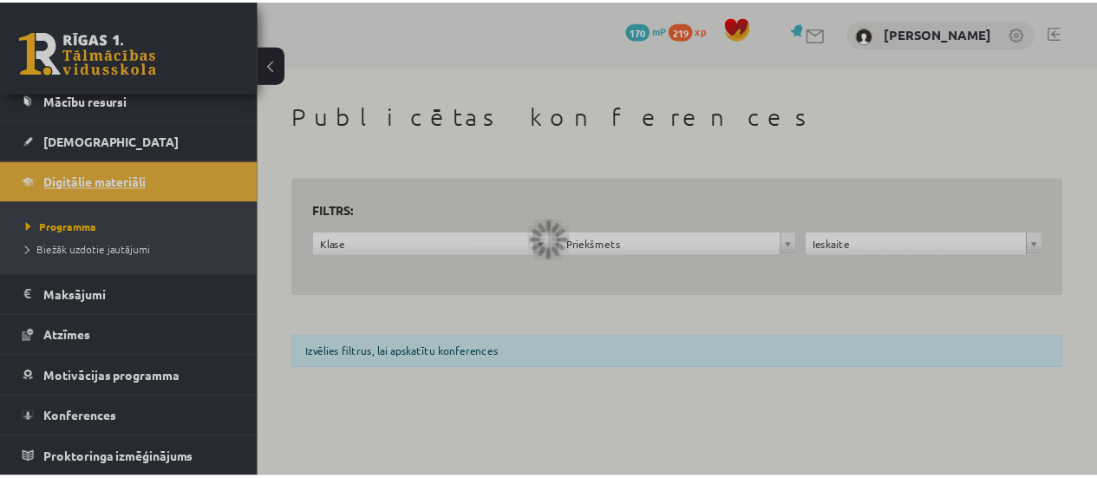
scroll to position [172, 0]
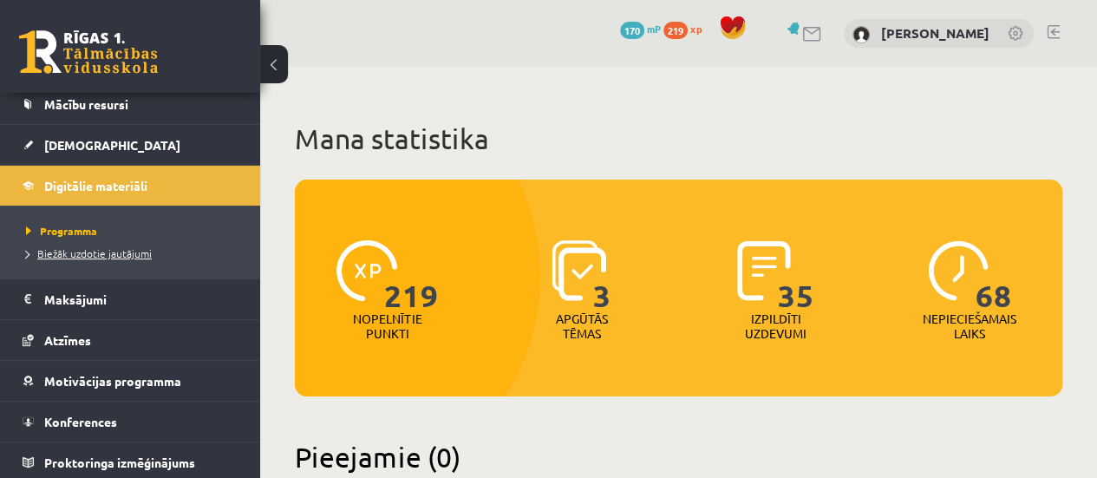
click at [115, 255] on span "Biežāk uzdotie jautājumi" at bounding box center [89, 253] width 126 height 14
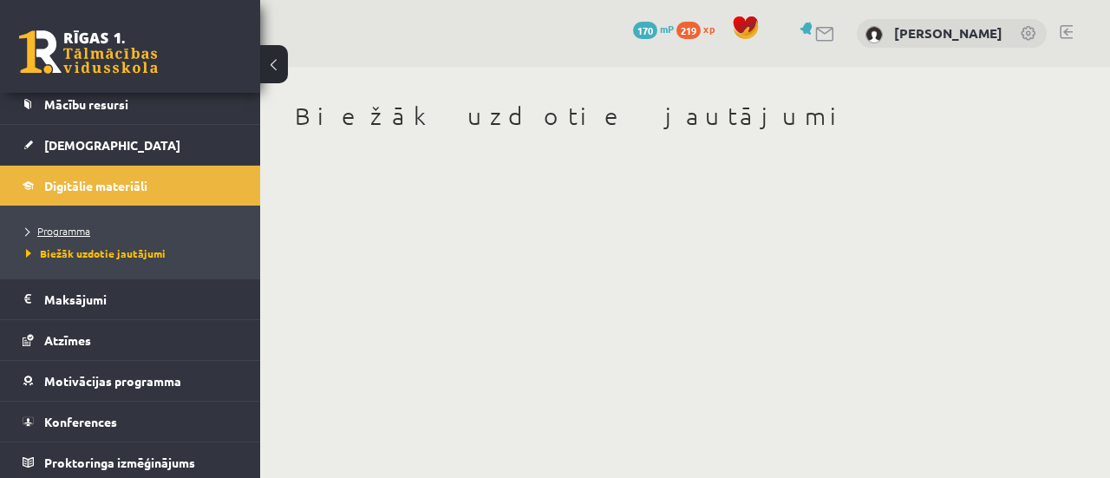
click at [115, 223] on link "Programma" at bounding box center [134, 231] width 217 height 16
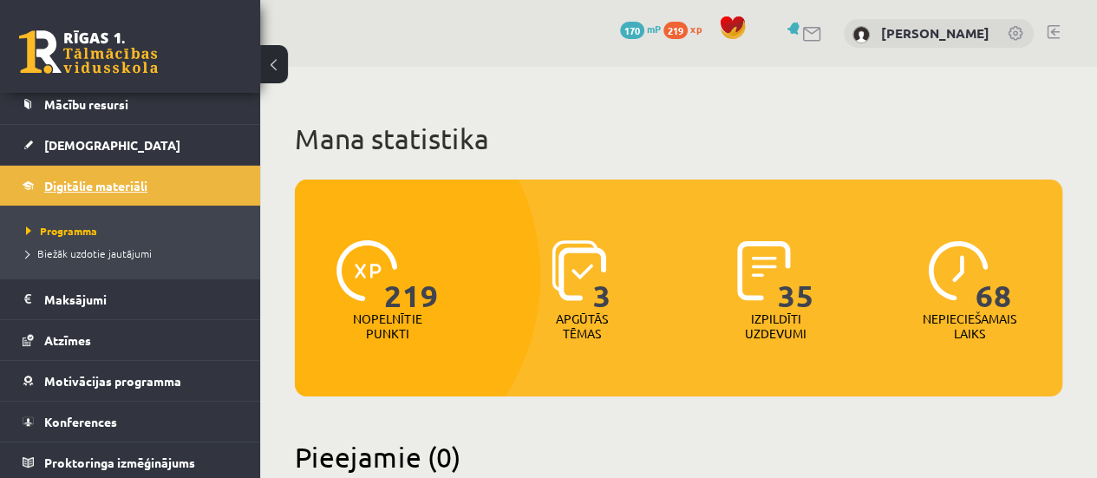
click at [121, 199] on link "Digitālie materiāli" at bounding box center [131, 186] width 216 height 40
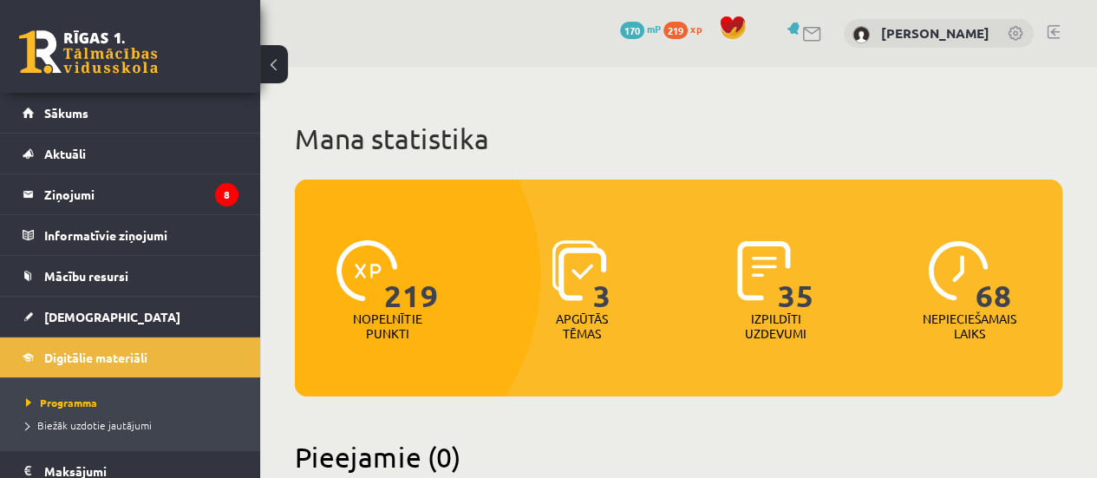
scroll to position [172, 0]
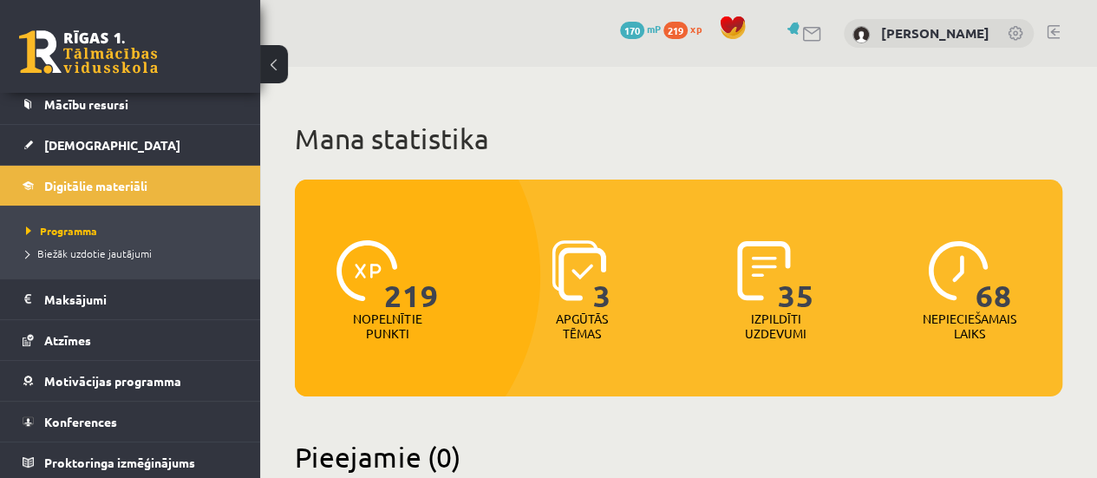
click at [640, 30] on span "170" at bounding box center [632, 30] width 24 height 17
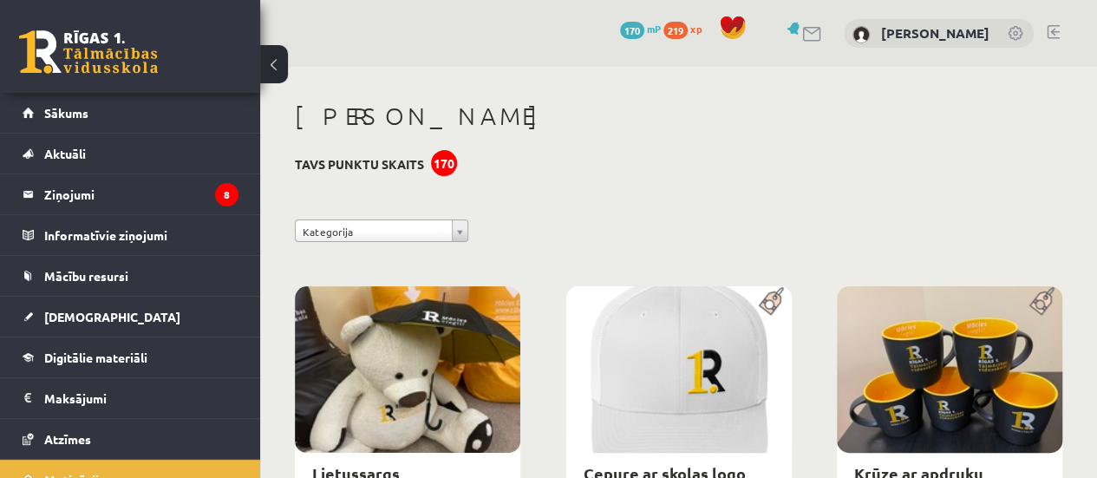
click at [663, 30] on span "219" at bounding box center [675, 30] width 24 height 17
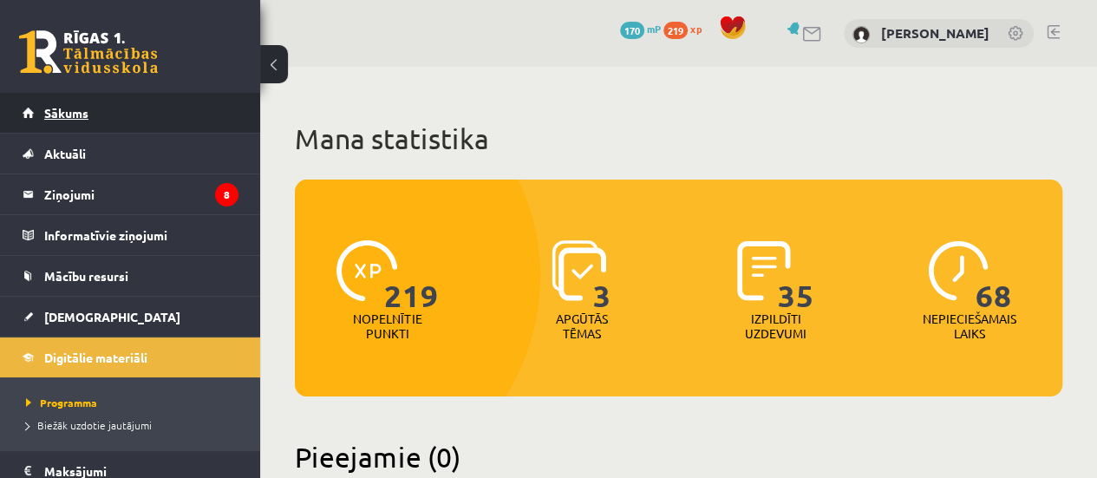
click at [125, 121] on link "Sākums" at bounding box center [131, 113] width 216 height 40
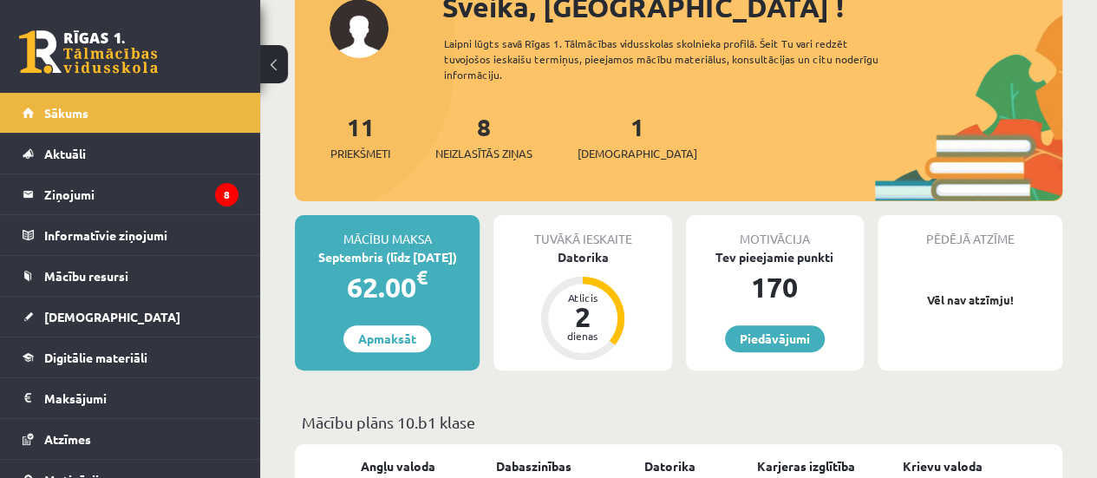
scroll to position [173, 0]
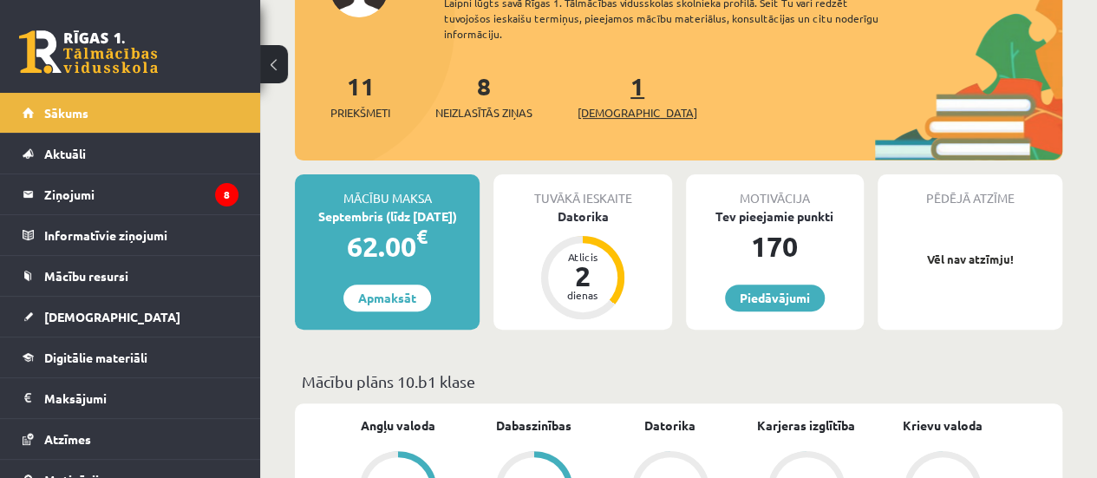
click at [609, 106] on span "[DEMOGRAPHIC_DATA]" at bounding box center [638, 112] width 120 height 17
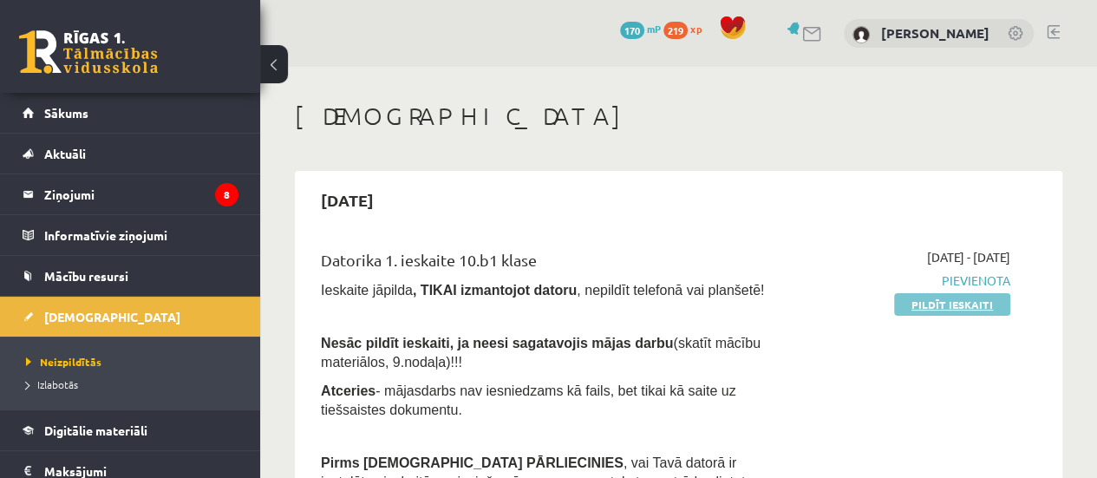
click at [944, 310] on link "Pildīt ieskaiti" at bounding box center [952, 304] width 116 height 23
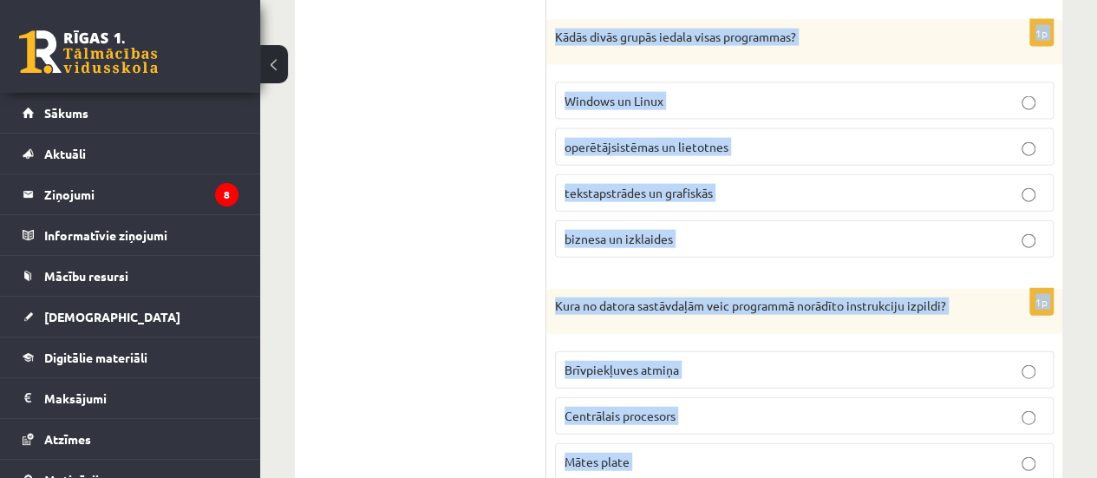
scroll to position [5284, 0]
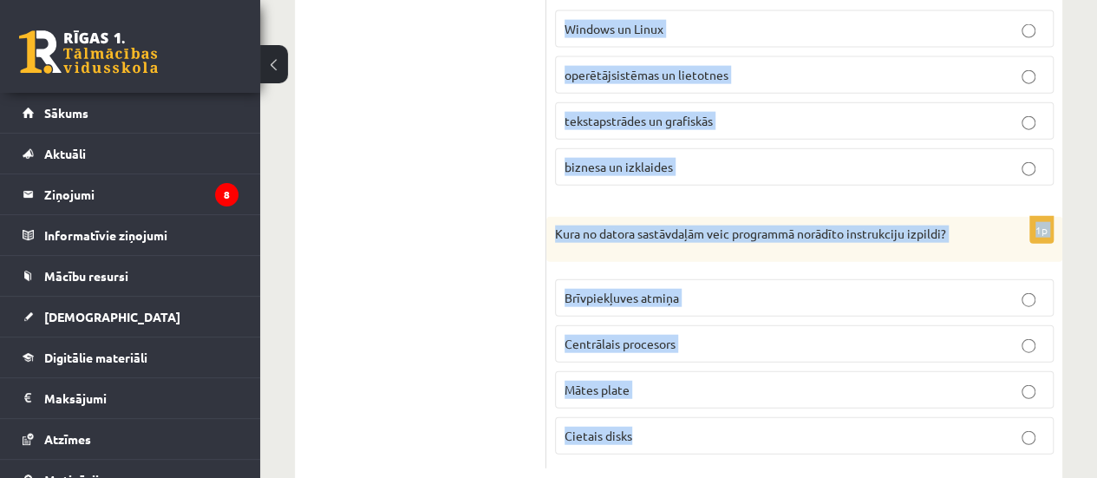
drag, startPoint x: 556, startPoint y: 193, endPoint x: 768, endPoint y: 370, distance: 277.1
copy form "Loremip, do si ametco adipis elitseddo eiusmo, te: incididu utlaboreetdol magna…"
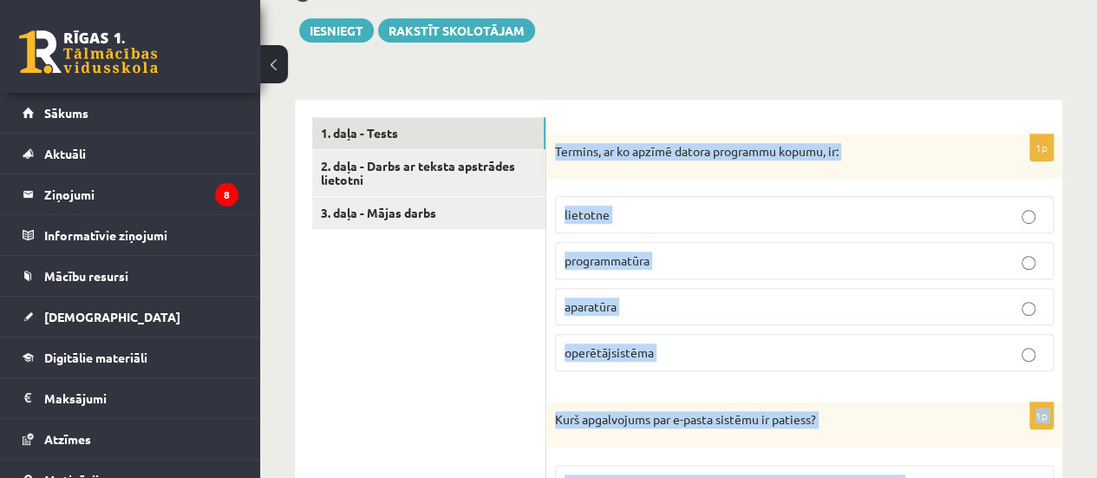
scroll to position [601, 0]
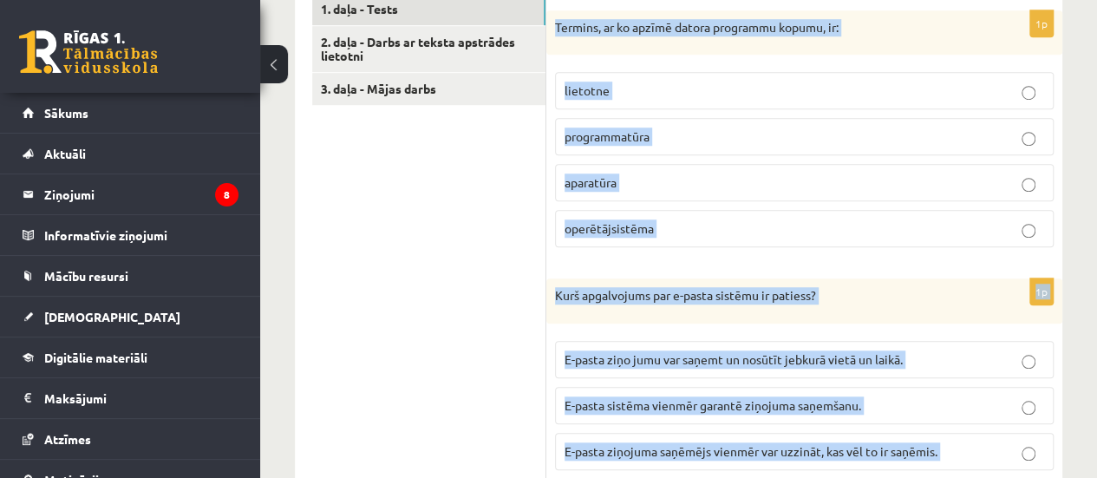
click at [697, 124] on label "programmatūra" at bounding box center [804, 136] width 499 height 37
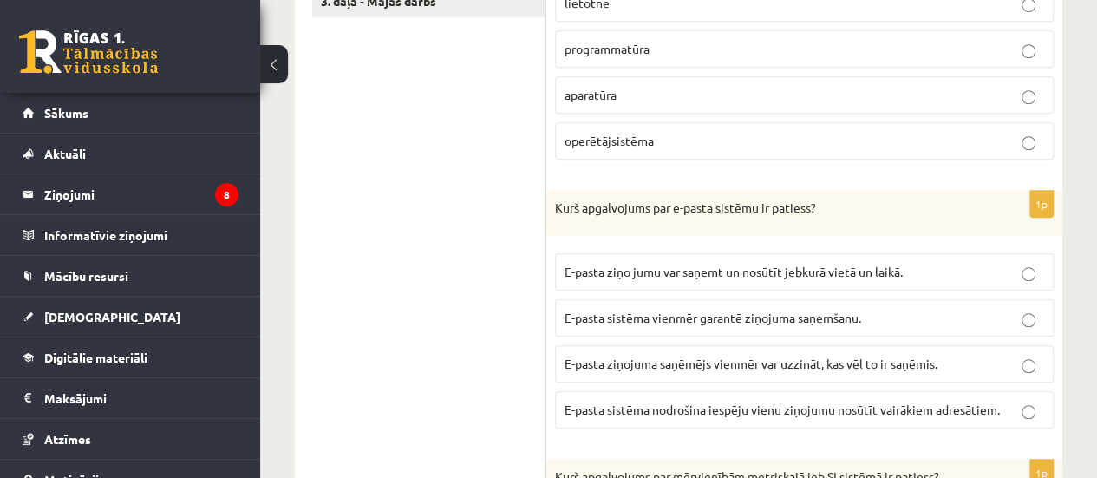
scroll to position [774, 0]
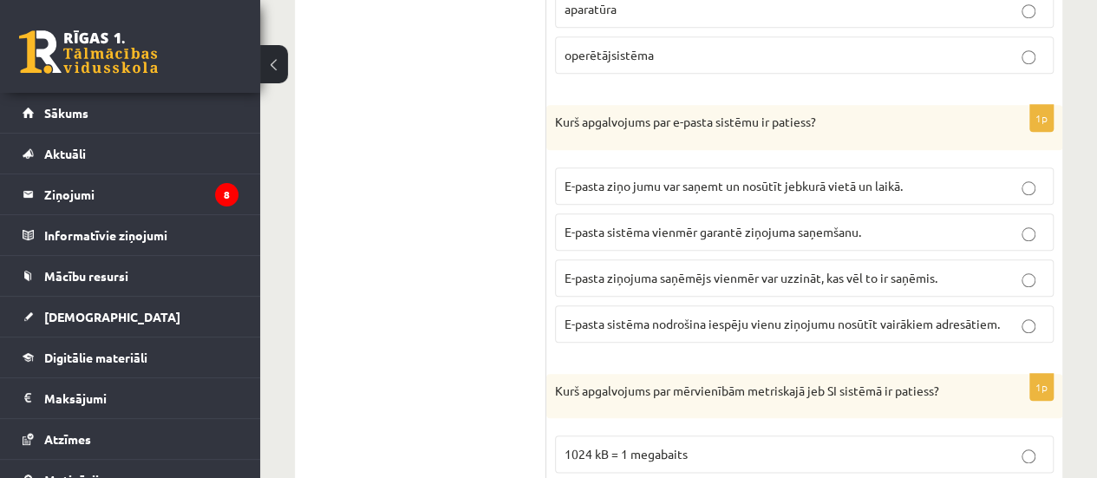
click at [673, 270] on span "E-pasta ziņojuma saņēmējs vienmēr var uzzināt, kas vēl to ir saņēmis." at bounding box center [751, 278] width 373 height 16
click at [775, 182] on span "E-pasta ziņo jumu var saņemt un nosūtīt jebkurā vietā un laikā." at bounding box center [734, 186] width 338 height 16
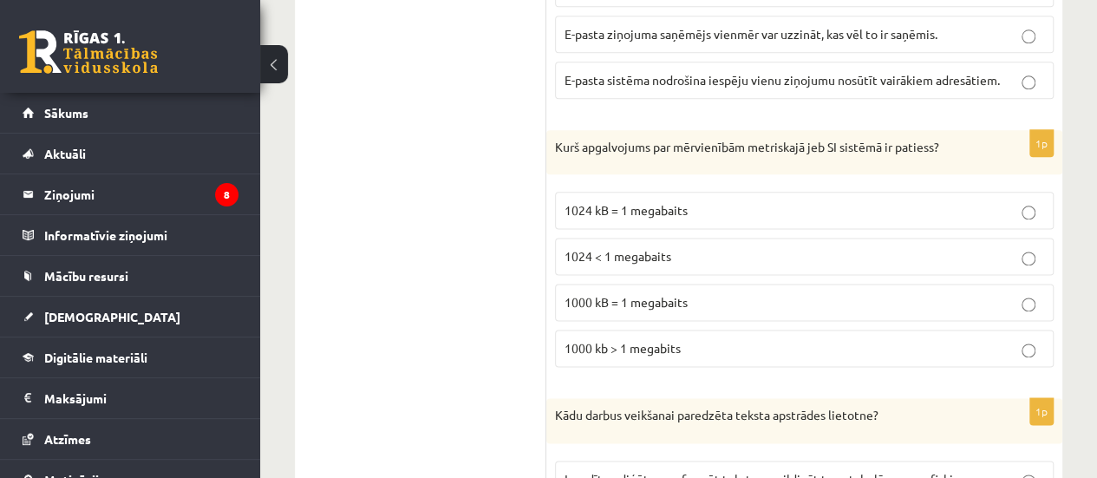
scroll to position [1035, 0]
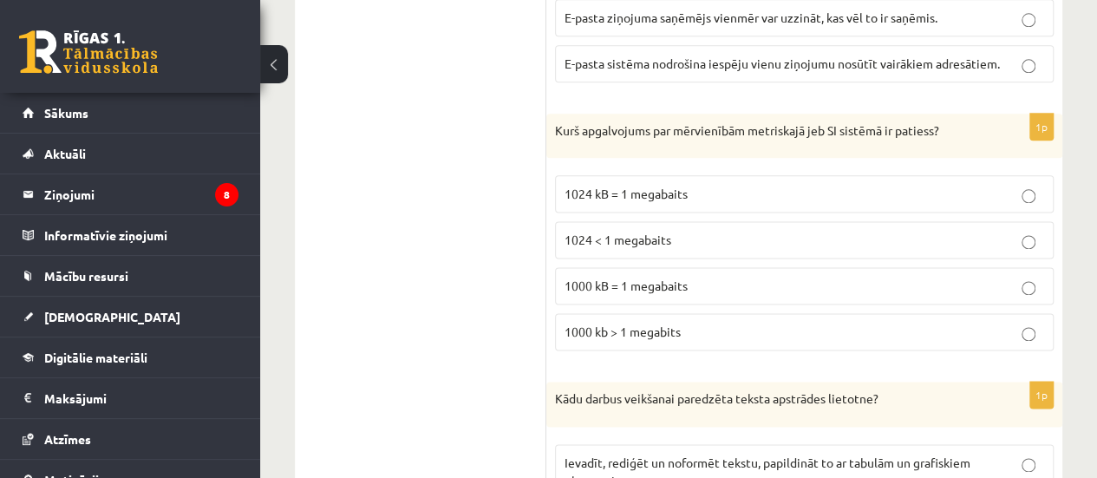
click at [702, 185] on p "1024 kB = 1 megabaits" at bounding box center [805, 194] width 480 height 18
click at [683, 280] on span "1000 kB = 1 megabaits" at bounding box center [626, 286] width 123 height 16
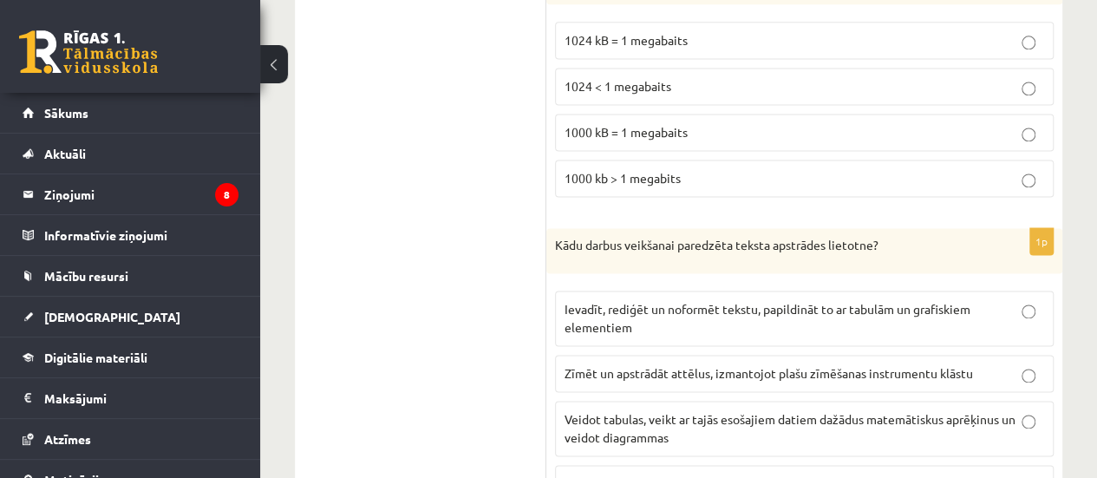
scroll to position [1208, 0]
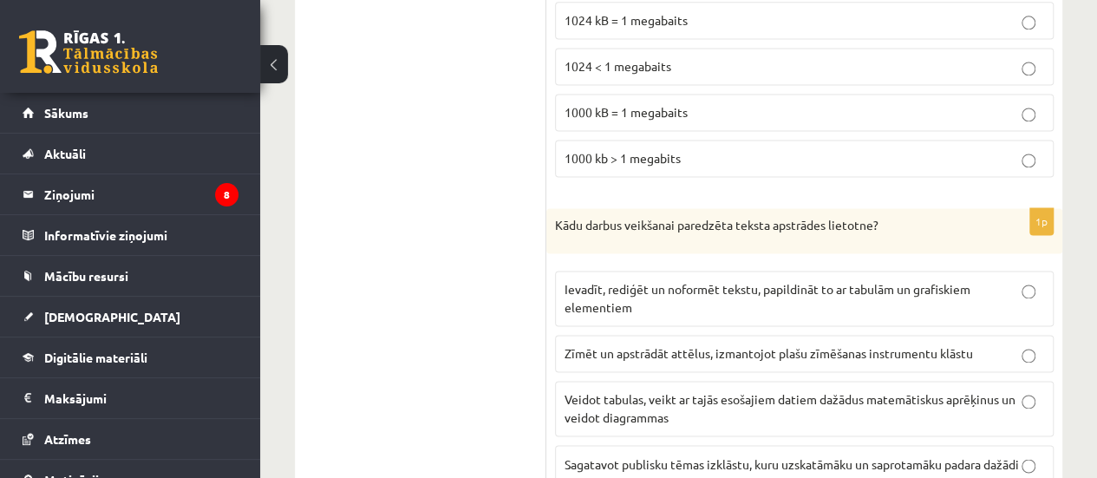
click at [774, 301] on p "Ievadīt, rediģēt un noformēt tekstu, papildināt to ar tabulām un grafiskiem ele…" at bounding box center [805, 298] width 480 height 36
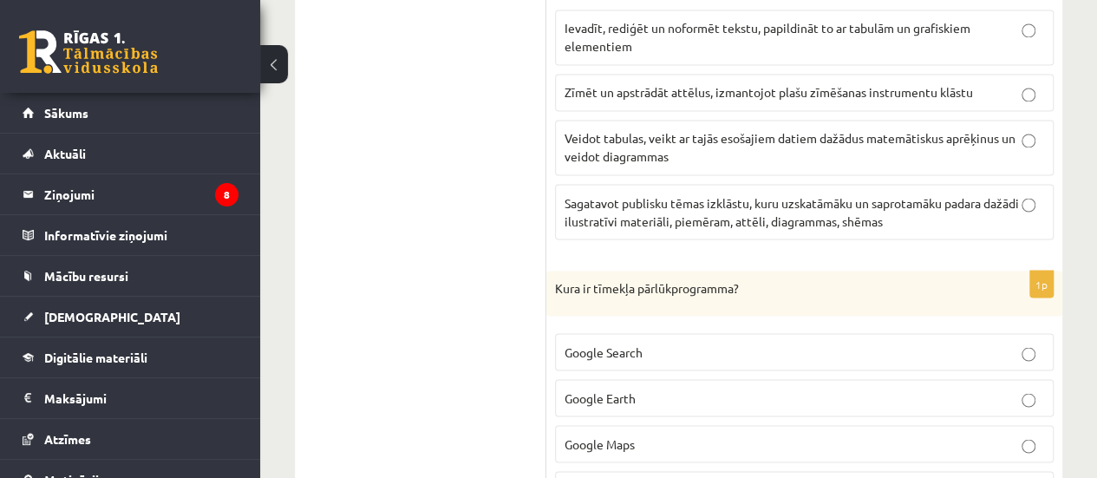
scroll to position [1555, 0]
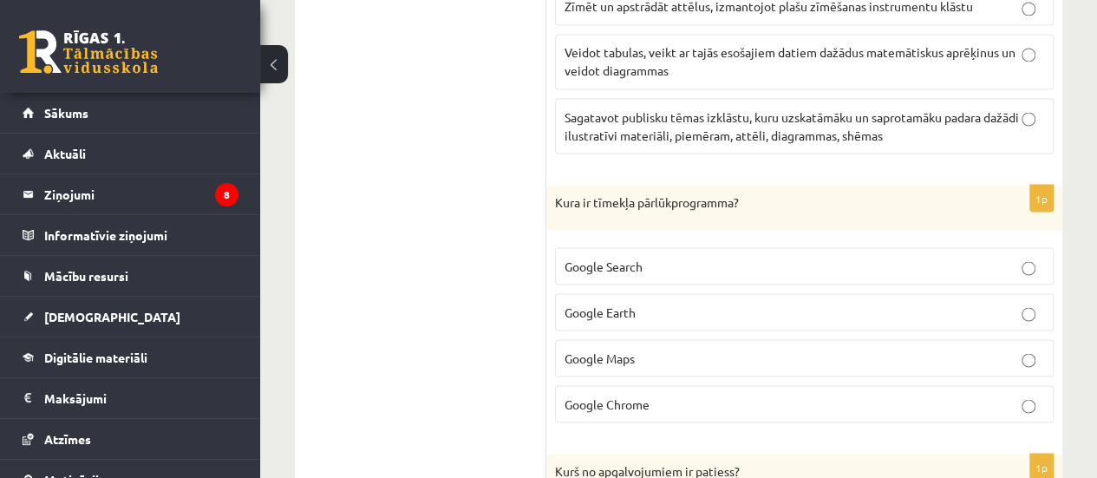
click at [660, 398] on p "Google Chrome" at bounding box center [805, 404] width 480 height 18
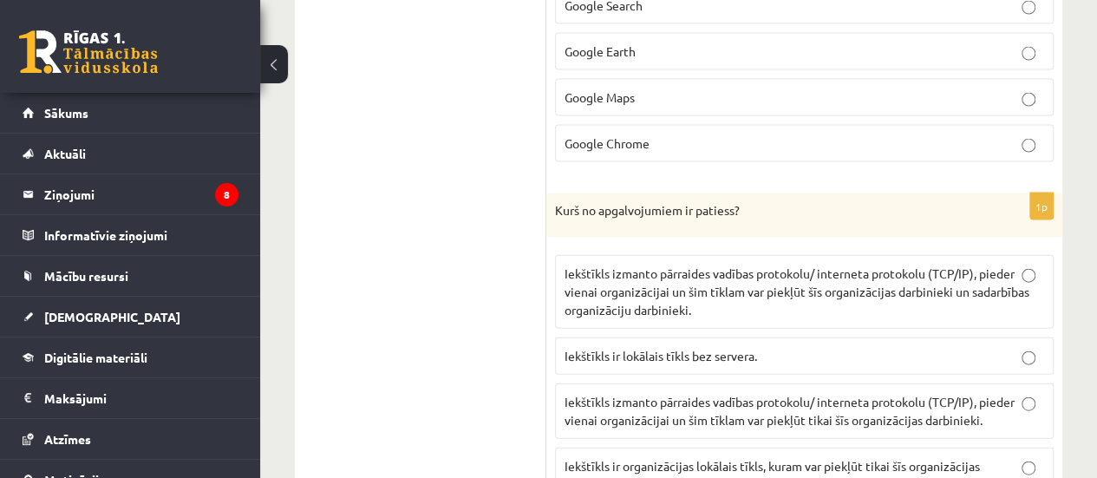
scroll to position [1902, 0]
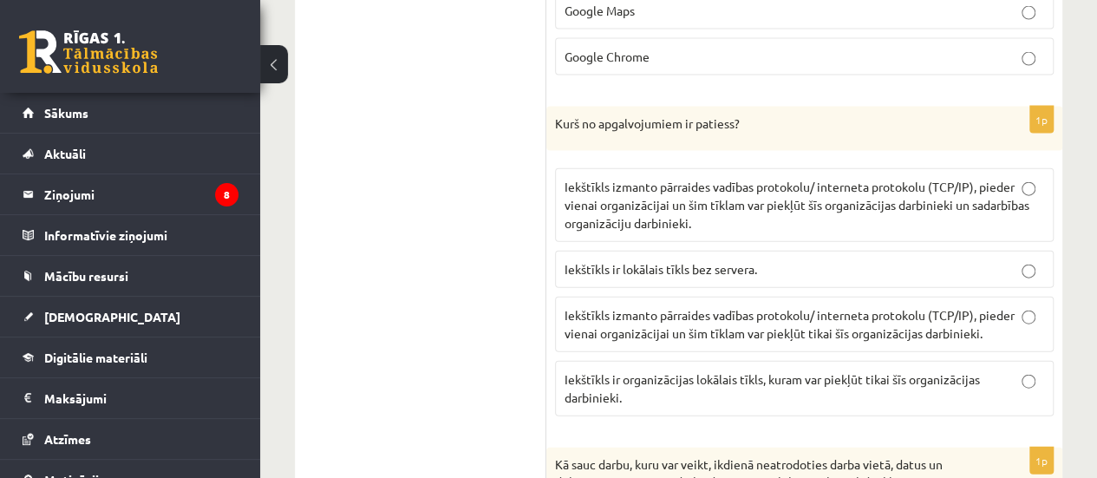
click at [904, 186] on span "Iekštīkls izmanto pārraides vadības protokolu/ interneta protokolu (TCP/IP), pi…" at bounding box center [797, 205] width 465 height 52
click at [937, 320] on span "Iekštīkls izmanto pārraides vadības protokolu/ interneta protokolu (TCP/IP), pi…" at bounding box center [790, 324] width 450 height 34
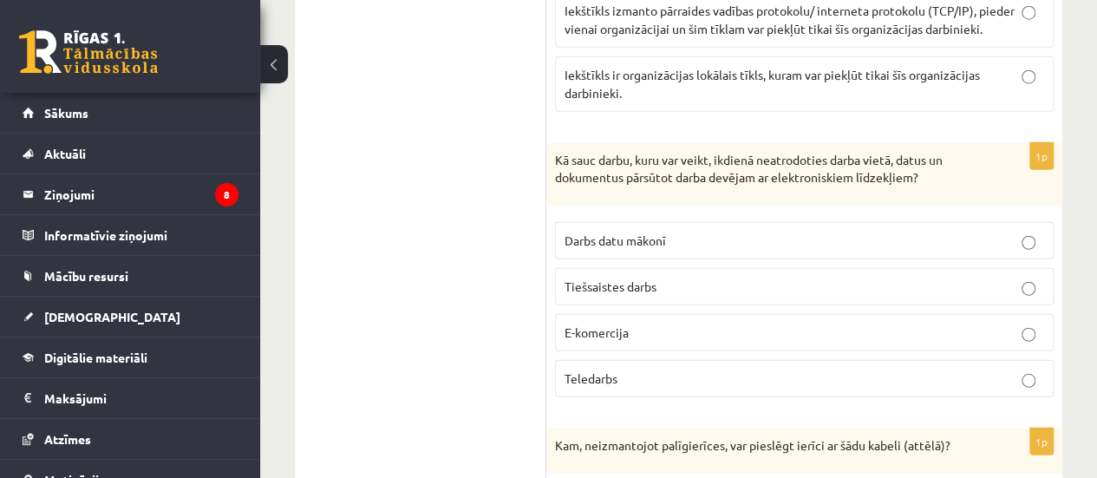
scroll to position [2249, 0]
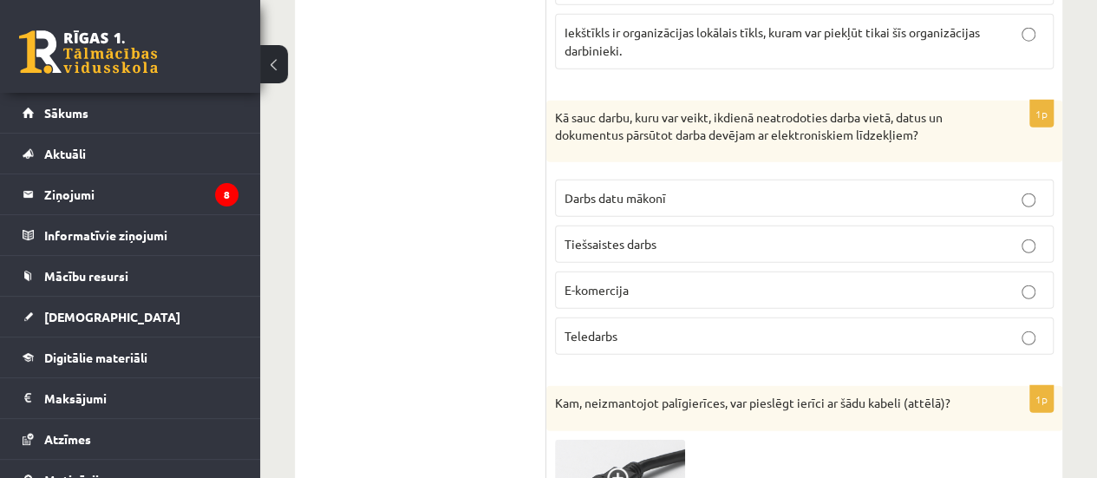
click at [673, 235] on p "Tiešsaistes darbs" at bounding box center [805, 244] width 480 height 18
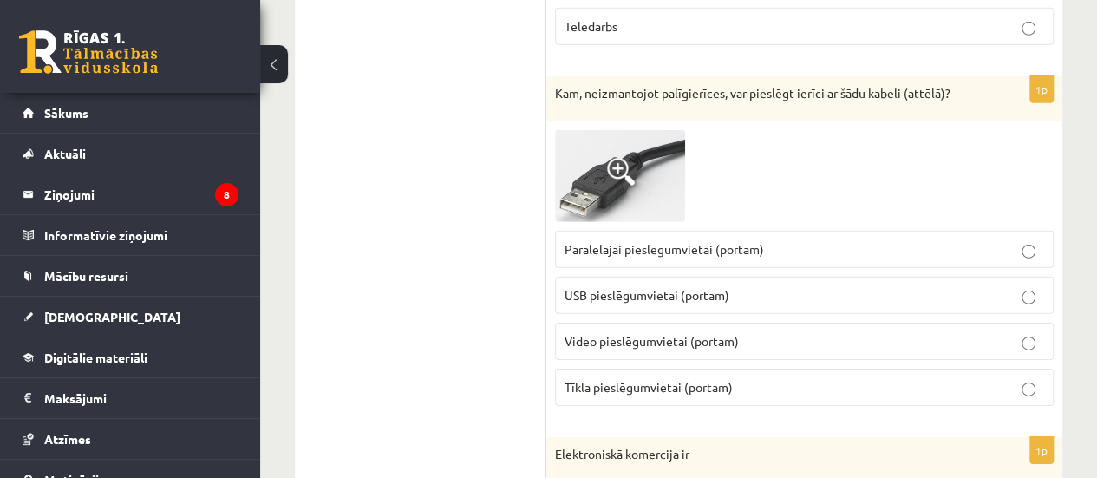
scroll to position [2596, 0]
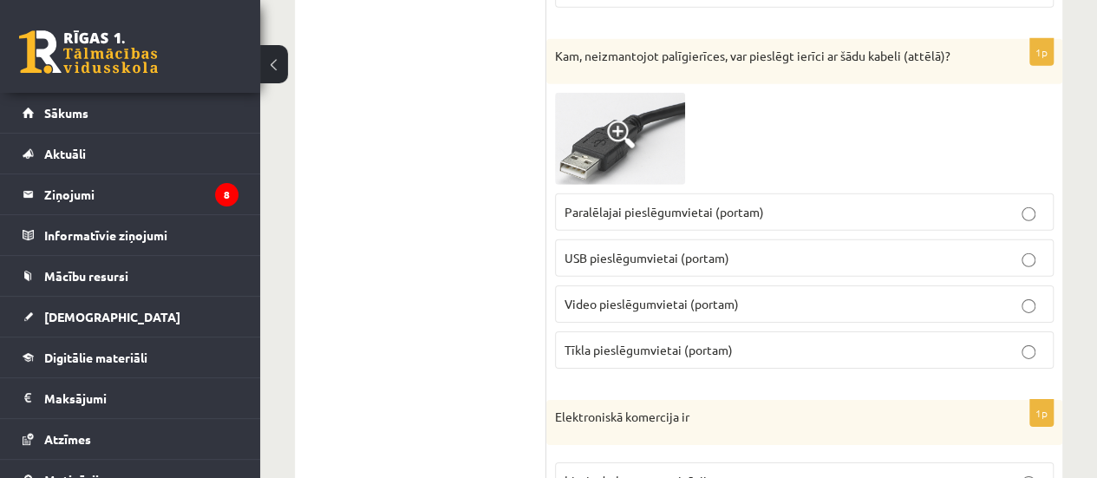
click at [703, 250] on span "USB pieslēgumvietai (portam)" at bounding box center [647, 258] width 165 height 16
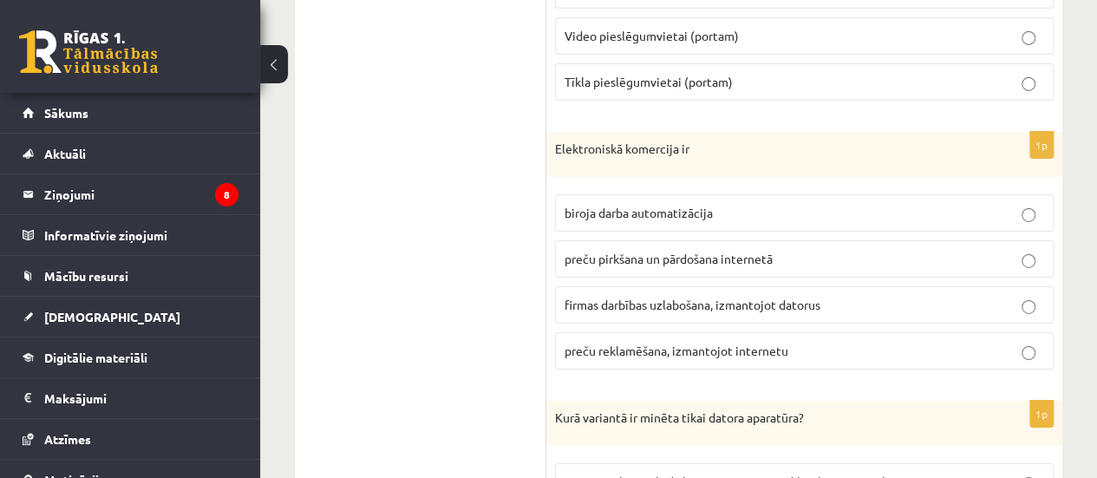
scroll to position [2943, 0]
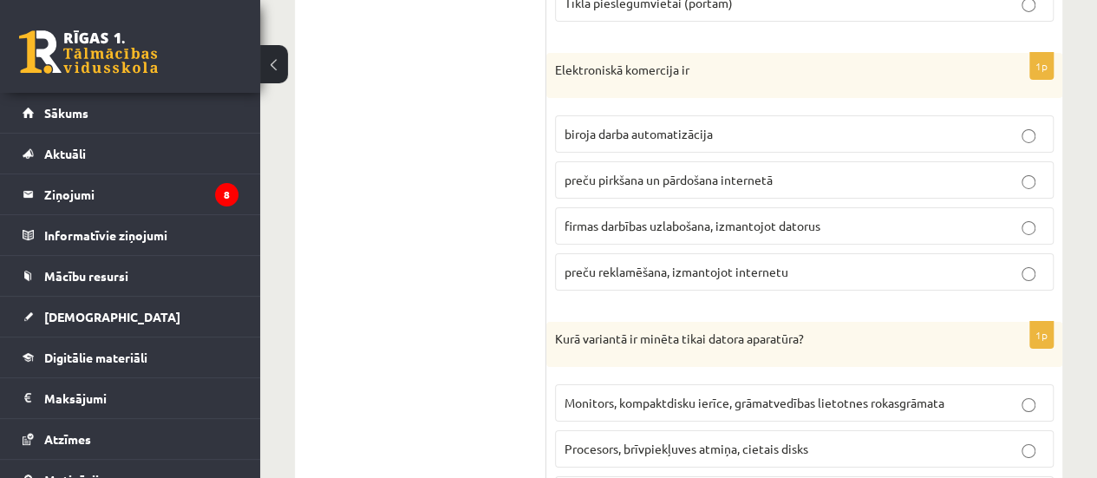
click at [674, 172] on span "preču pirkšana un pārdošana internetā" at bounding box center [669, 180] width 208 height 16
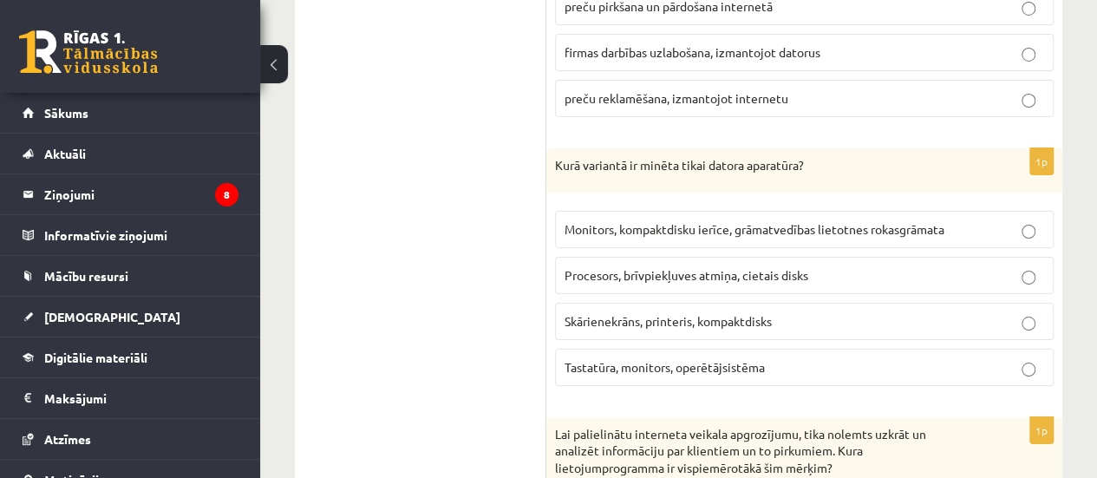
scroll to position [3203, 0]
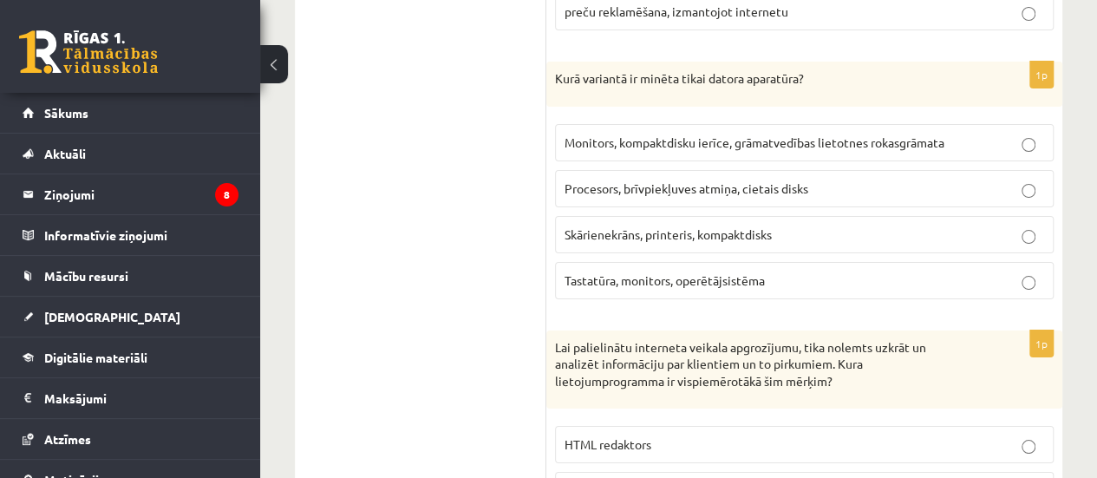
click at [730, 180] on p "Procesors, brīvpiekļuves atmiņa, cietais disks" at bounding box center [805, 189] width 480 height 18
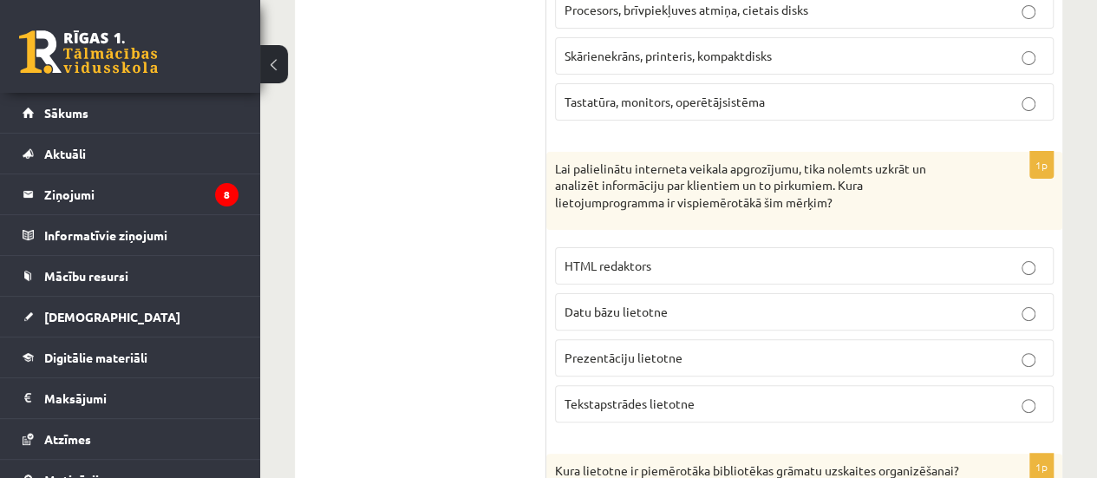
scroll to position [3463, 0]
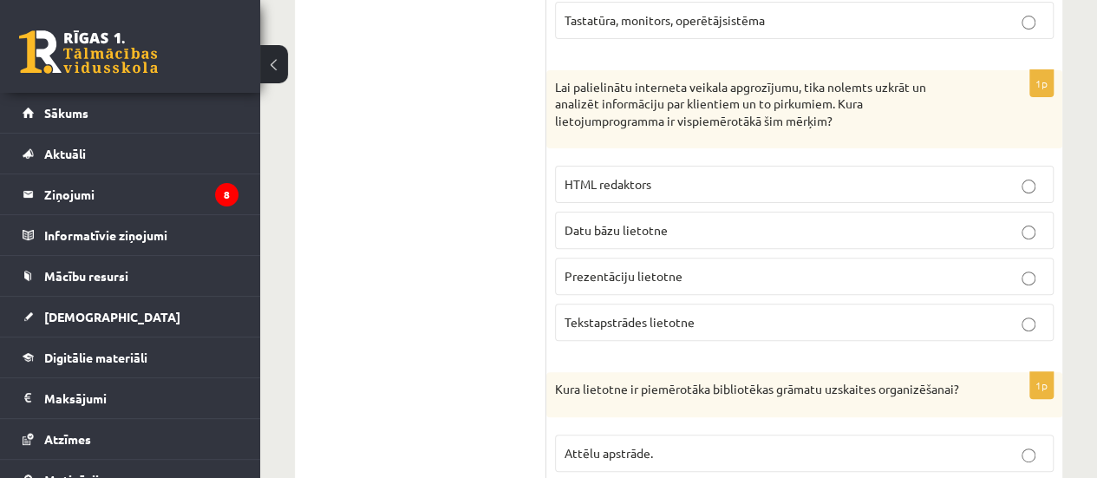
click at [725, 221] on p "Datu bāzu lietotne" at bounding box center [805, 230] width 480 height 18
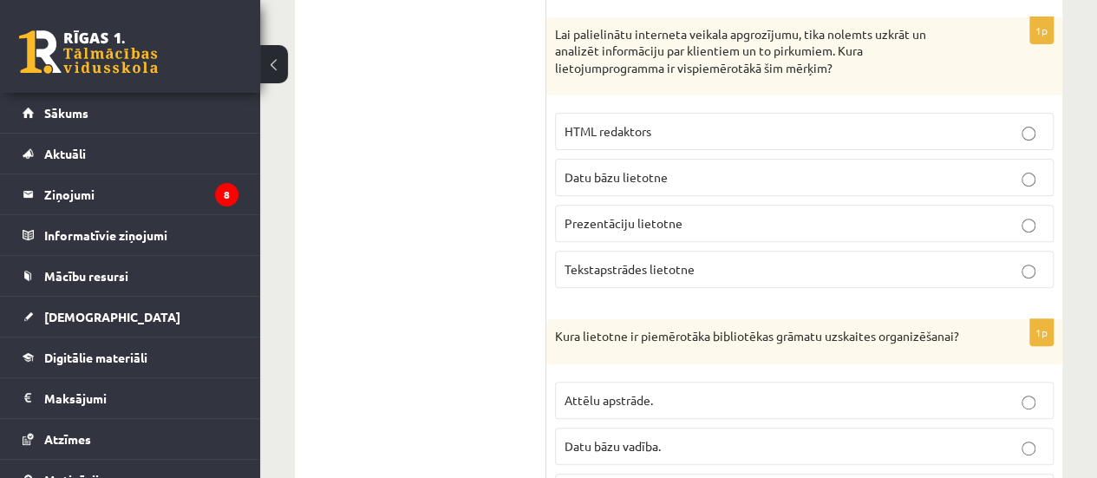
scroll to position [3723, 0]
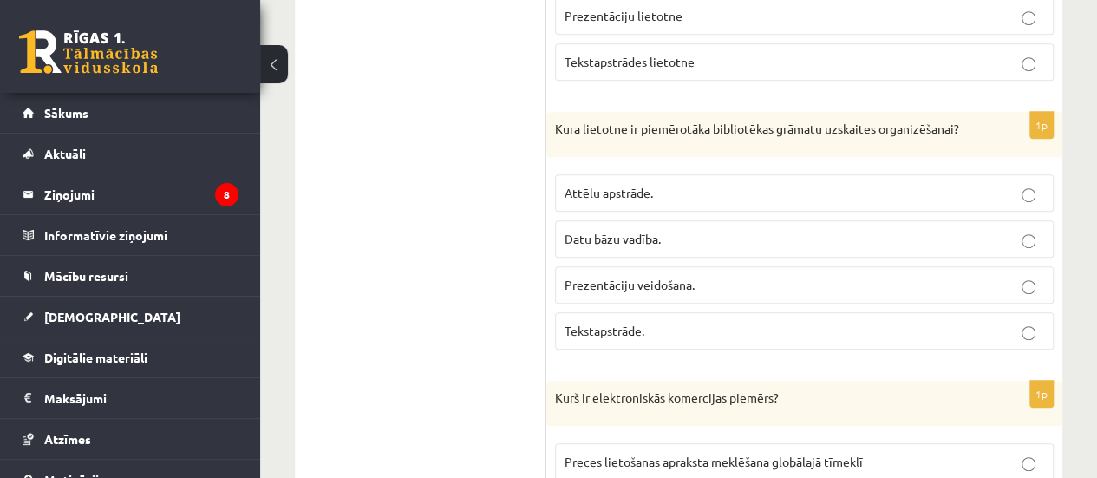
click at [624, 231] on span "Datu bāzu vadība." at bounding box center [613, 239] width 96 height 16
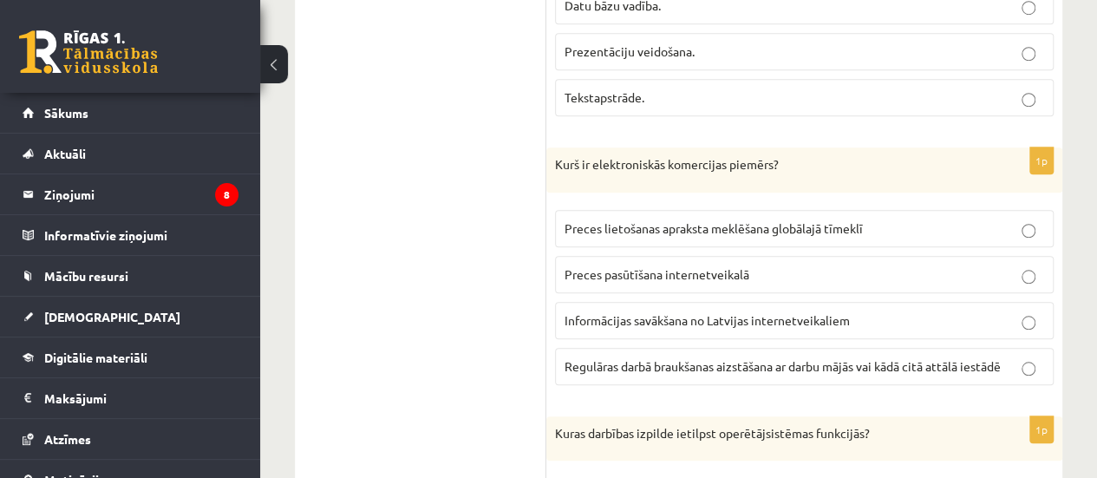
scroll to position [3983, 0]
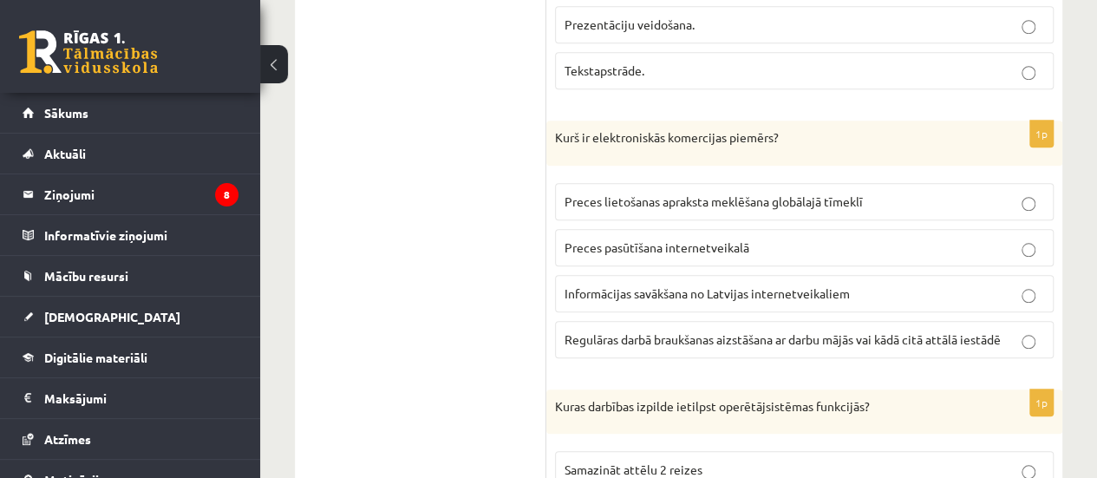
click at [724, 239] on p "Preces pasūtīšana internetveikalā" at bounding box center [805, 248] width 480 height 18
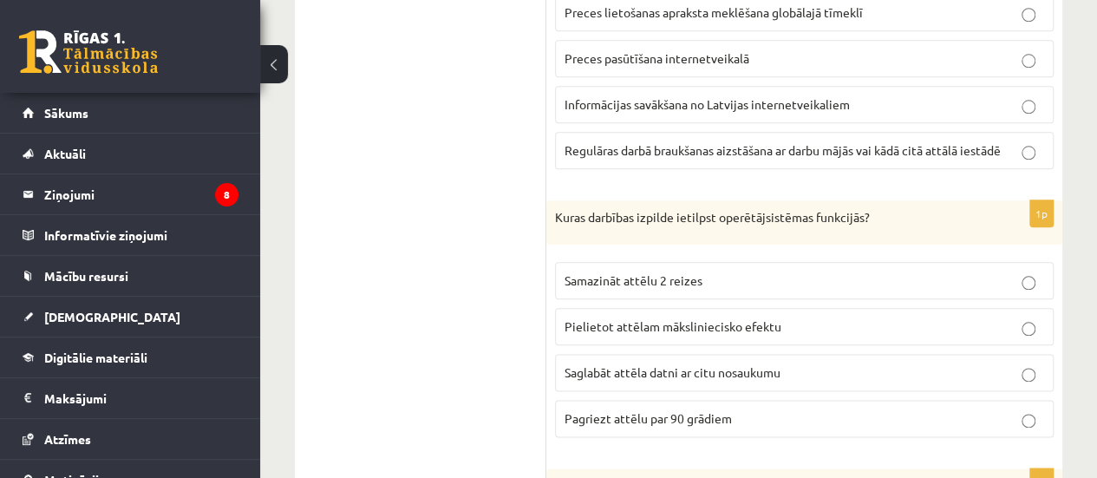
scroll to position [4330, 0]
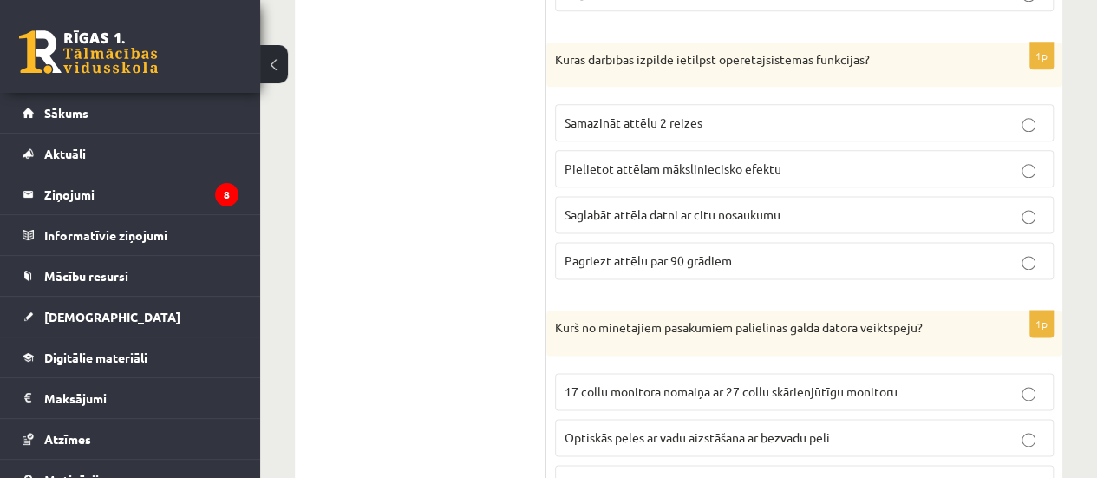
click at [694, 206] on span "Saglabāt attēla datni ar citu nosaukumu" at bounding box center [673, 214] width 216 height 16
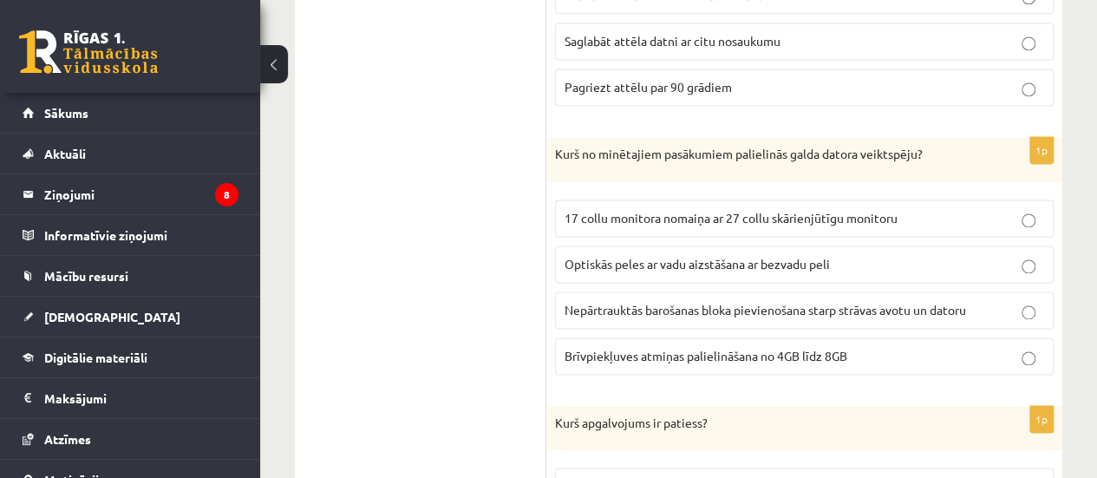
click at [833, 348] on span "Brīvpiekļuves atmiņas palielināšana no 4GB līdz 8GB" at bounding box center [706, 356] width 283 height 16
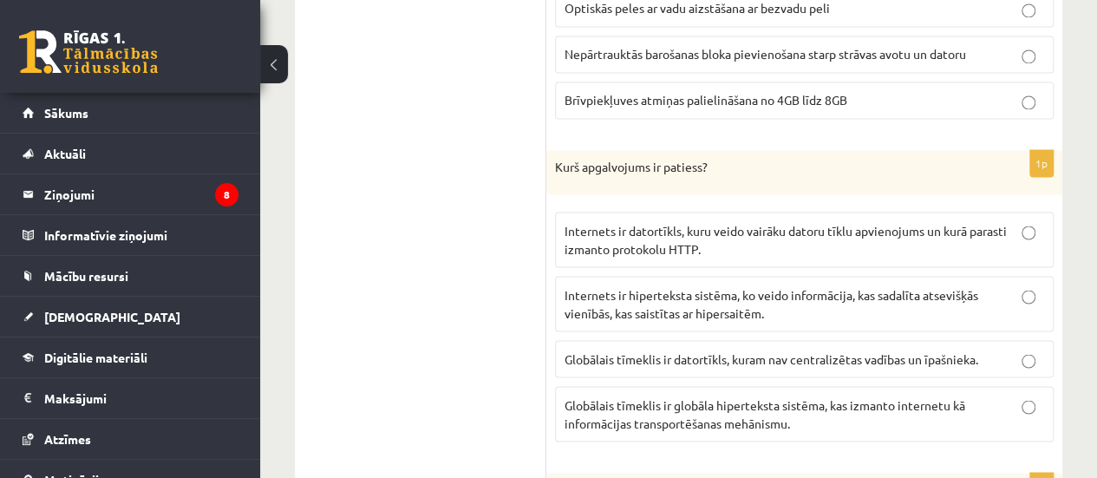
scroll to position [4764, 0]
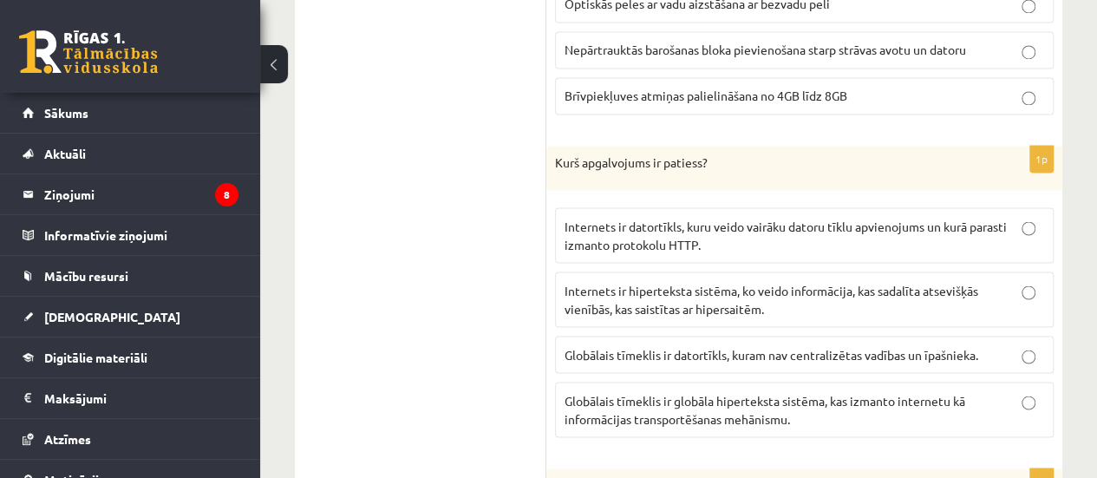
click at [705, 392] on span "Globālais tīmeklis ir globāla hiperteksta sistēma, kas izmanto internetu kā inf…" at bounding box center [765, 409] width 401 height 34
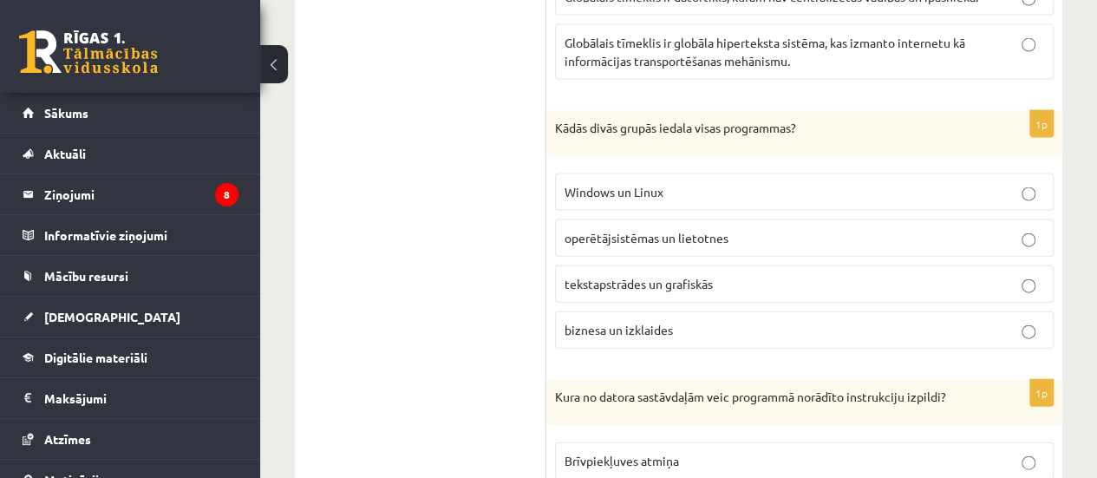
scroll to position [5198, 0]
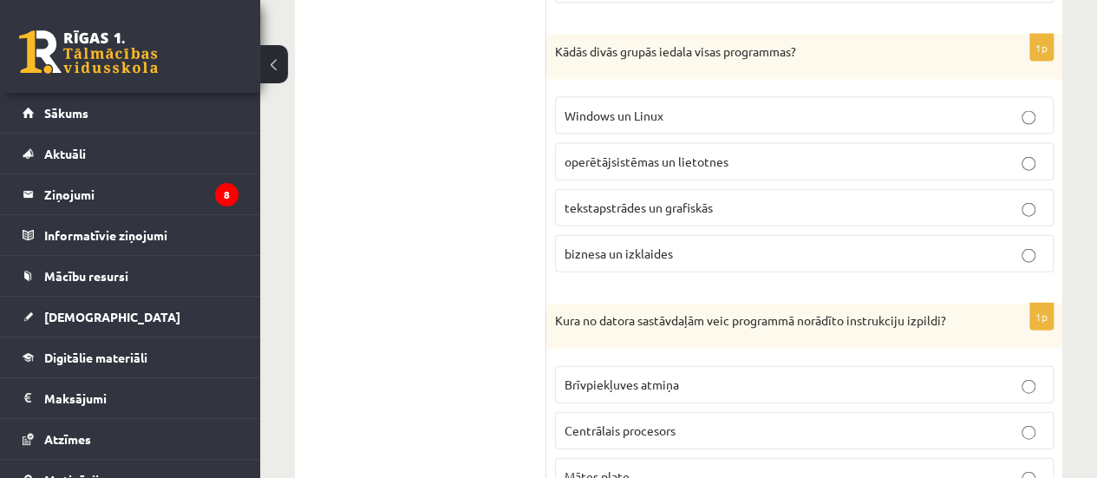
click at [651, 154] on span "operētājsistēmas un lietotnes" at bounding box center [647, 162] width 164 height 16
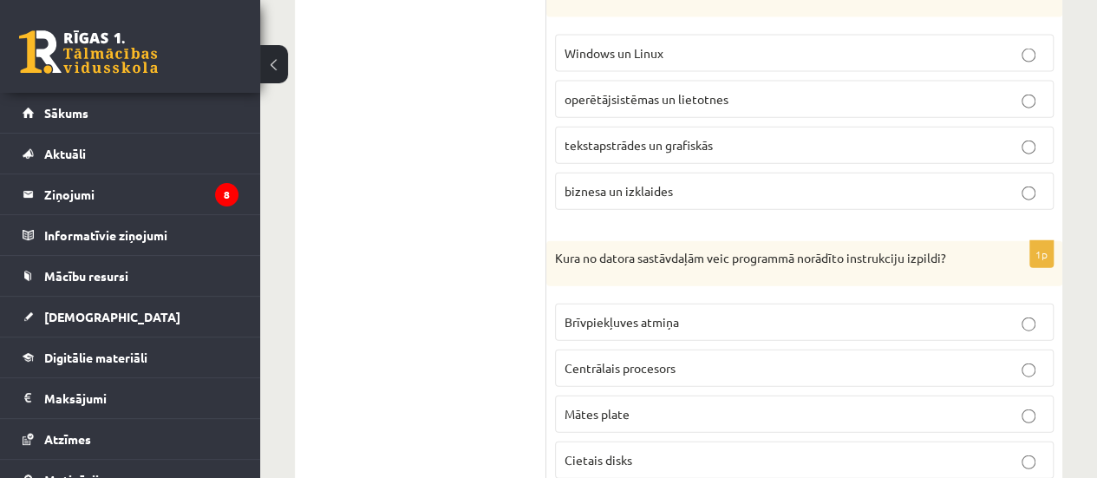
scroll to position [5284, 0]
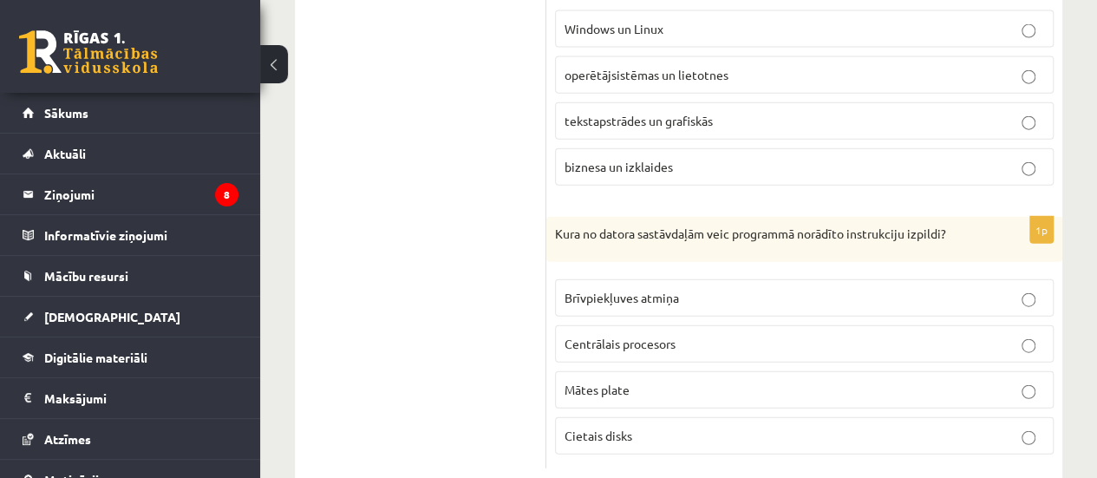
click at [701, 381] on p "Mātes plate" at bounding box center [805, 390] width 480 height 18
click at [835, 289] on p "Brīvpiekļuves atmiņa" at bounding box center [805, 298] width 480 height 18
click at [821, 427] on p "Cietais disks" at bounding box center [805, 436] width 480 height 18
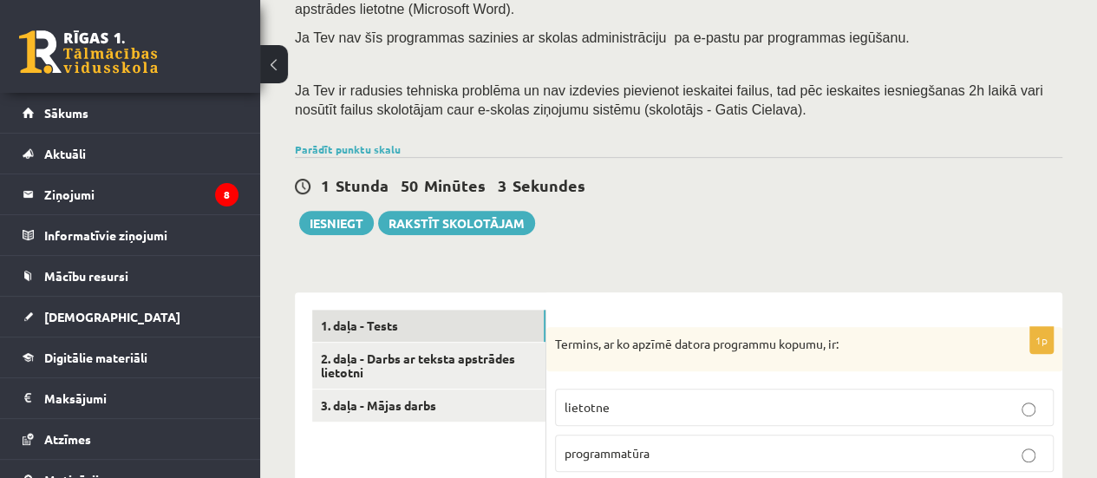
scroll to position [428, 0]
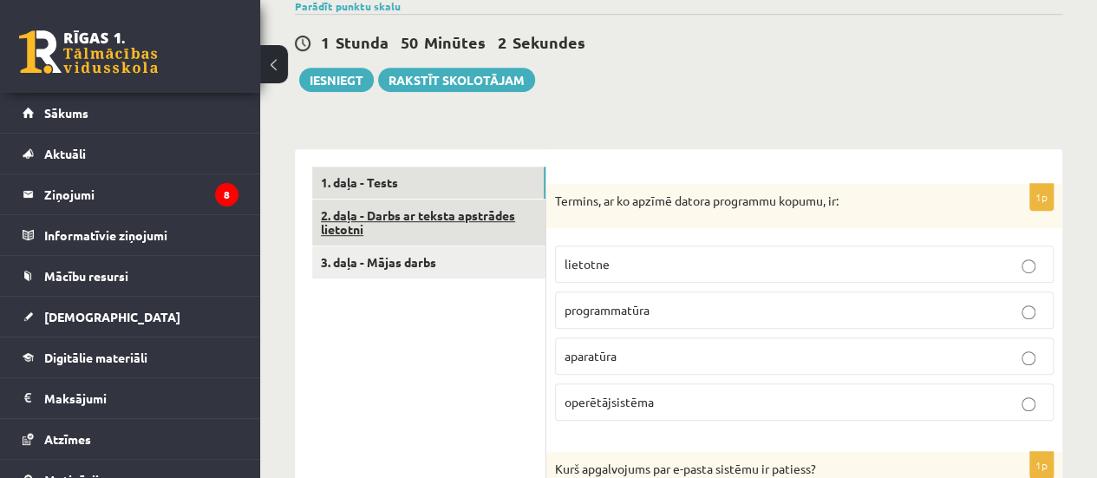
click at [475, 213] on link "2. daļa - Darbs ar teksta apstrādes lietotni" at bounding box center [428, 222] width 233 height 47
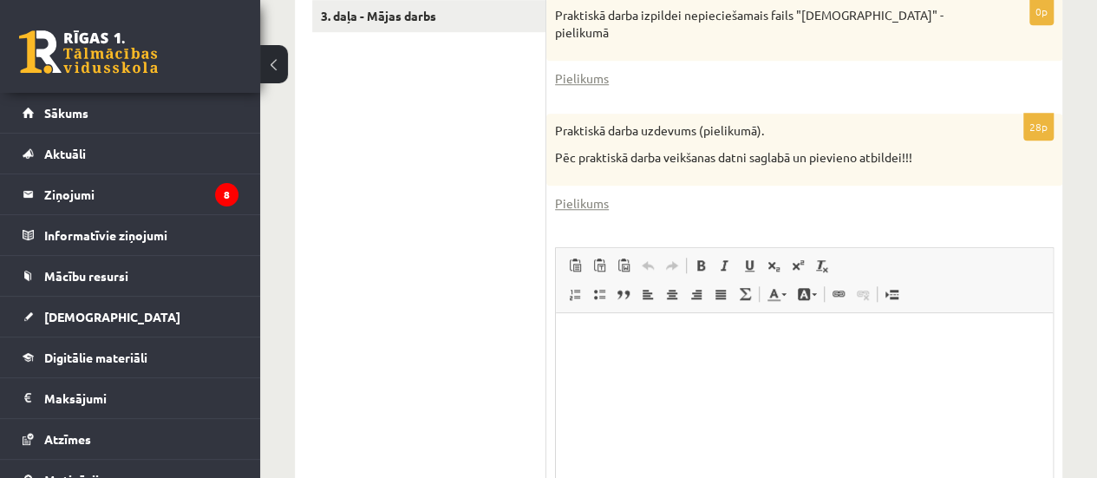
scroll to position [508, 0]
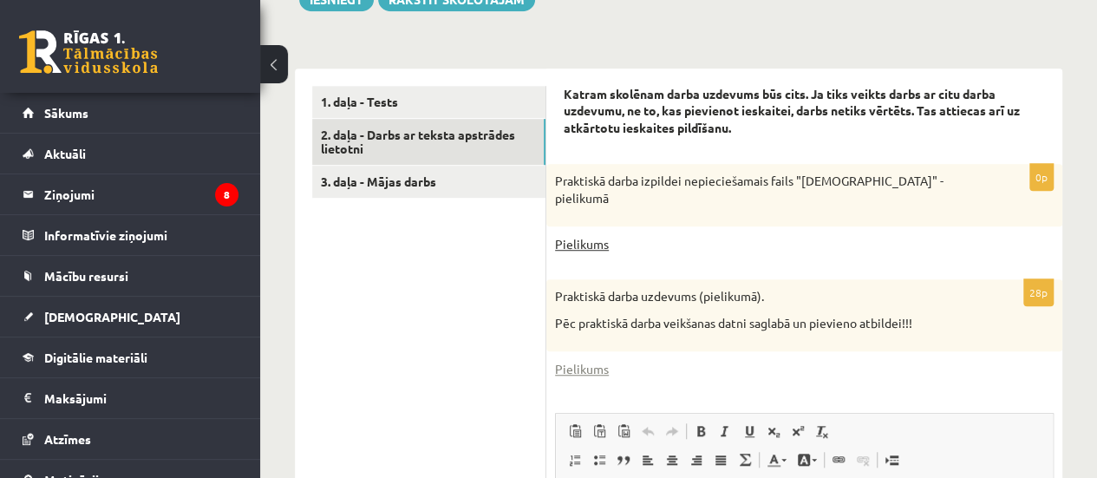
click at [569, 239] on link "Pielikums" at bounding box center [582, 244] width 54 height 18
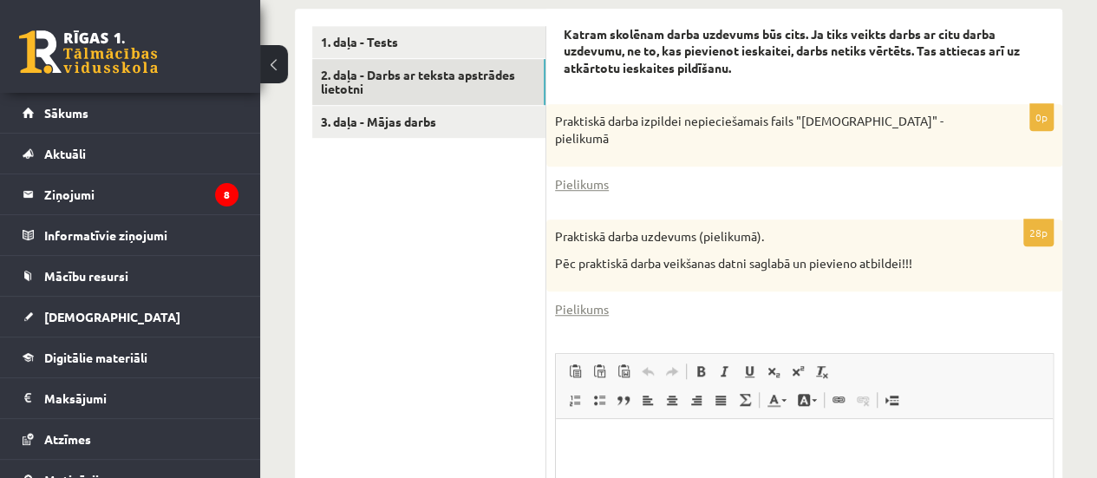
scroll to position [595, 0]
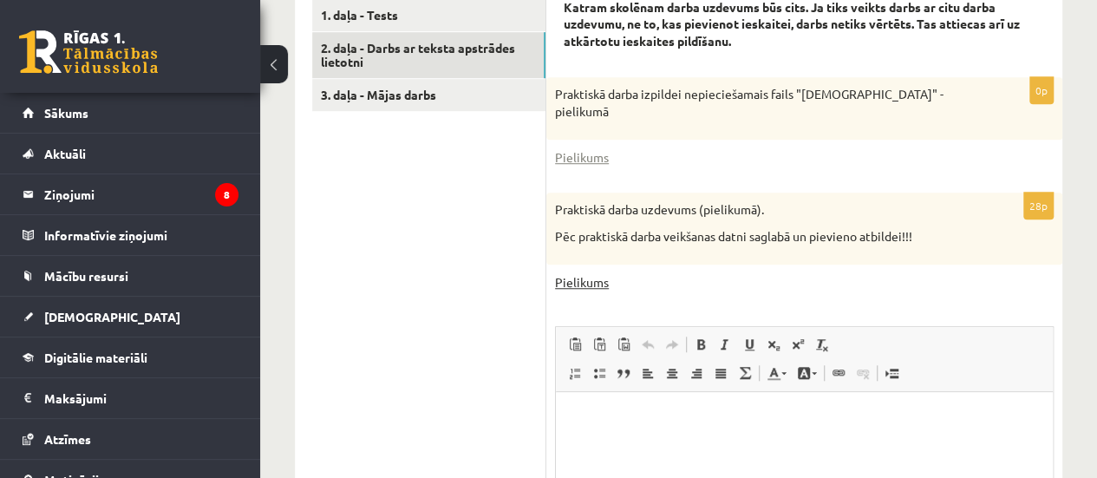
click at [585, 283] on link "Pielikums" at bounding box center [582, 282] width 54 height 18
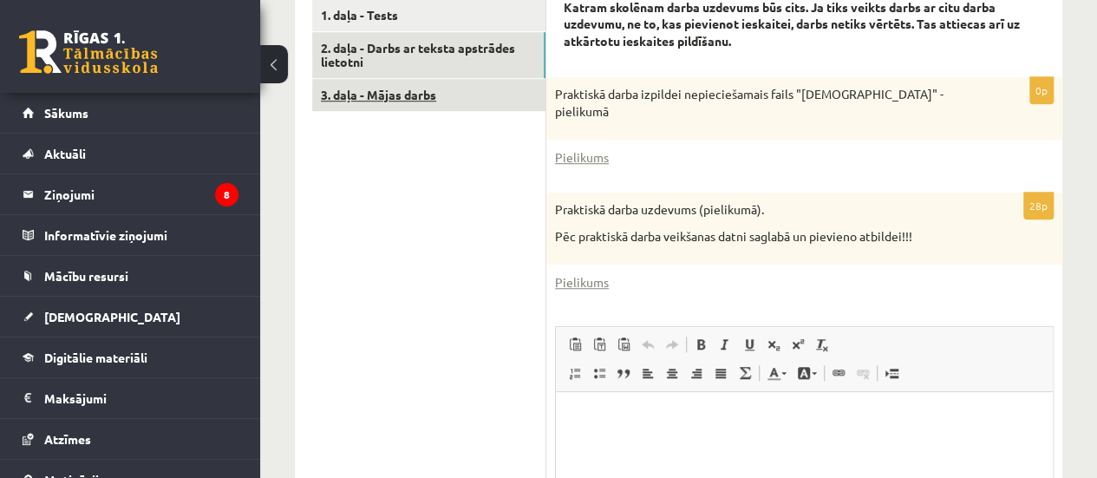
click at [435, 102] on link "3. daļa - Mājas darbs" at bounding box center [428, 95] width 233 height 32
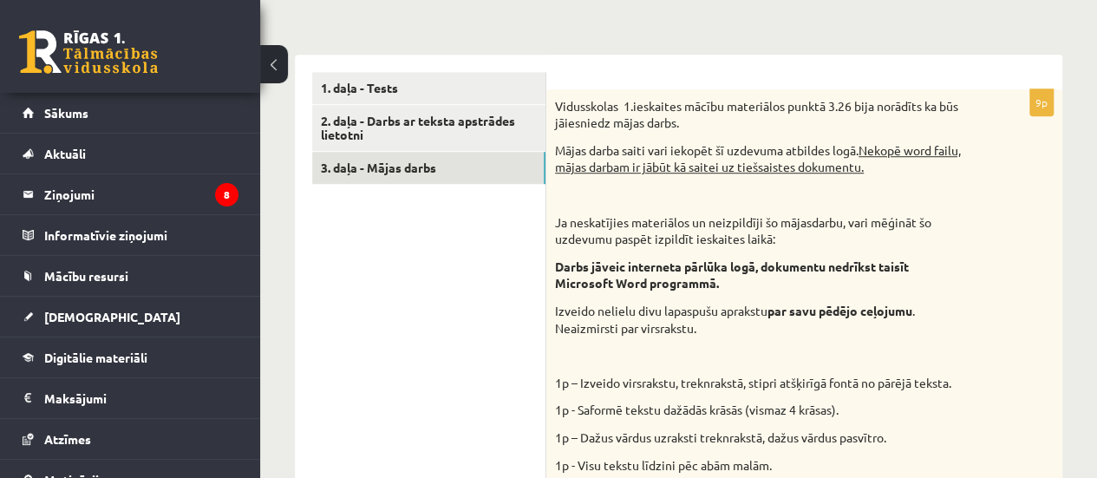
scroll to position [422, 0]
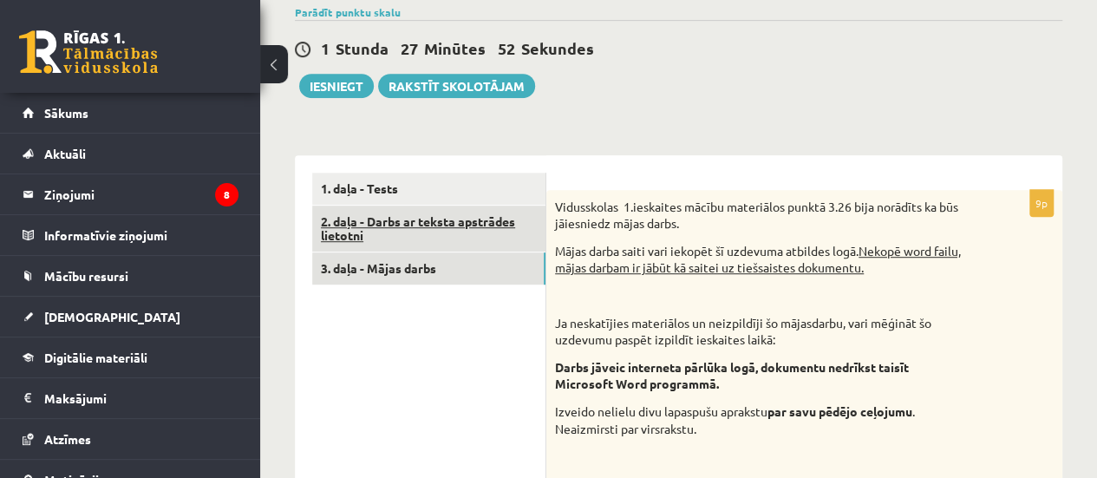
click at [375, 211] on link "2. daļa - Darbs ar teksta apstrādes lietotni" at bounding box center [428, 229] width 233 height 47
